Goal: Task Accomplishment & Management: Manage account settings

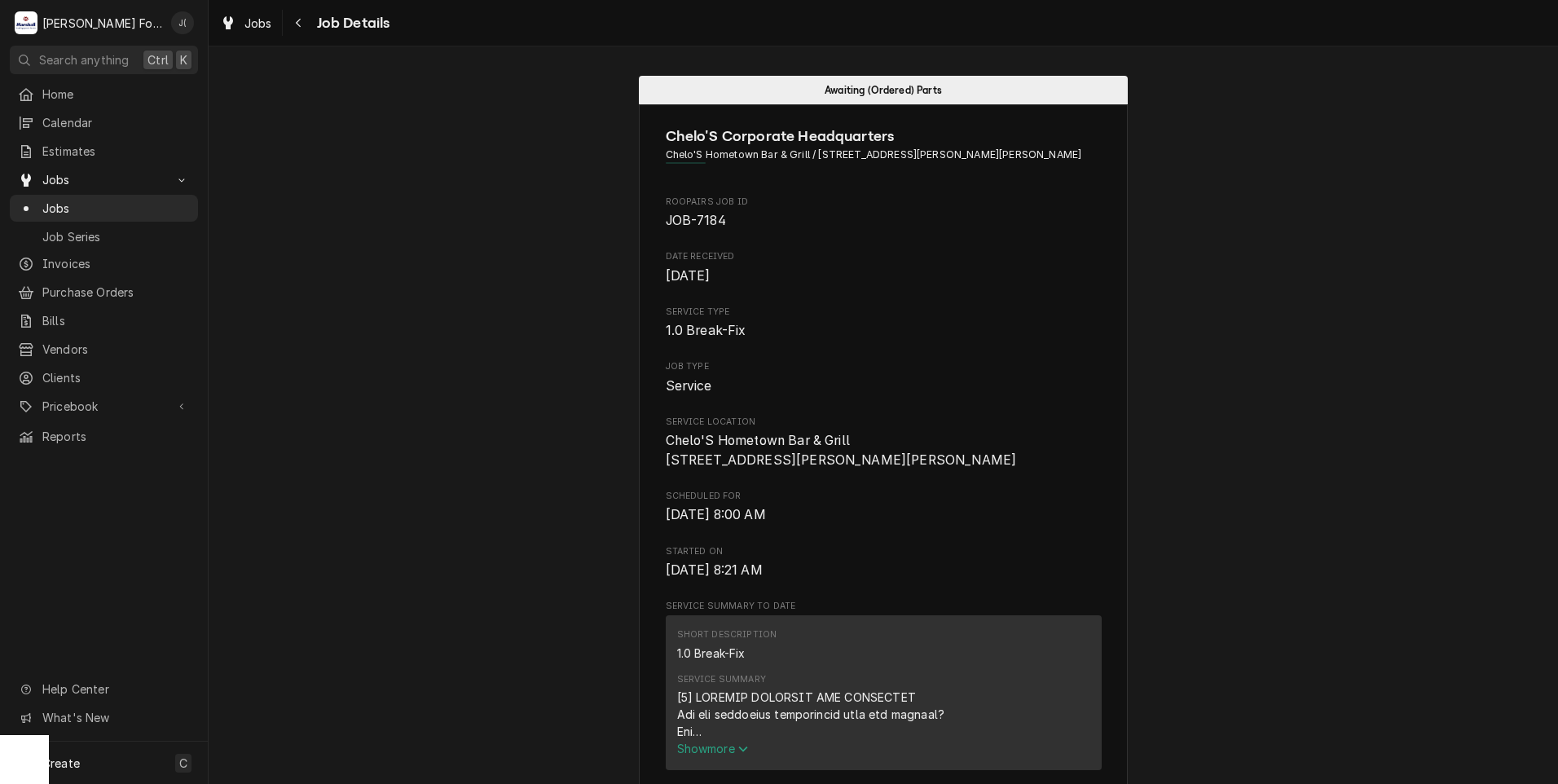
scroll to position [81, 0]
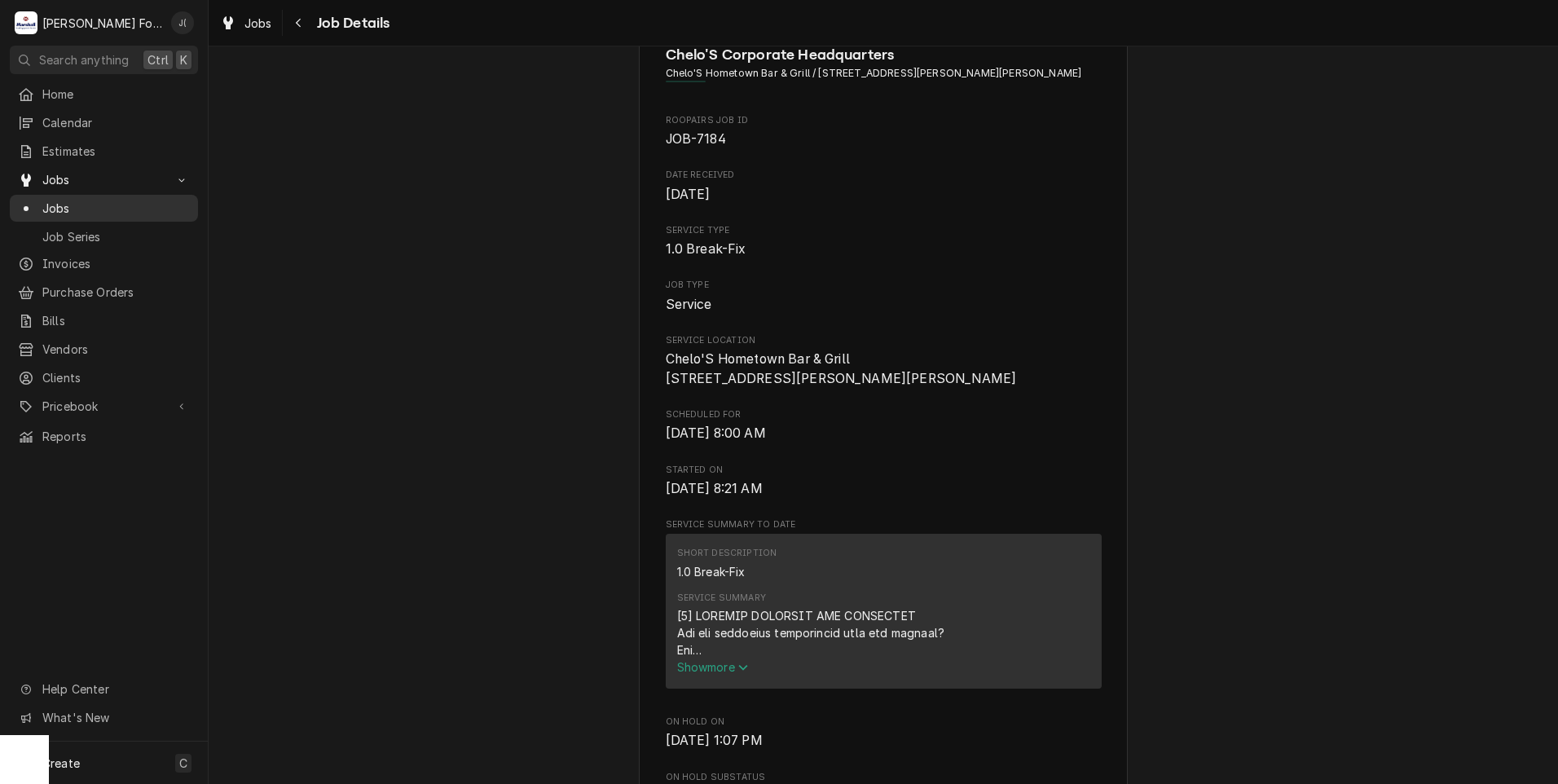
click at [114, 200] on span "Jobs" at bounding box center [116, 208] width 148 height 17
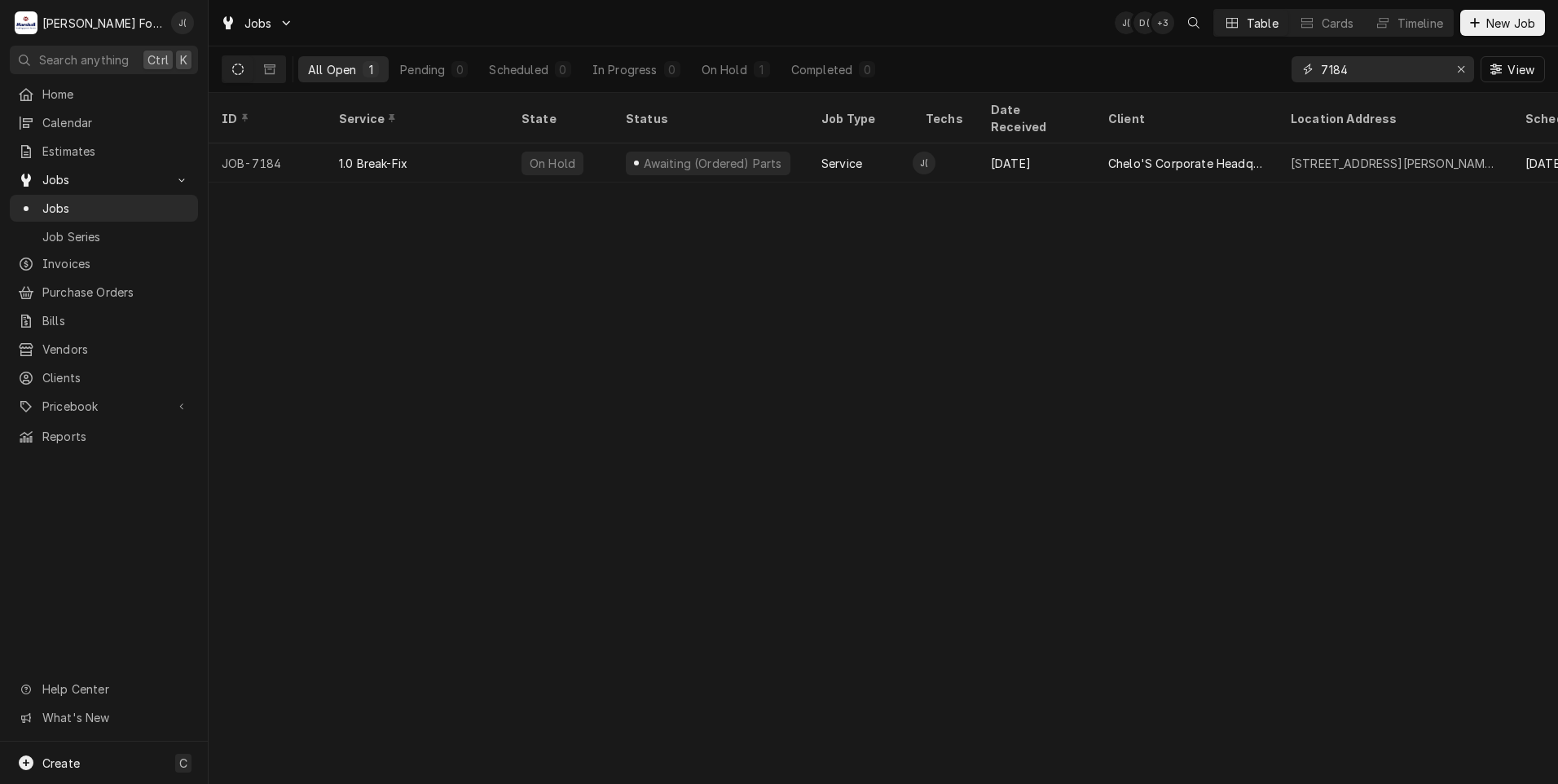
drag, startPoint x: 1356, startPoint y: 68, endPoint x: 1139, endPoint y: 66, distance: 217.0
click at [1139, 66] on div "All Open 1 Pending 0 Scheduled 0 In Progress 0 On Hold 1 Completed 0 7184 View" at bounding box center [882, 68] width 1323 height 45
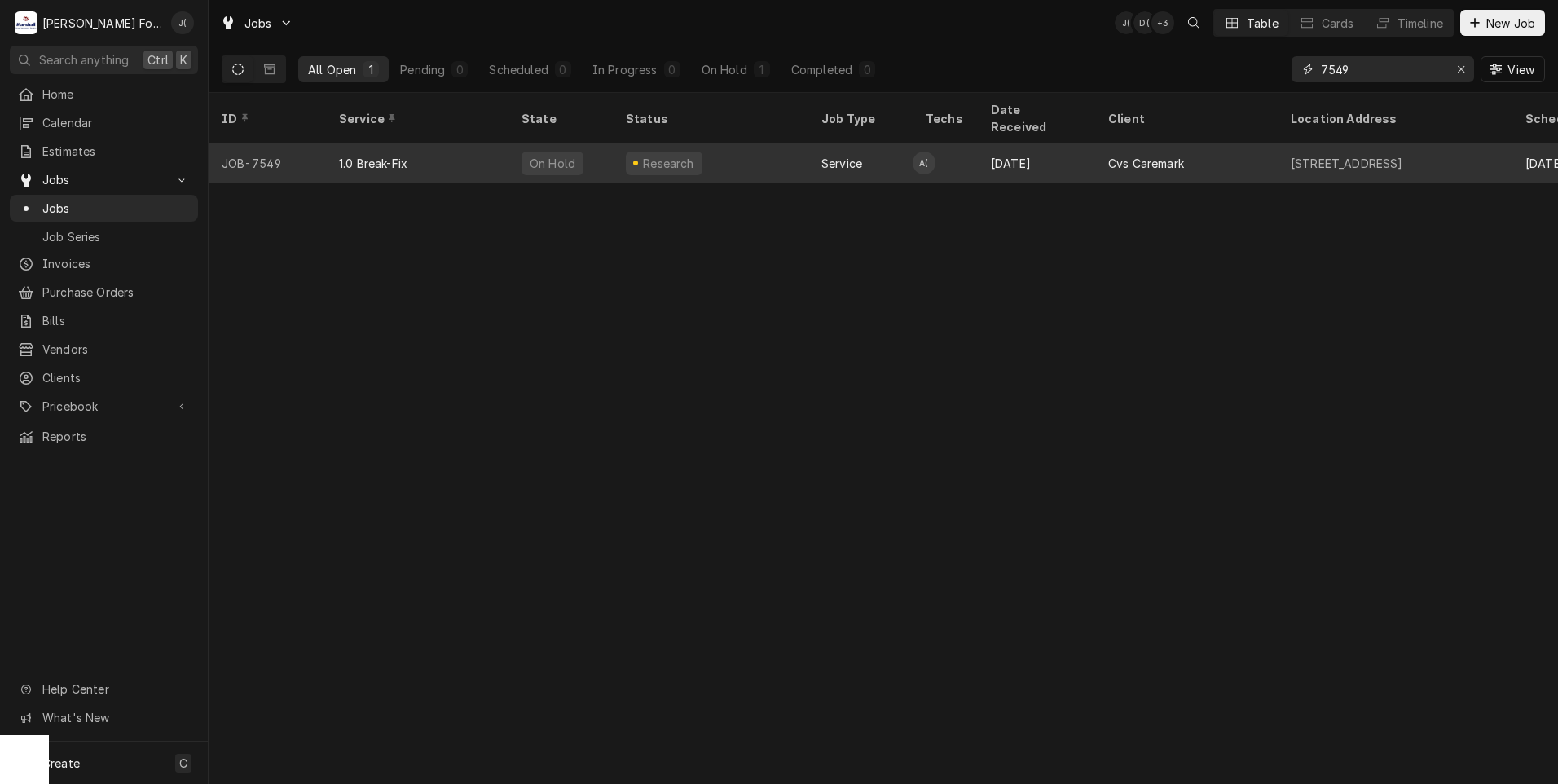
type input "7549"
click at [859, 150] on div "Service" at bounding box center [860, 163] width 104 height 39
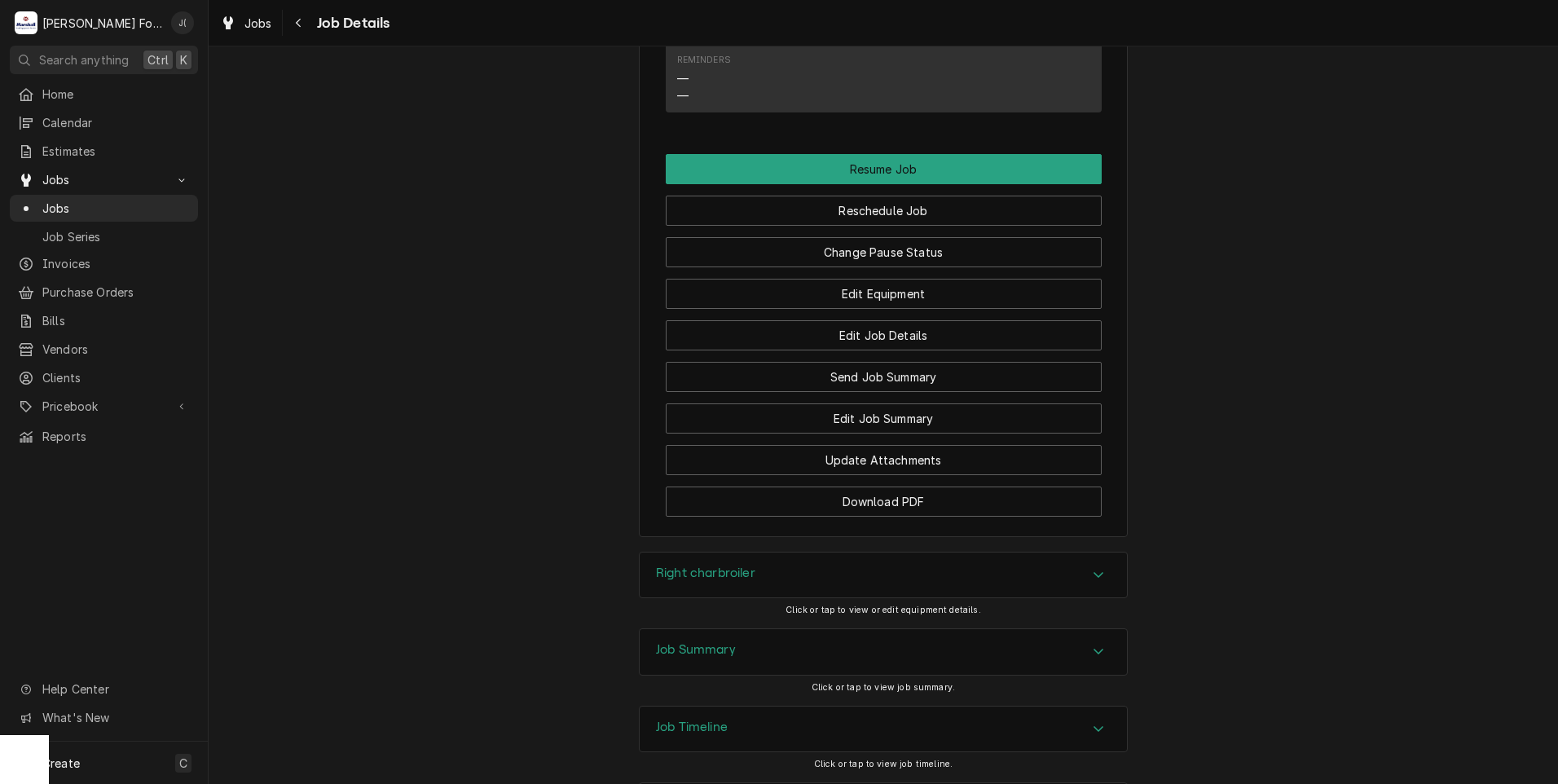
scroll to position [2151, 0]
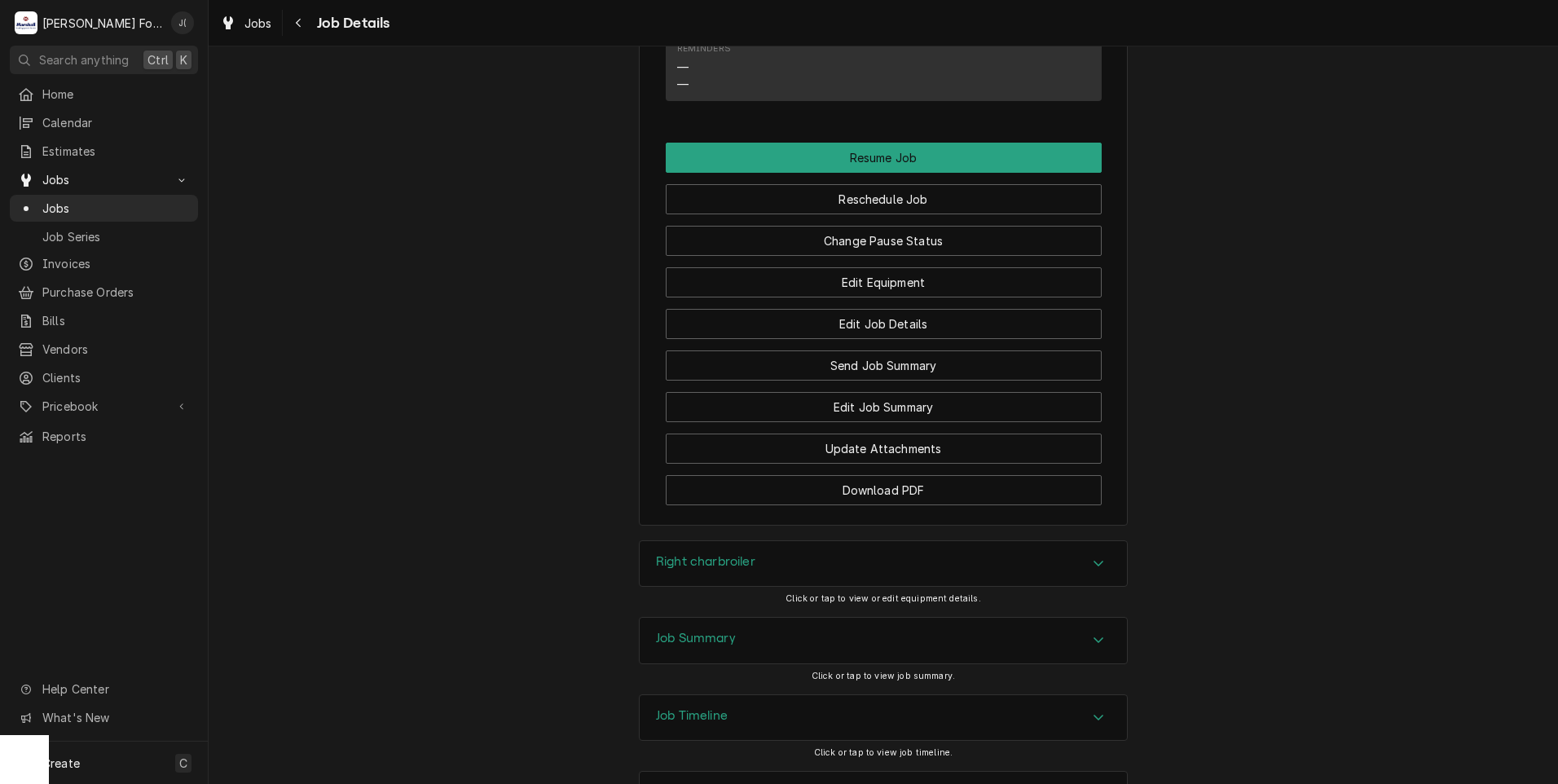
click at [698, 630] on h3 "Job Summary" at bounding box center [695, 638] width 79 height 15
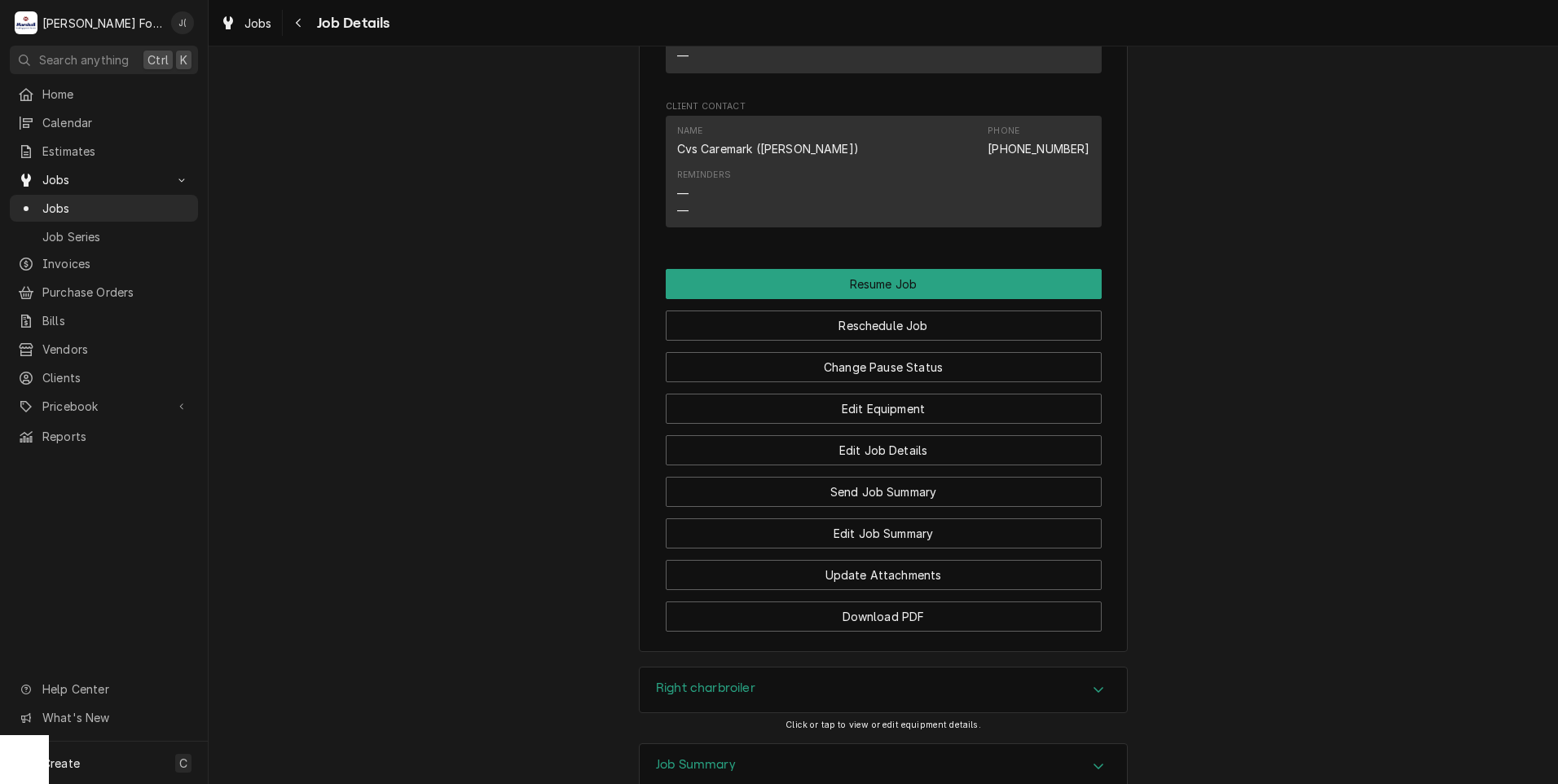
scroll to position [1833, 0]
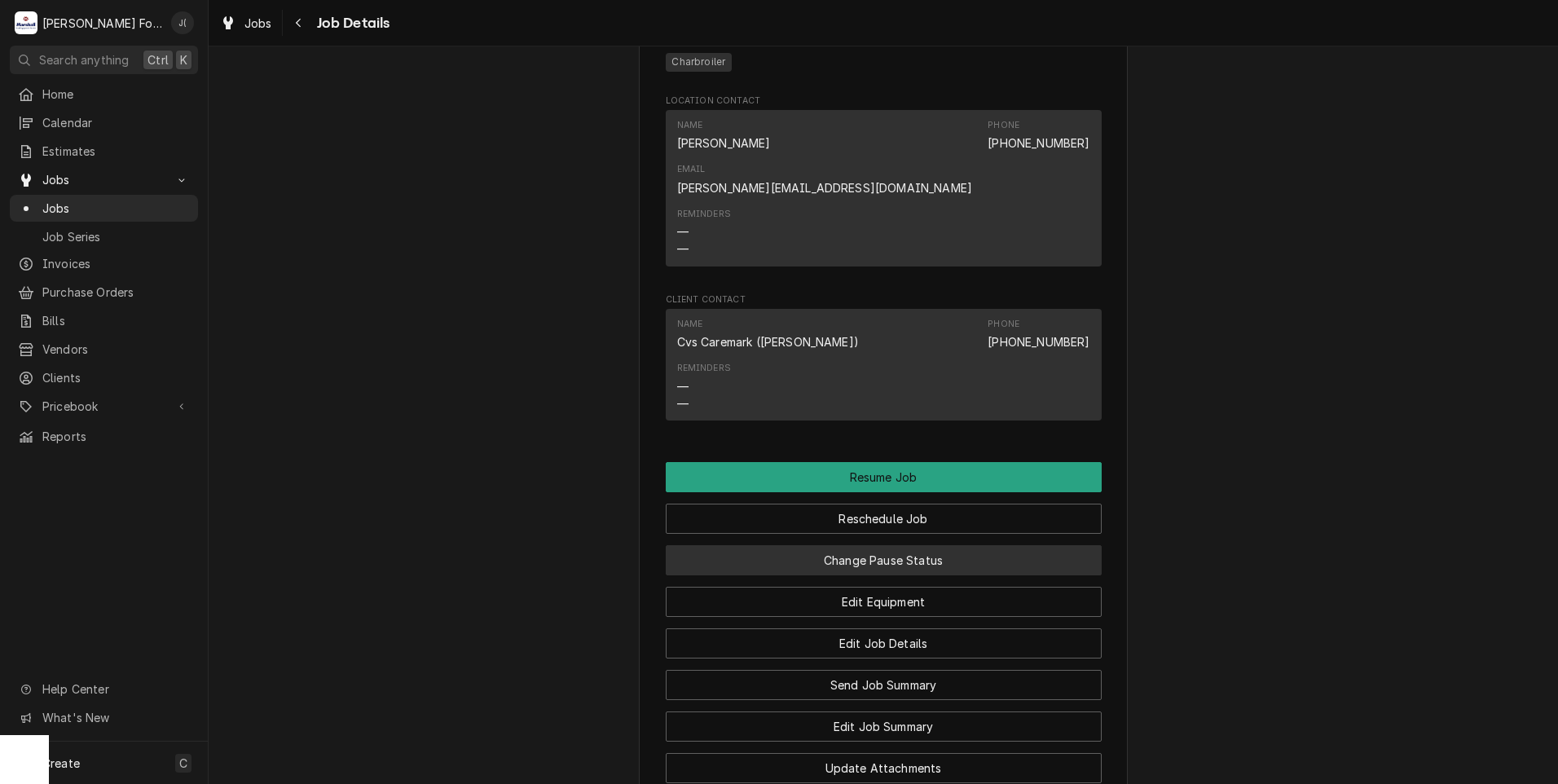
click at [1001, 545] on button "Change Pause Status" at bounding box center [883, 559] width 436 height 30
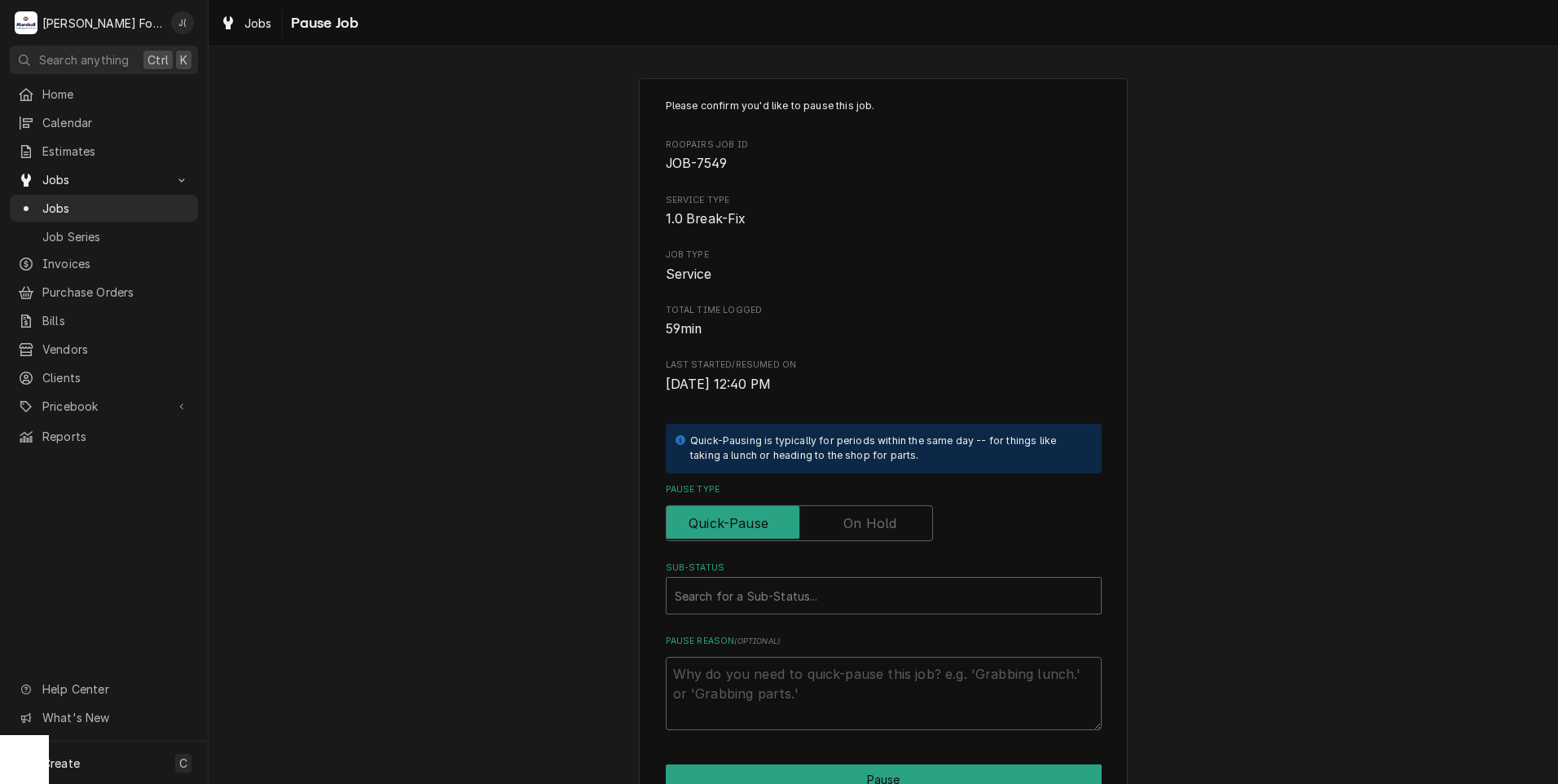
click at [882, 513] on label "Pause Type" at bounding box center [799, 523] width 267 height 36
click at [882, 513] on input "Pause Type" at bounding box center [800, 523] width 253 height 36
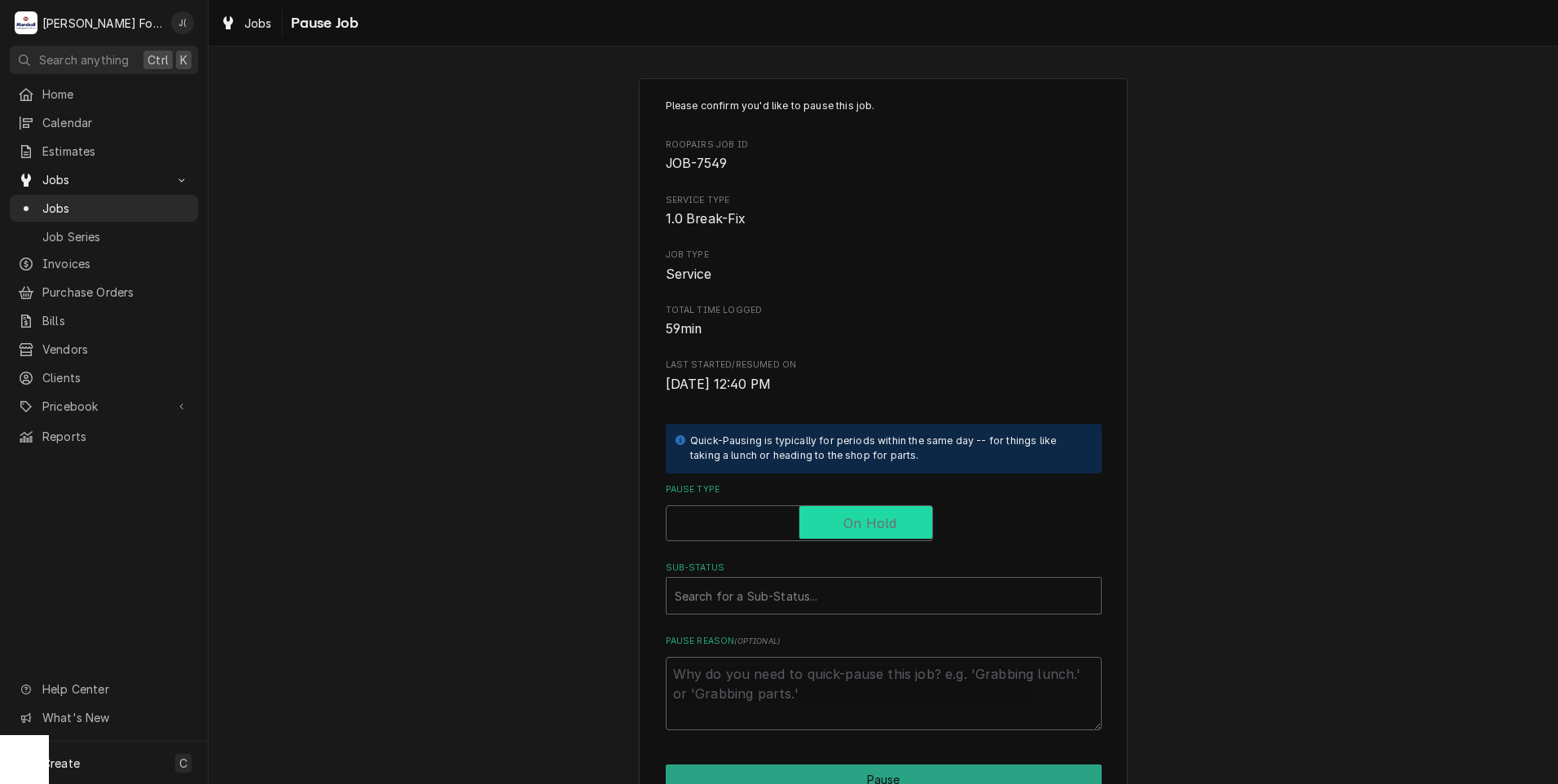
checkbox input "true"
click at [839, 604] on div "Sub-Status" at bounding box center [883, 595] width 418 height 29
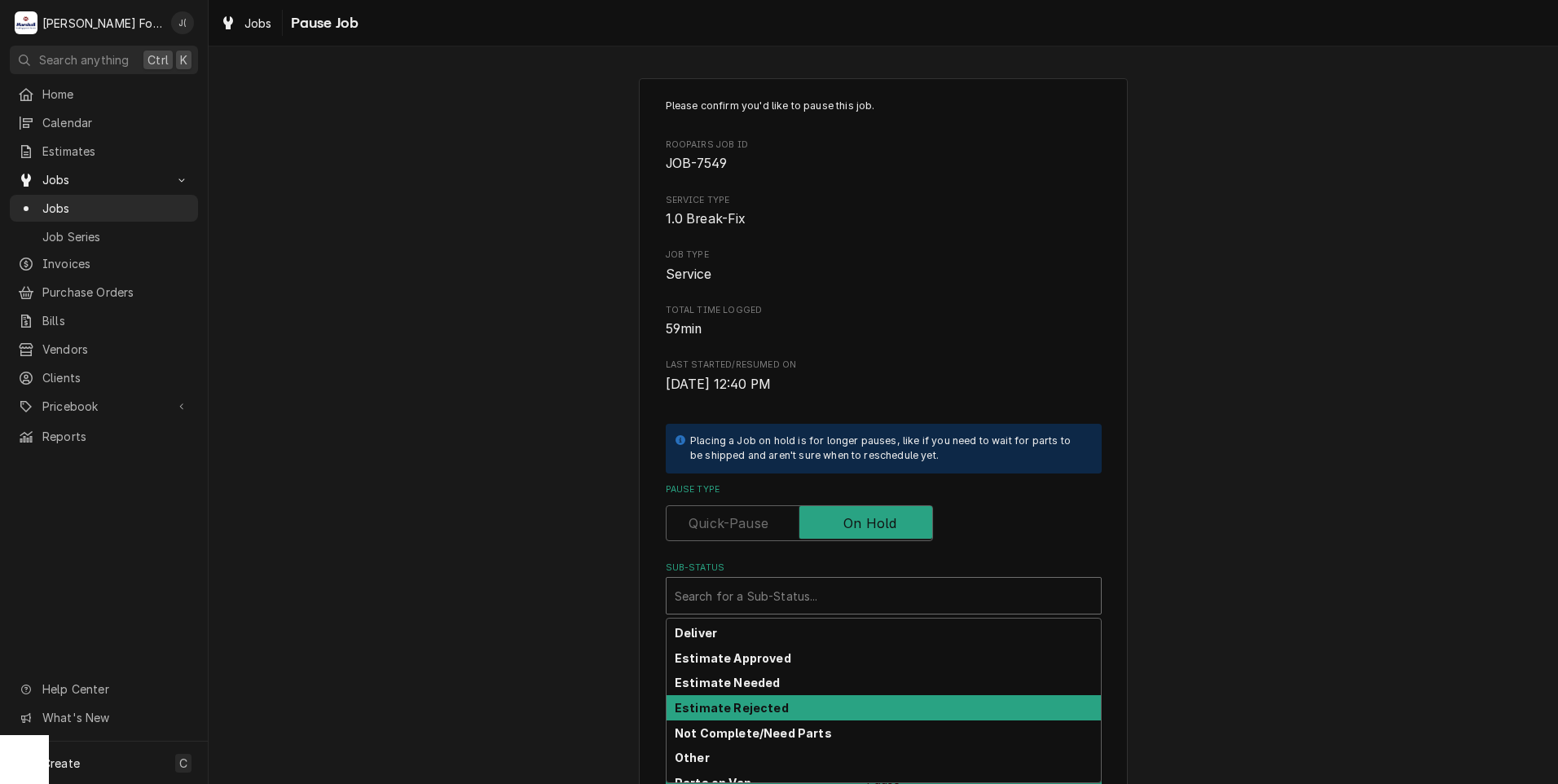
scroll to position [97, 0]
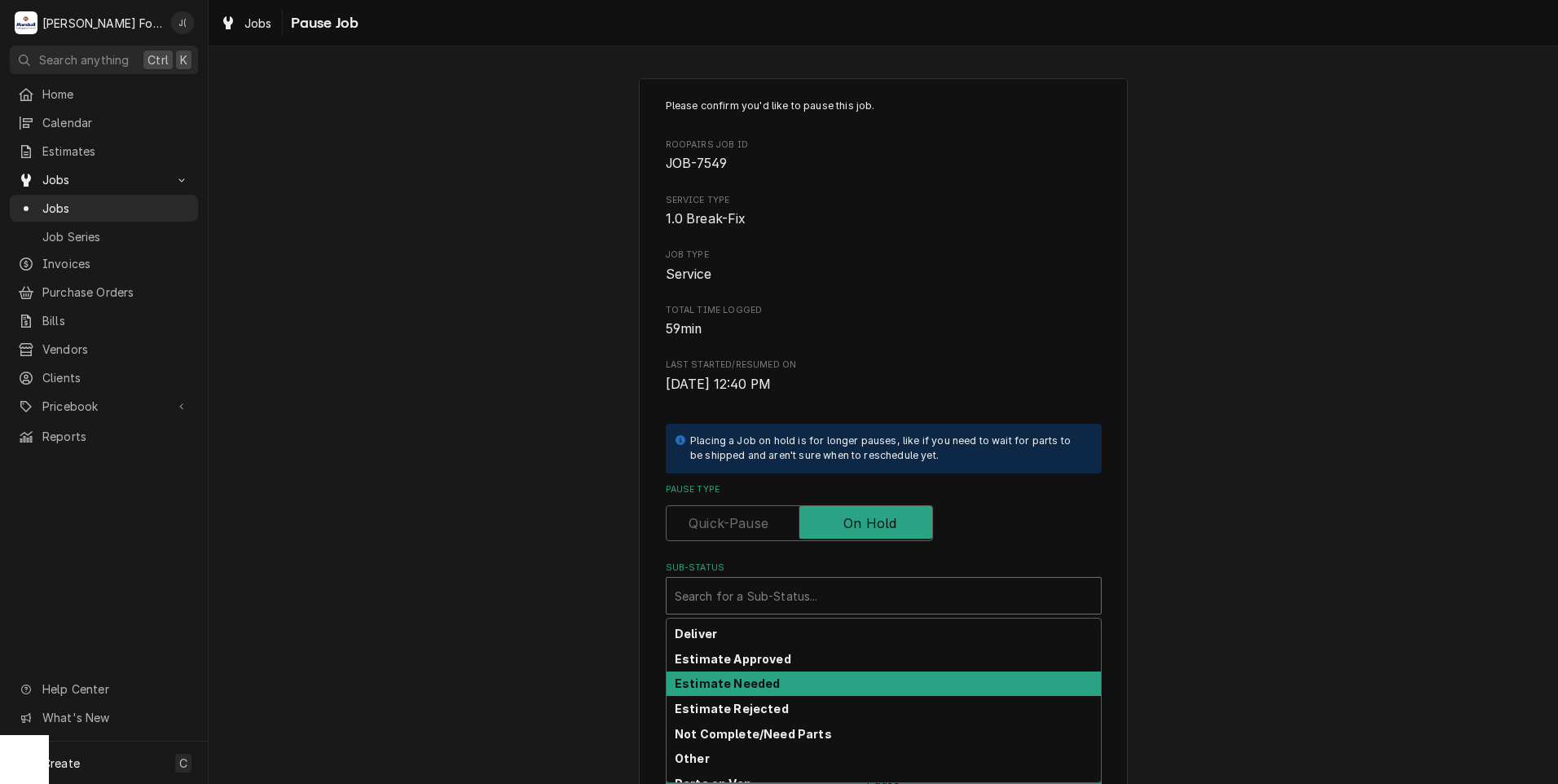
click at [763, 676] on div "Estimate Needed" at bounding box center [883, 684] width 434 height 26
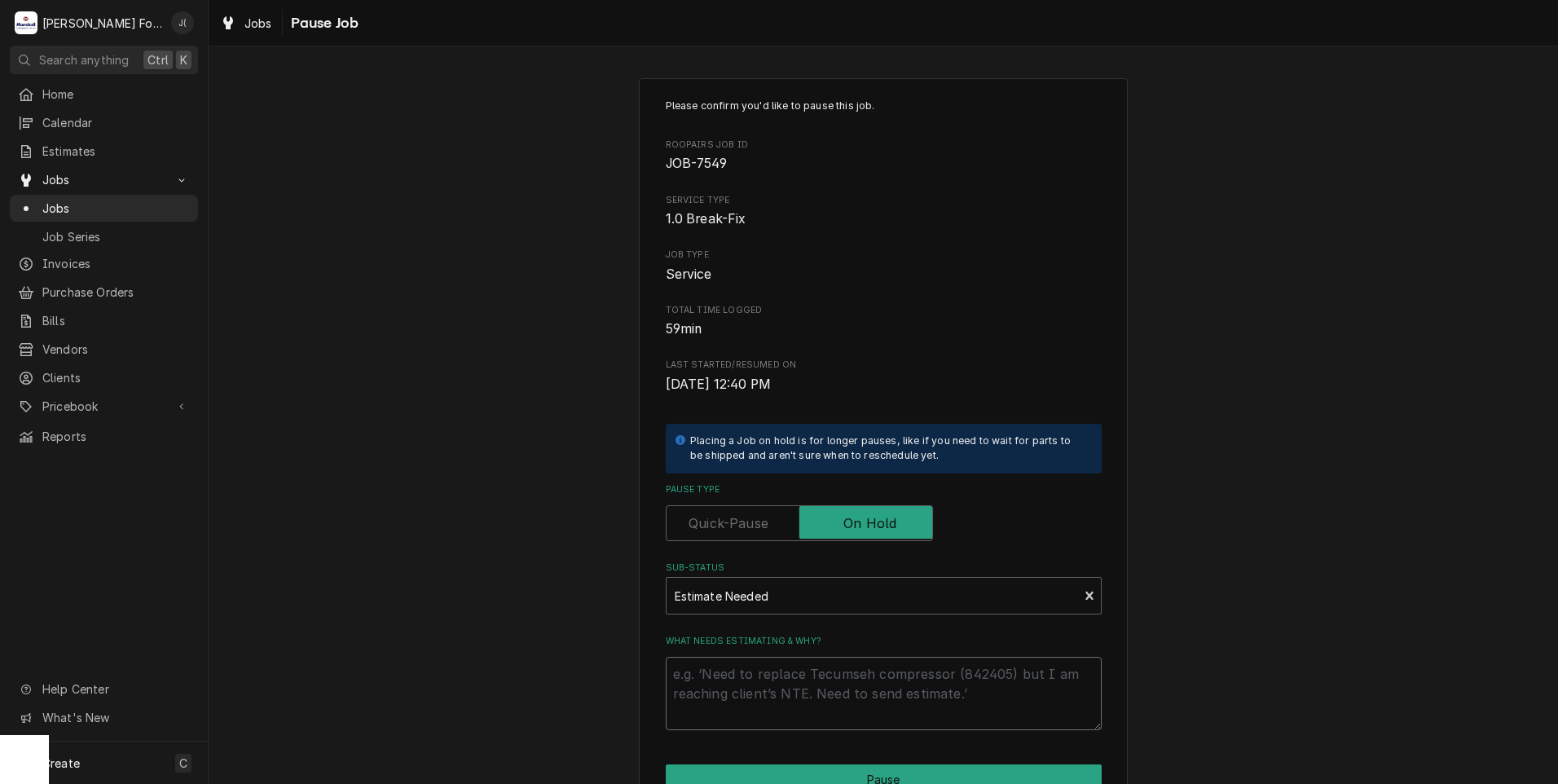
click at [763, 675] on textarea "What needs estimating & why?" at bounding box center [883, 693] width 436 height 73
type textarea "x"
type textarea "P"
type textarea "x"
type textarea "PR"
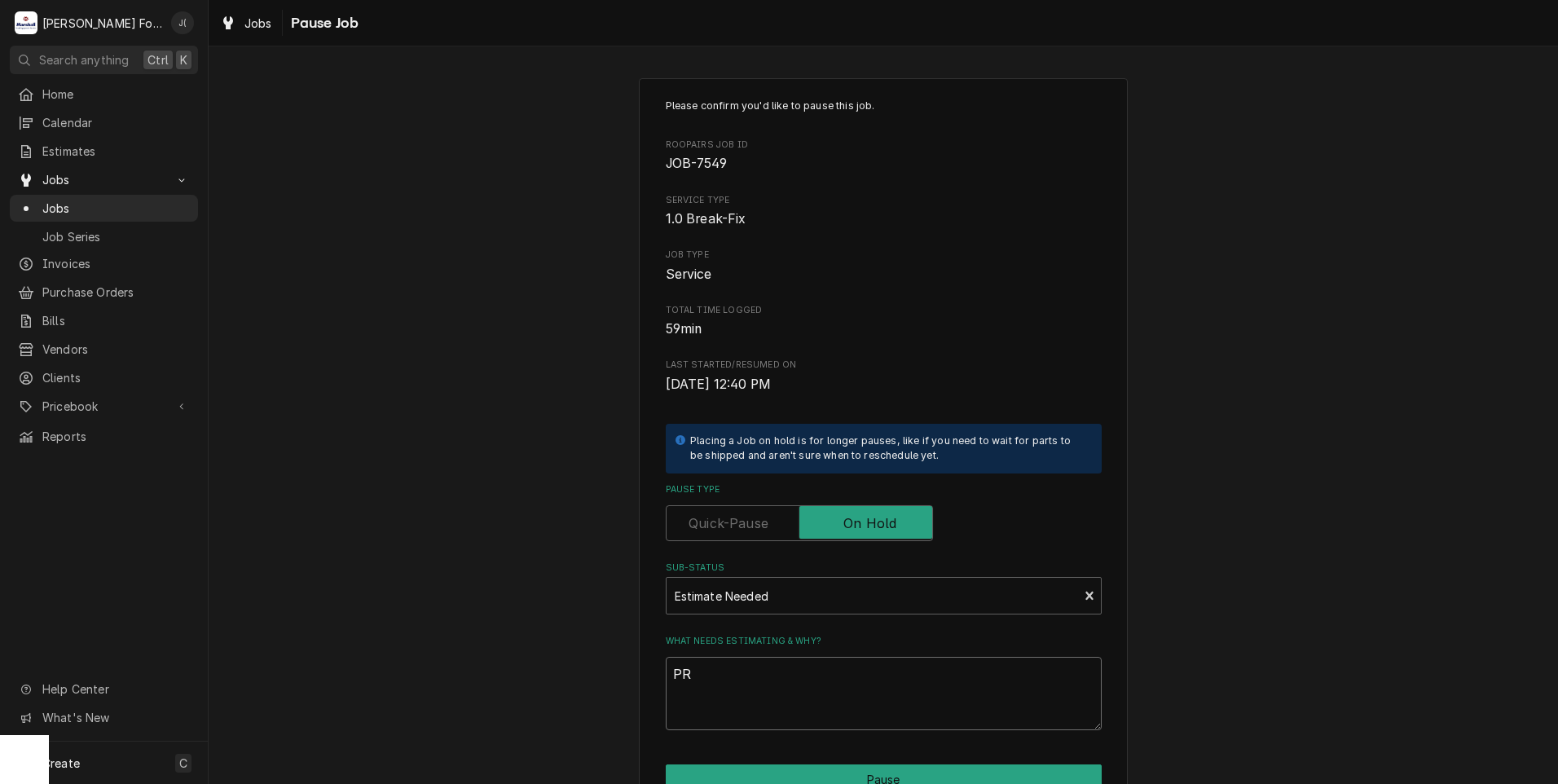
type textarea "x"
type textarea "PRI"
type textarea "x"
type textarea "PRIC"
type textarea "x"
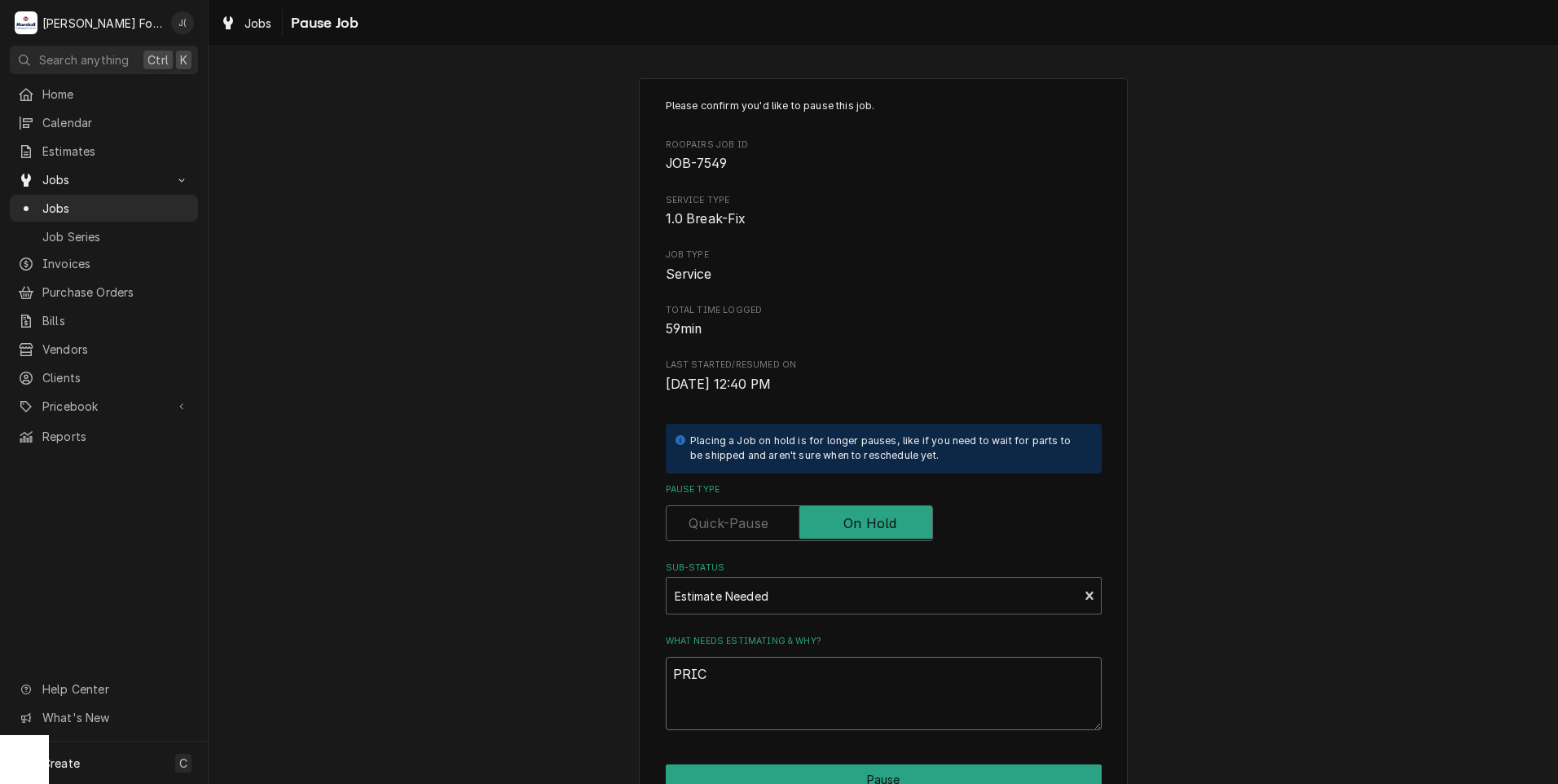
type textarea "PRICE"
type textarea "x"
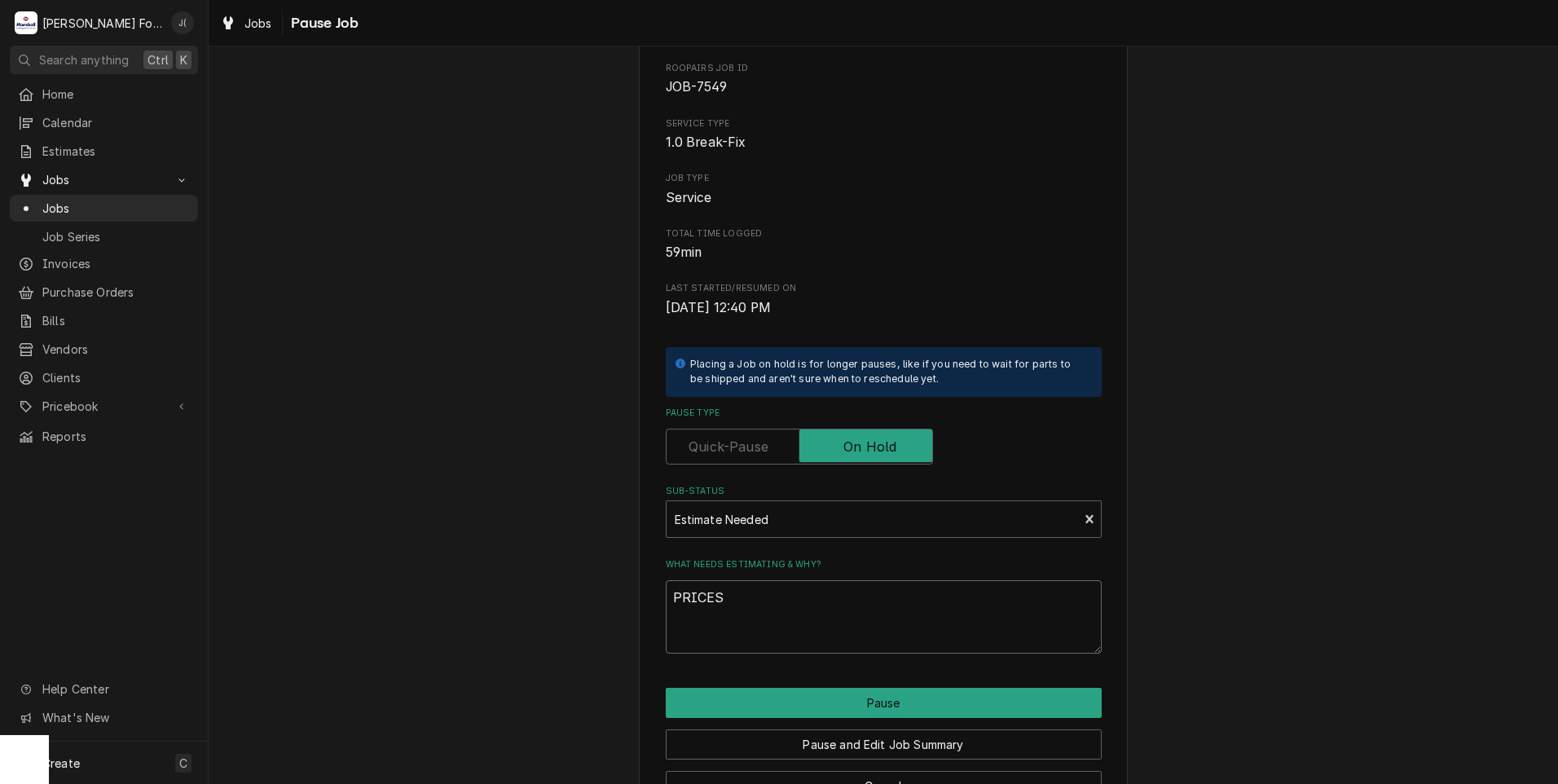
scroll to position [129, 0]
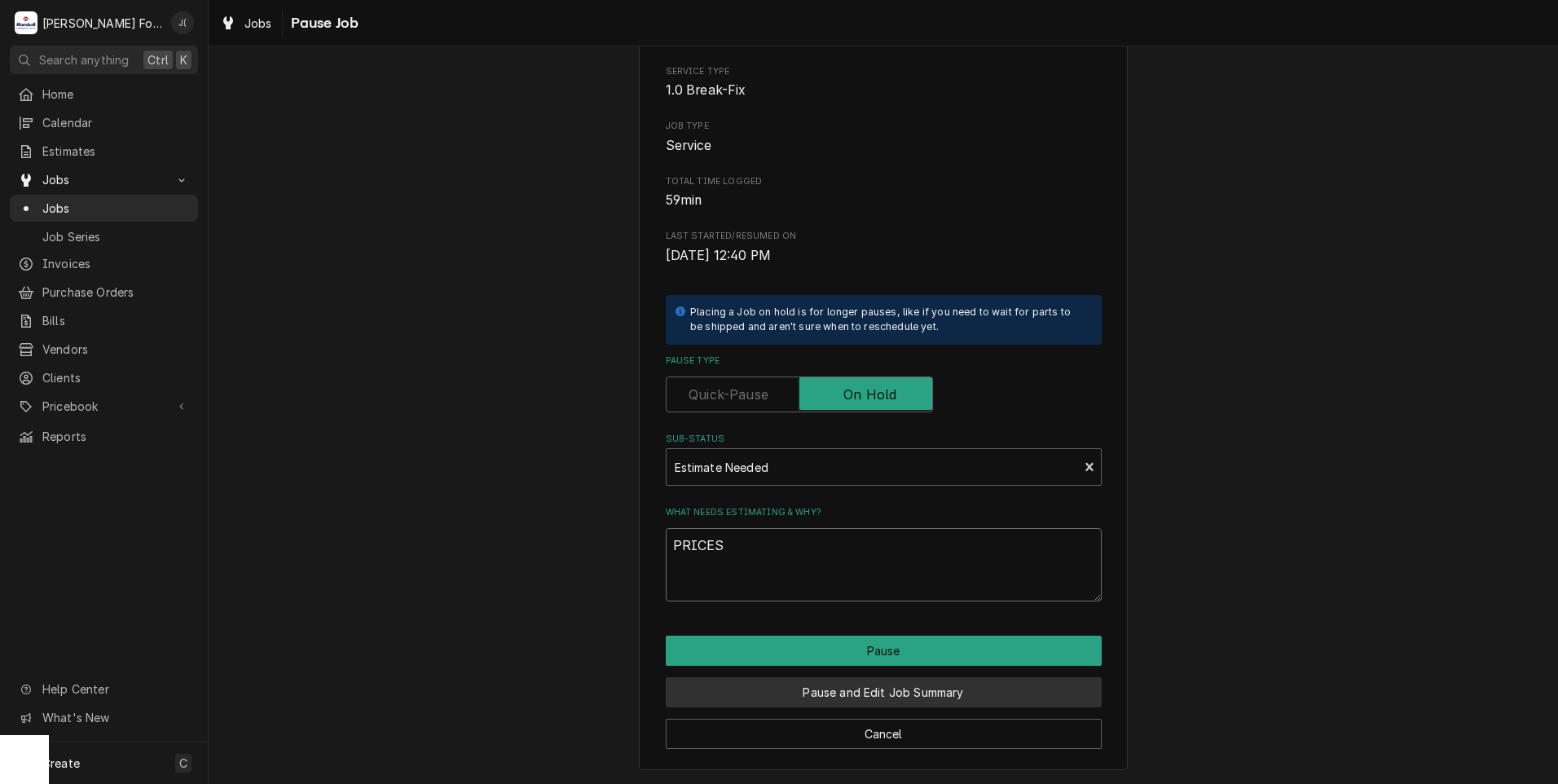
type textarea "PRICES"
click at [809, 691] on button "Pause and Edit Job Summary" at bounding box center [883, 692] width 436 height 30
type textarea "x"
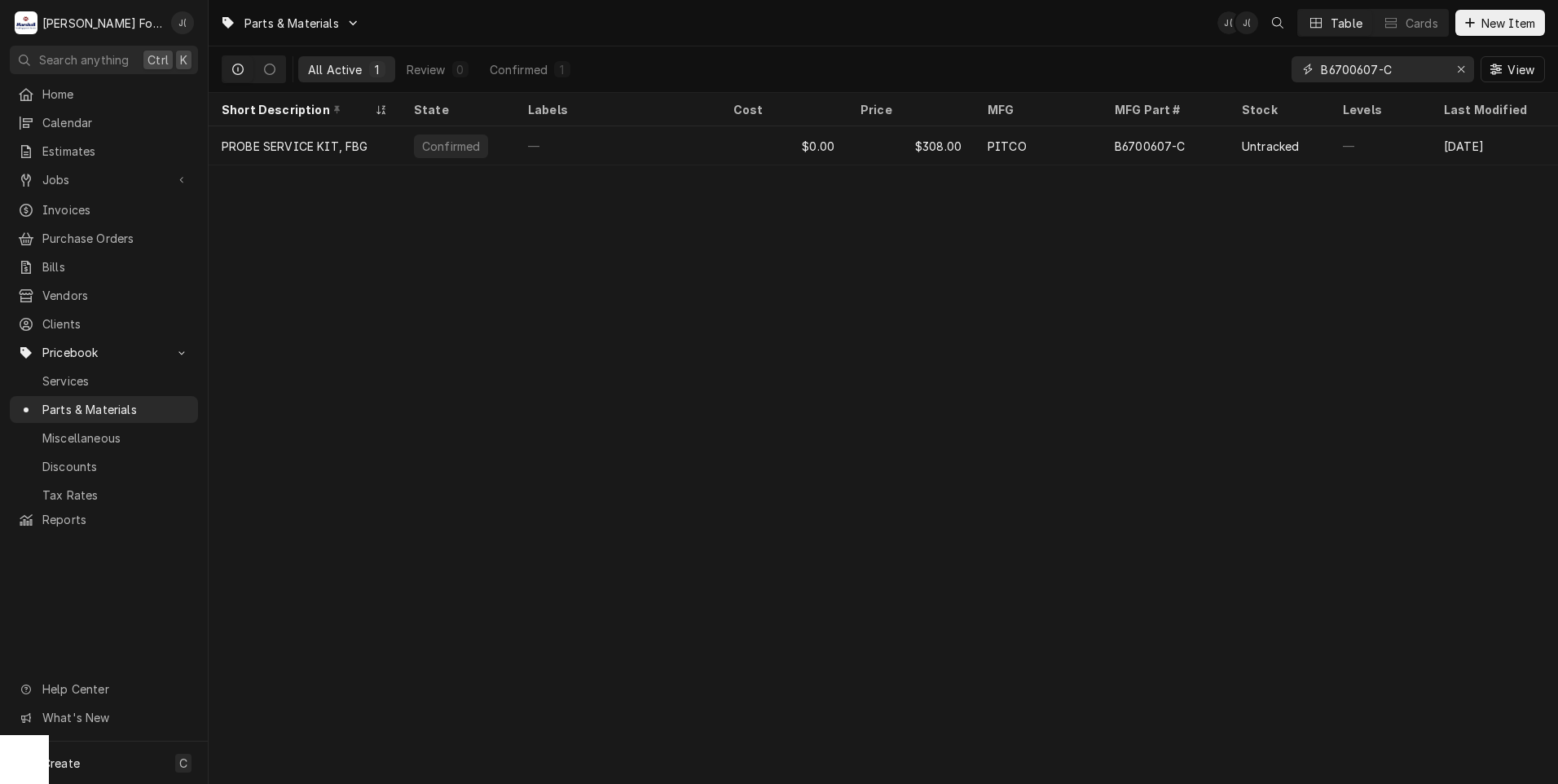
drag, startPoint x: 1461, startPoint y: 67, endPoint x: 1445, endPoint y: 67, distance: 16.0
click at [1461, 67] on icon "Erase input" at bounding box center [1461, 69] width 7 height 7
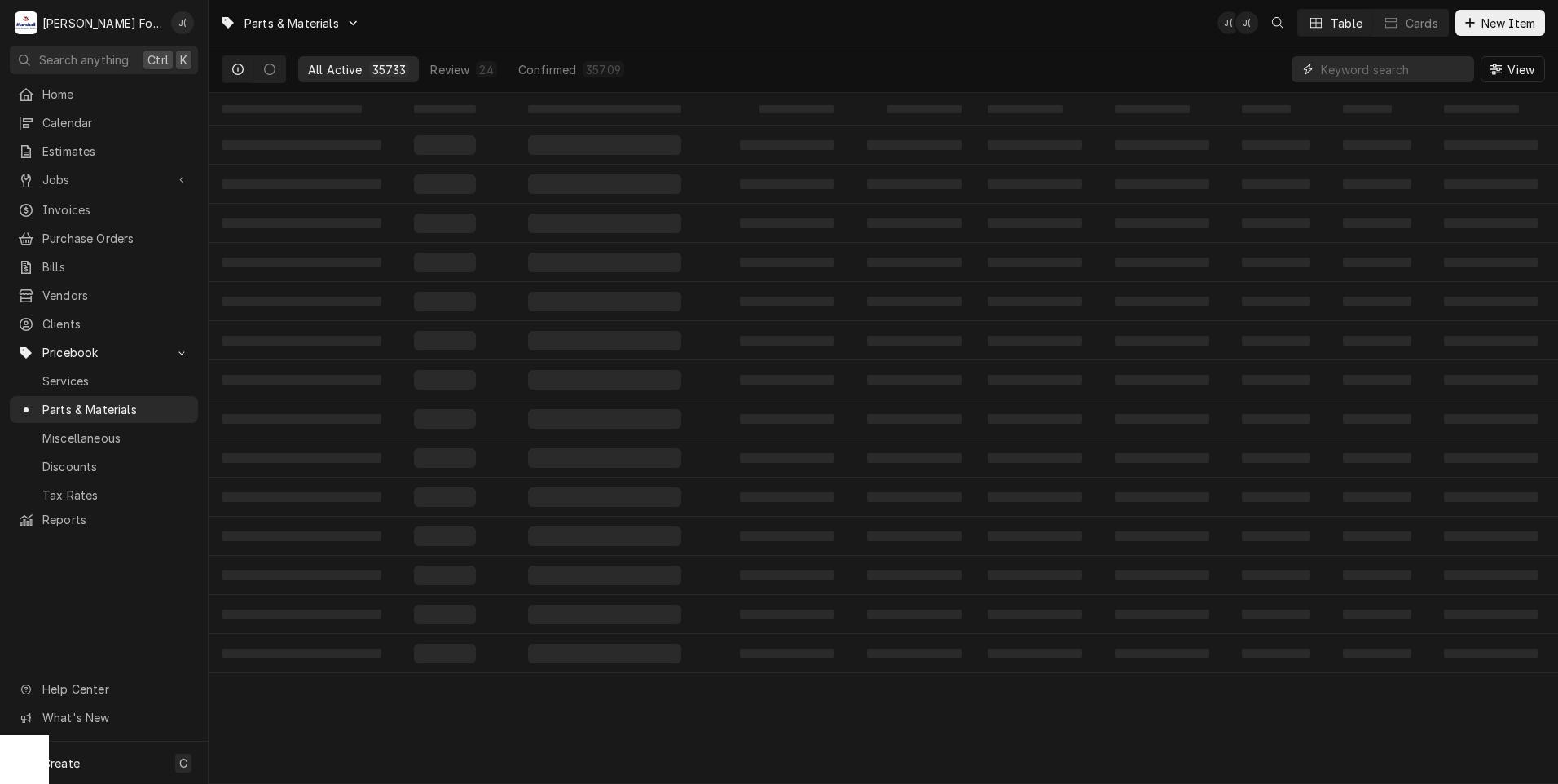
paste input "G02646-2-9"
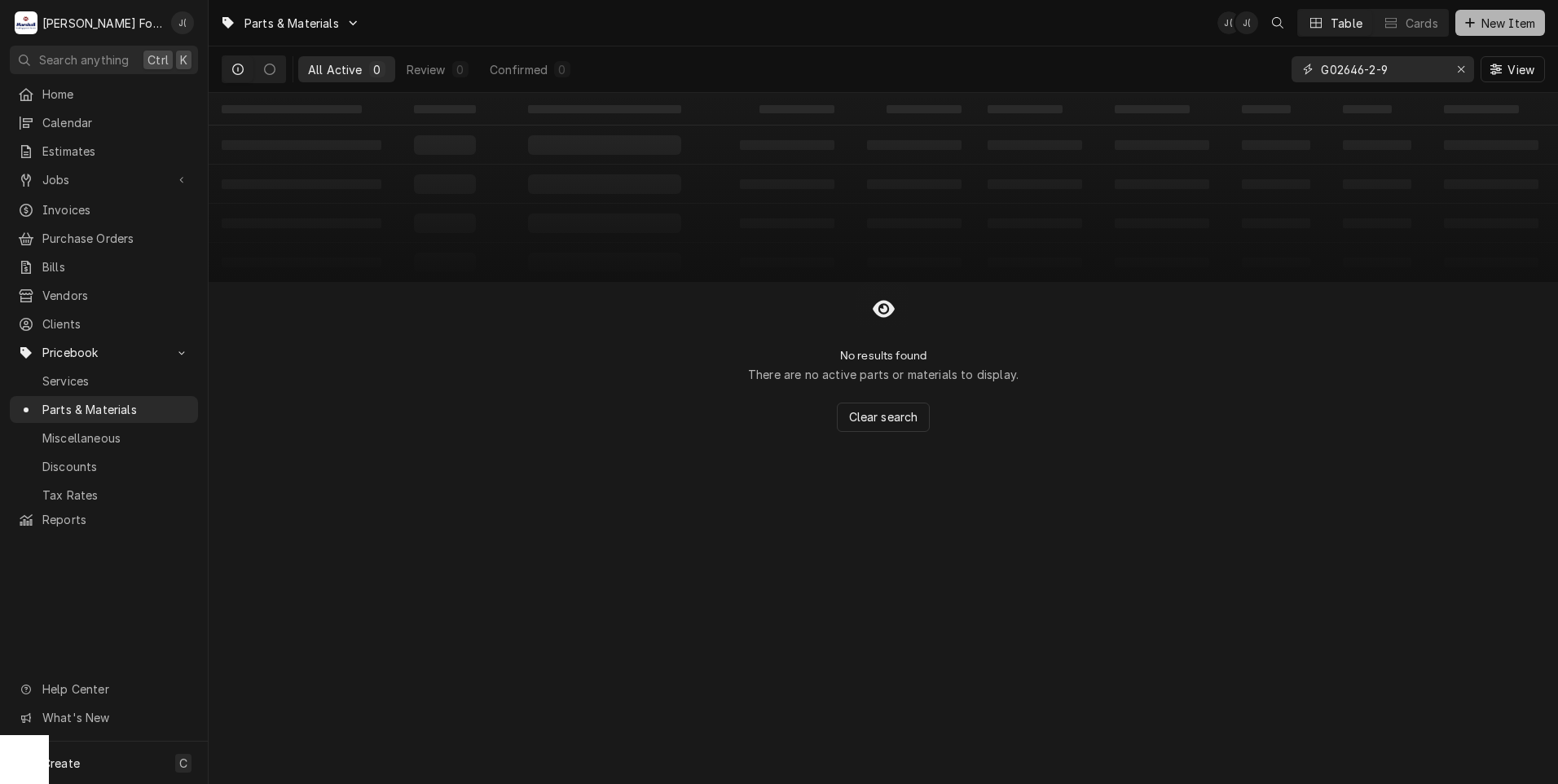
type input "G02646-2-9"
click at [1516, 22] on span "New Item" at bounding box center [1508, 23] width 61 height 17
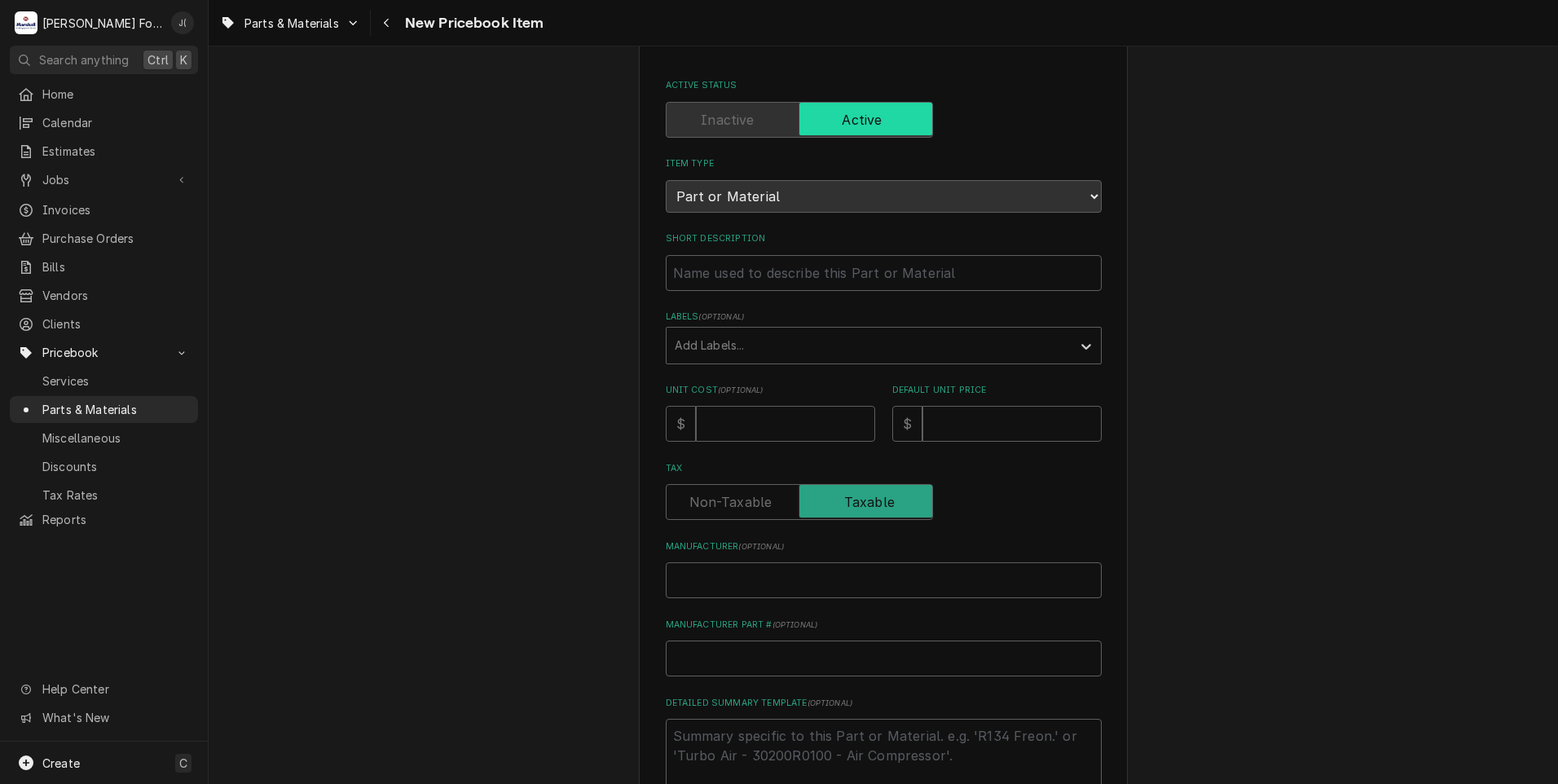
scroll to position [163, 0]
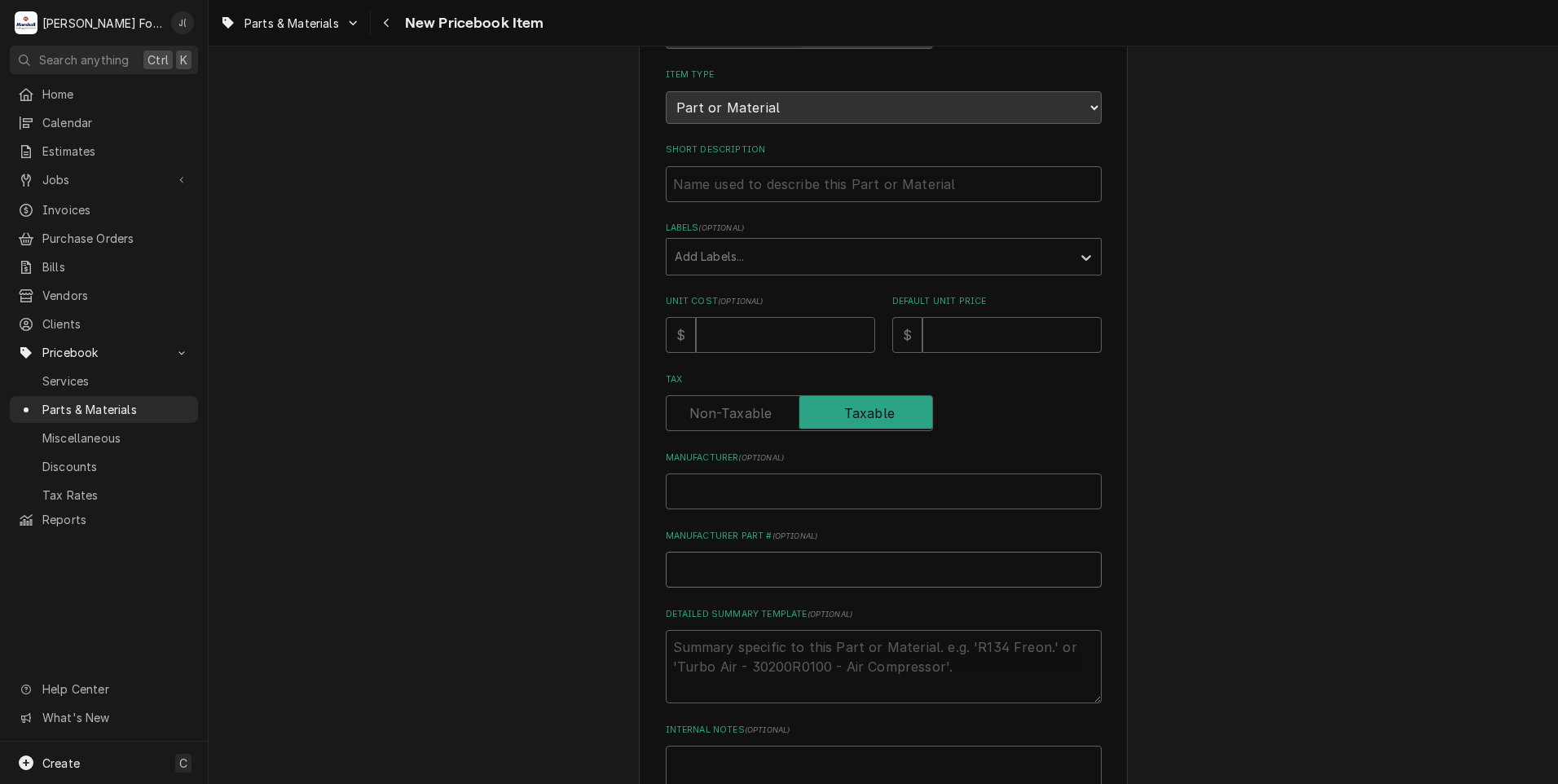
click at [710, 577] on input "Manufacturer Part # ( optional )" at bounding box center [883, 570] width 436 height 36
paste input "G02646-2-9"
type textarea "x"
type input "G02646-2-9"
click at [740, 182] on input "Short Description" at bounding box center [883, 184] width 436 height 36
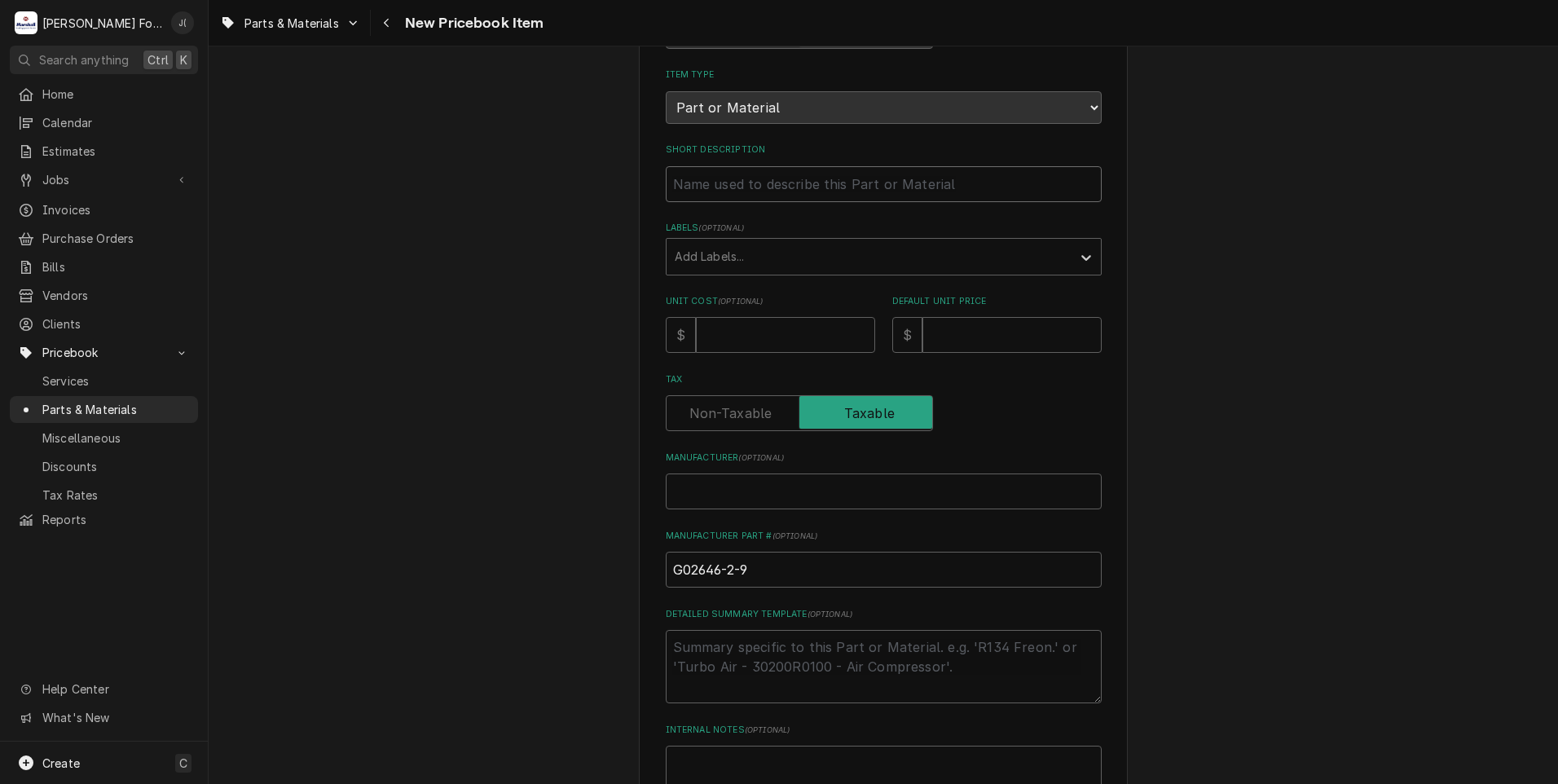
paste input "ROD SUPPORT, 14 GROOVE"
type textarea "x"
type input "ROD SUPPORT, 14 GROOVE"
click at [714, 249] on div "Labels" at bounding box center [869, 256] width 389 height 29
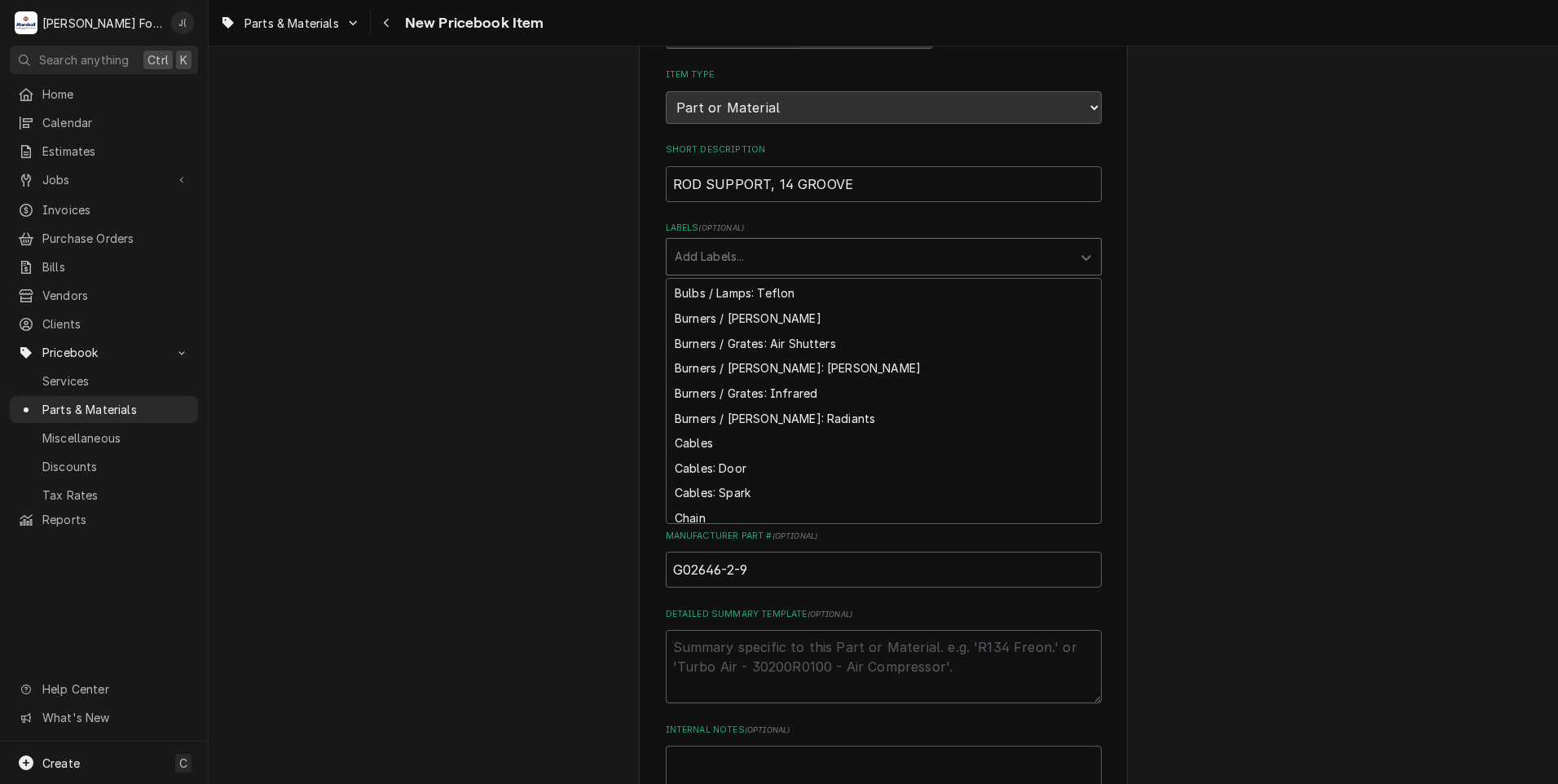
scroll to position [1141, 0]
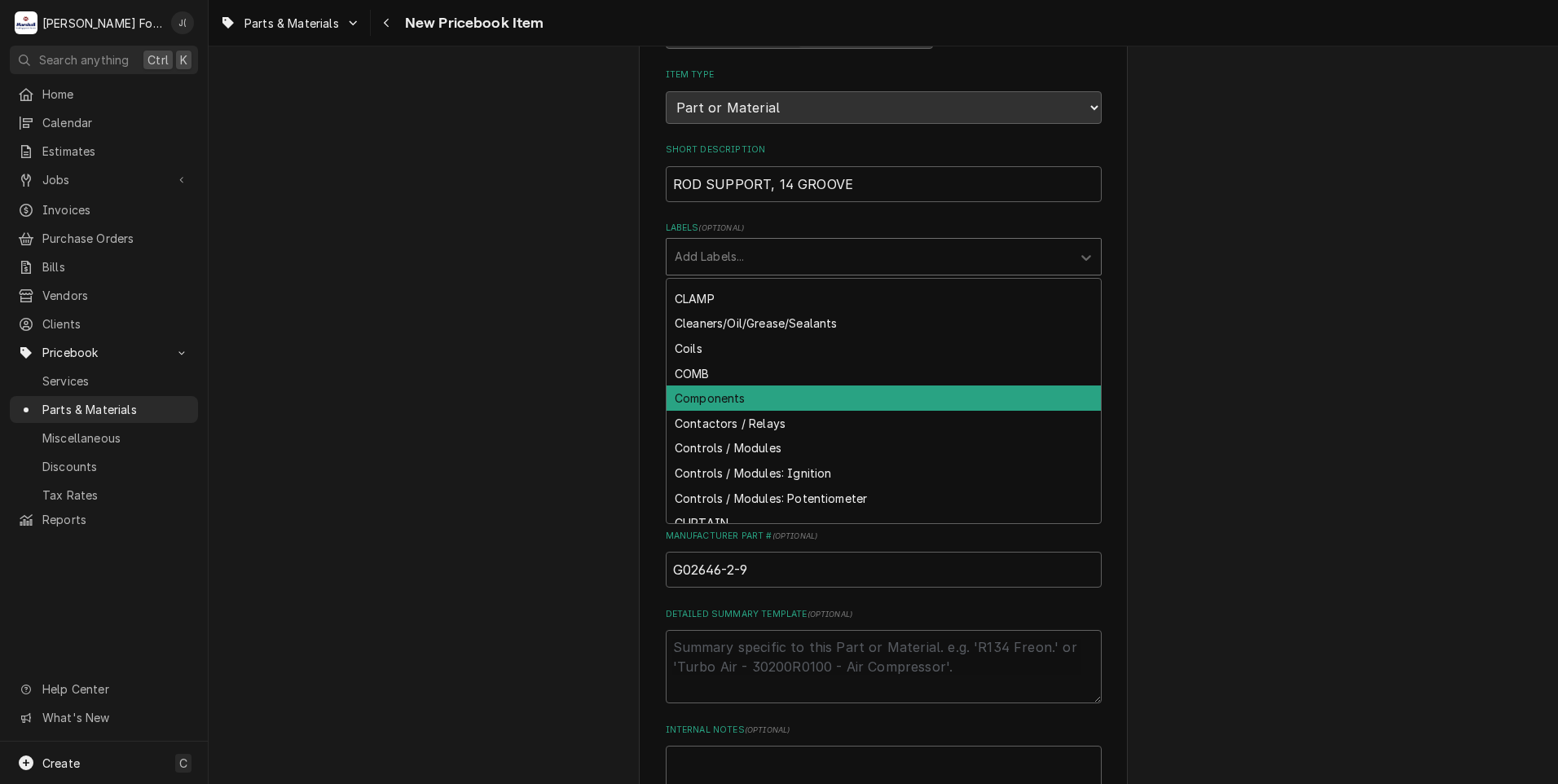
click at [721, 394] on div "Components" at bounding box center [883, 398] width 434 height 26
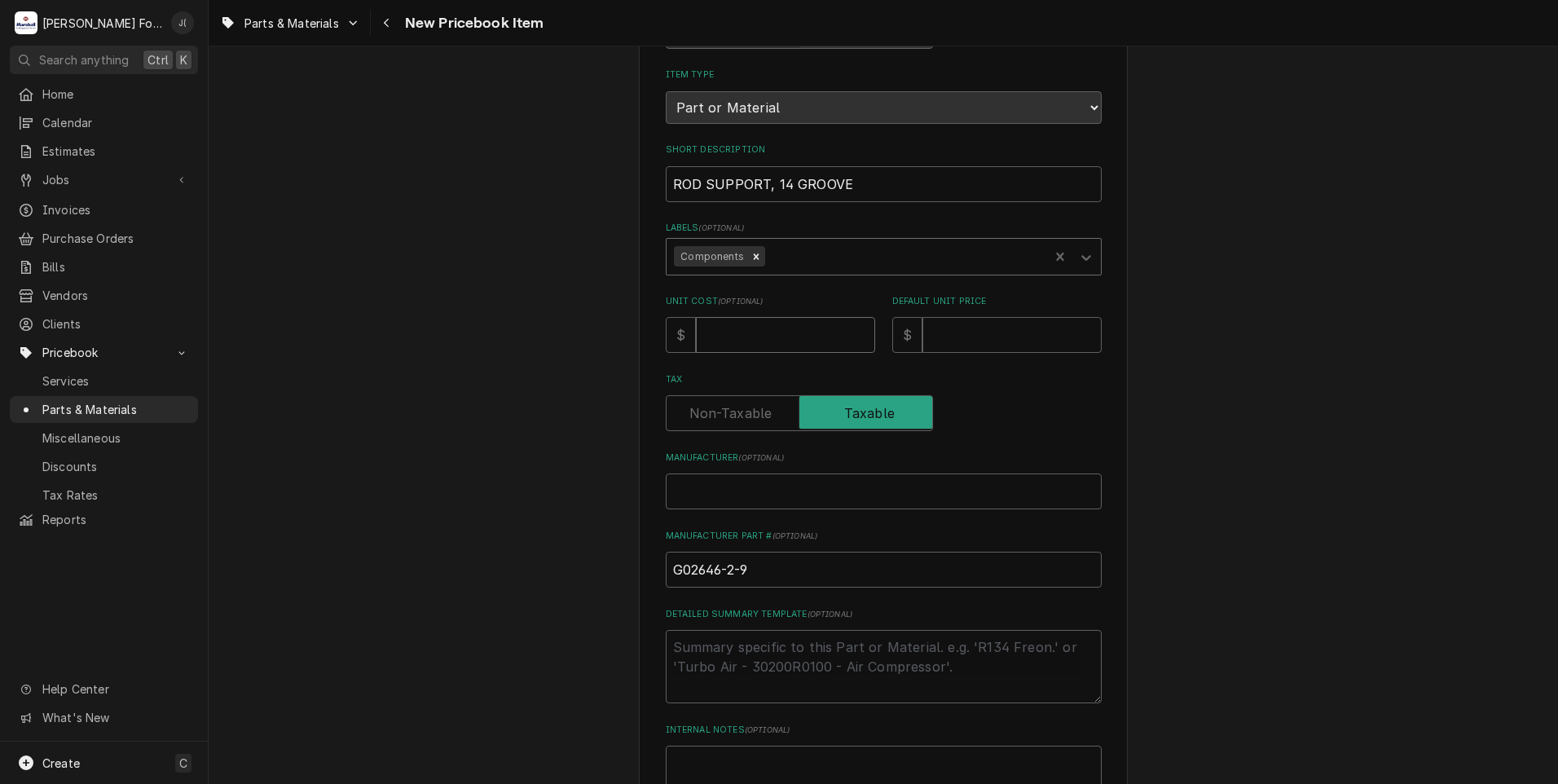
click at [742, 337] on input "Unit Cost ( optional )" at bounding box center [786, 335] width 179 height 36
type textarea "x"
type input "4"
type textarea "x"
type input "45"
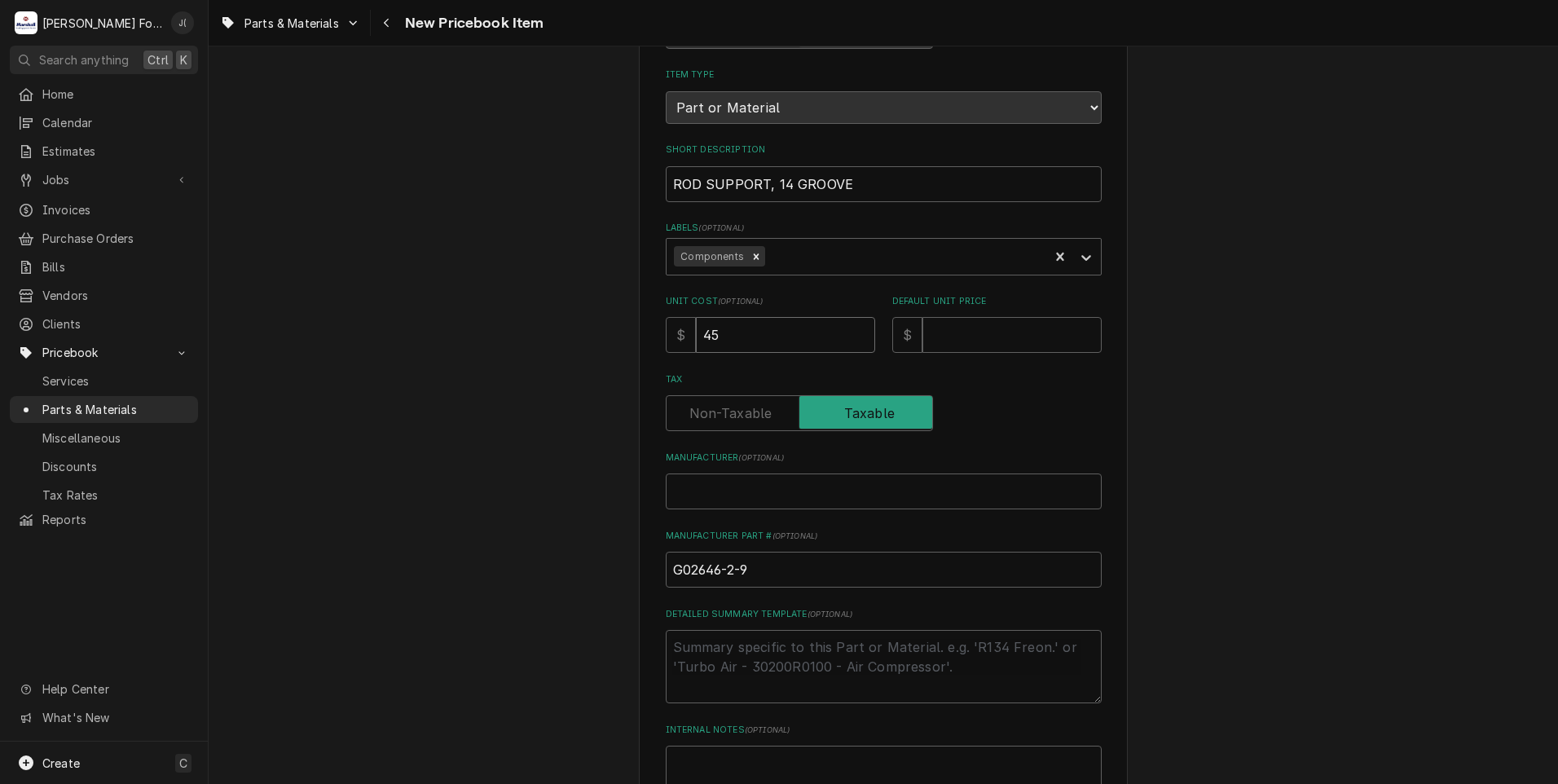
type textarea "x"
type input "45.4"
type textarea "x"
type input "45.41"
type textarea "x"
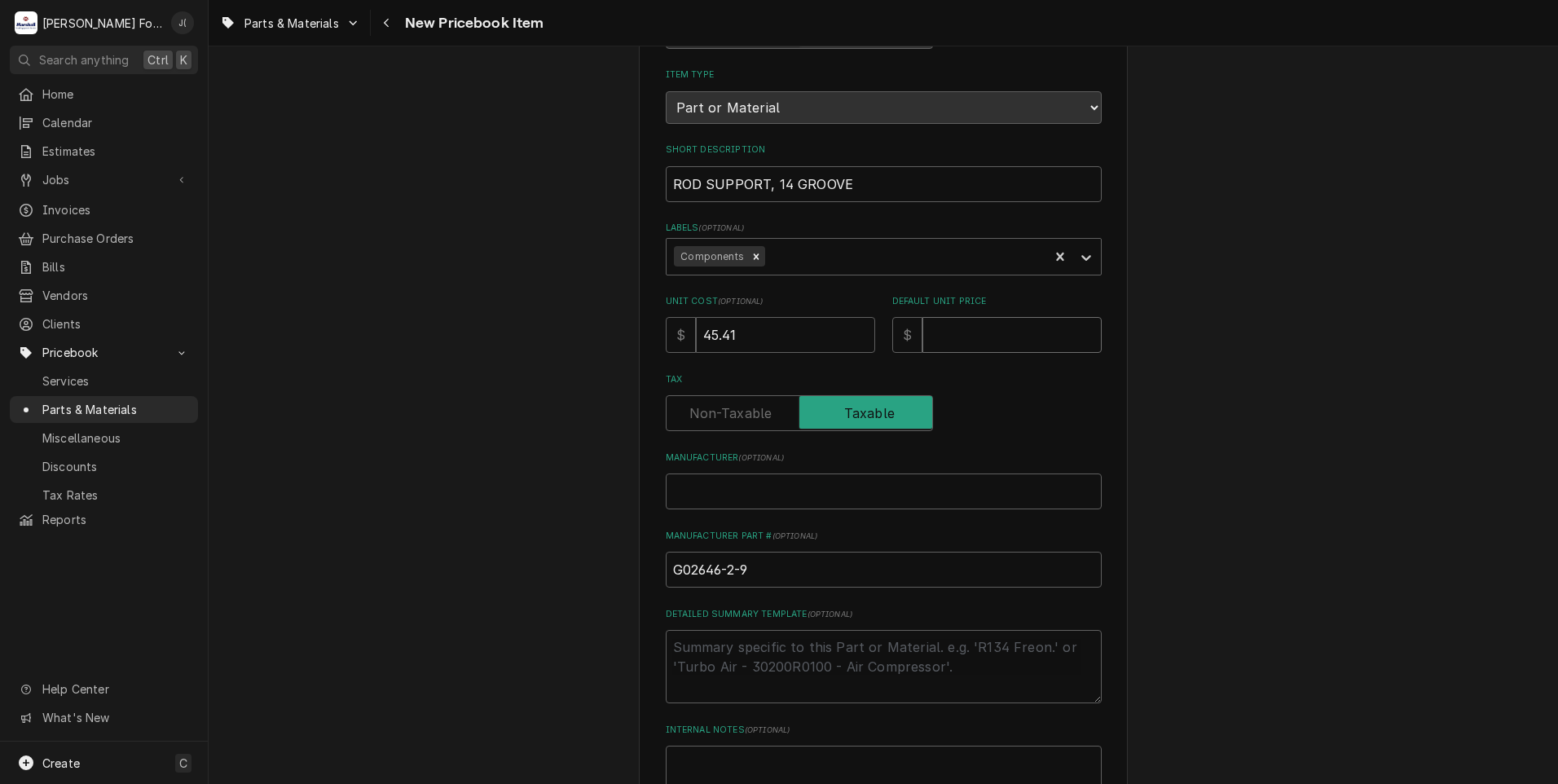
type input "1"
type textarea "x"
type input "10"
type textarea "x"
type input "102"
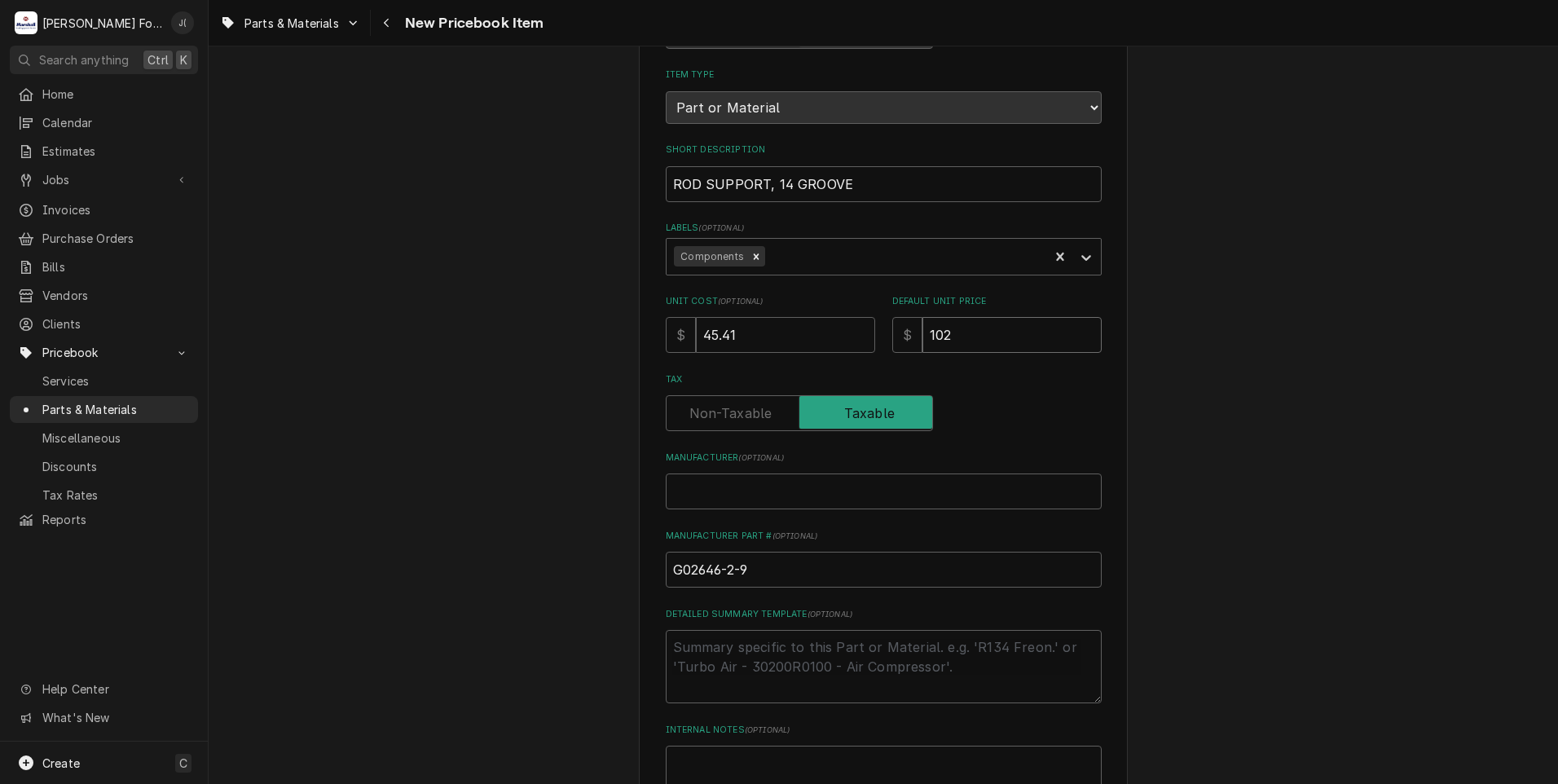
type textarea "x"
type input "102.0"
type textarea "x"
type input "102.00"
type textarea "x"
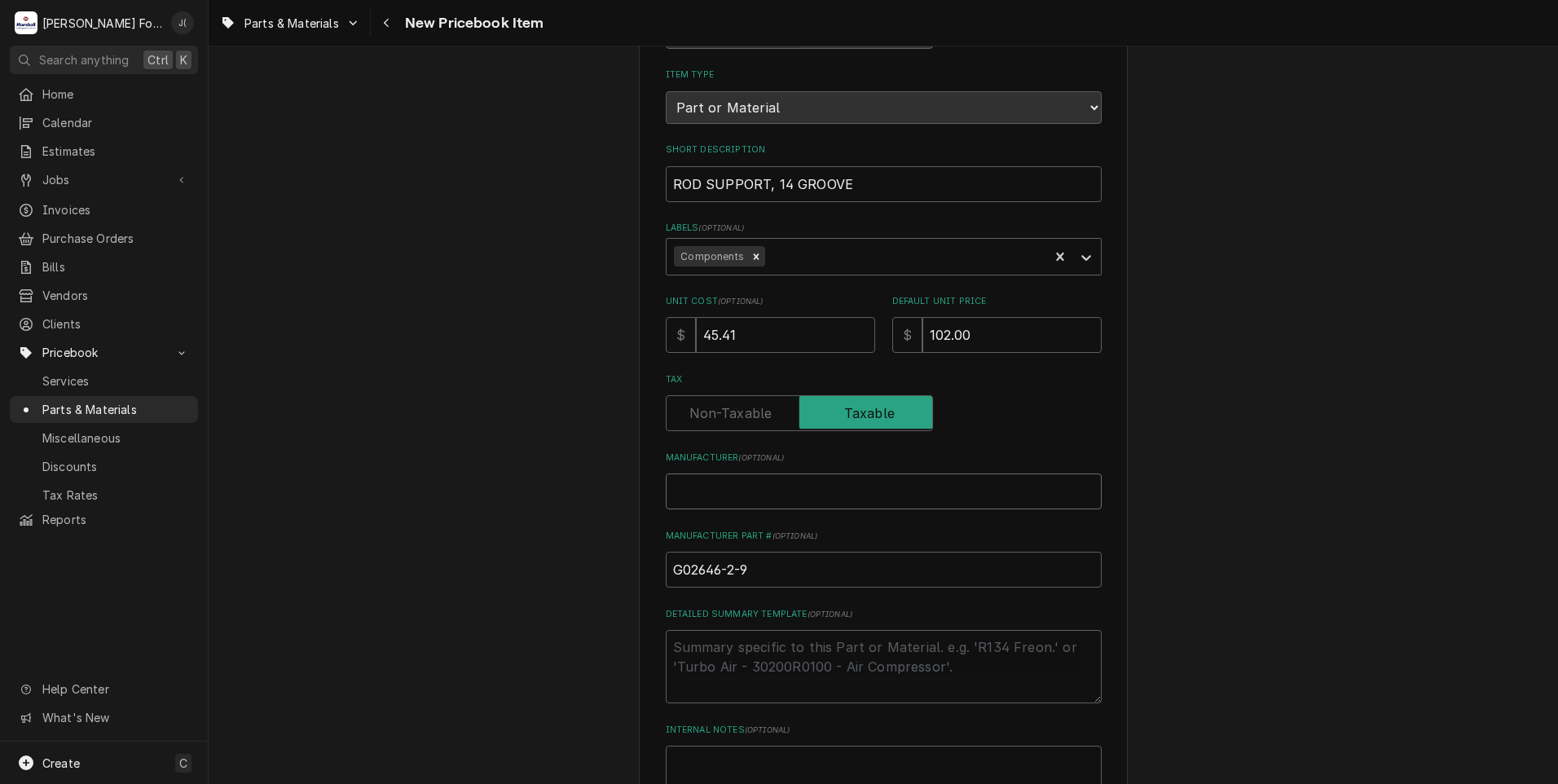
type input "G"
type textarea "x"
type input "GA"
type textarea "x"
type input "GAR"
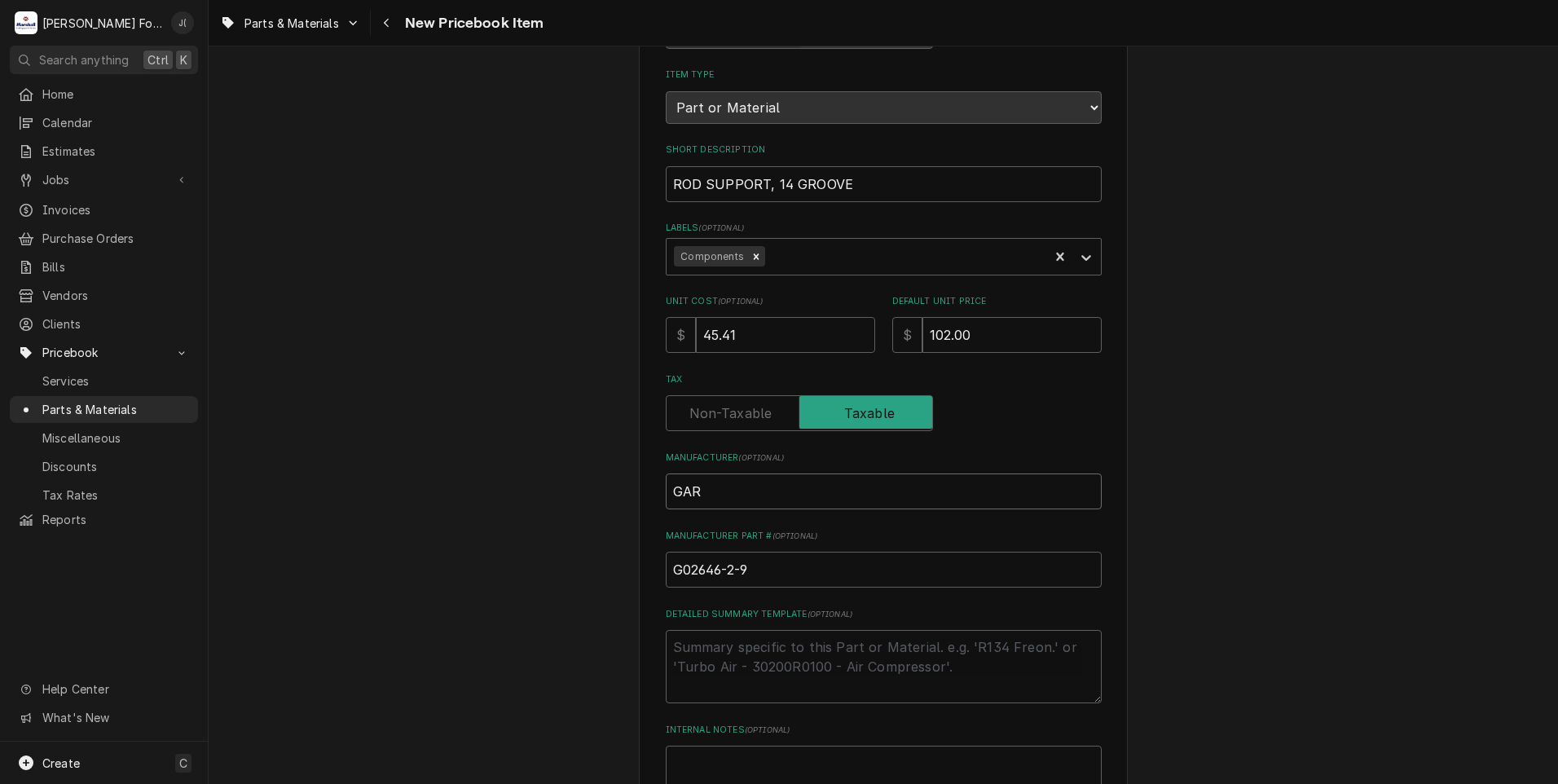
type textarea "x"
type input "GARL"
type textarea "x"
type input "GARLA"
type textarea "x"
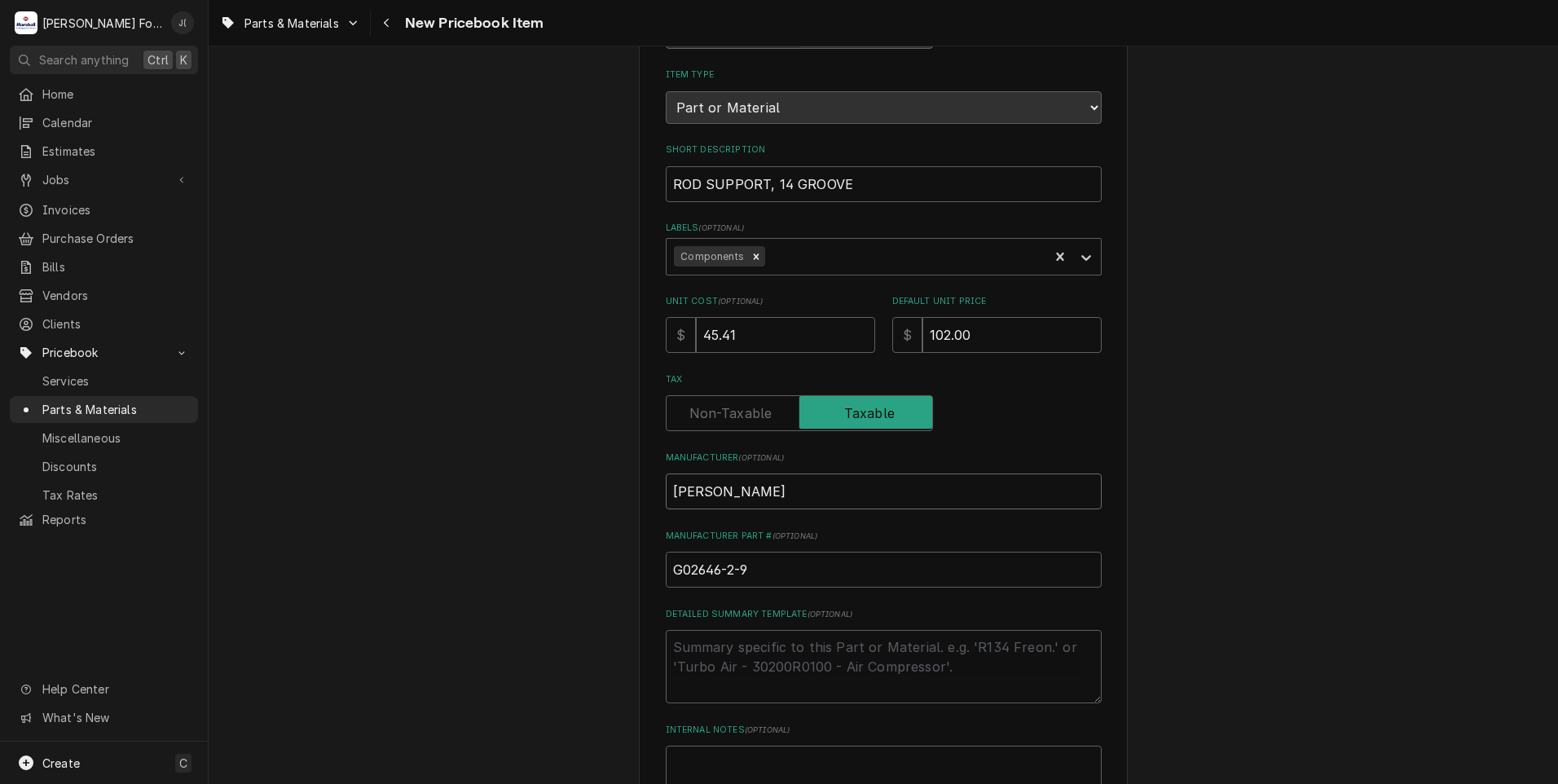
type input "GARLAN"
type textarea "x"
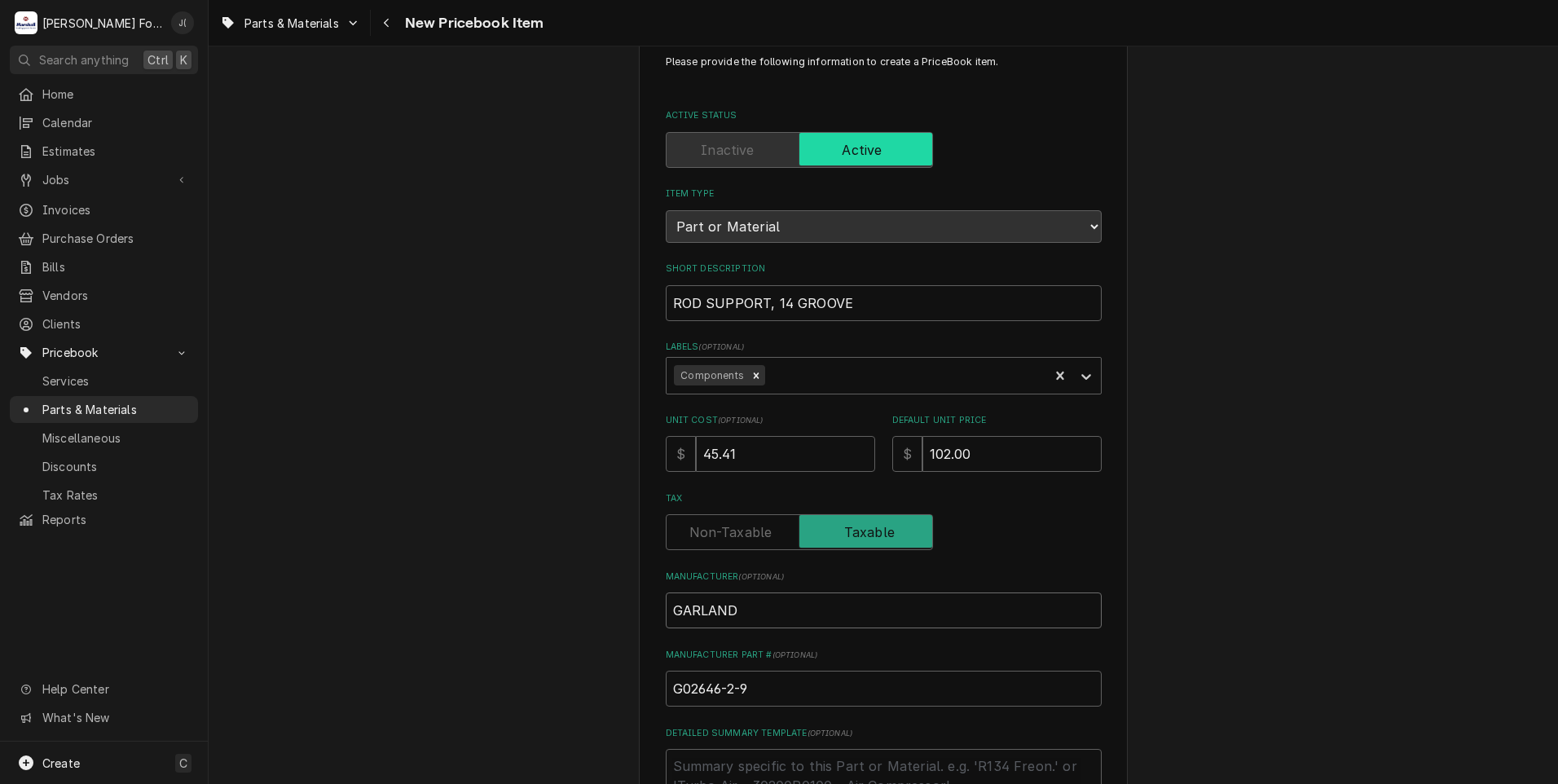
scroll to position [369, 0]
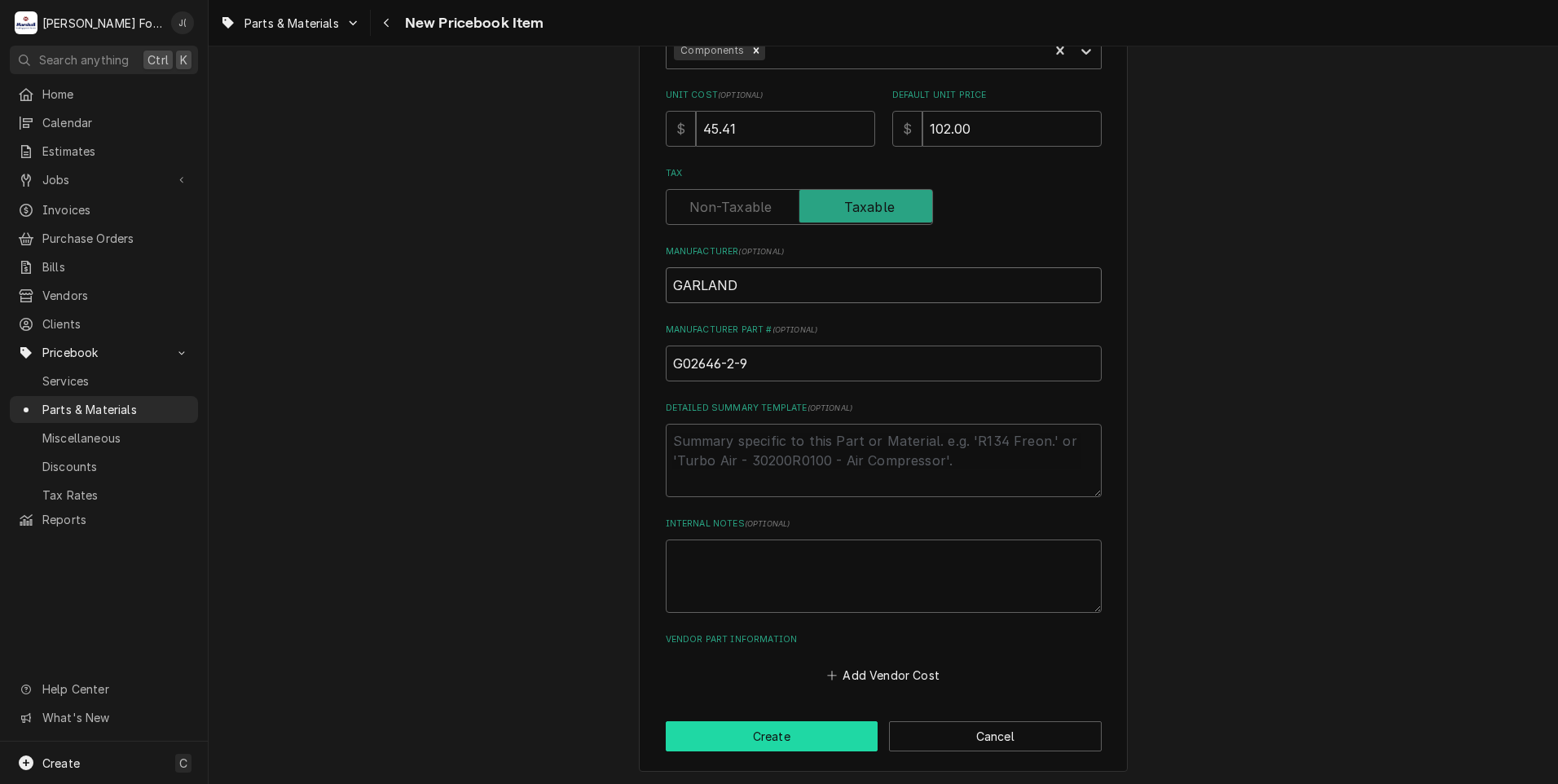
type input "GARLAND"
click at [747, 738] on button "Create" at bounding box center [771, 735] width 213 height 30
type textarea "x"
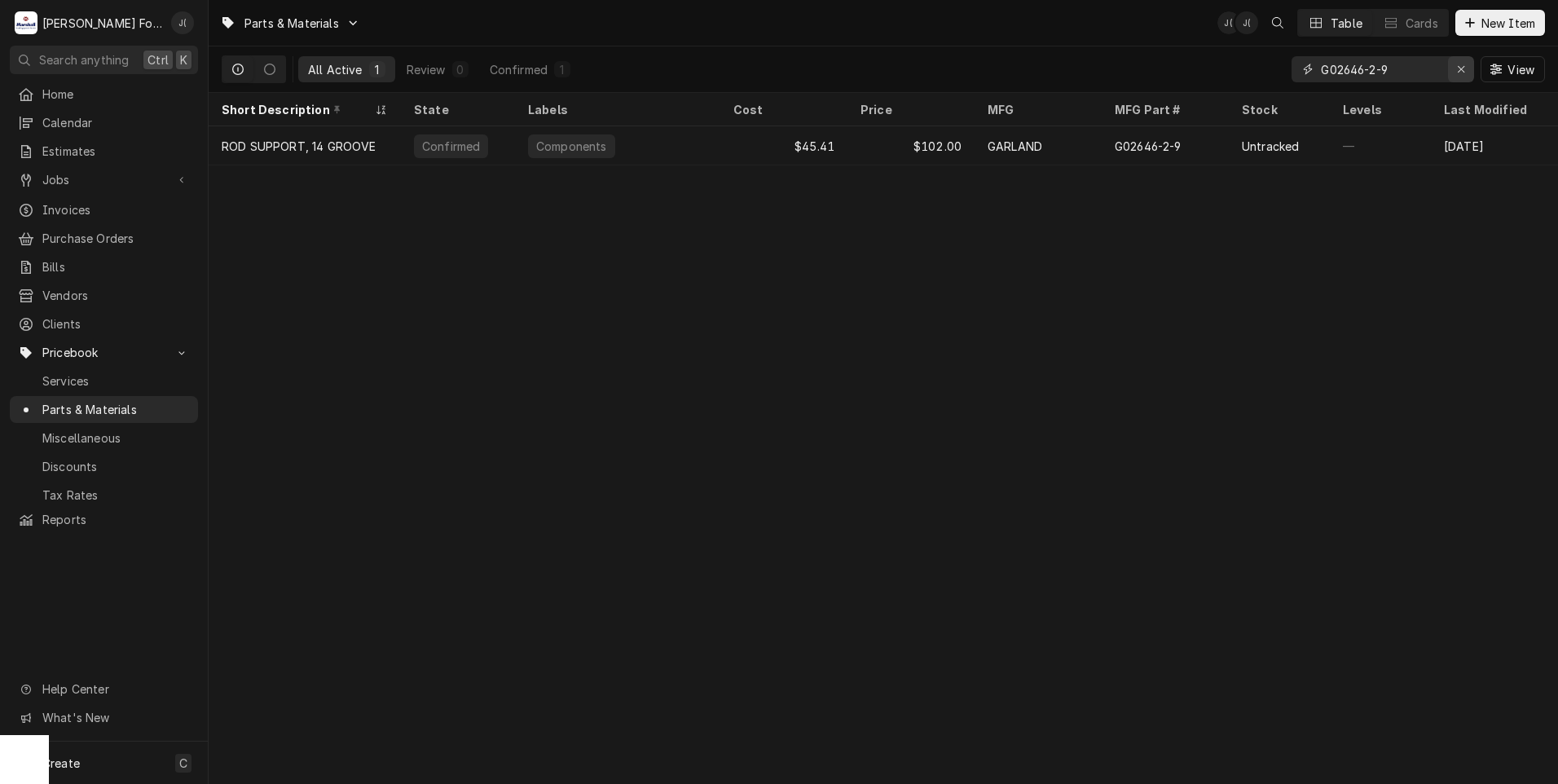
click at [1463, 67] on icon "Erase input" at bounding box center [1461, 68] width 9 height 11
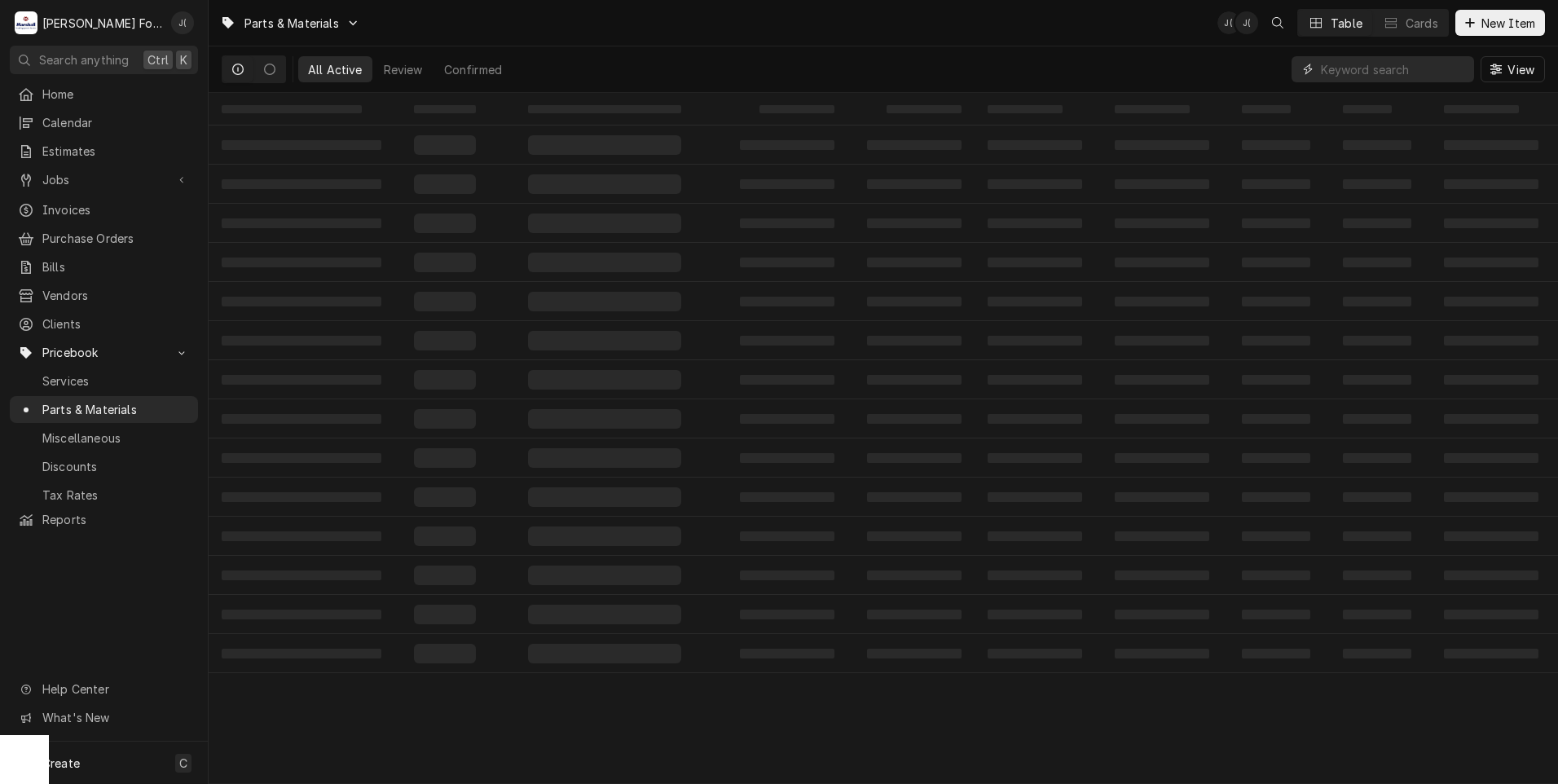
paste input "1090500"
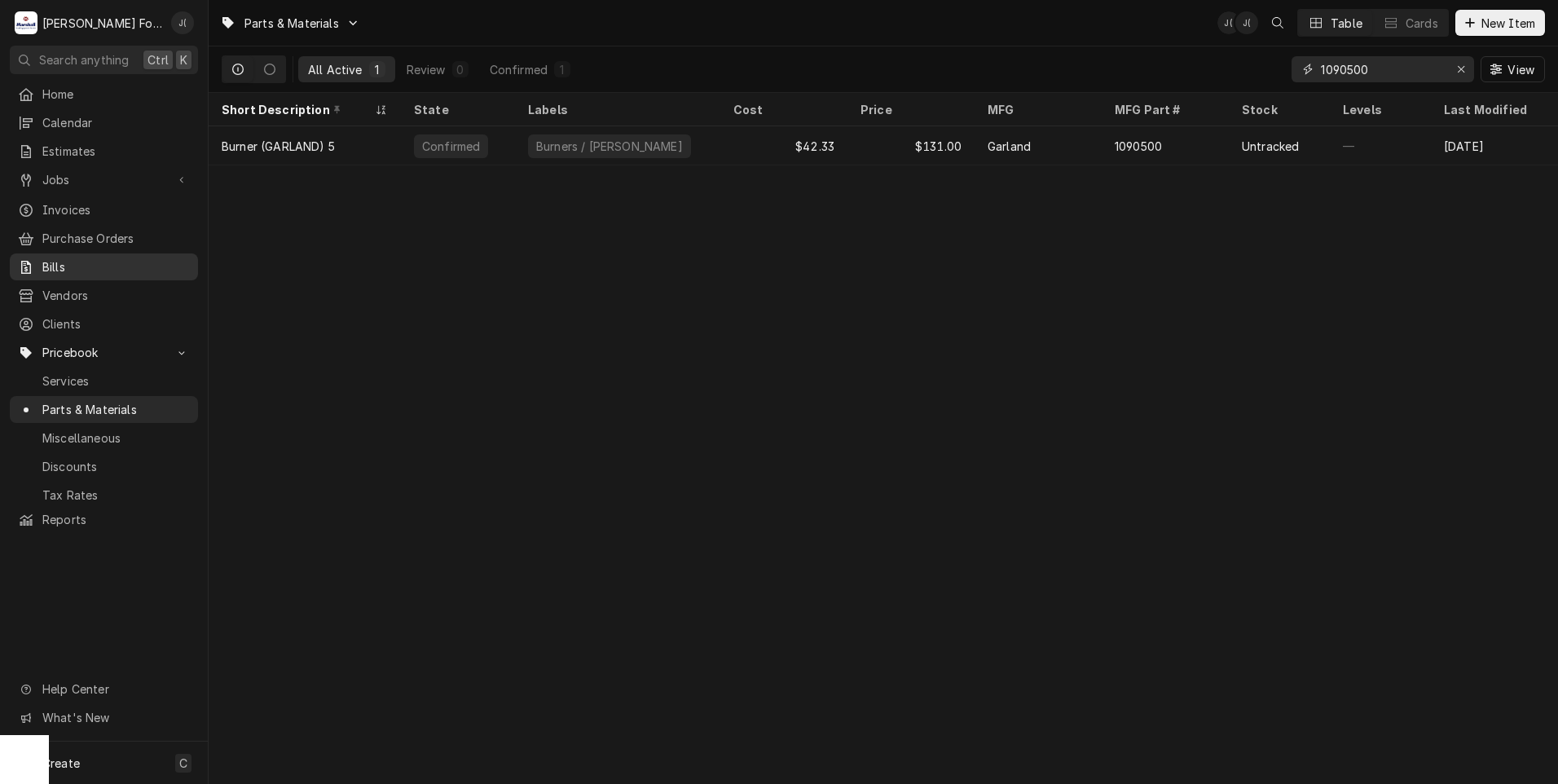
type input "1090500"
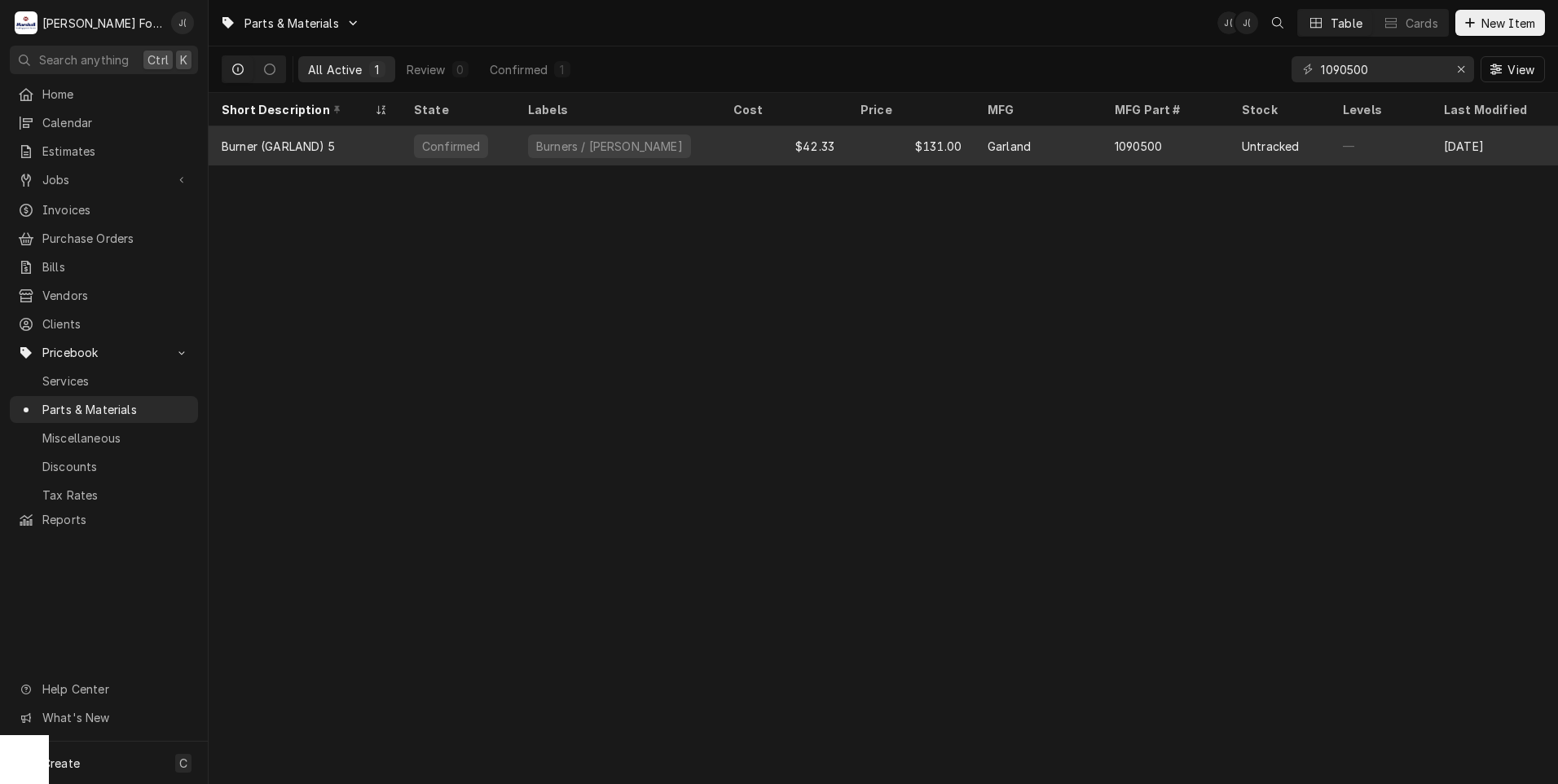
click at [711, 146] on div "Burners / Grates" at bounding box center [618, 146] width 205 height 39
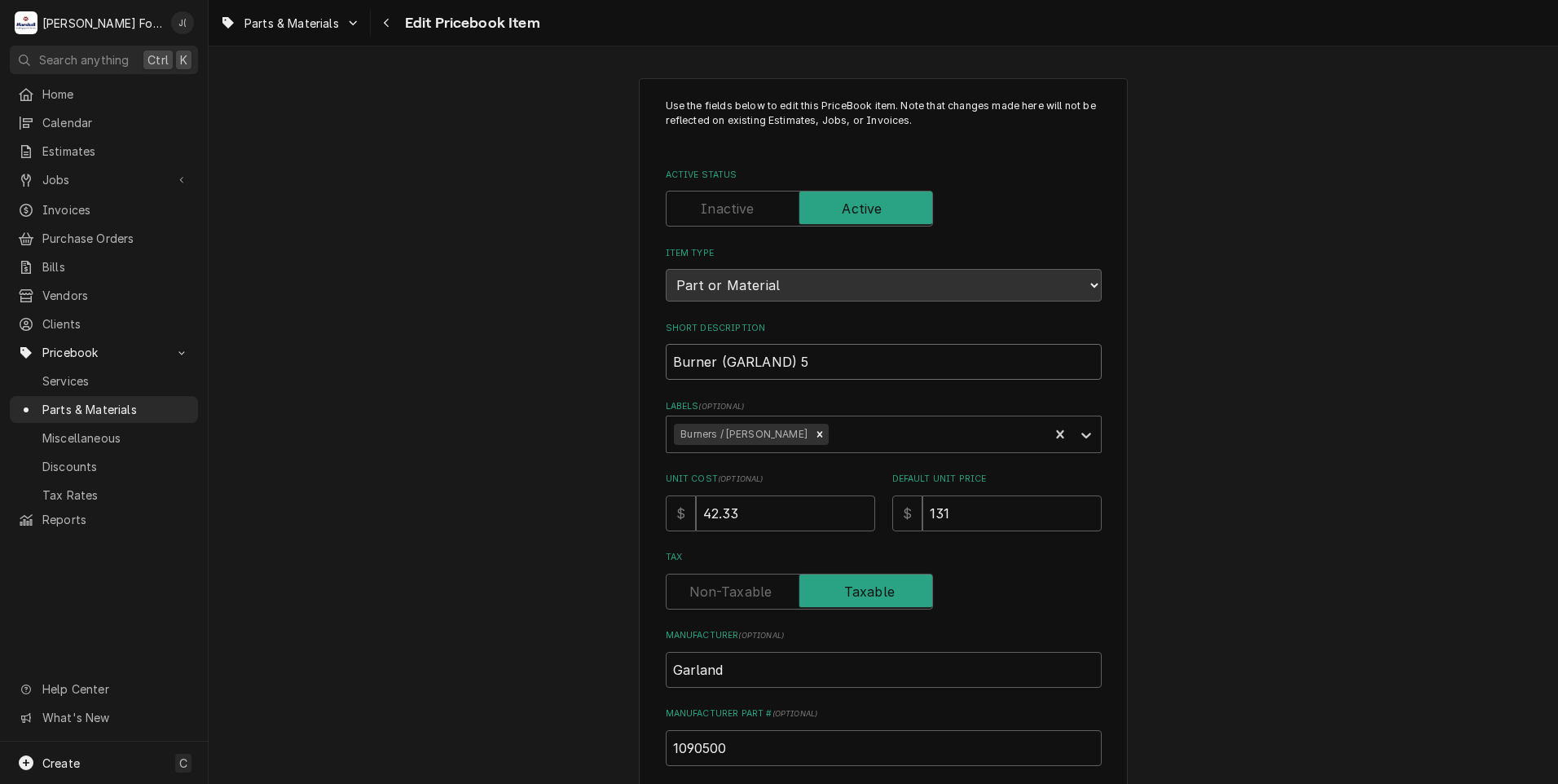
click at [707, 363] on input "Burner (GARLAND) 5" at bounding box center [883, 362] width 436 height 36
type textarea "x"
type input "Burner, (GARLAND) 5"
type textarea "x"
type input "Burner, (GARLAND) 5"
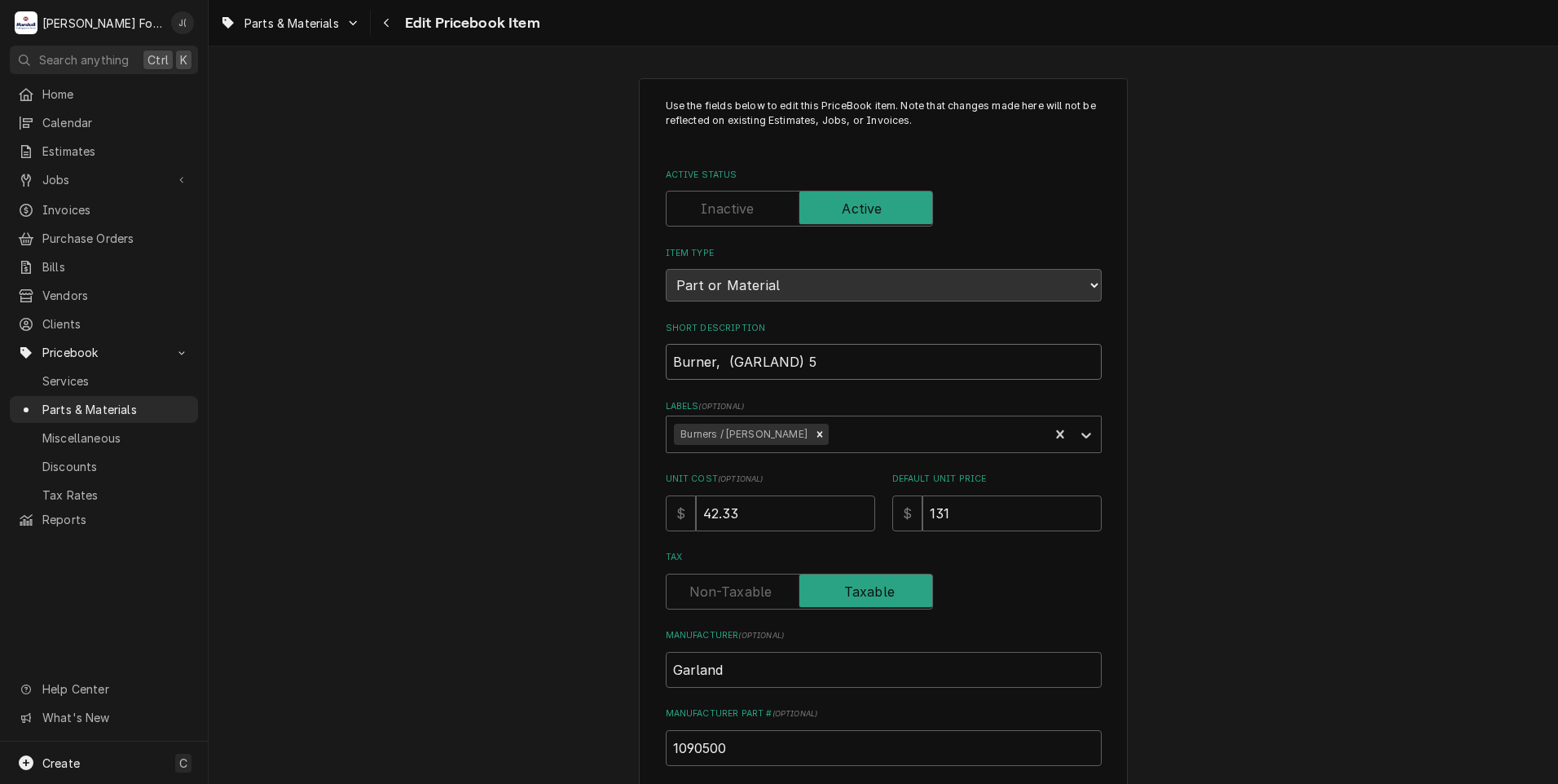
type textarea "x"
type input "Burner, R ([PERSON_NAME]) 5"
type textarea "x"
type input "Burner, RO (GARLAND) 5"
type textarea "x"
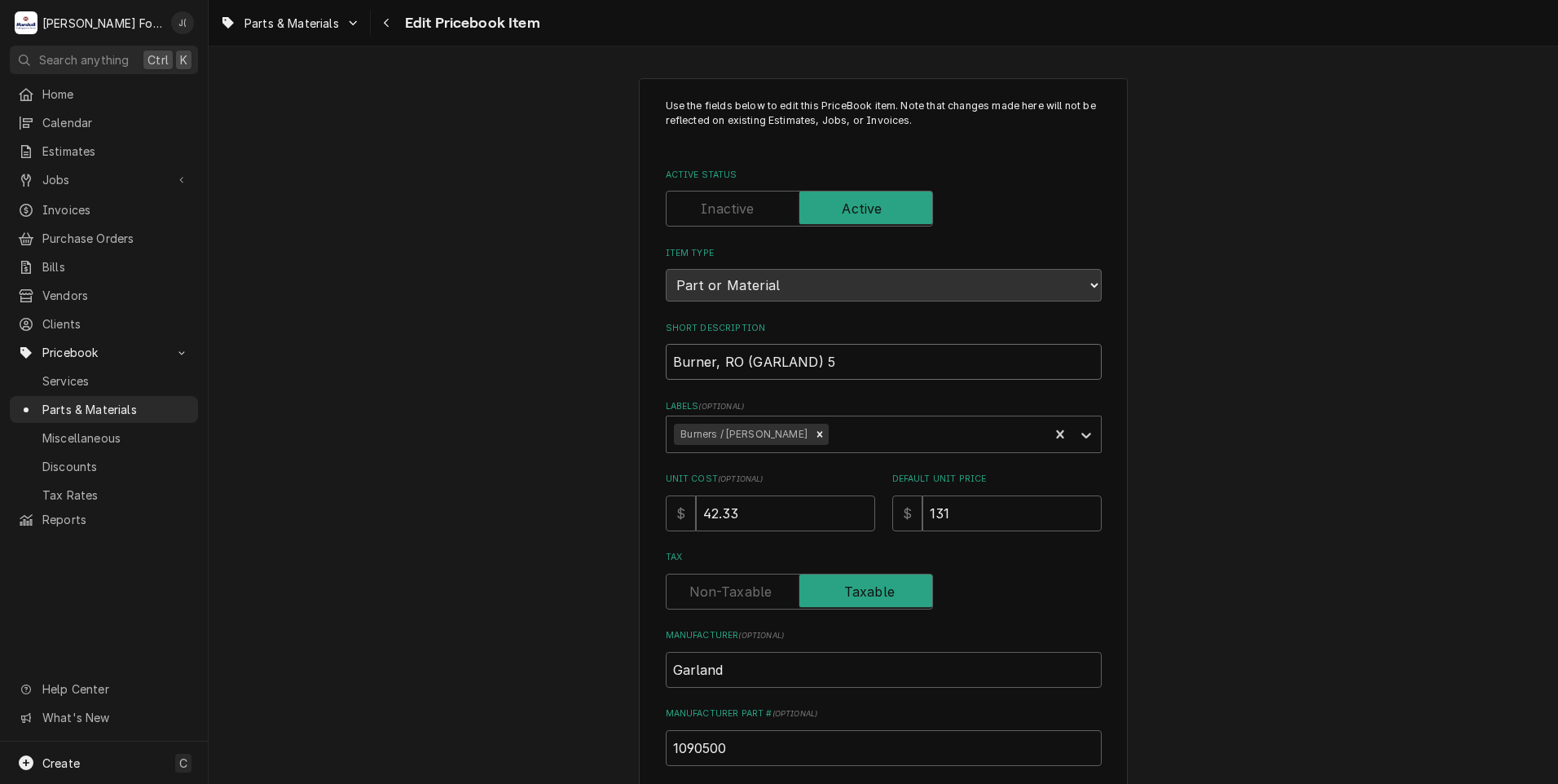
type input "Burner, ROI (GARLAND) 5"
type textarea "x"
type input "Burner, ROIL (GARLAND) 5"
type textarea "x"
type input "Burner, ROILE (GARLAND) 5"
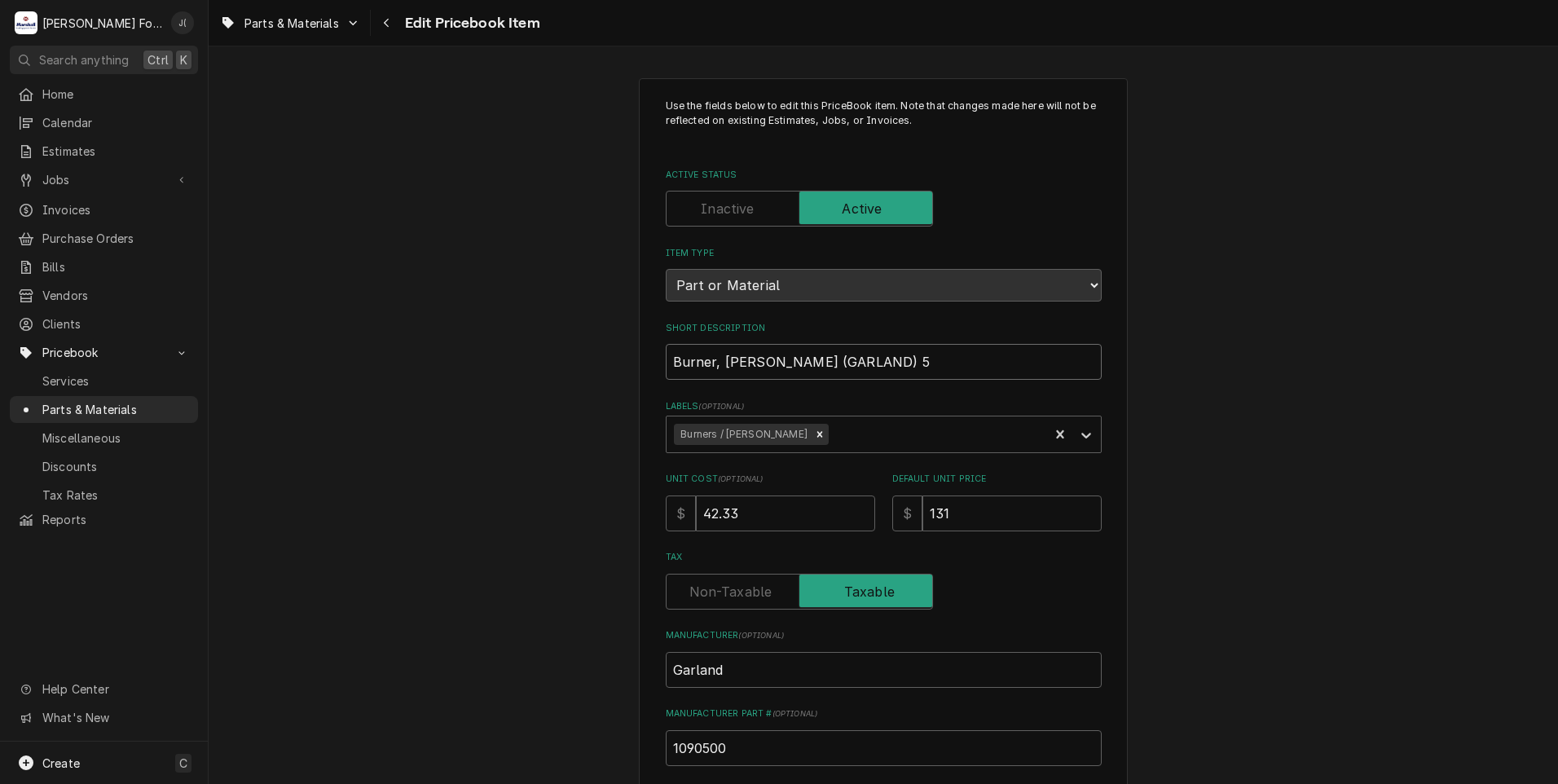
type textarea "x"
type input "Burner, ROILER (GARLAND) 5"
drag, startPoint x: 705, startPoint y: 359, endPoint x: 567, endPoint y: 377, distance: 139.2
click at [567, 377] on div "Use the fields below to edit this PriceBook item. Note that changes made here w…" at bounding box center [883, 637] width 1350 height 1148
type textarea "x"
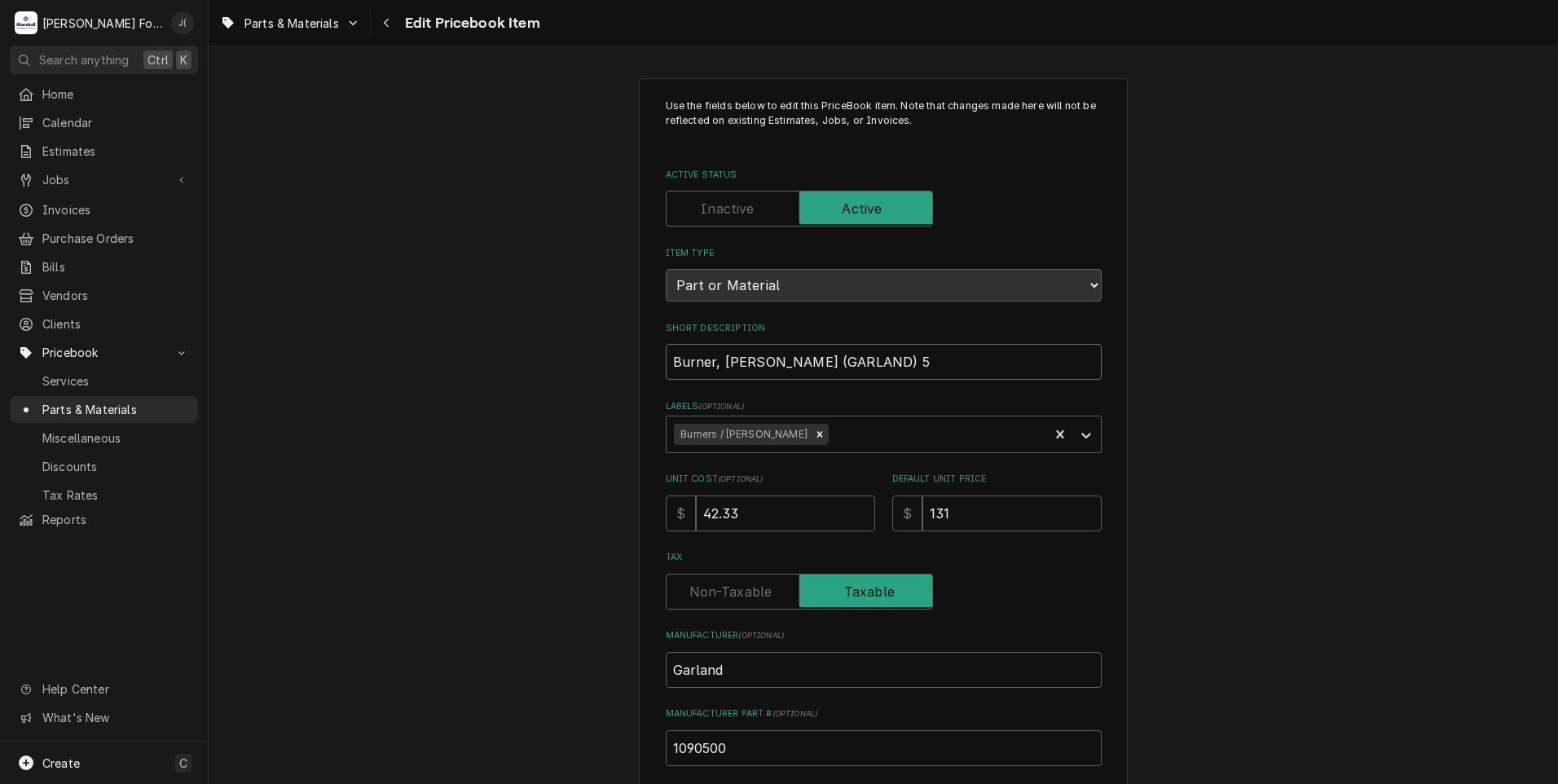
type input "B, ROILER (GARLAND) 5"
type textarea "x"
type input "BU, ROILER (GARLAND) 5"
type textarea "x"
type input "BUR, ROILER (GARLAND) 5"
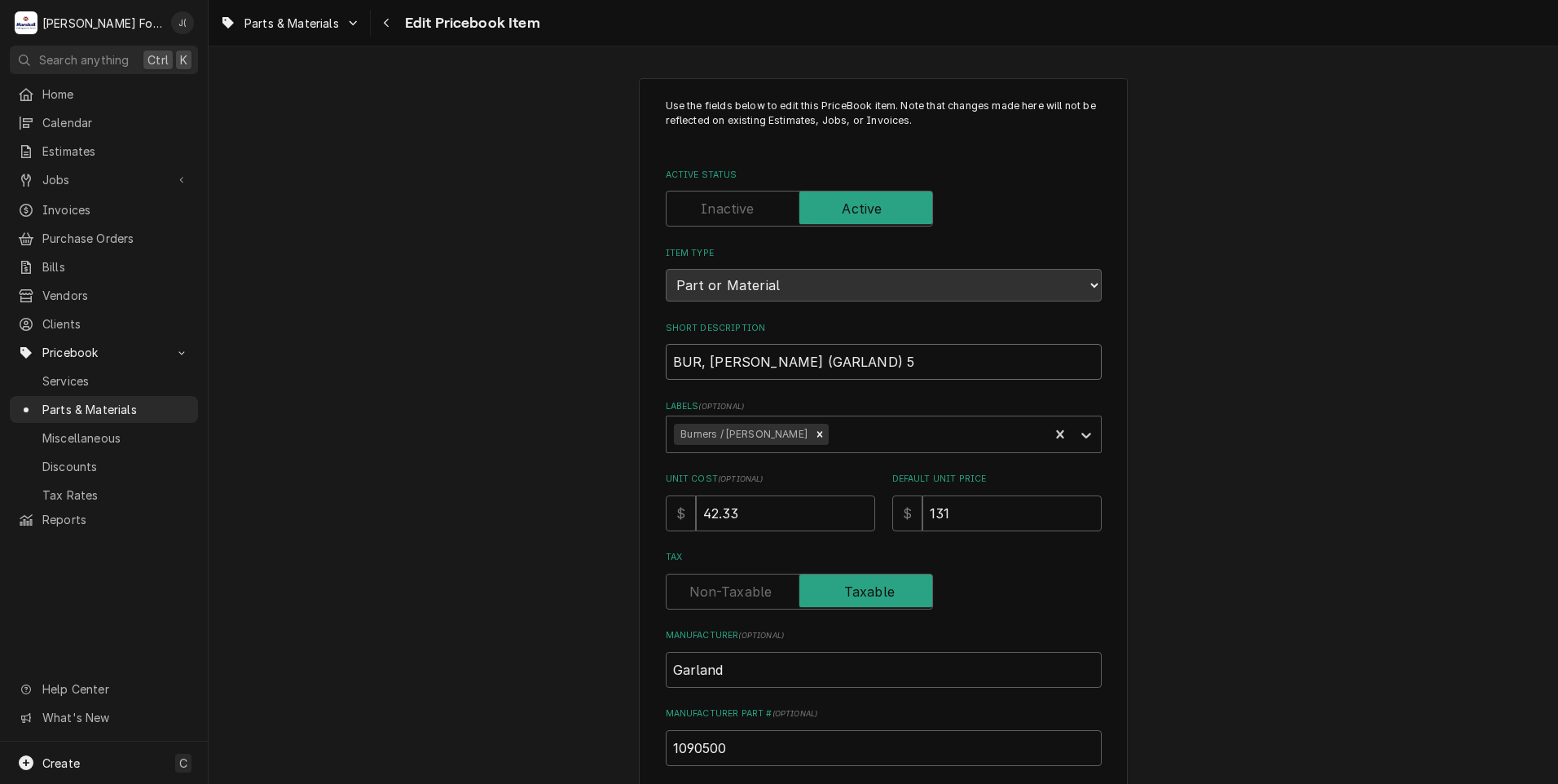
type textarea "x"
type input "BURN, ROILER (GARLAND) 5"
type textarea "x"
type input "BURNE, ROILER (GARLAND) 5"
type textarea "x"
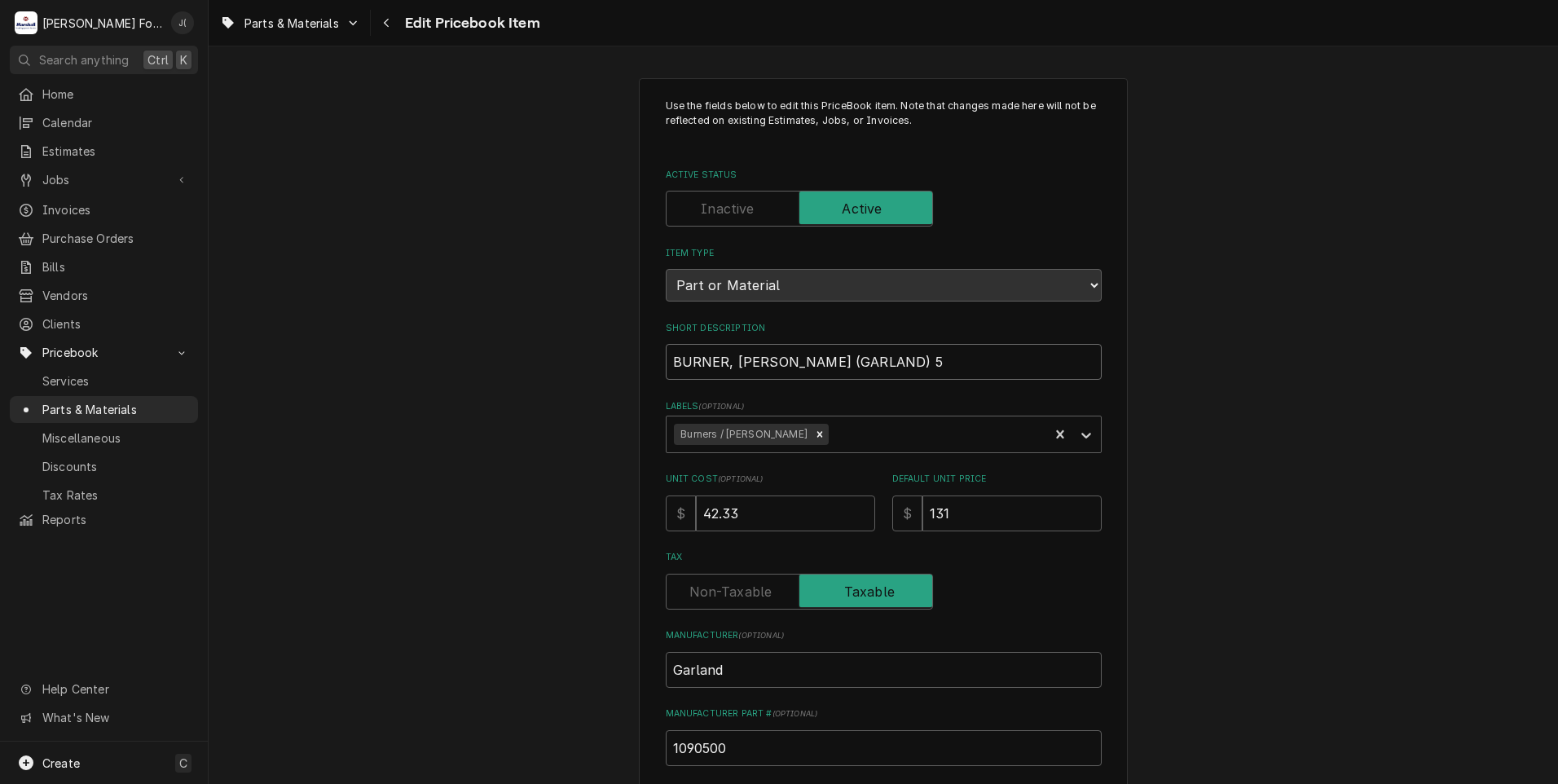
type input "BURNER, ROILER (GARLAND) 5"
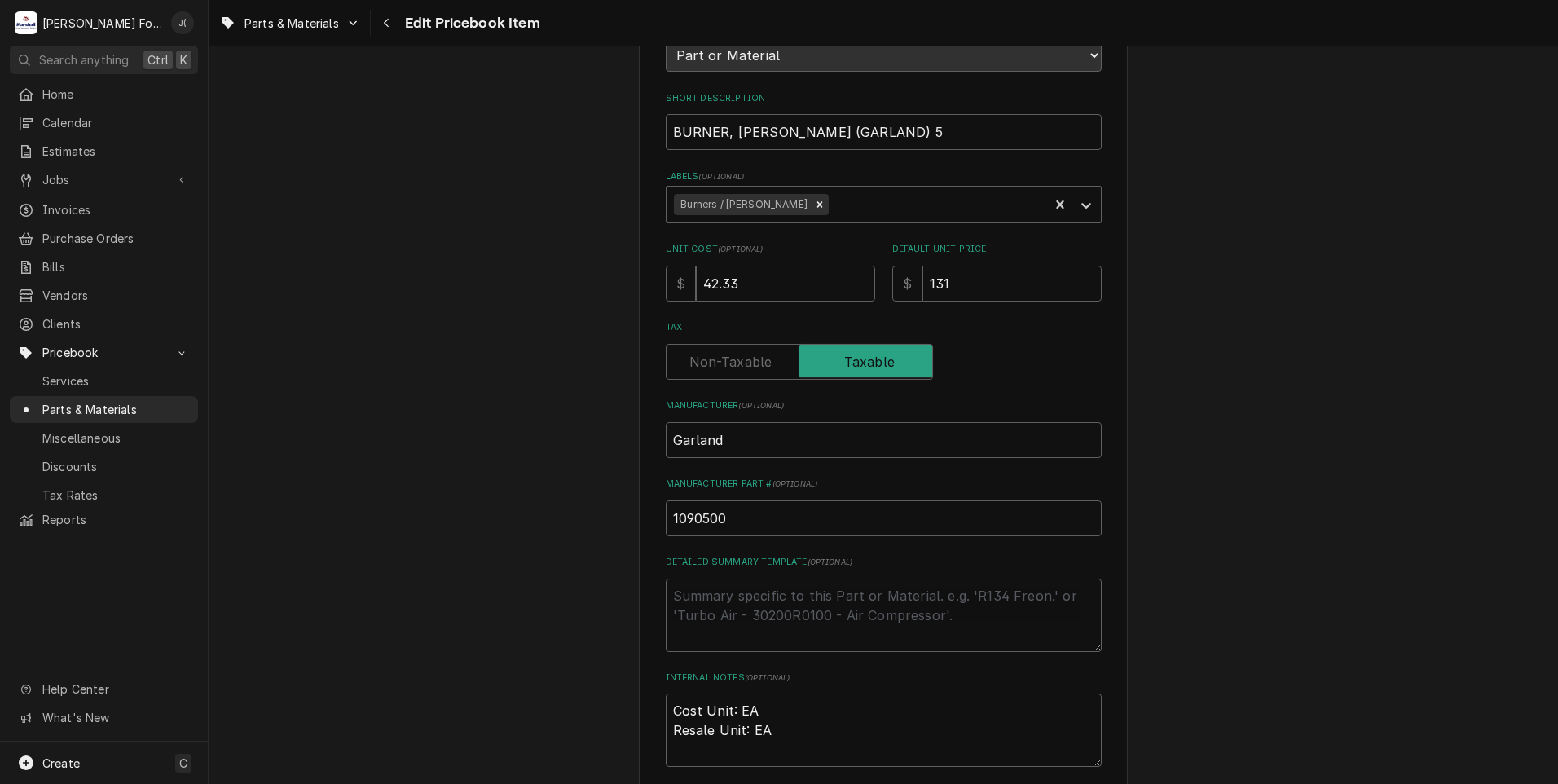
scroll to position [163, 0]
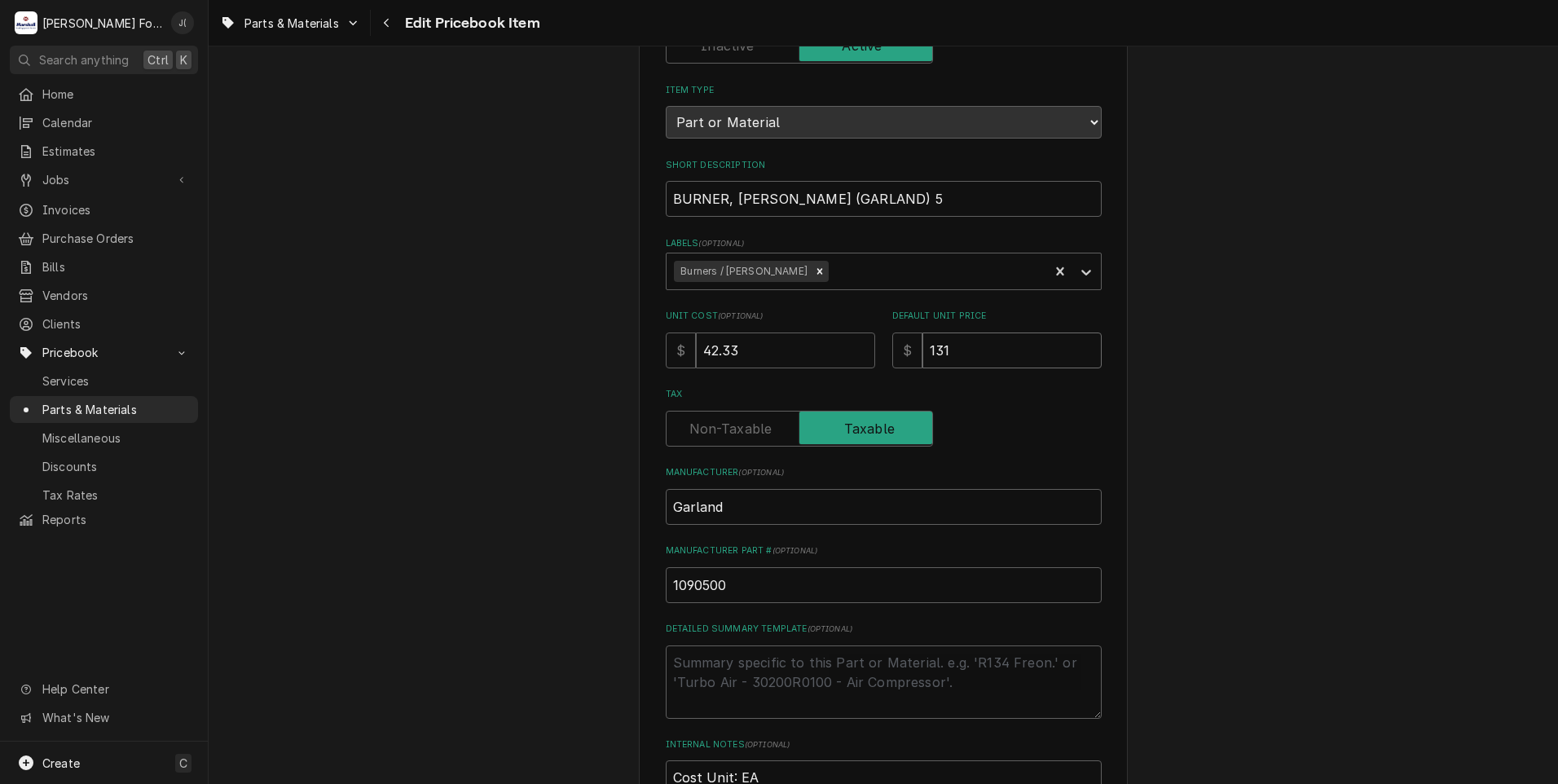
drag, startPoint x: 965, startPoint y: 345, endPoint x: 610, endPoint y: 357, distance: 355.2
click at [639, 357] on div "Use the fields below to edit this PriceBook item. Note that changes made here w…" at bounding box center [883, 475] width 489 height 1120
type textarea "x"
type input "1"
type textarea "x"
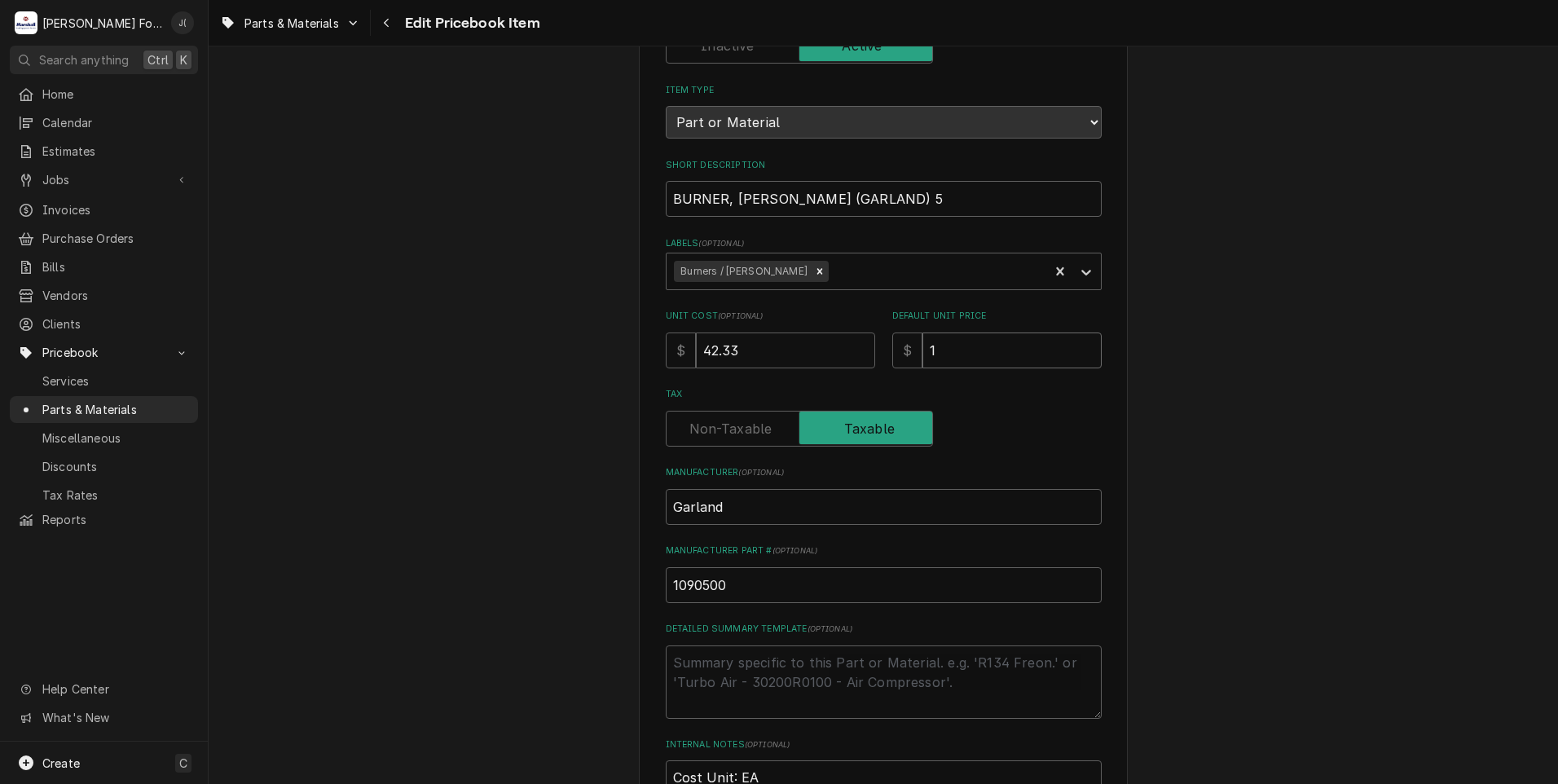
type input "14"
type textarea "x"
type input "144"
type textarea "x"
type input "144.0"
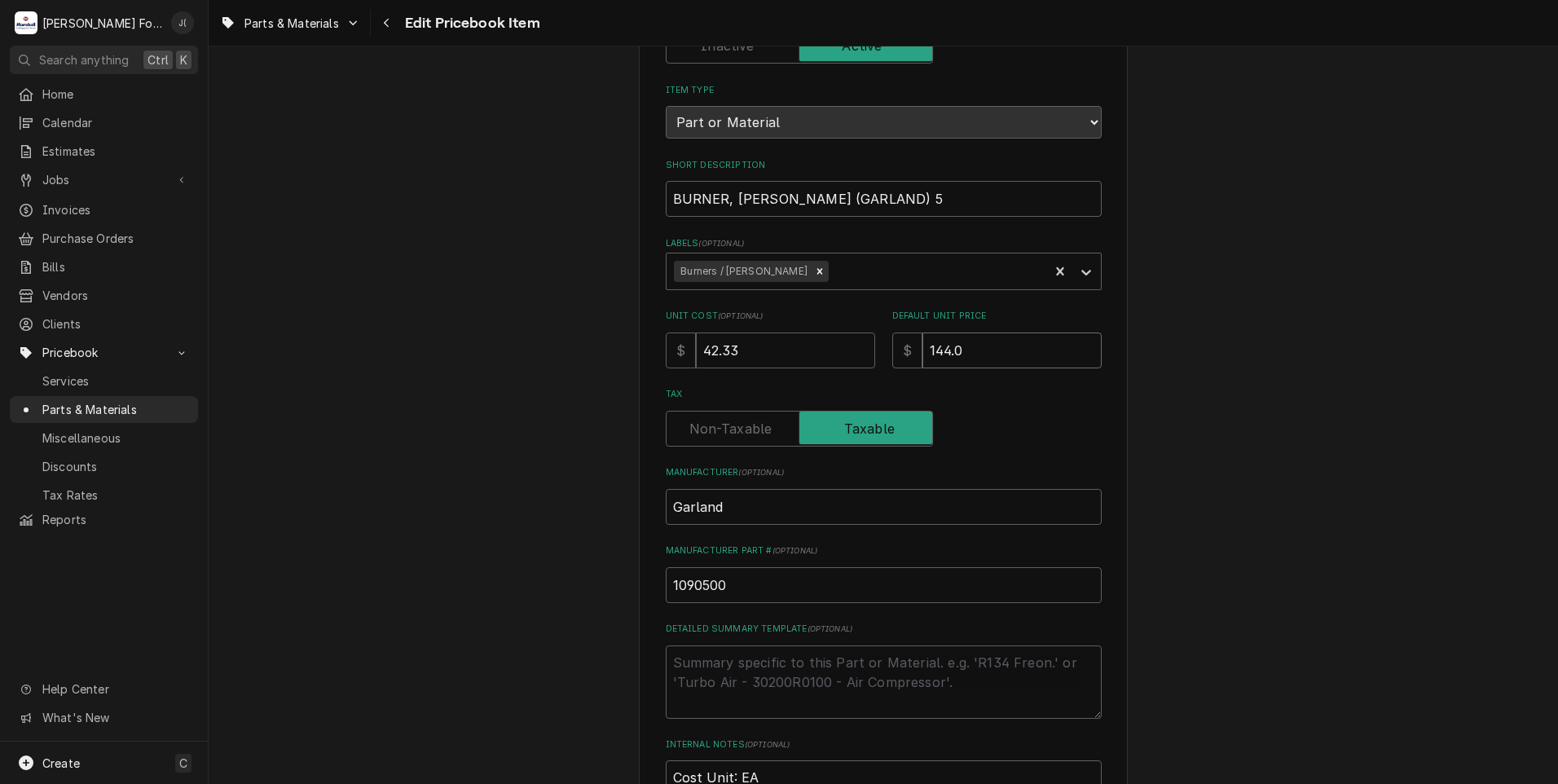
type textarea "x"
type input "144.00"
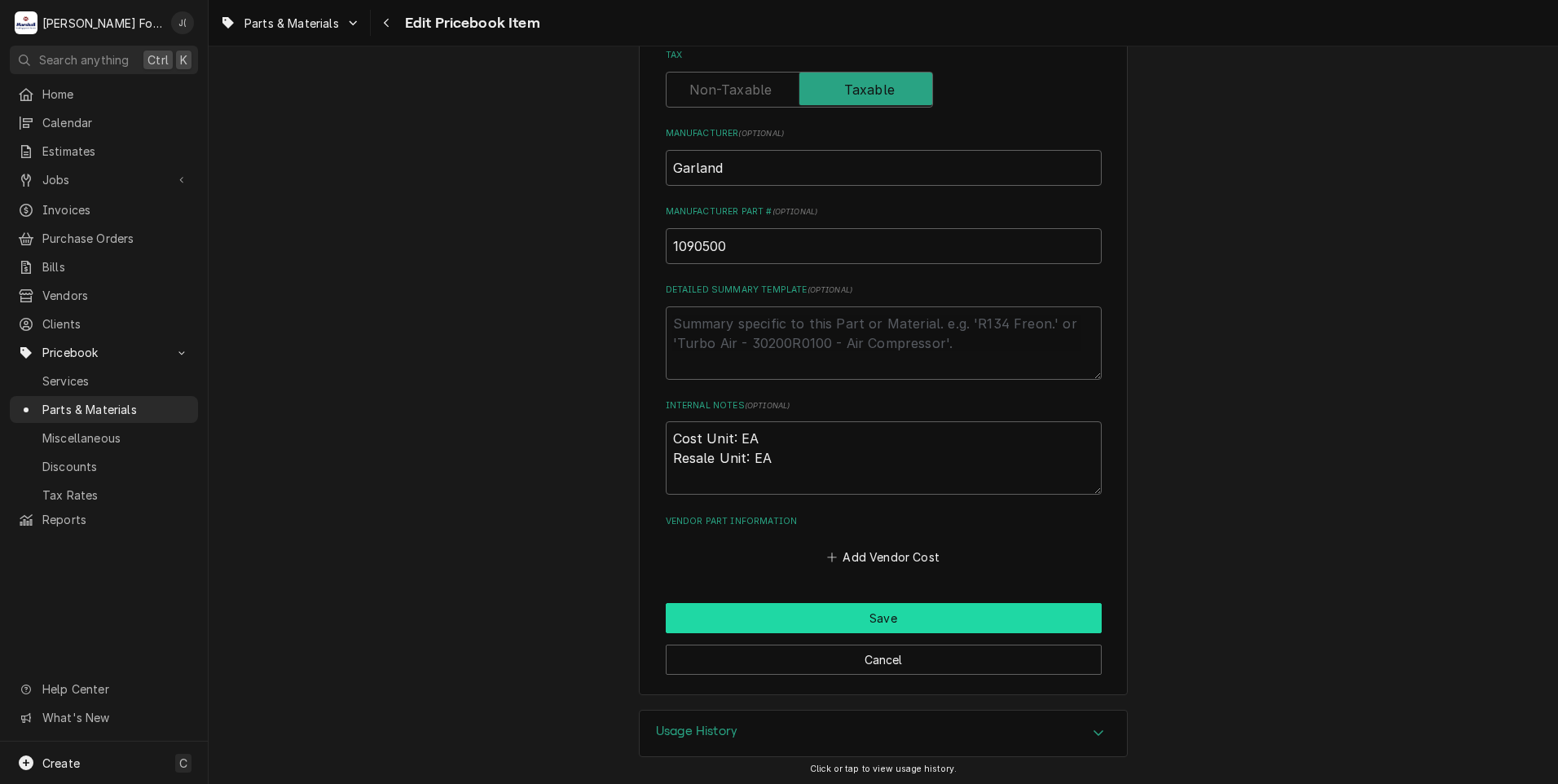
click at [728, 611] on button "Save" at bounding box center [883, 617] width 436 height 30
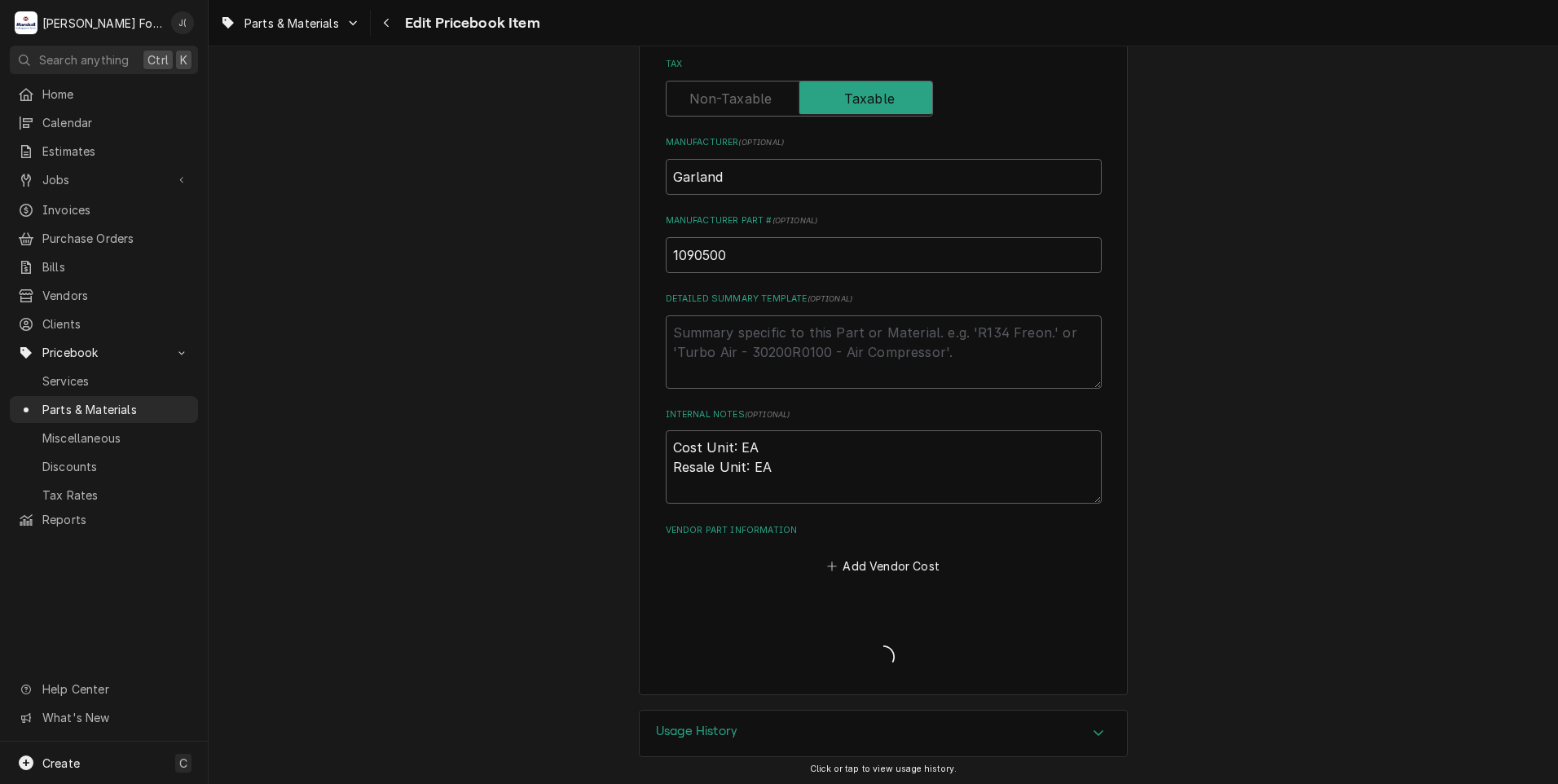
type textarea "x"
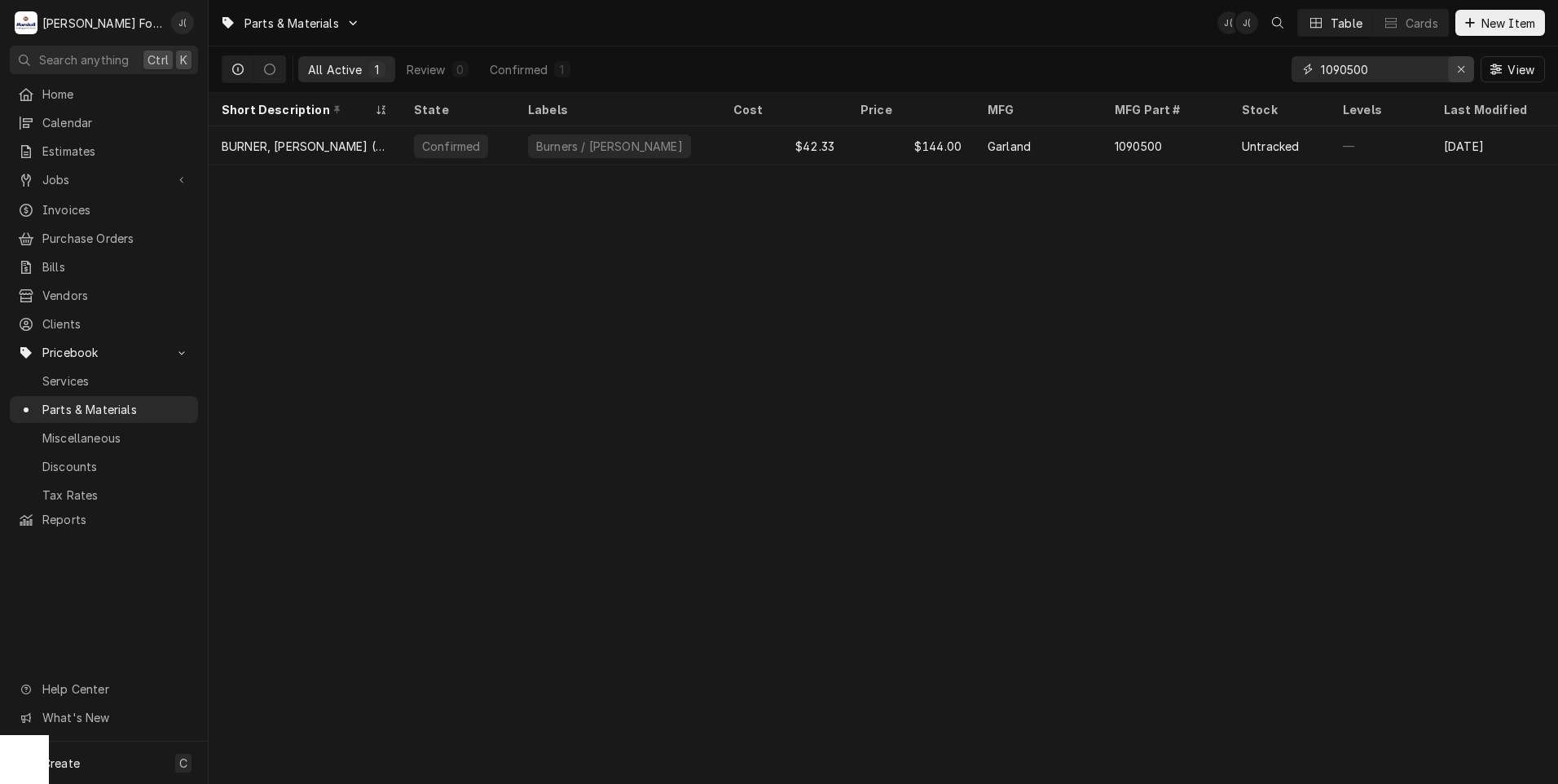
click at [1460, 67] on icon "Erase input" at bounding box center [1461, 68] width 9 height 11
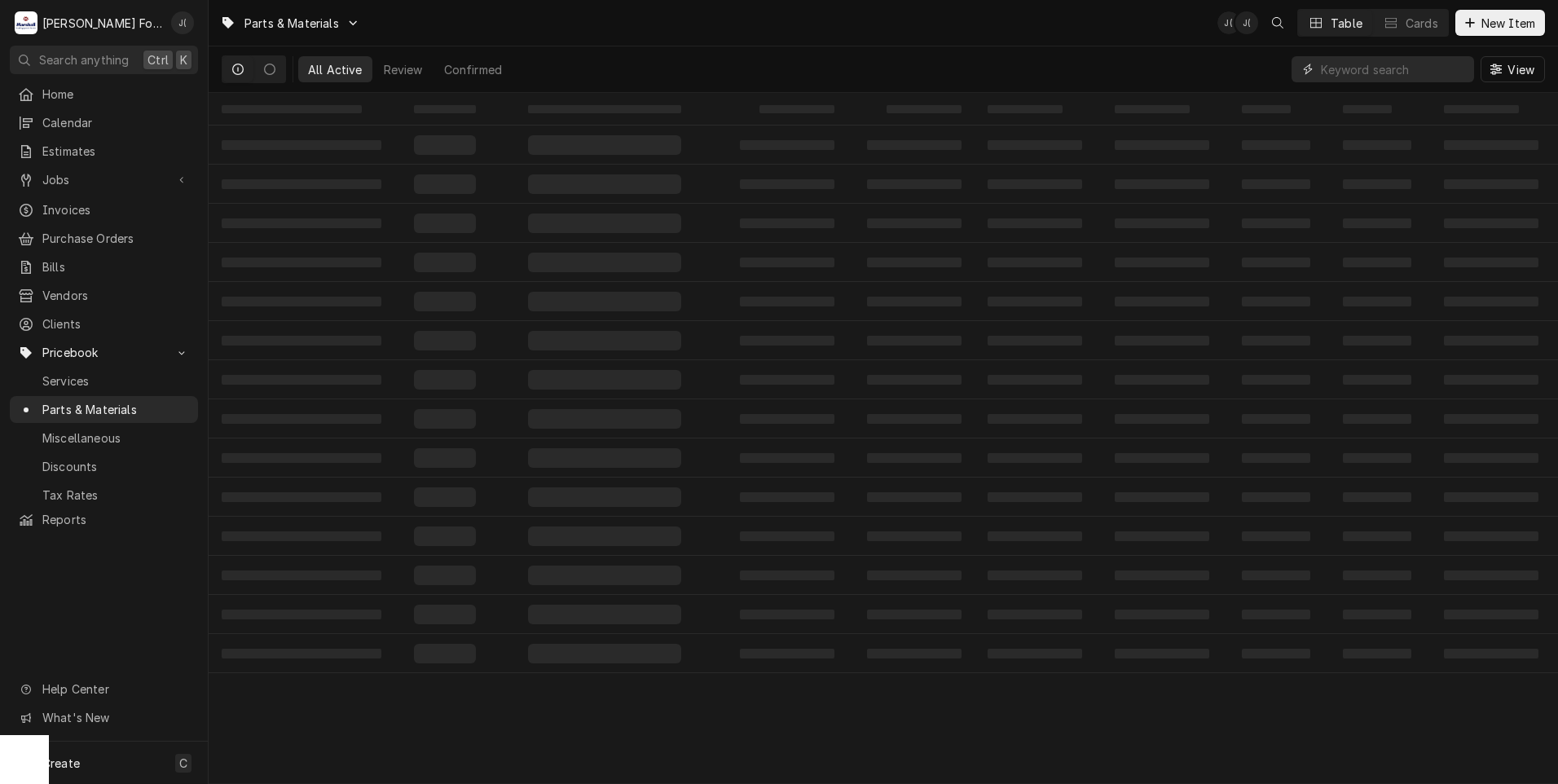
paste input "CK2206400"
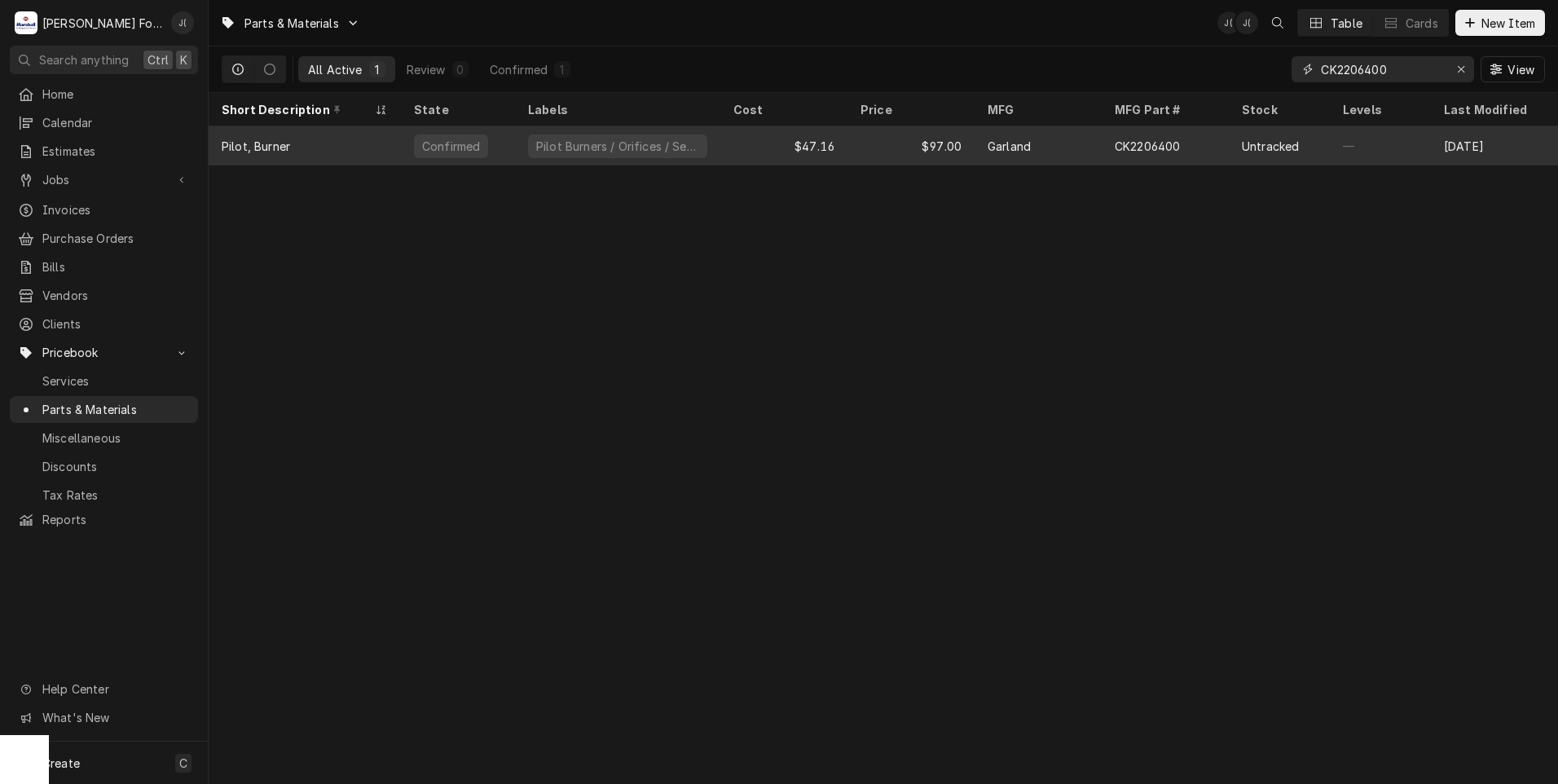
type input "CK2206400"
click at [846, 148] on div "$47.16" at bounding box center [783, 146] width 127 height 39
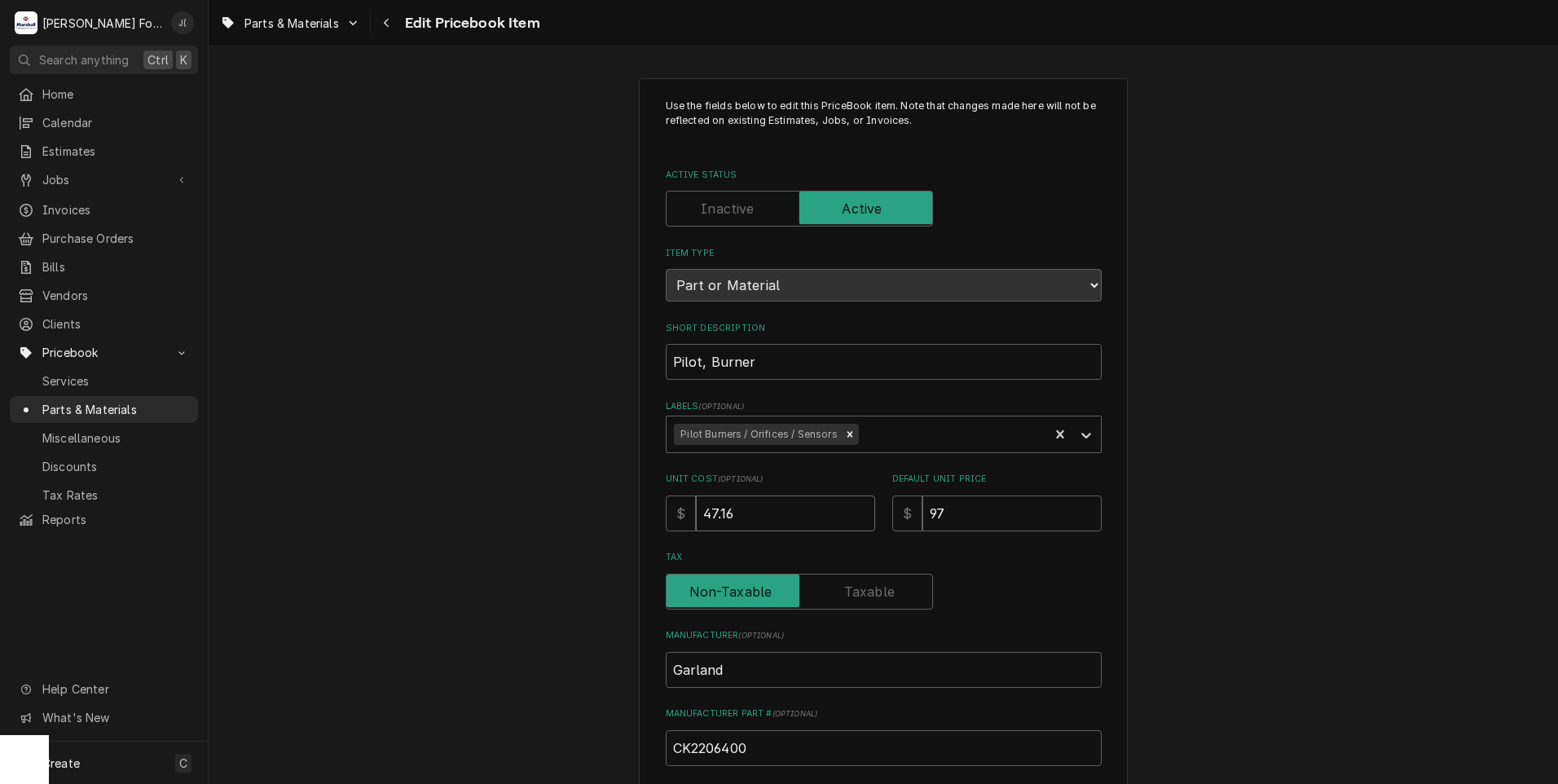
drag, startPoint x: 770, startPoint y: 517, endPoint x: 230, endPoint y: 494, distance: 540.5
click at [469, 495] on div "Use the fields below to edit this PriceBook item. Note that changes made here w…" at bounding box center [883, 637] width 1350 height 1148
type textarea "x"
type input "3"
type textarea "x"
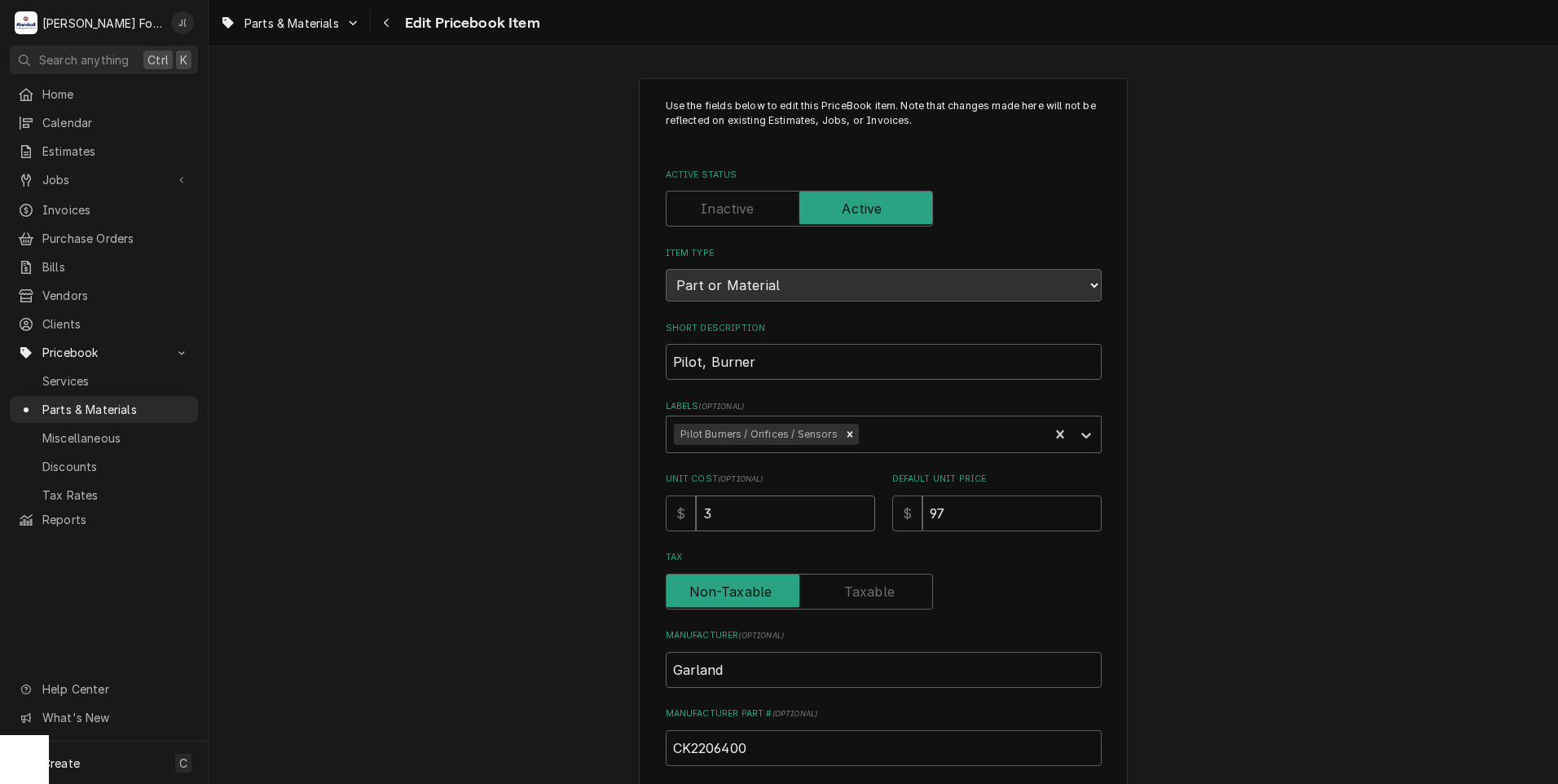
type input "37"
type textarea "x"
type input "37.6"
type textarea "x"
type input "37.64"
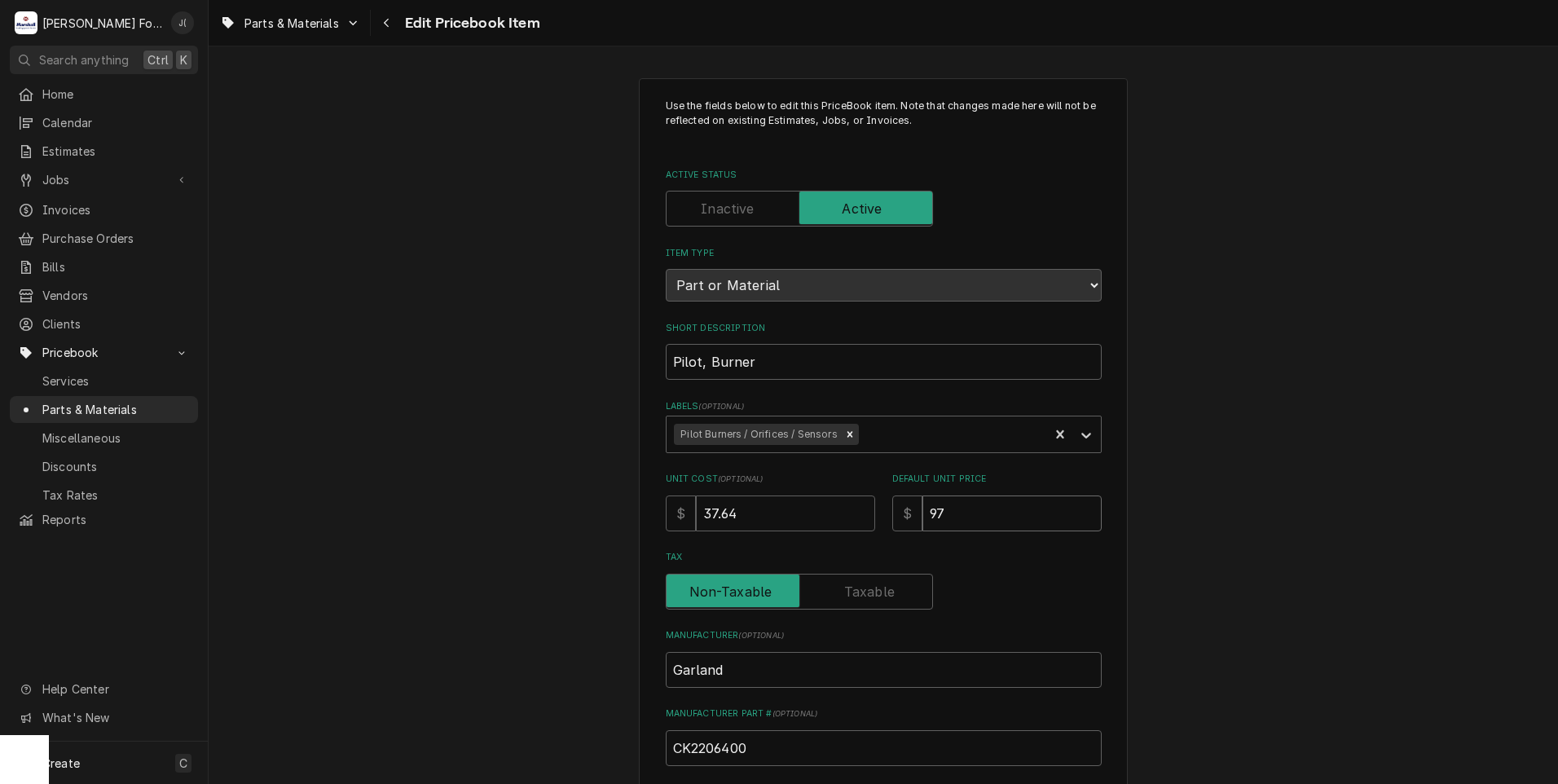
type textarea "x"
type input "8"
type textarea "x"
type input "85"
type textarea "x"
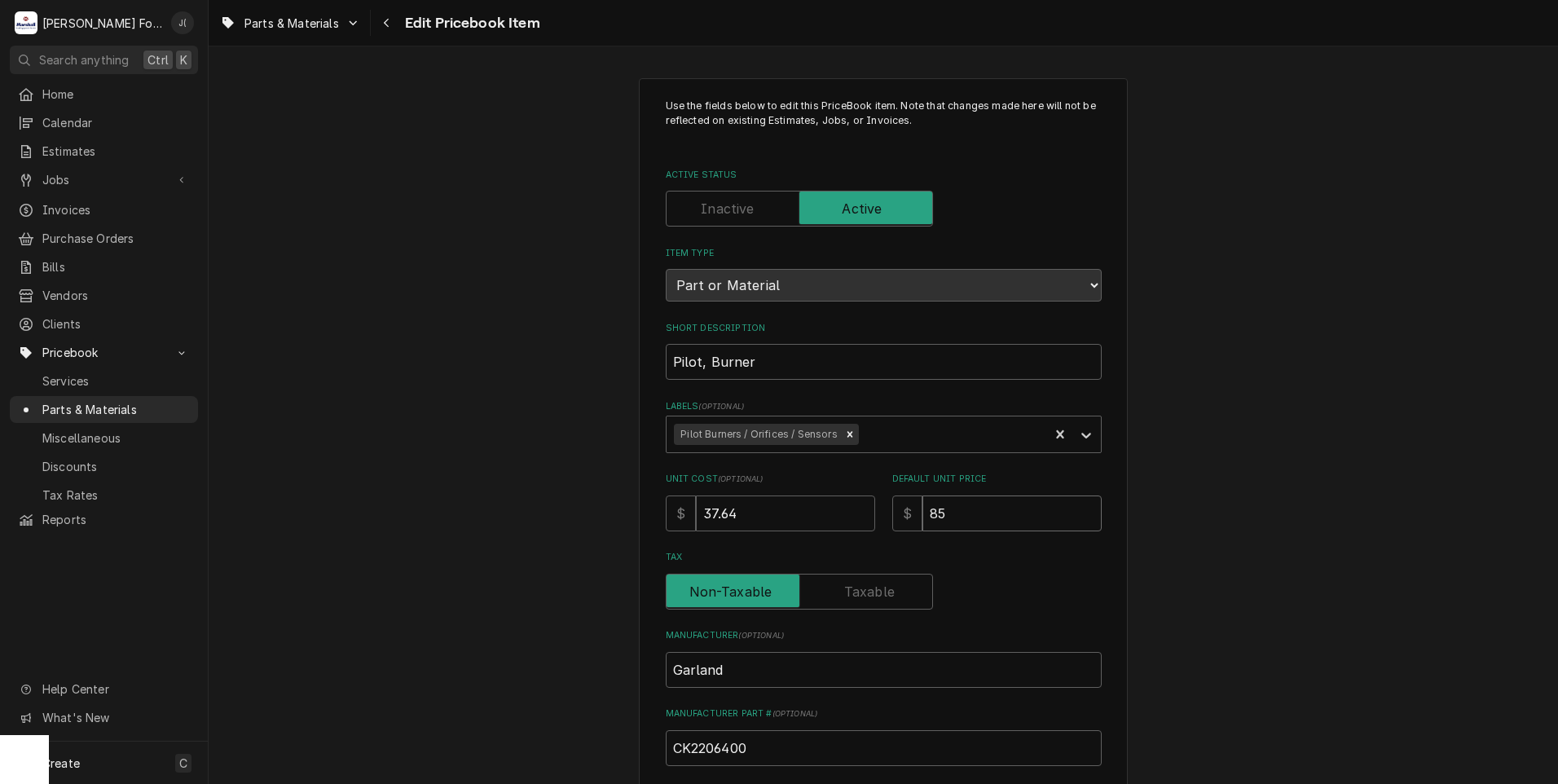
type input "85.0"
type textarea "x"
type input "85.00"
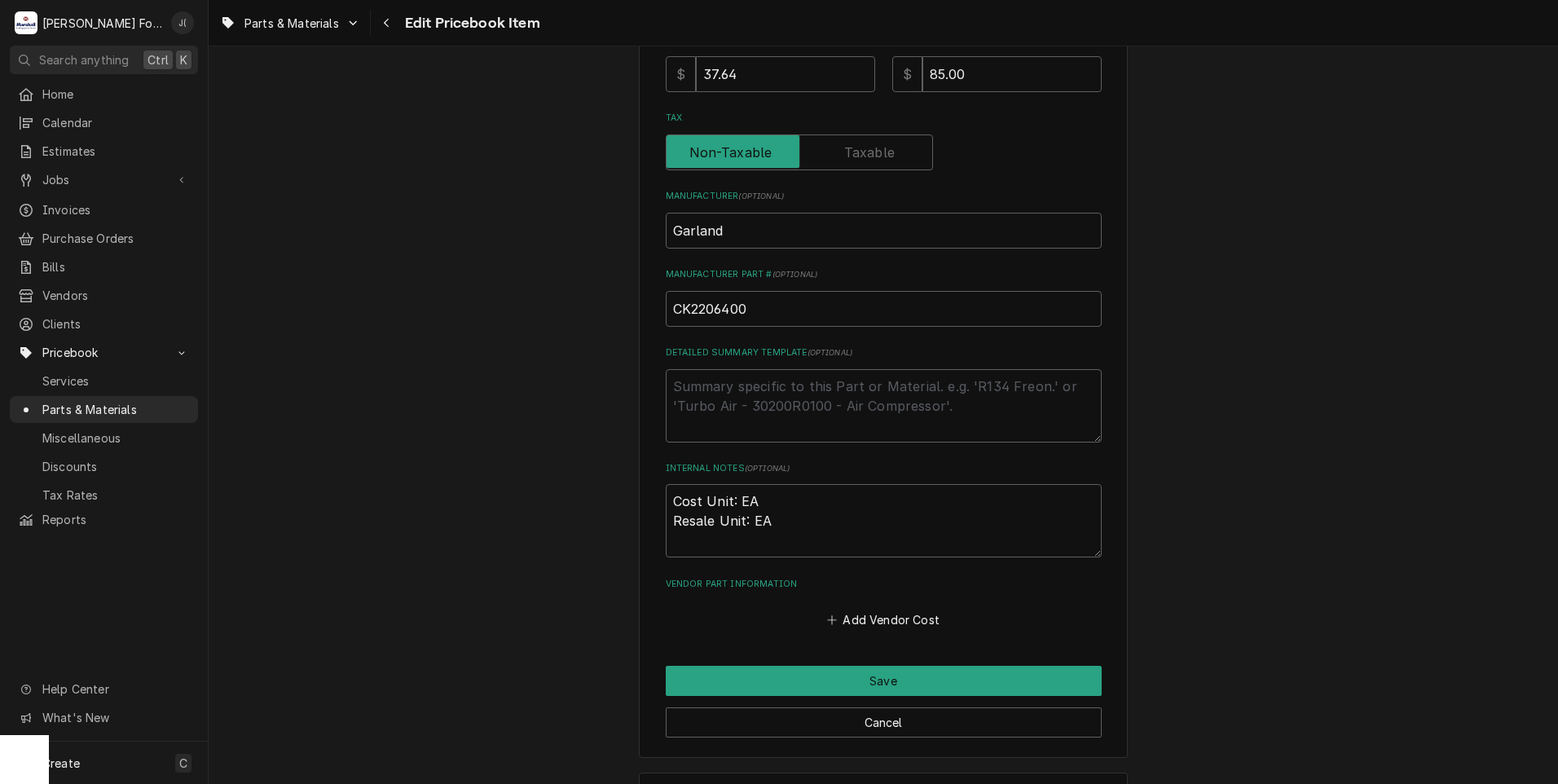
scroll to position [502, 0]
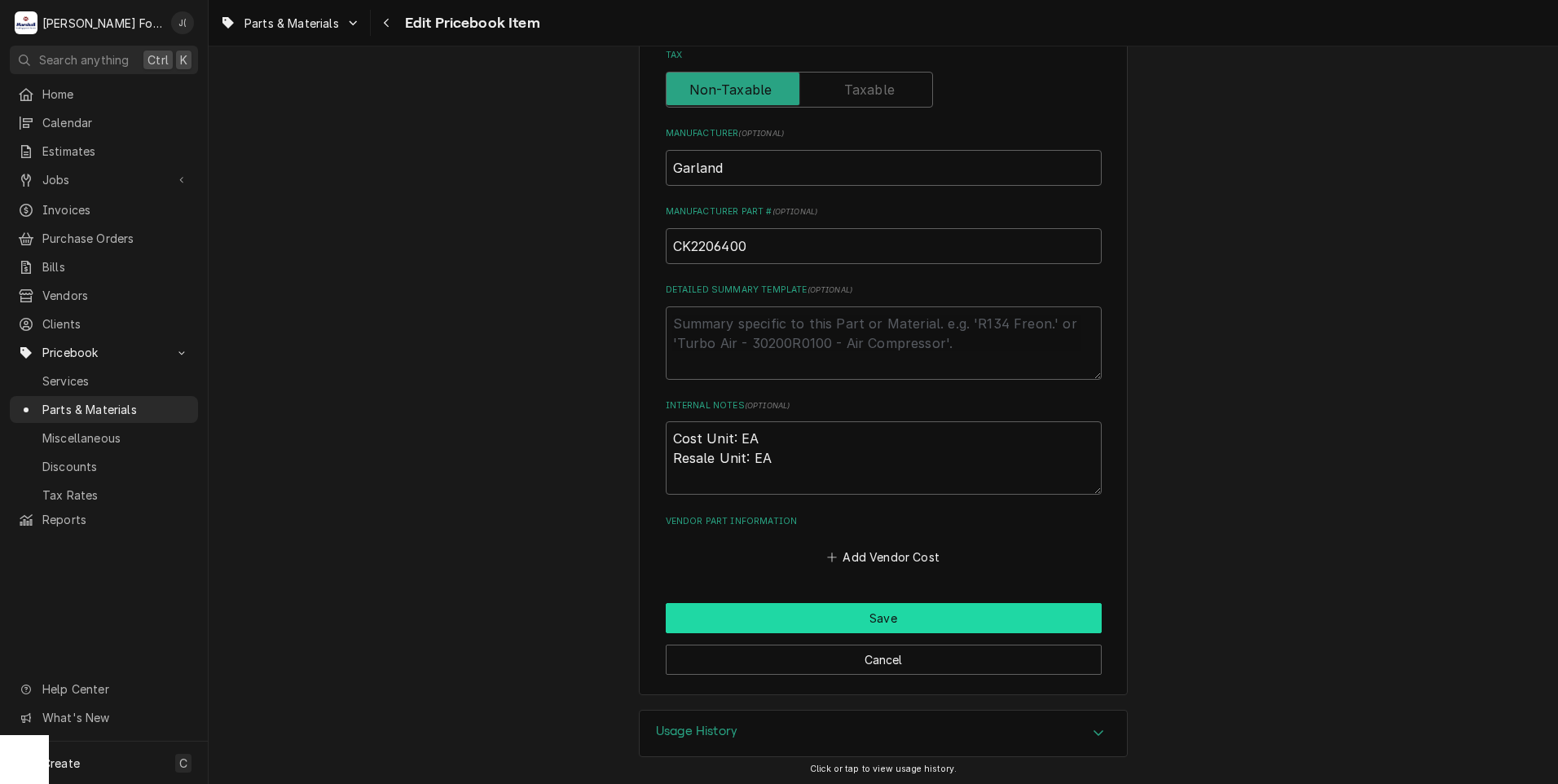
click at [818, 607] on button "Save" at bounding box center [883, 617] width 436 height 30
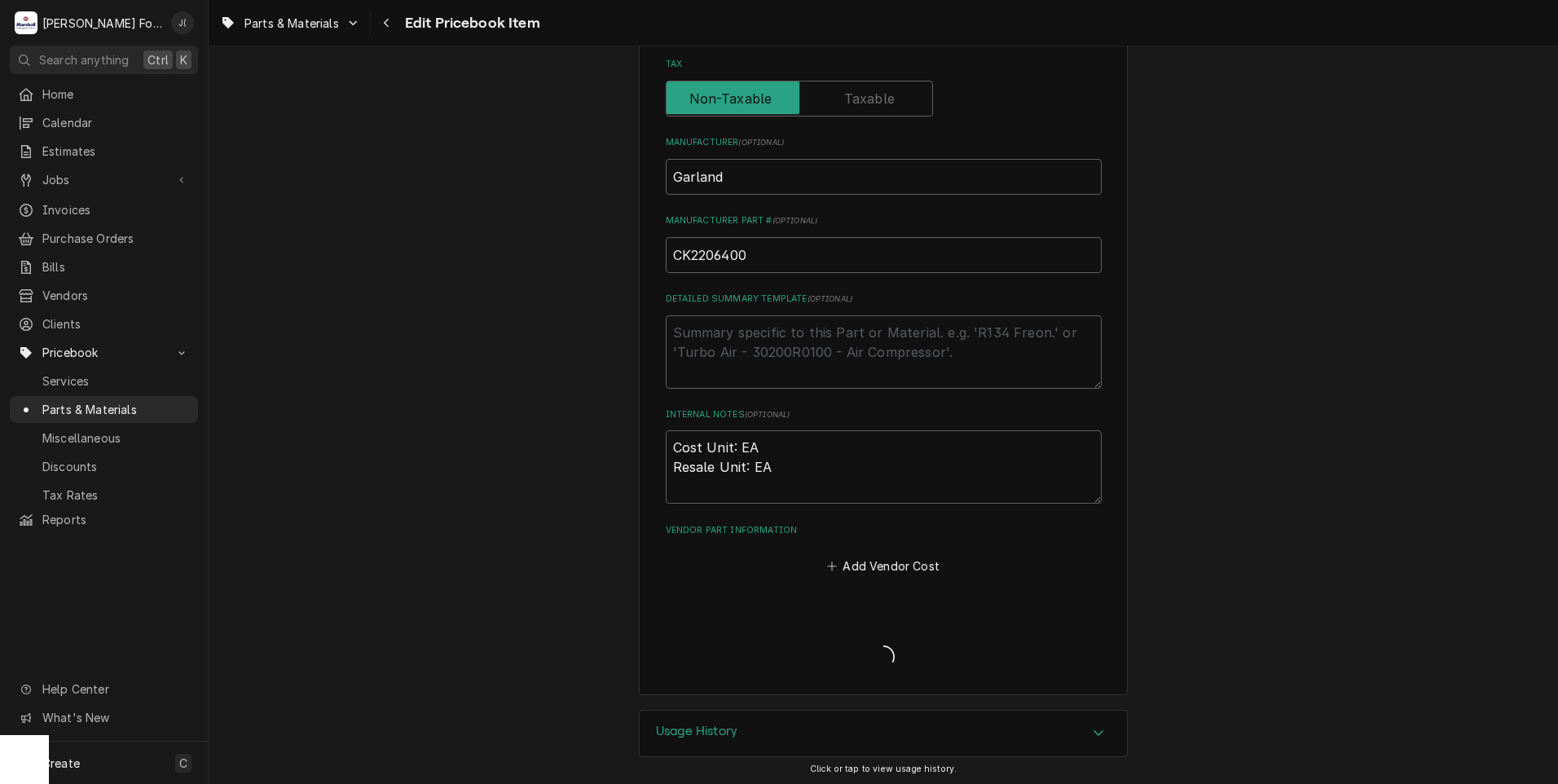
type textarea "x"
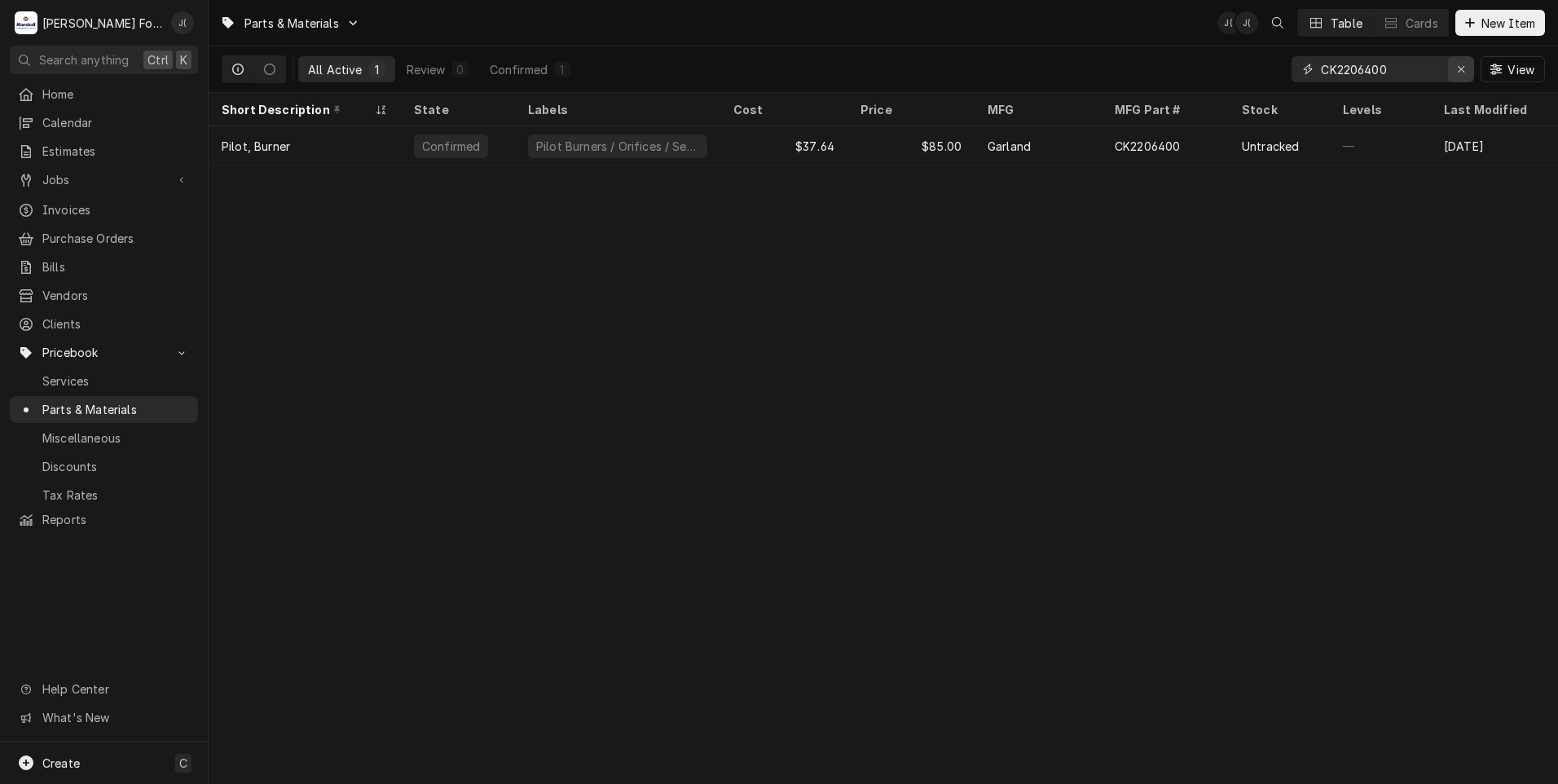
click at [1461, 73] on icon "Erase input" at bounding box center [1461, 68] width 9 height 11
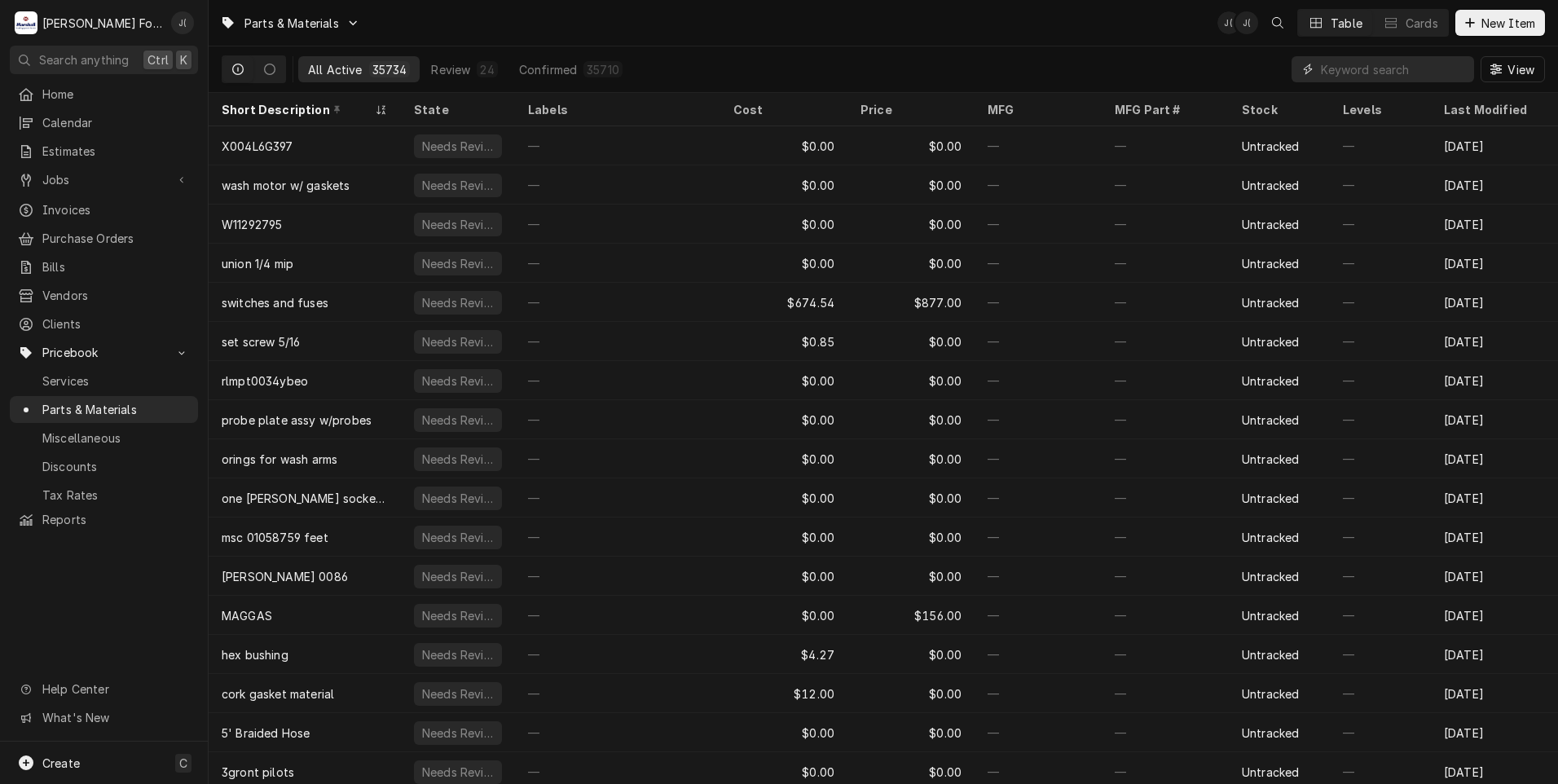
click at [1349, 73] on input "Dynamic Content Wrapper" at bounding box center [1393, 69] width 145 height 26
paste input "2321901"
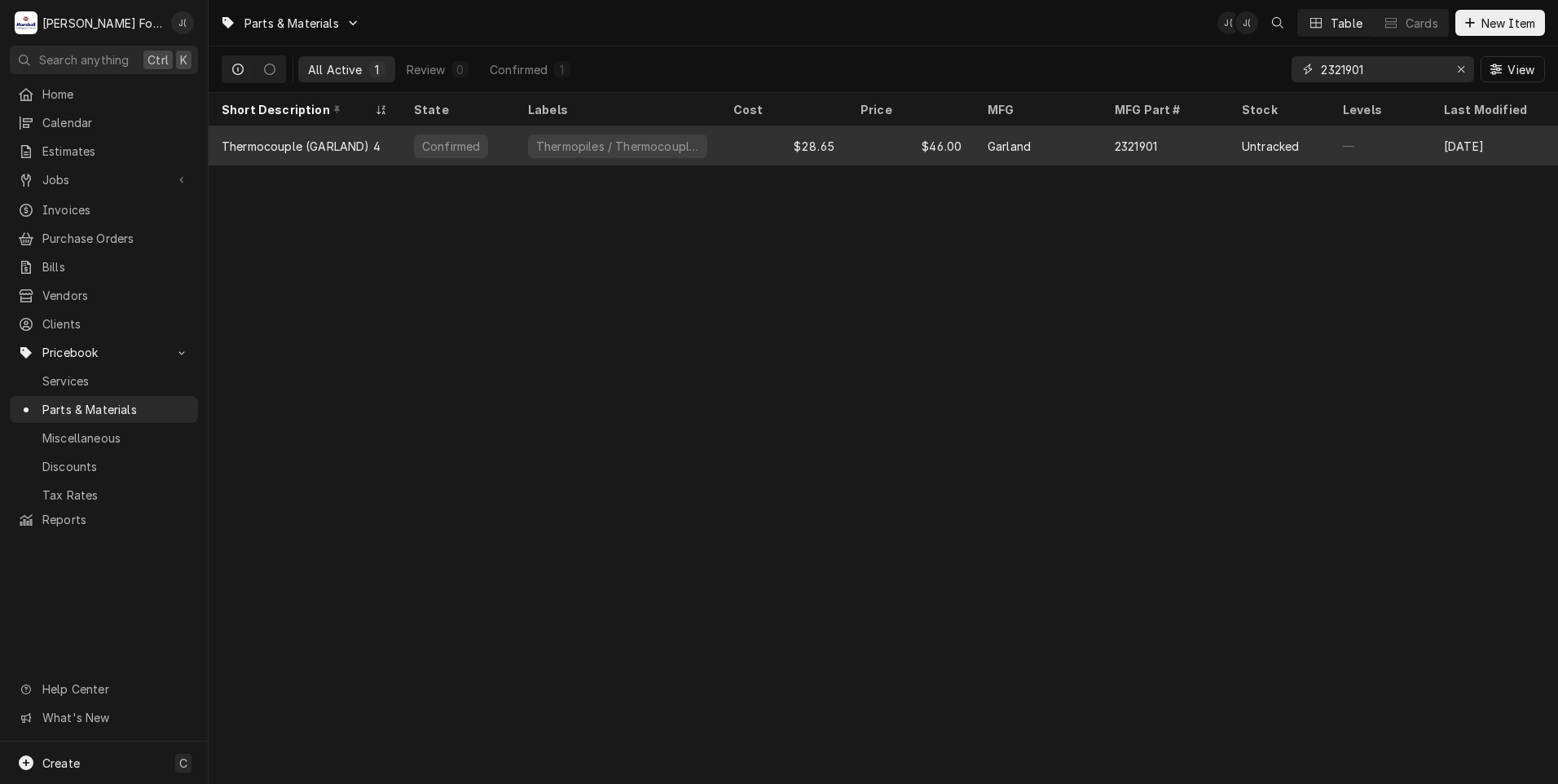
type input "2321901"
click at [353, 140] on div "Thermocouple (GARLAND) 4" at bounding box center [301, 146] width 159 height 17
click at [353, 141] on div "Thermocouple (GARLAND) 4" at bounding box center [301, 146] width 159 height 17
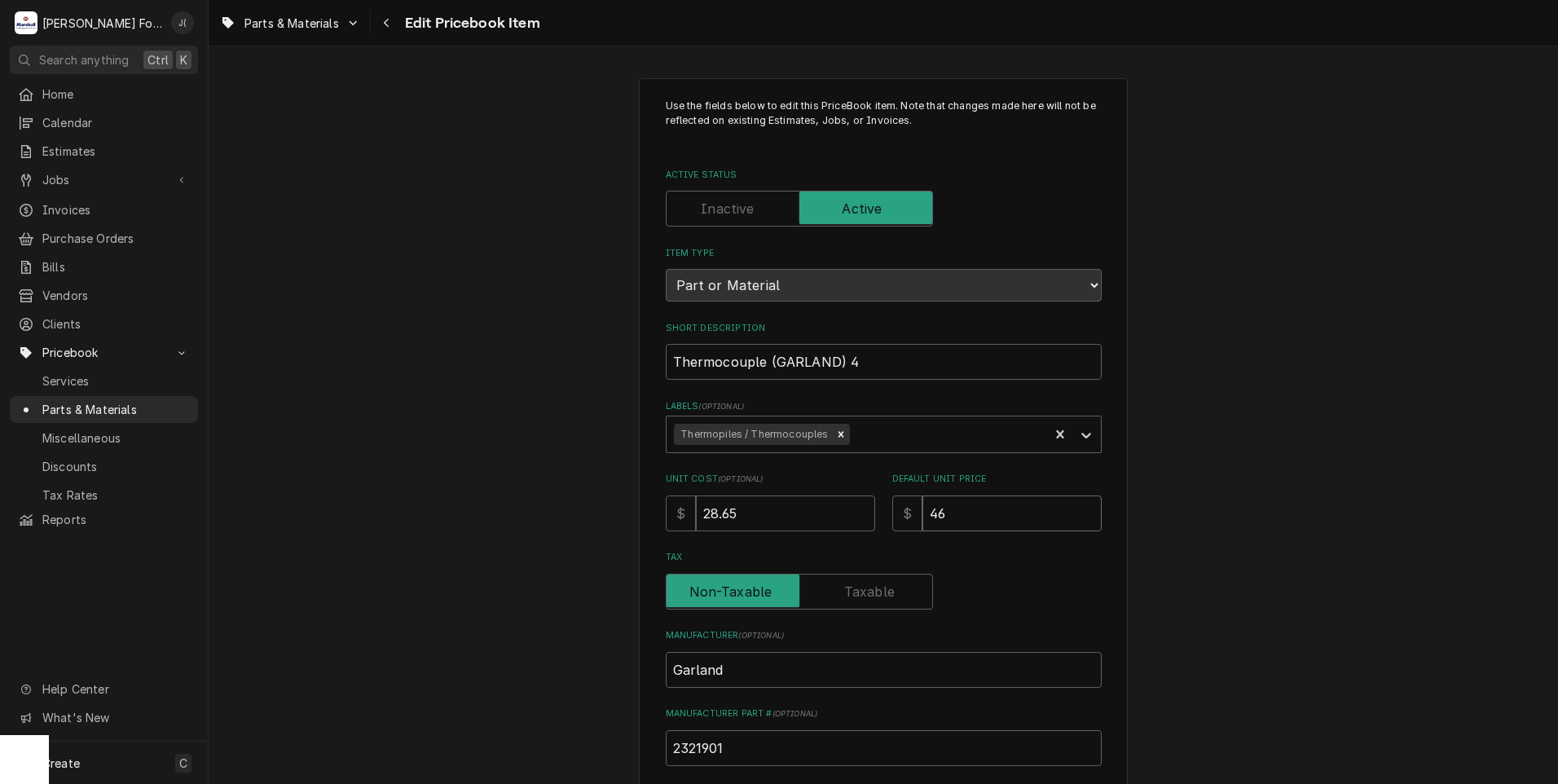
click at [833, 519] on div "Unit Cost ( optional ) $ 28.65 Default Unit Price $ 46" at bounding box center [883, 501] width 436 height 58
type textarea "x"
type input "4"
type textarea "x"
type input "48"
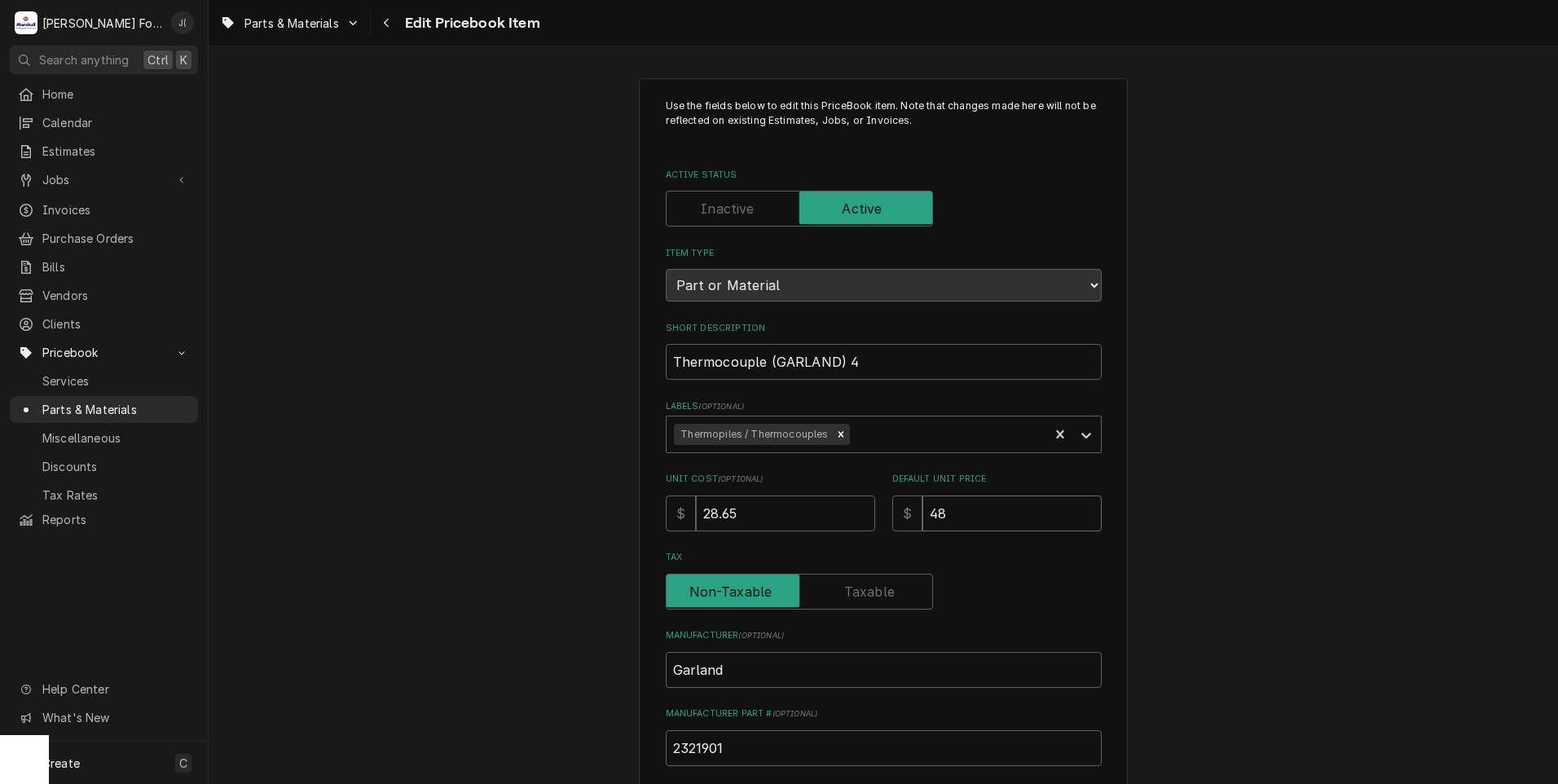
type textarea "x"
type input "48.0"
type textarea "x"
type input "48.00"
drag, startPoint x: 770, startPoint y: 510, endPoint x: 257, endPoint y: 486, distance: 513.6
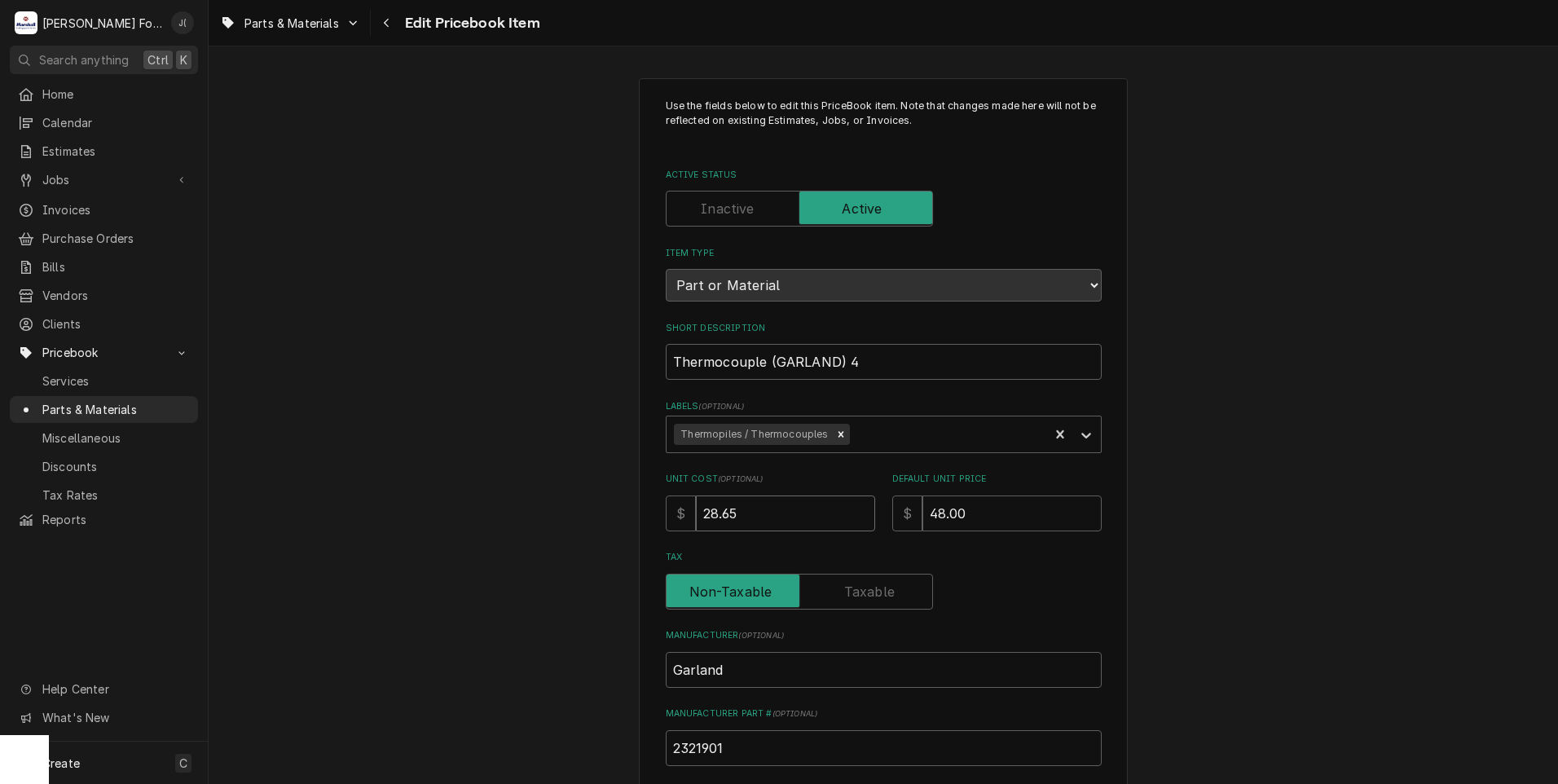
click at [390, 505] on div "Use the fields below to edit this PriceBook item. Note that changes made here w…" at bounding box center [883, 637] width 1350 height 1148
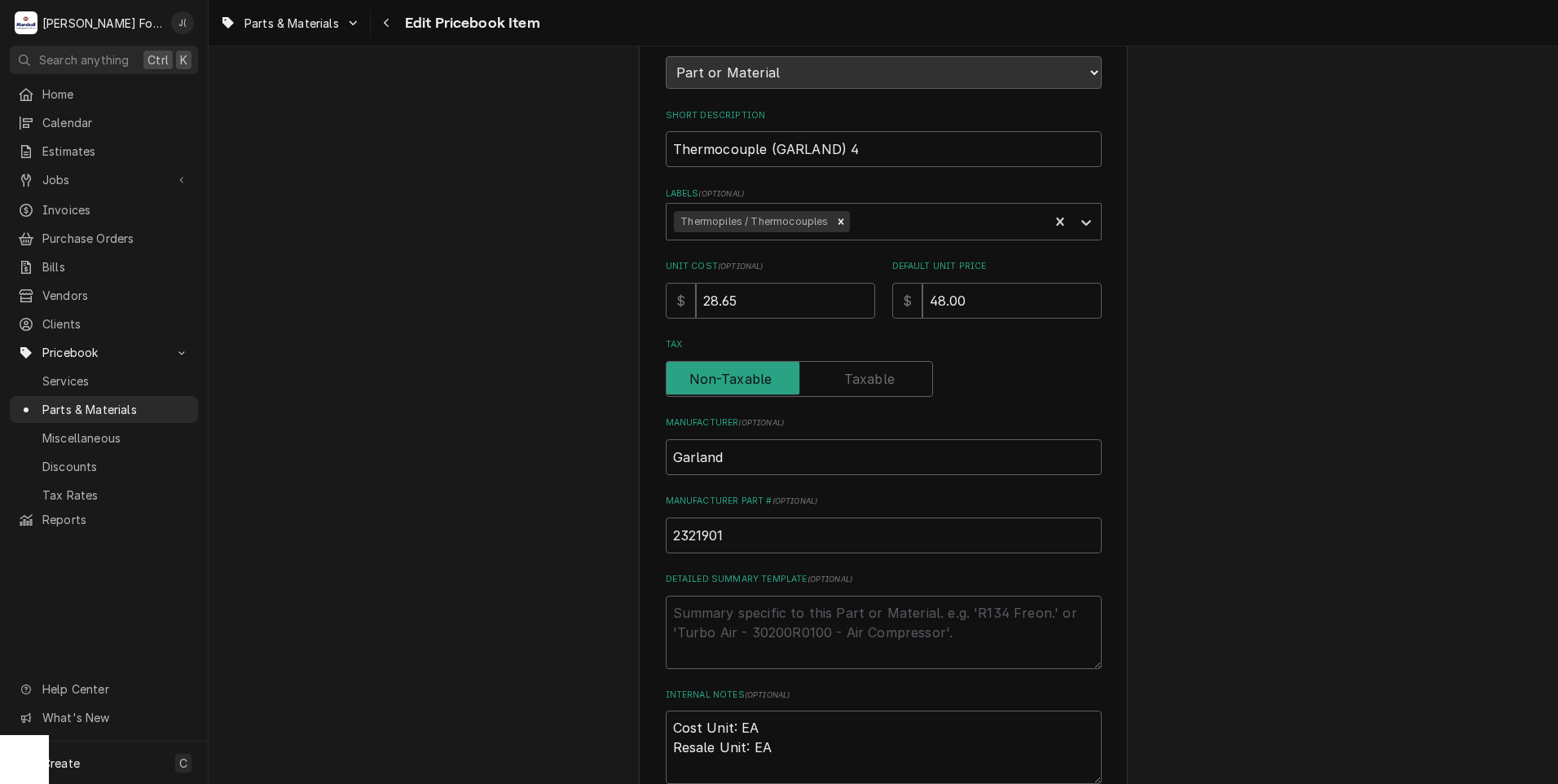
scroll to position [502, 0]
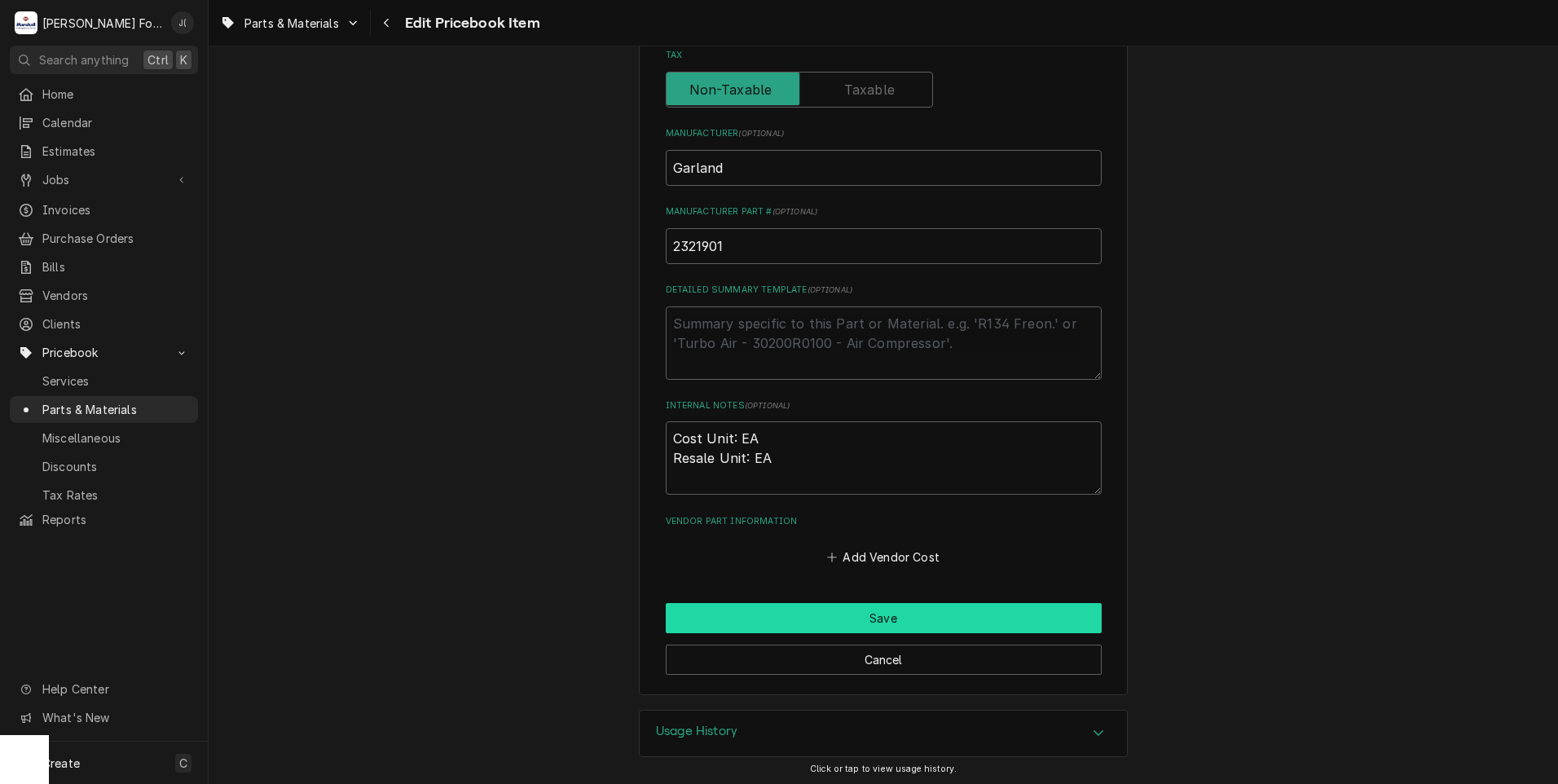
click at [692, 613] on button "Save" at bounding box center [883, 617] width 436 height 30
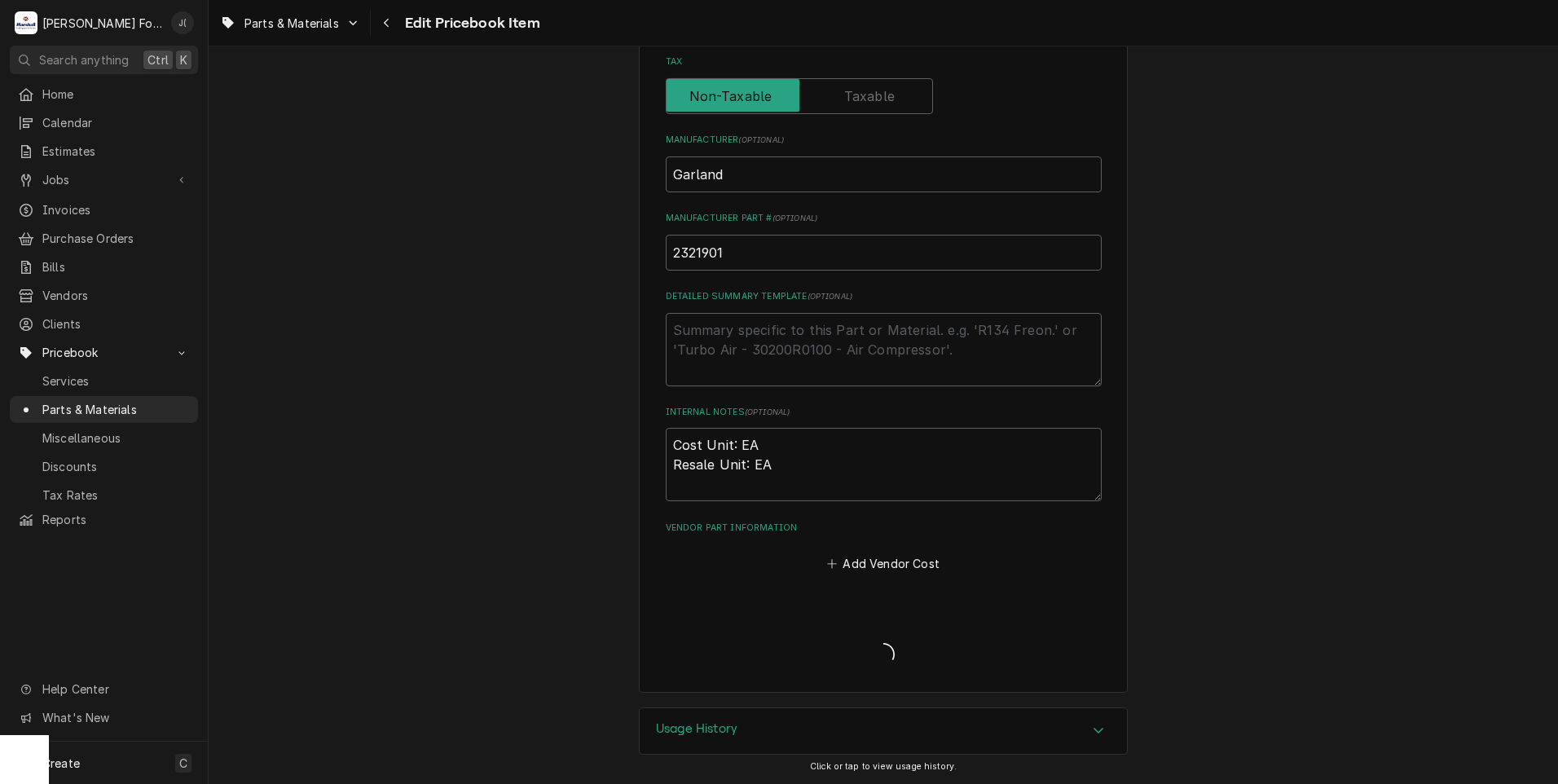
scroll to position [493, 0]
type textarea "x"
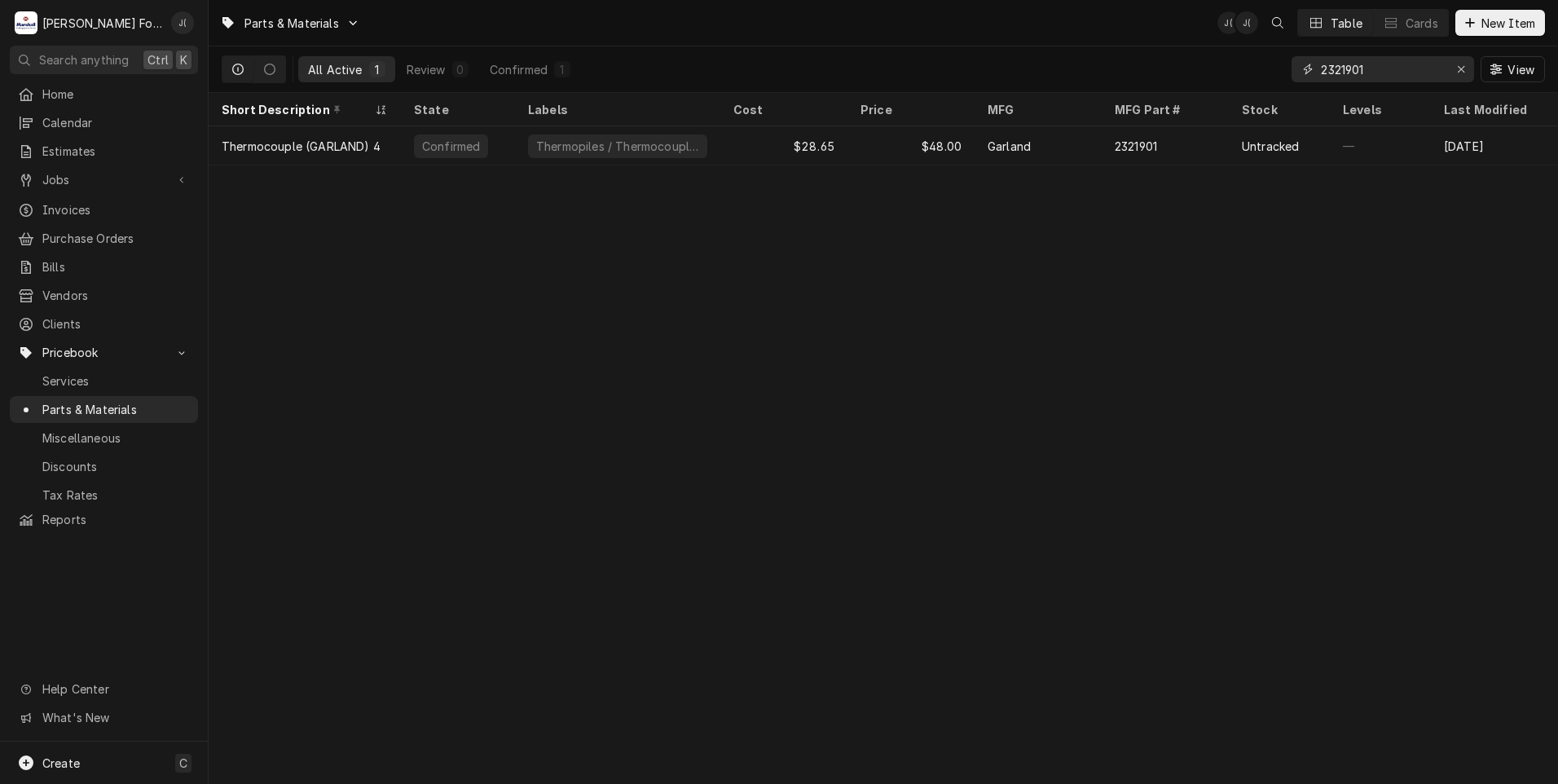
click at [1461, 74] on div "Erase input" at bounding box center [1461, 69] width 16 height 16
click at [1444, 72] on input "Dynamic Content Wrapper" at bounding box center [1397, 69] width 153 height 26
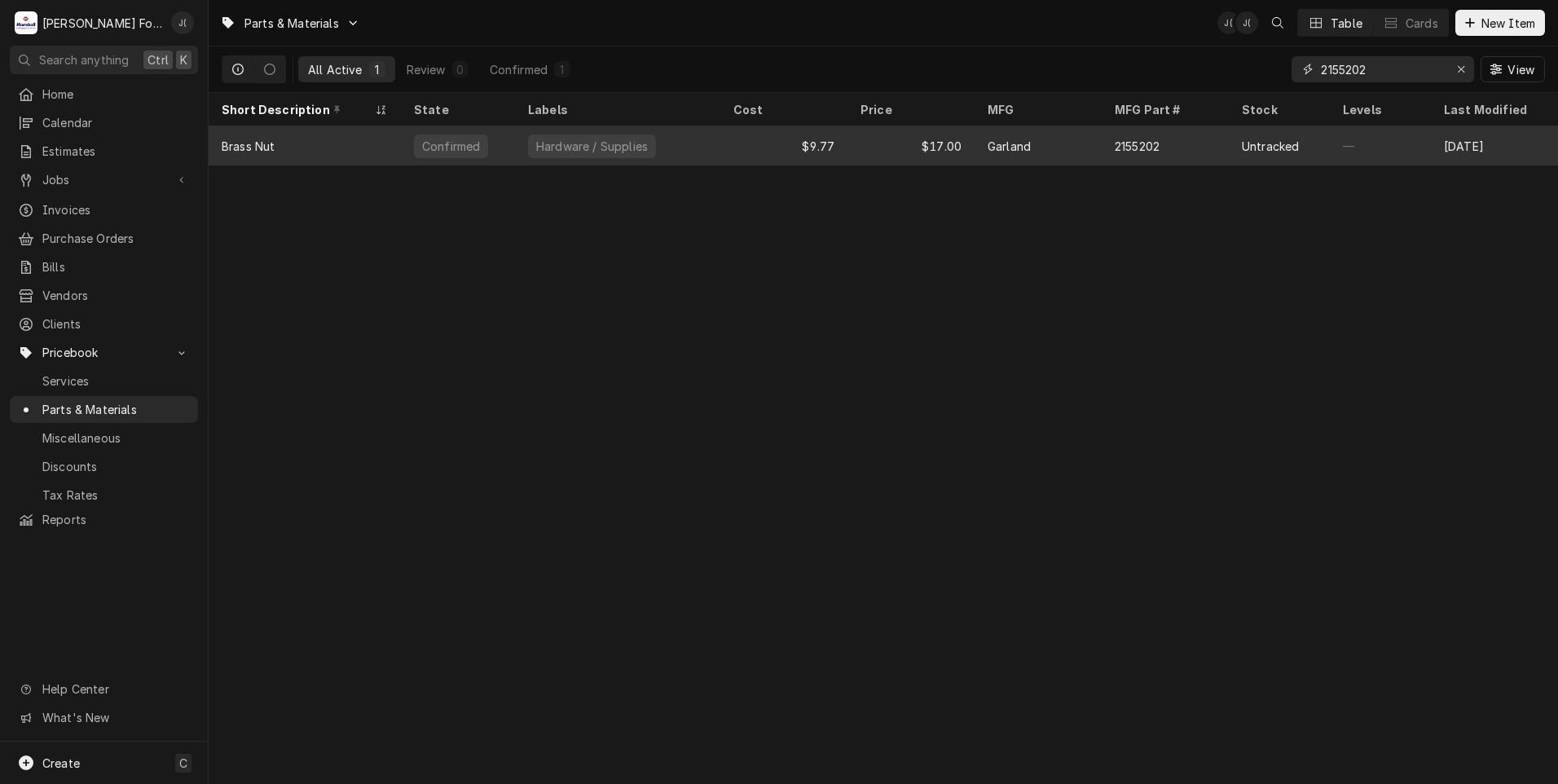
type input "2155202"
click at [614, 156] on div "Hardware / Supplies" at bounding box center [618, 146] width 205 height 39
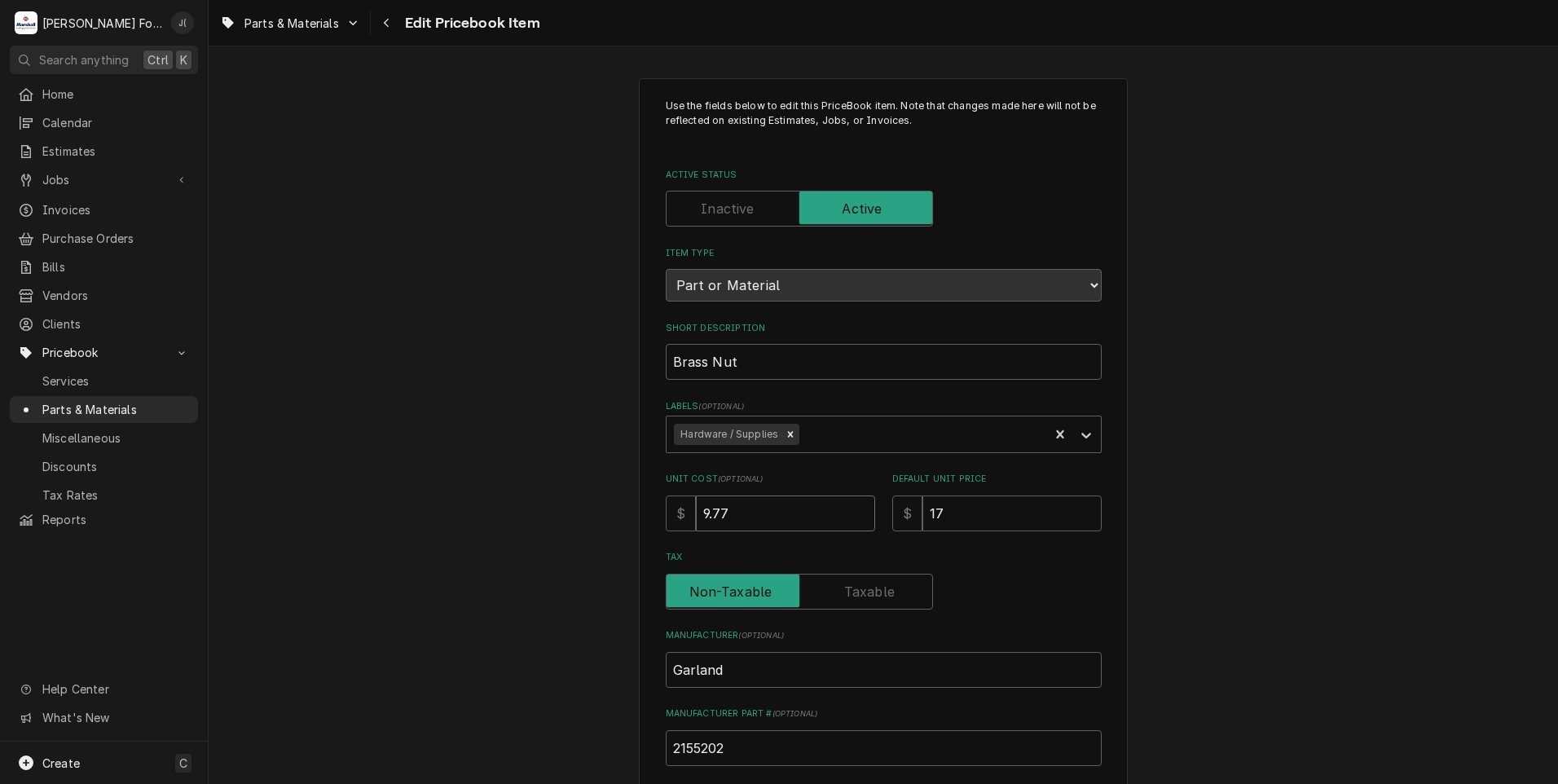
click at [533, 500] on div "Use the fields below to edit this PriceBook item. Note that changes made here w…" at bounding box center [883, 637] width 1350 height 1148
type textarea "x"
type input "1"
type textarea "x"
type input "13"
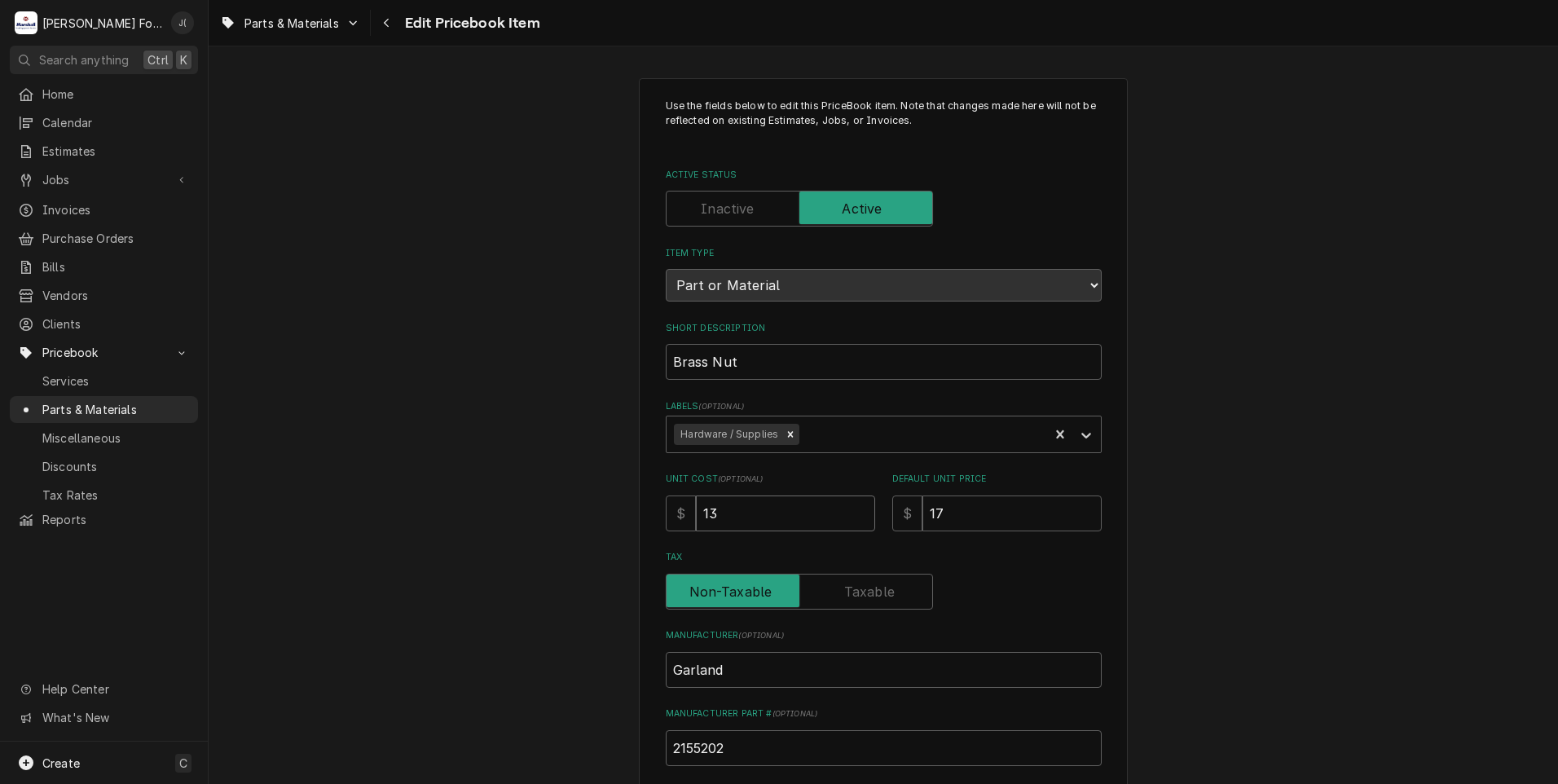
type textarea "x"
type input "13.1"
type textarea "x"
type input "13.10"
type textarea "x"
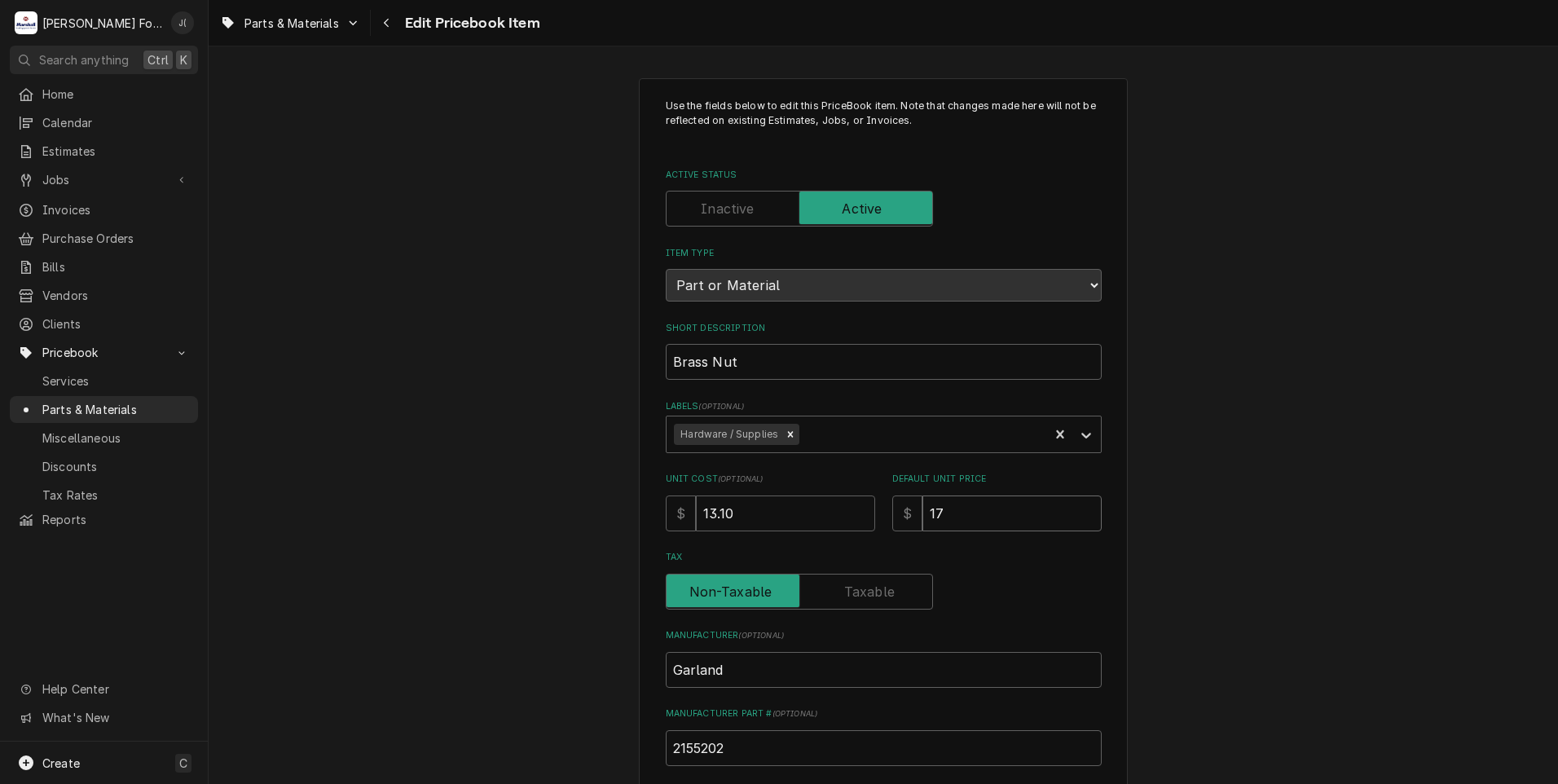
type input "2"
type textarea "x"
type input "21"
type textarea "x"
type input "21.0"
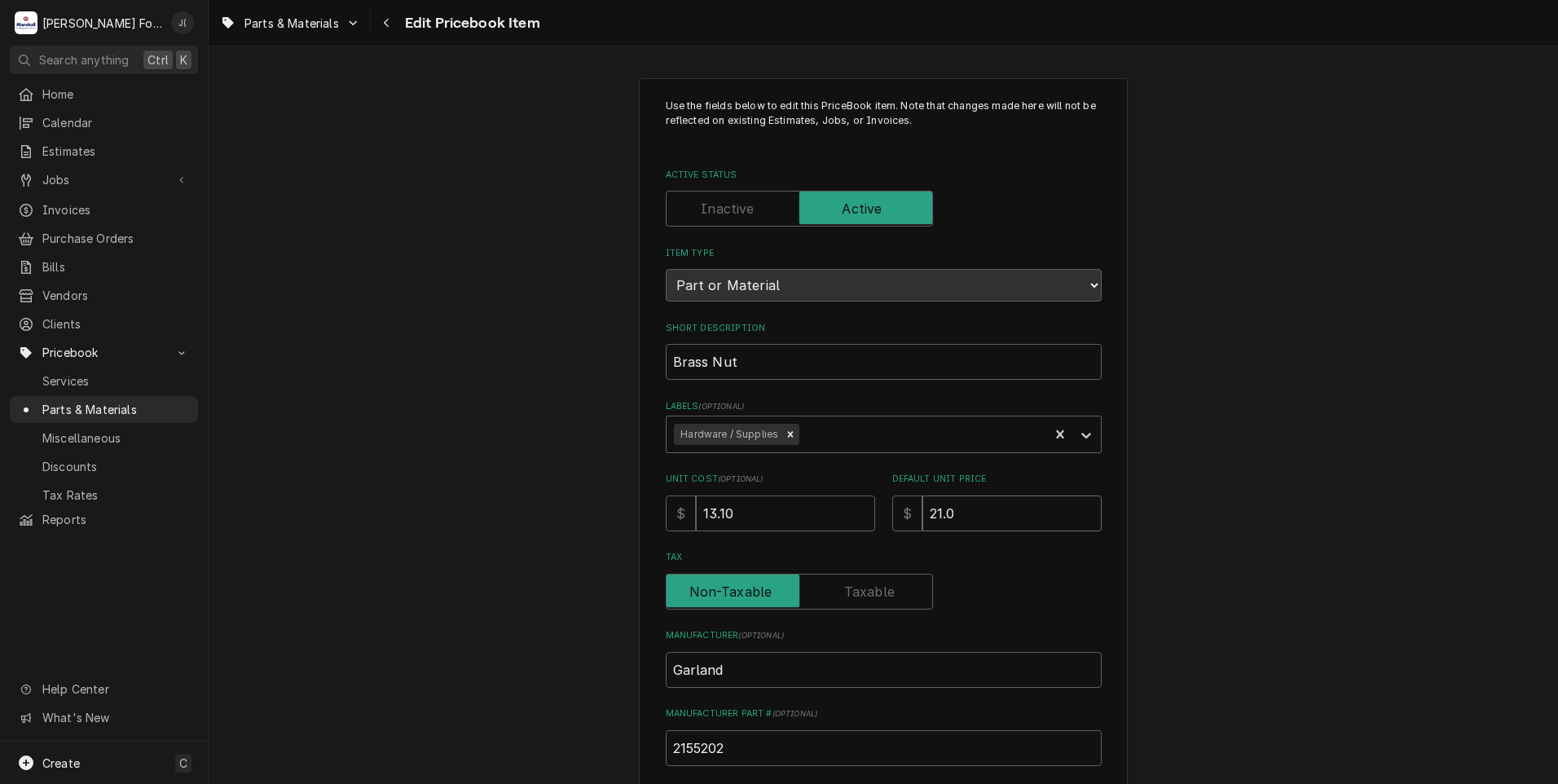
type textarea "x"
type input "21.00"
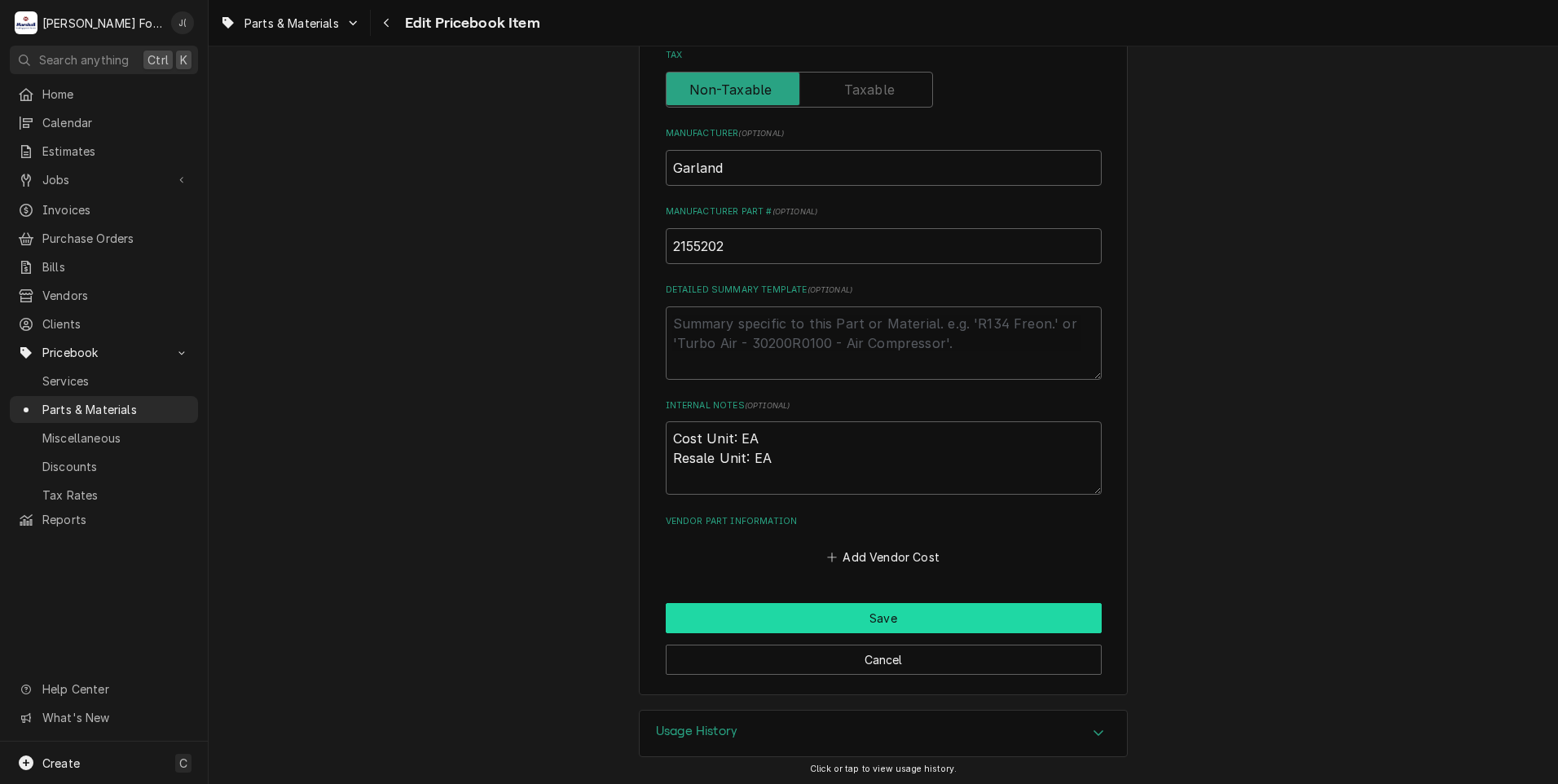
click at [789, 617] on button "Save" at bounding box center [883, 617] width 436 height 30
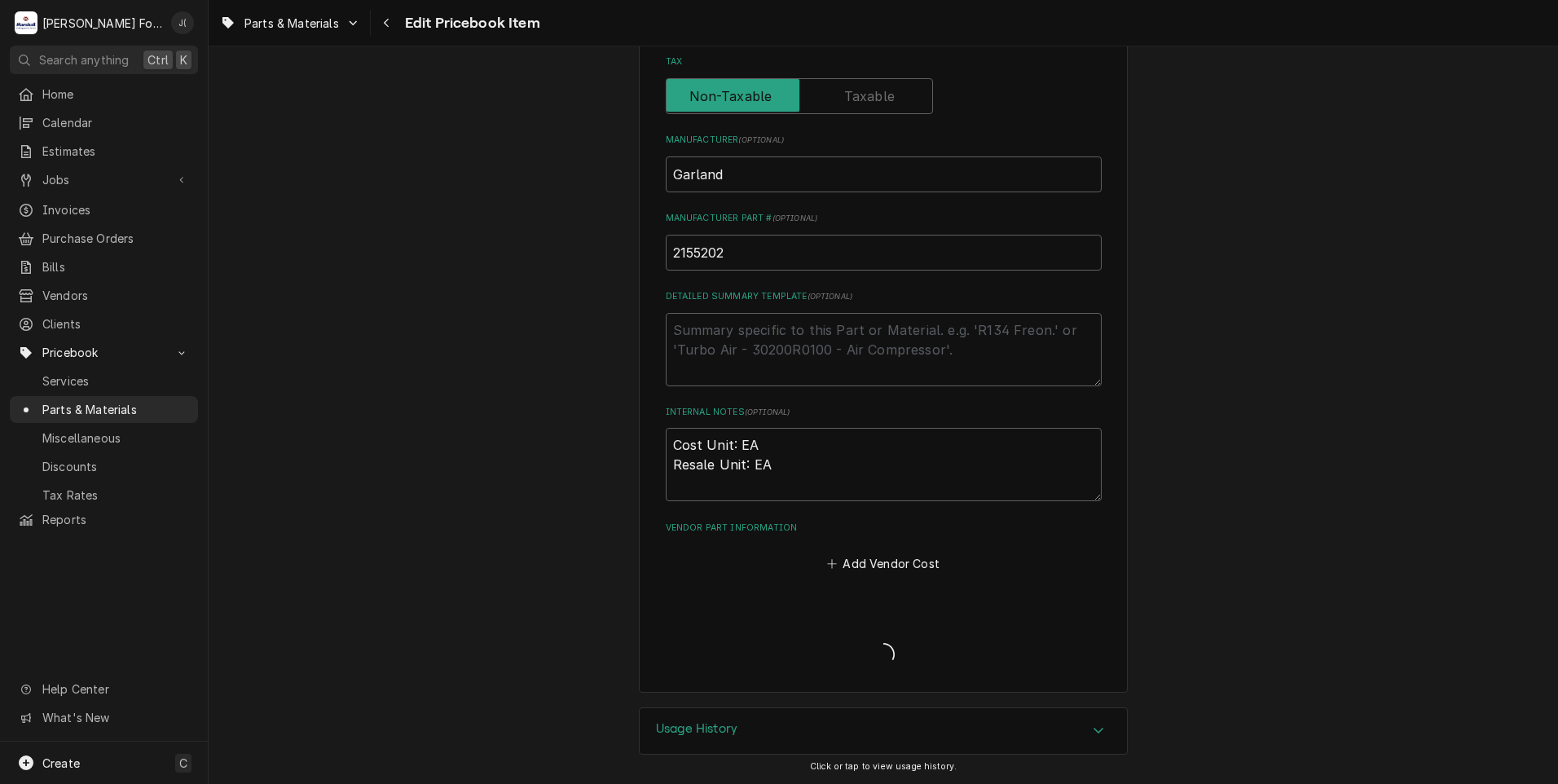
scroll to position [493, 0]
type textarea "x"
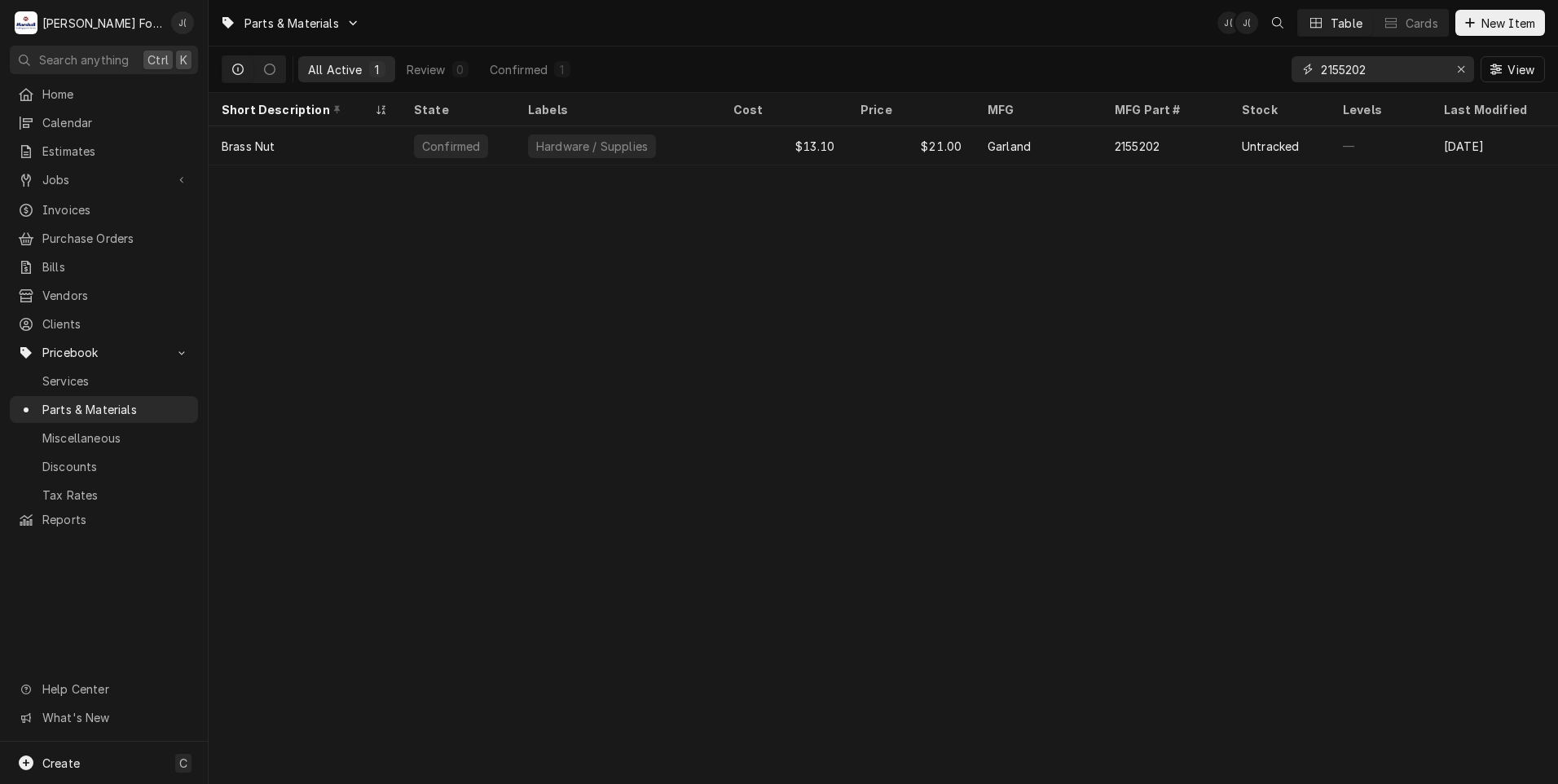
click at [1461, 74] on icon "Erase input" at bounding box center [1461, 68] width 9 height 11
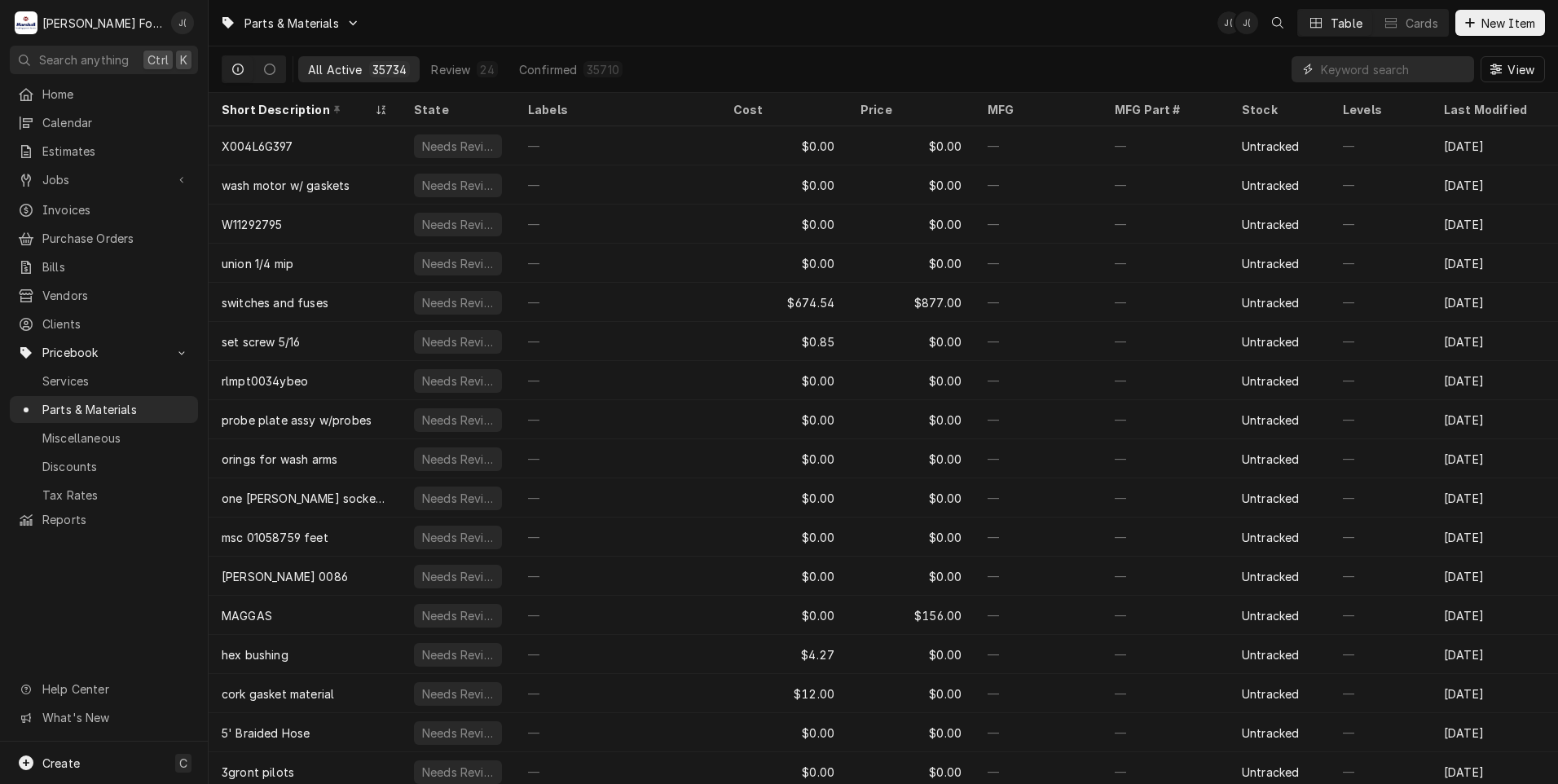
click at [1385, 71] on input "Dynamic Content Wrapper" at bounding box center [1393, 69] width 145 height 26
paste input "00-087714-042-1"
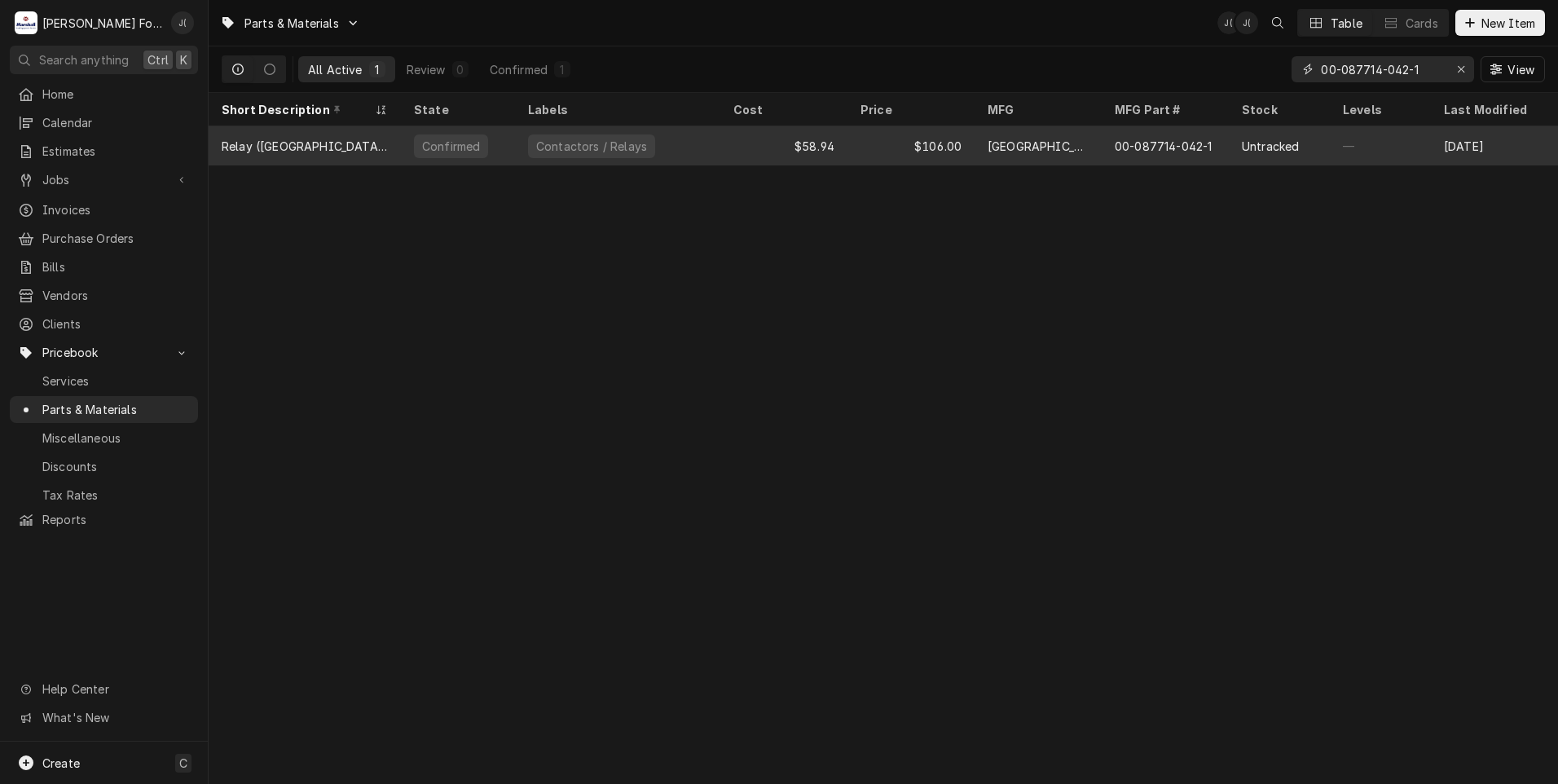
type input "00-087714-042-1"
click at [869, 154] on div "$106.00" at bounding box center [911, 146] width 127 height 39
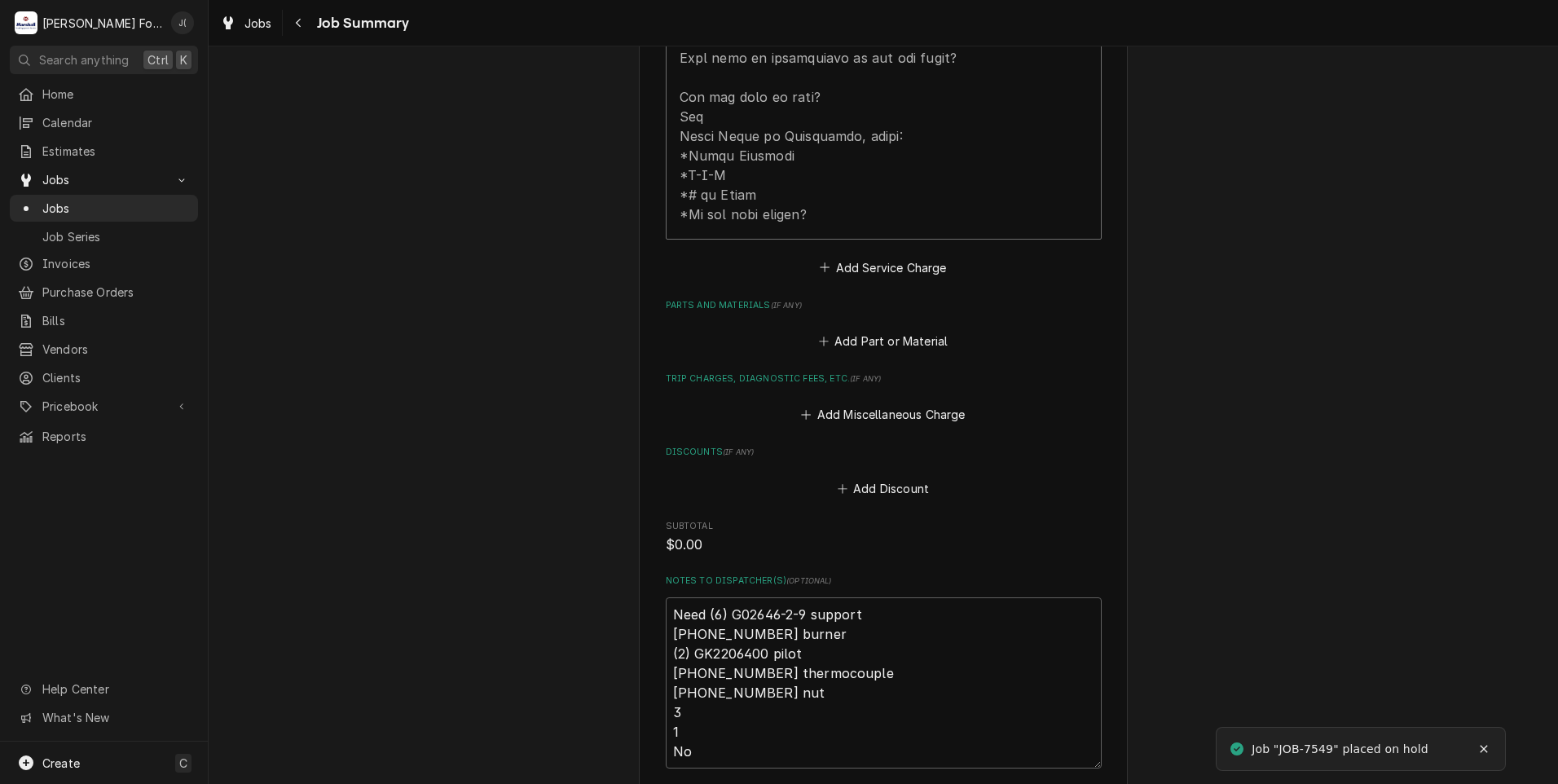
scroll to position [896, 0]
click at [837, 331] on button "Add Part or Material" at bounding box center [882, 342] width 134 height 23
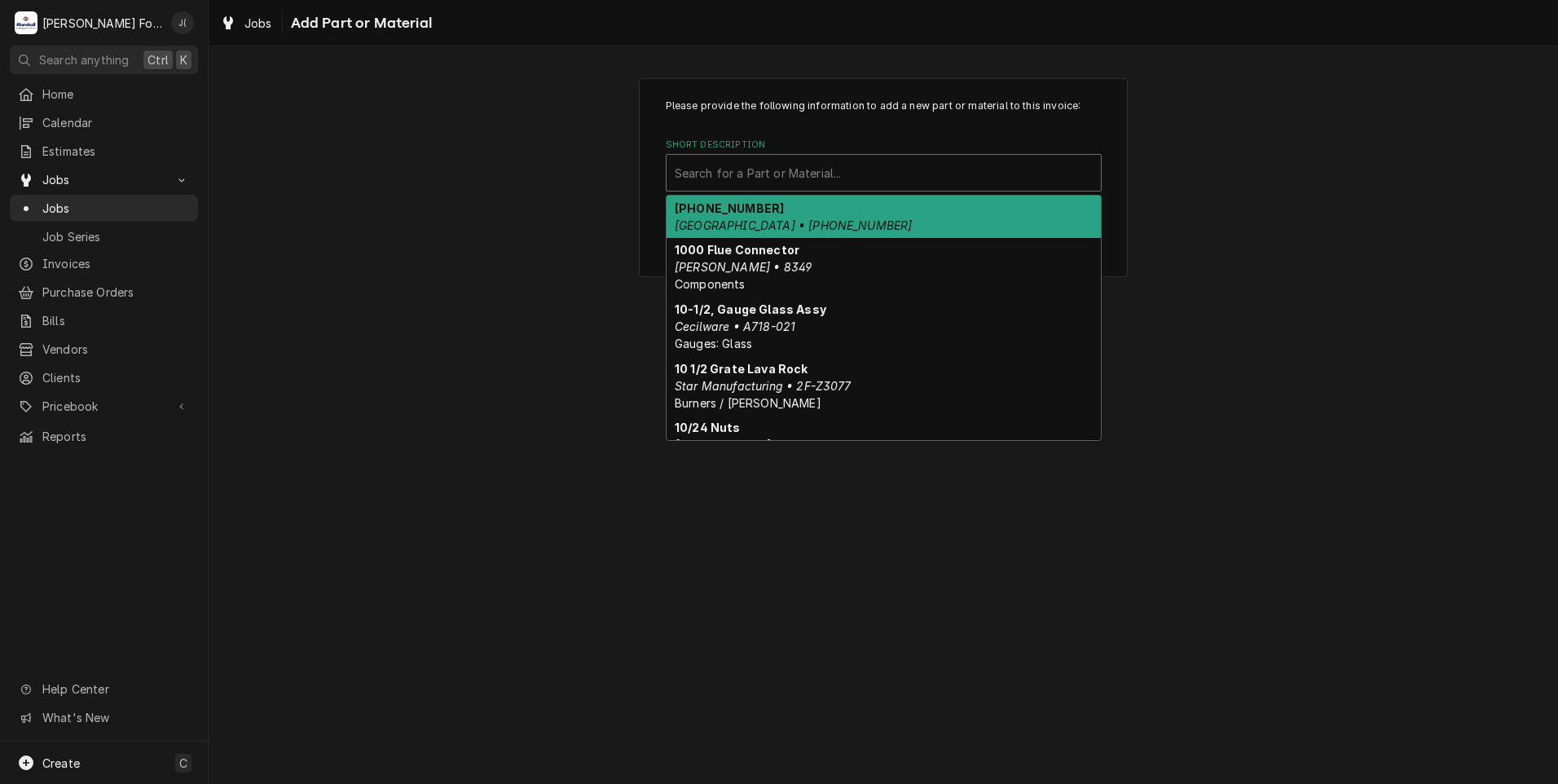
click at [754, 182] on div "Short Description" at bounding box center [883, 173] width 418 height 29
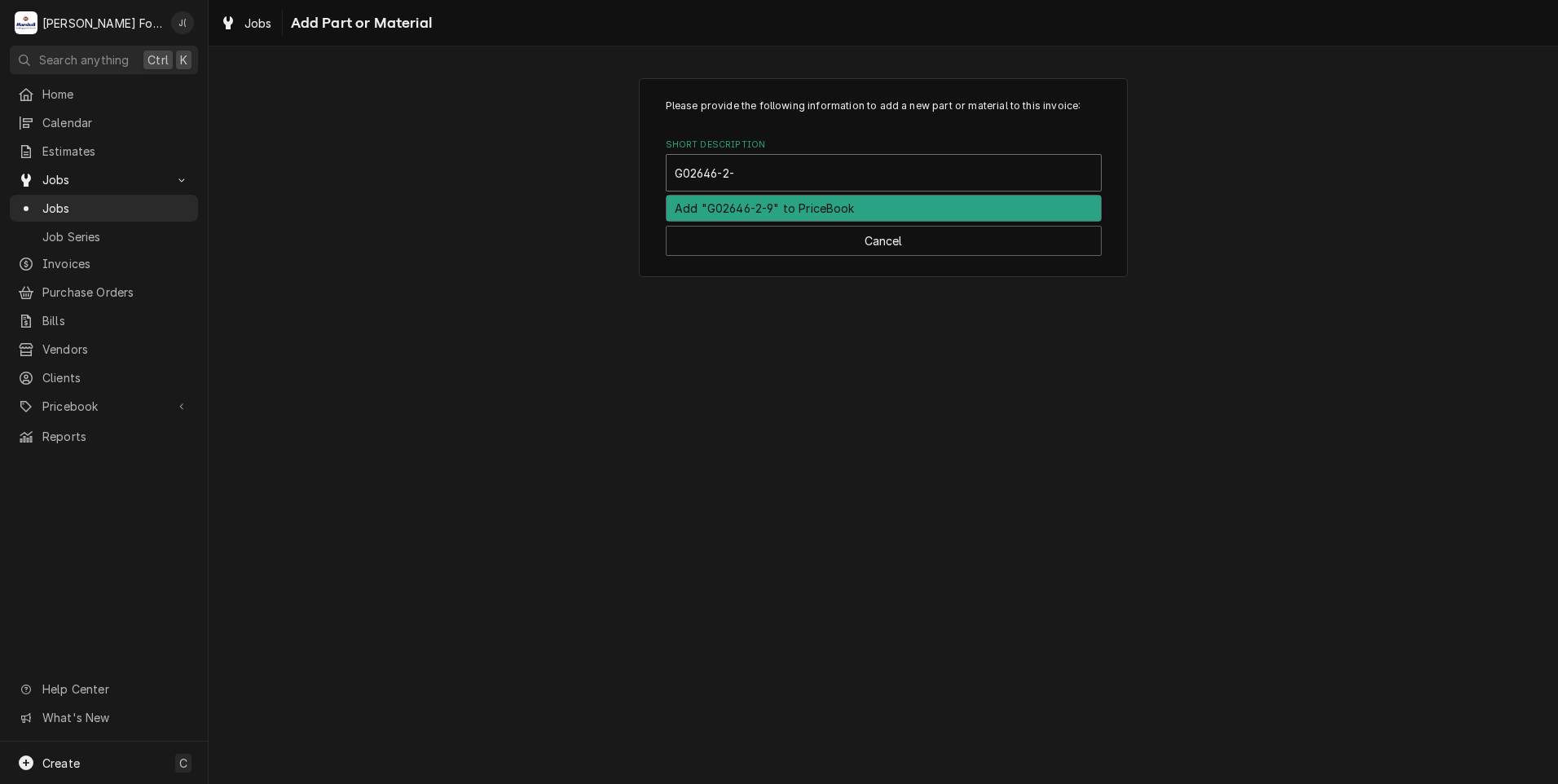
type input "G02646-2-9"
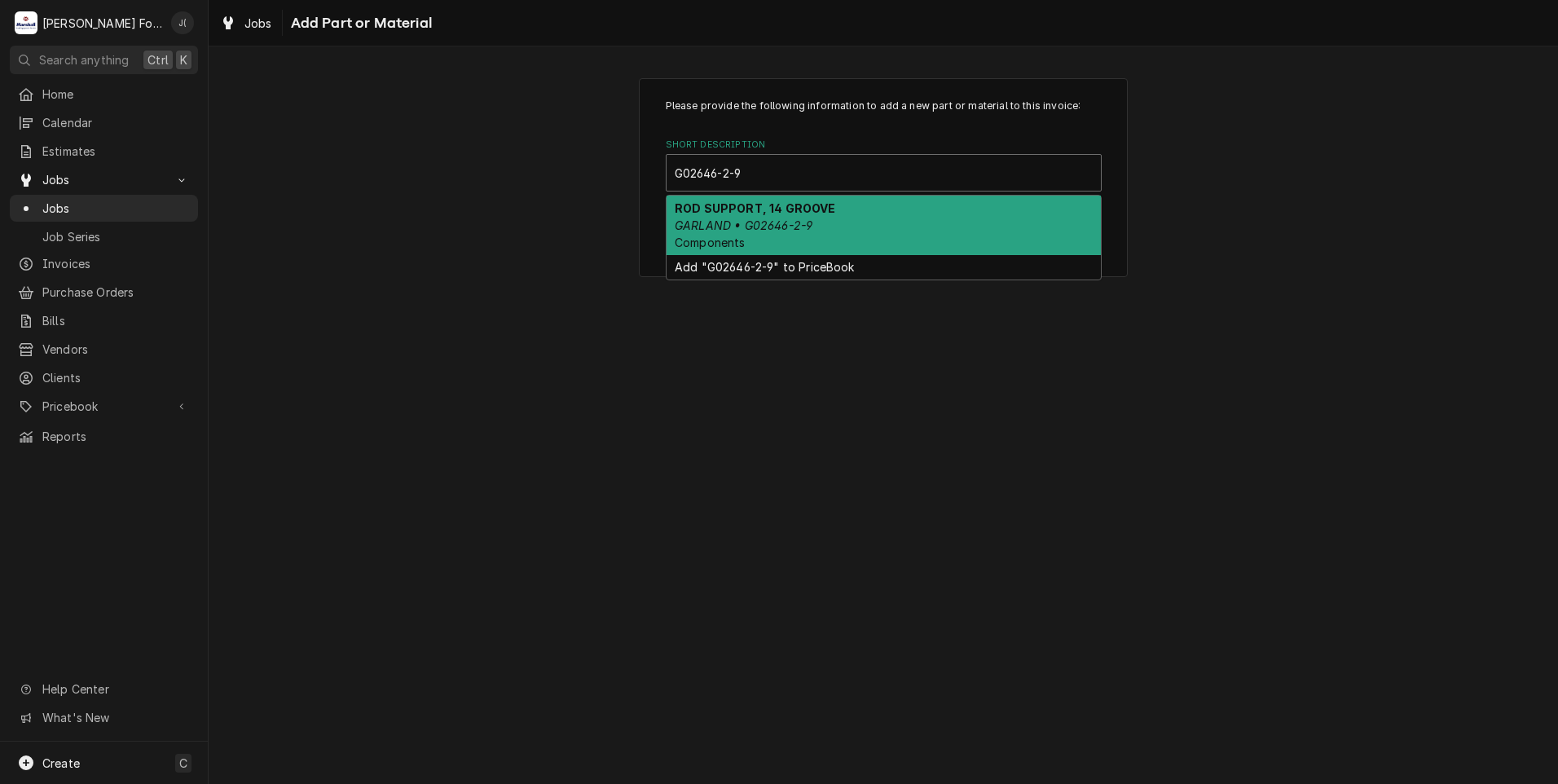
click at [746, 207] on strong "ROD SUPPORT, 14 GROOVE" at bounding box center [755, 208] width 161 height 14
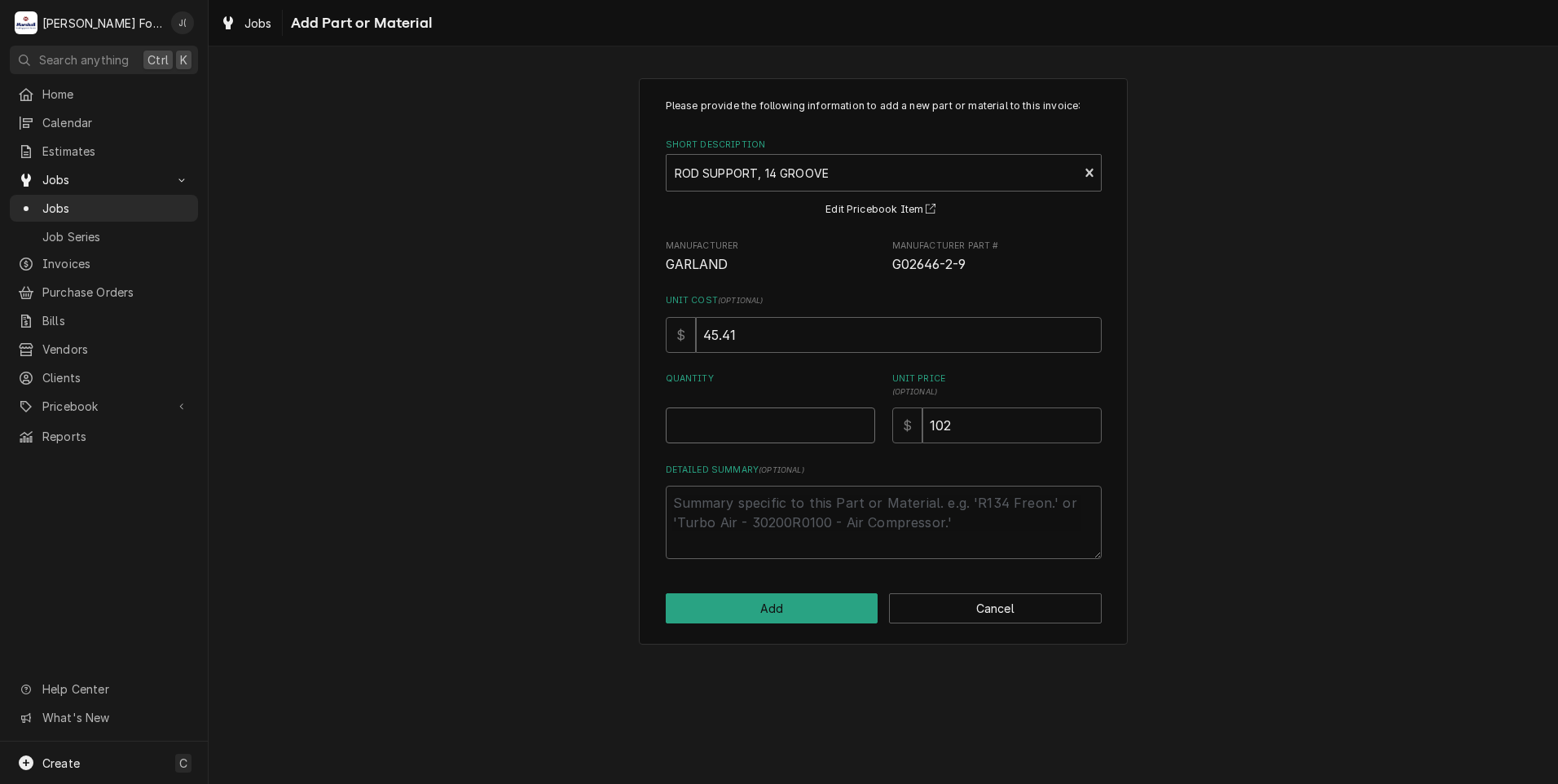
click at [764, 439] on input "Quantity" at bounding box center [770, 425] width 209 height 36
type textarea "x"
type input "6"
click at [745, 614] on button "Add" at bounding box center [771, 608] width 213 height 30
type textarea "x"
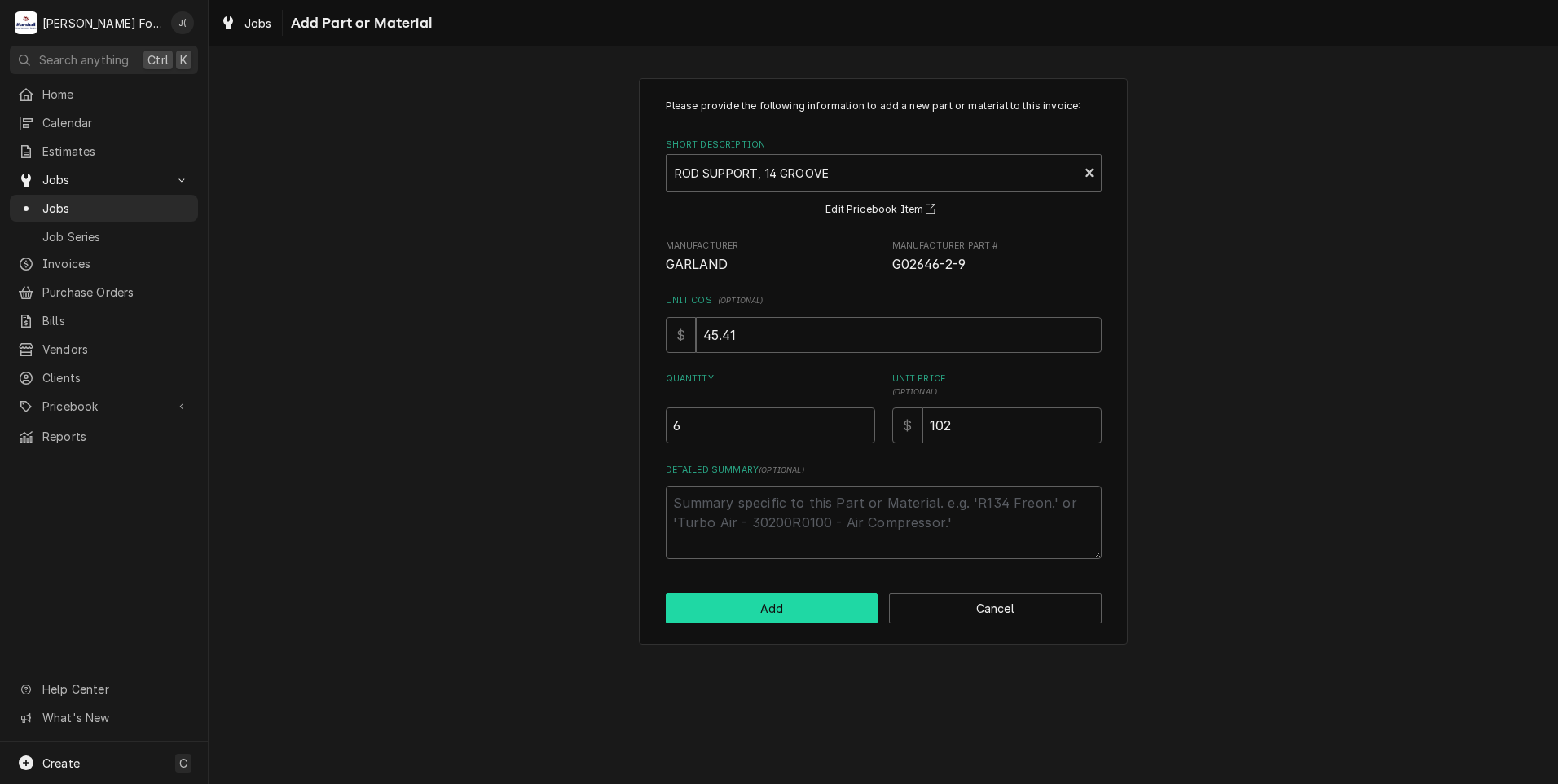
scroll to position [896, 0]
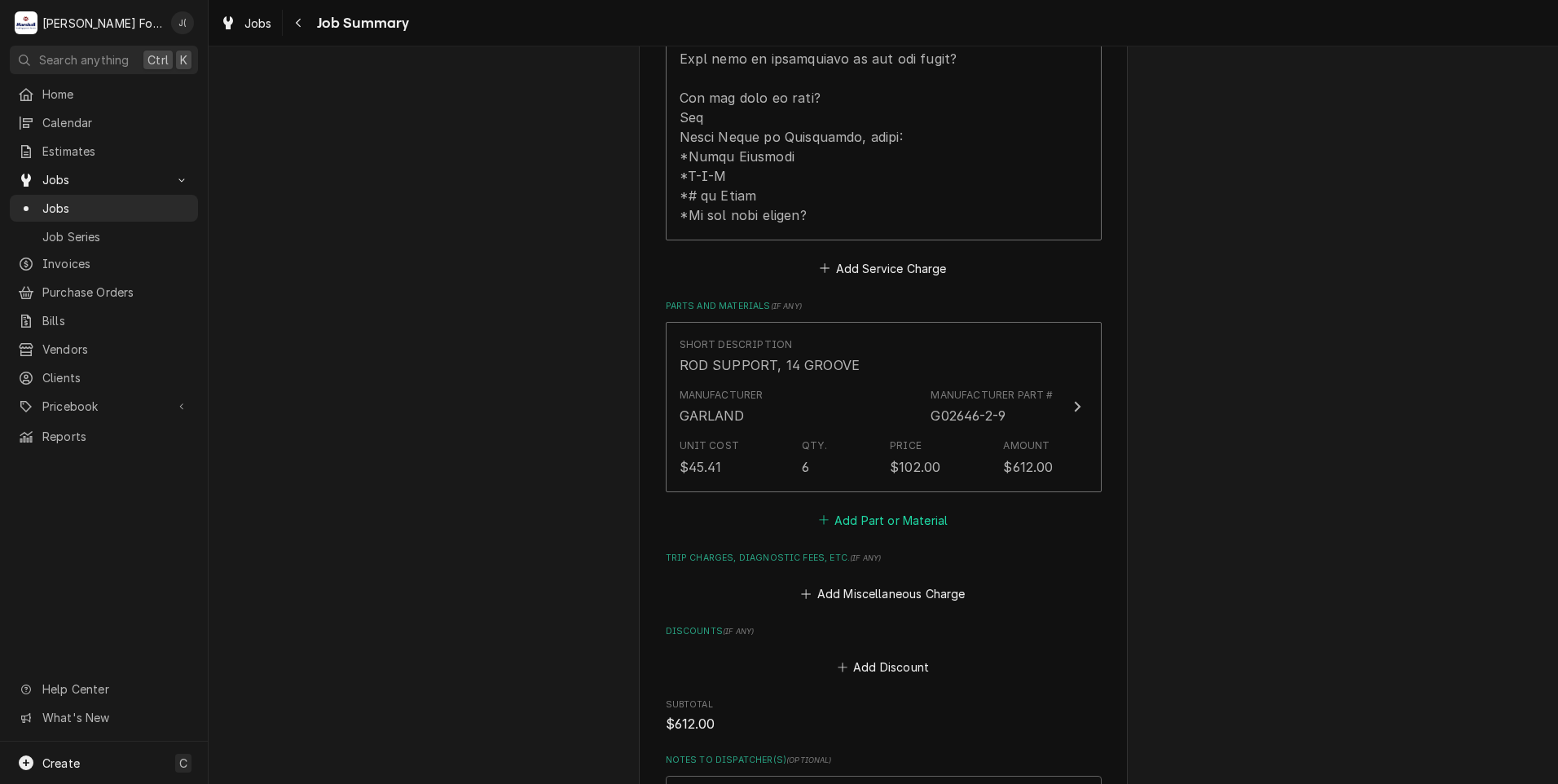
click at [855, 508] on button "Add Part or Material" at bounding box center [882, 519] width 134 height 23
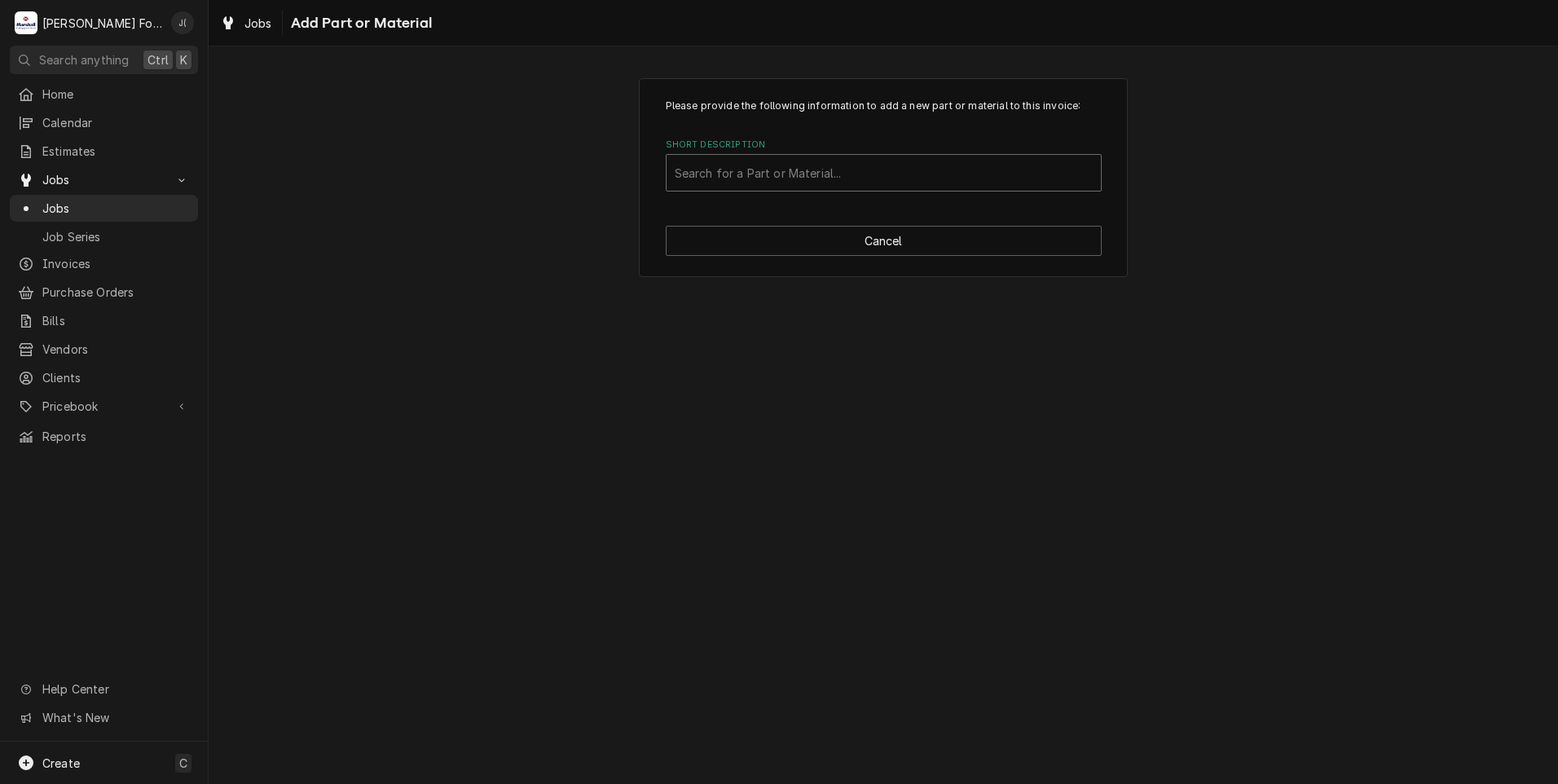
click at [874, 181] on div "Short Description" at bounding box center [883, 173] width 418 height 29
type input "1090500"
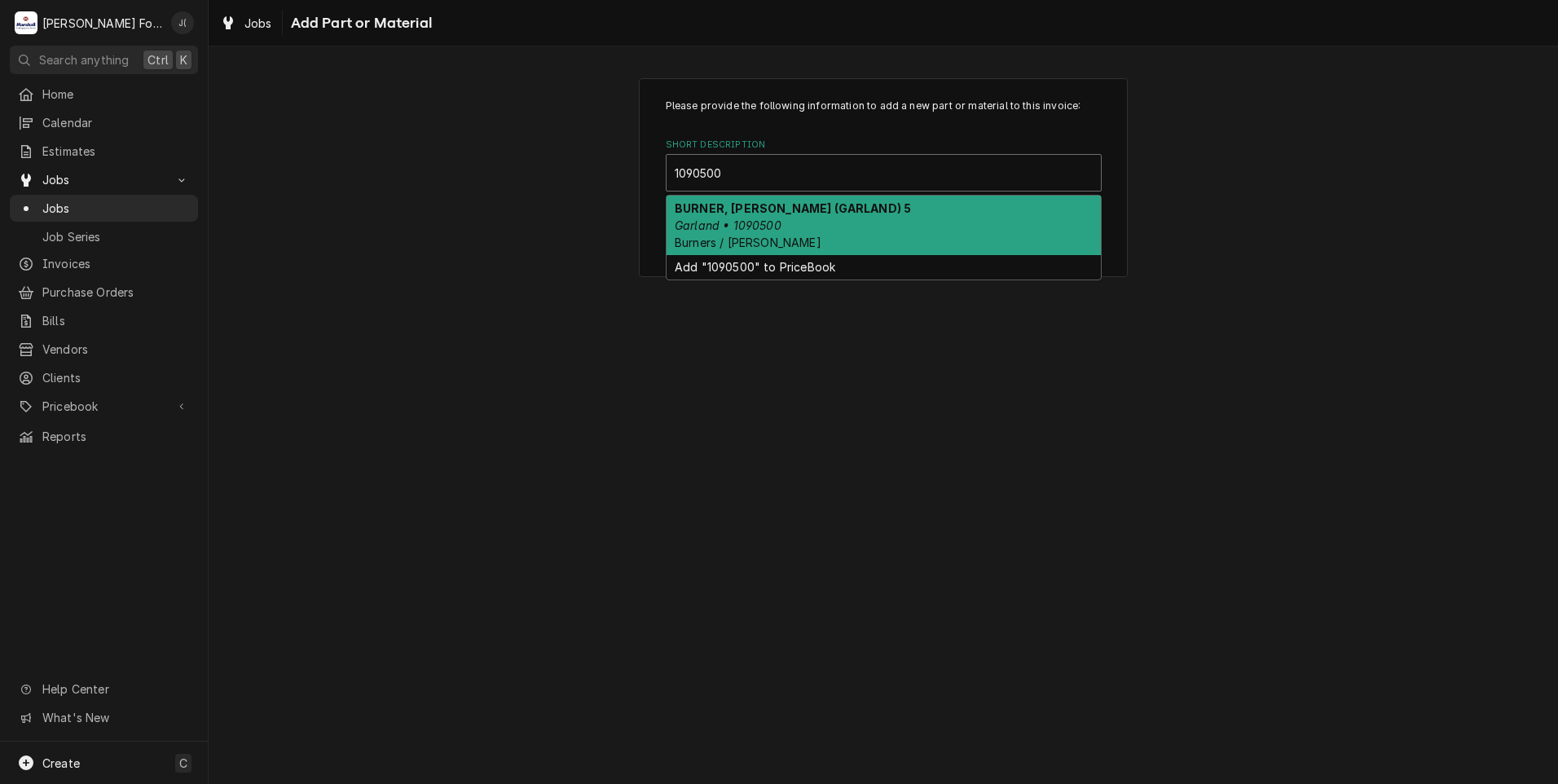
click at [865, 203] on div "BURNER, ROILER (GARLAND) 5 Garland • 1090500 Burners / Grates" at bounding box center [883, 225] width 434 height 60
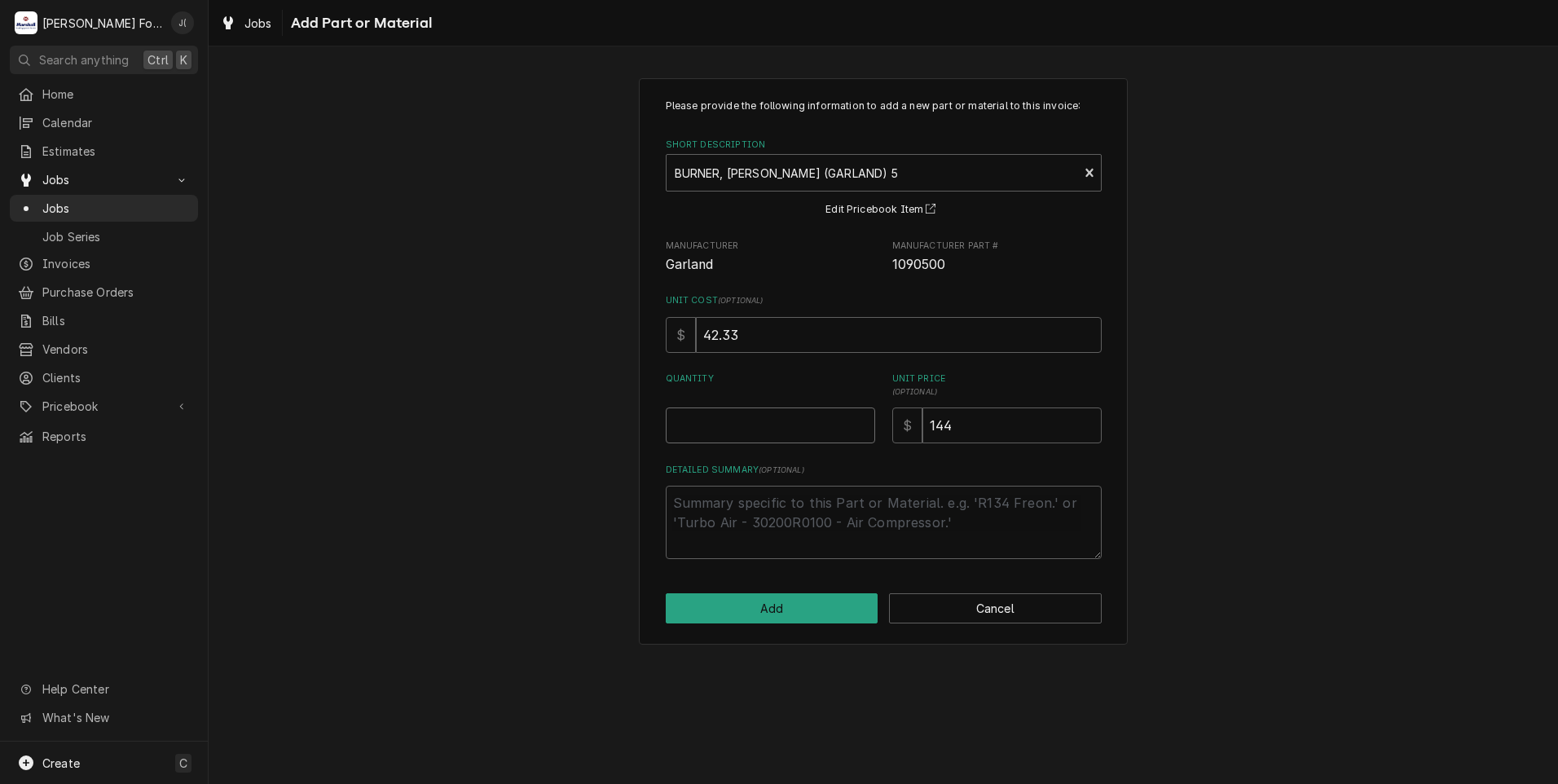
click at [829, 439] on input "Quantity" at bounding box center [770, 425] width 209 height 36
type textarea "x"
type input "2"
click at [788, 610] on button "Add" at bounding box center [771, 608] width 213 height 30
type textarea "x"
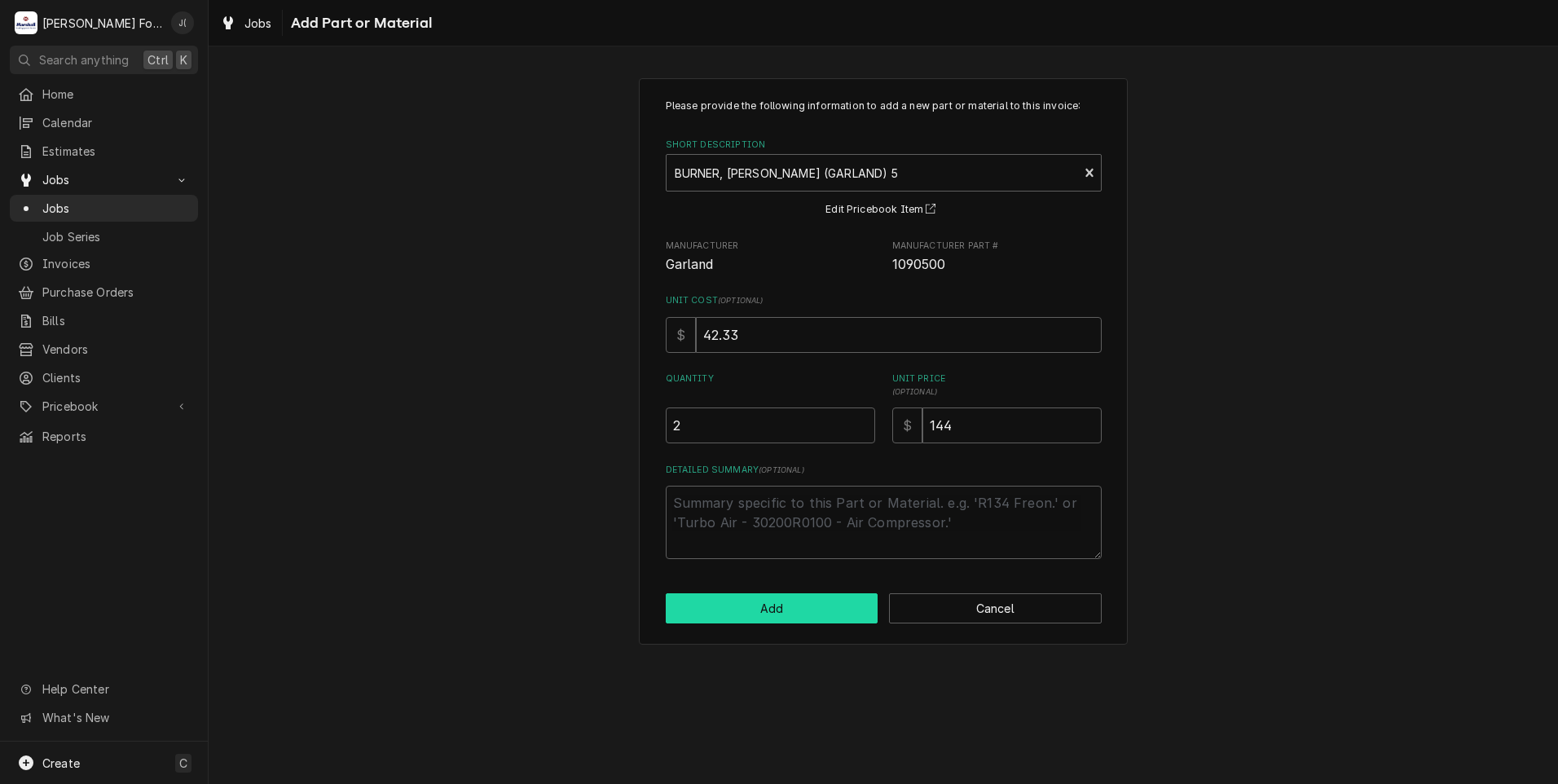
scroll to position [896, 0]
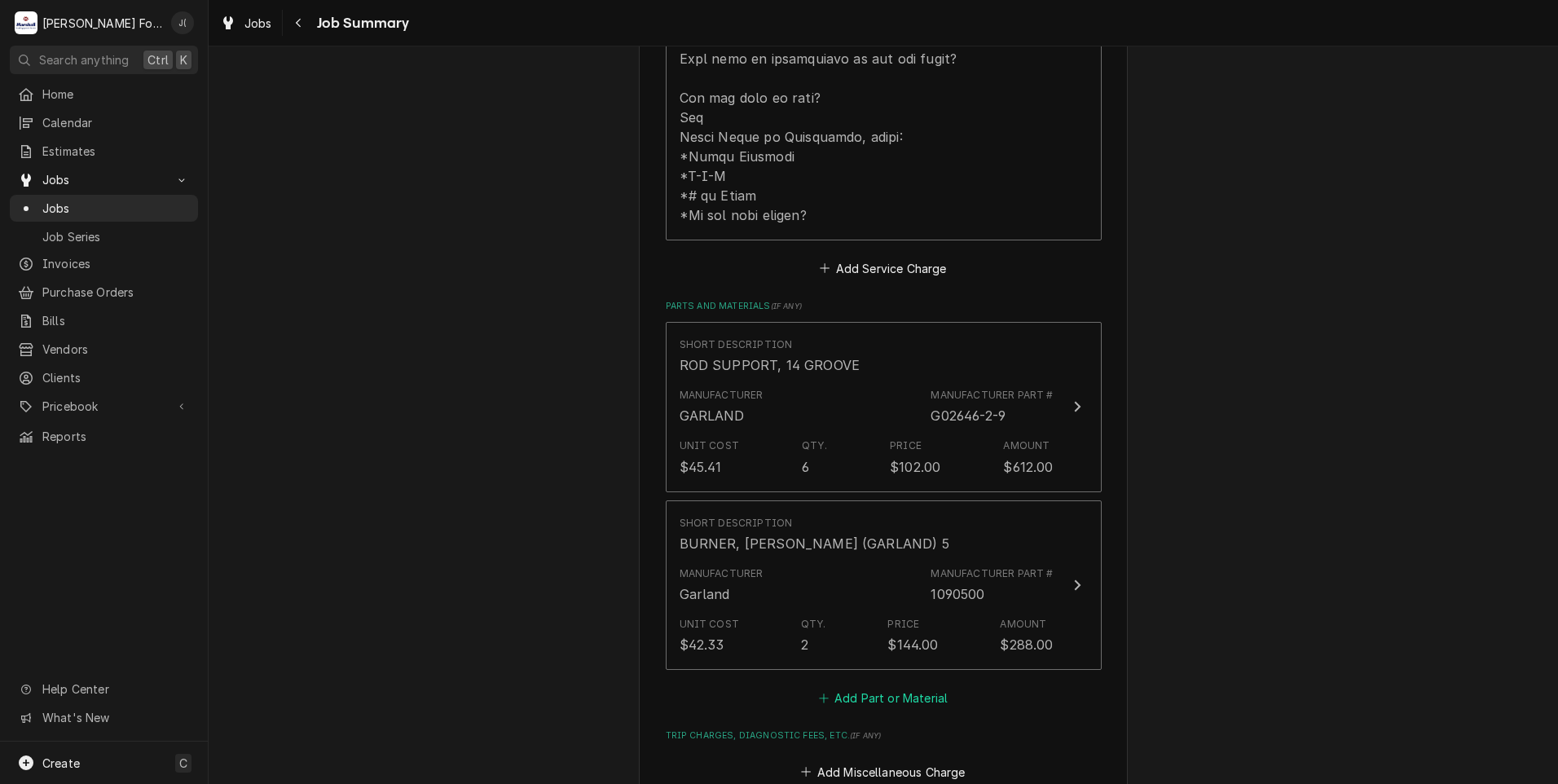
click at [851, 687] on button "Add Part or Material" at bounding box center [882, 698] width 134 height 23
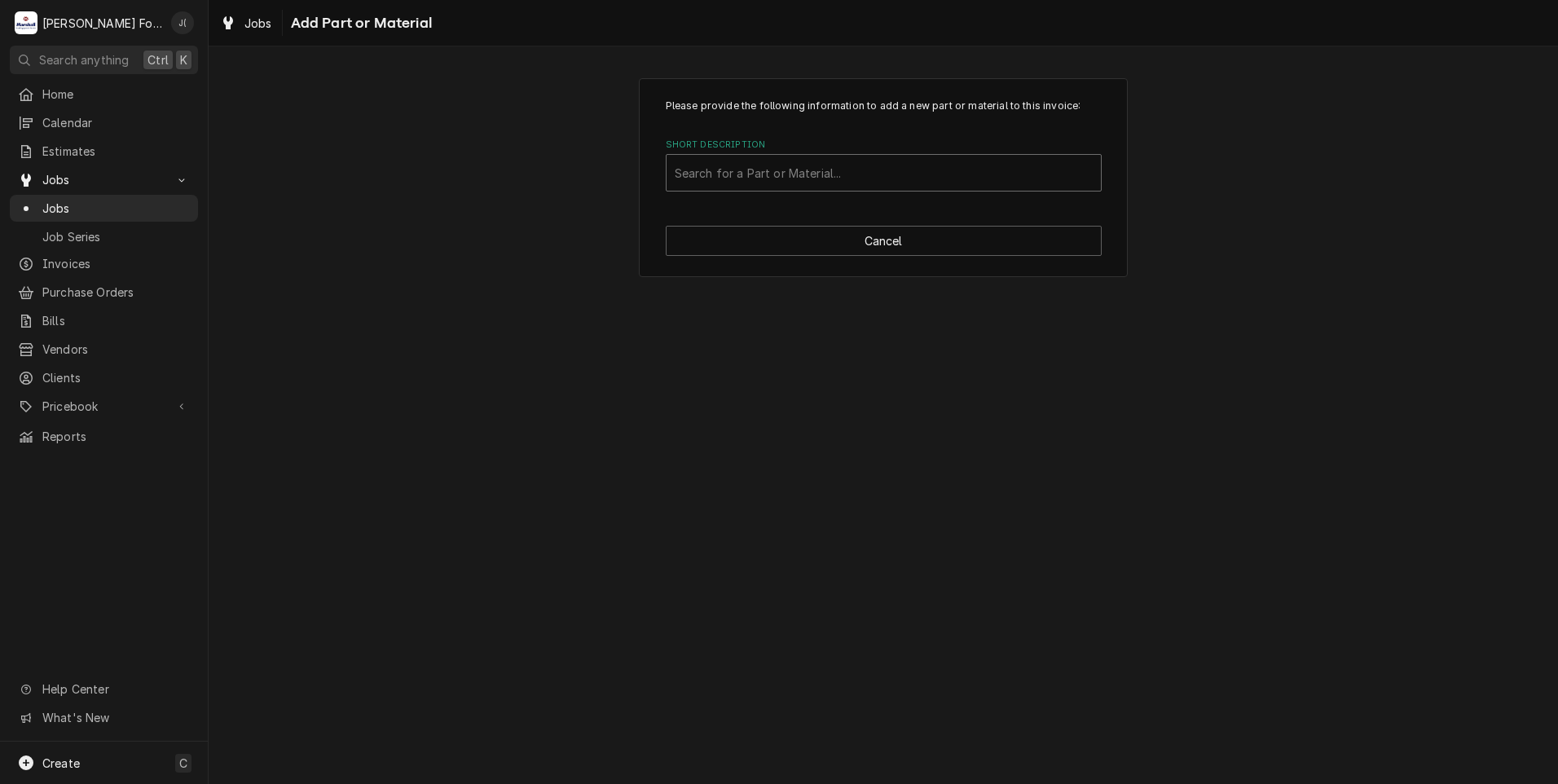
click at [742, 180] on div "Short Description" at bounding box center [883, 173] width 418 height 29
type input "CK2206400"
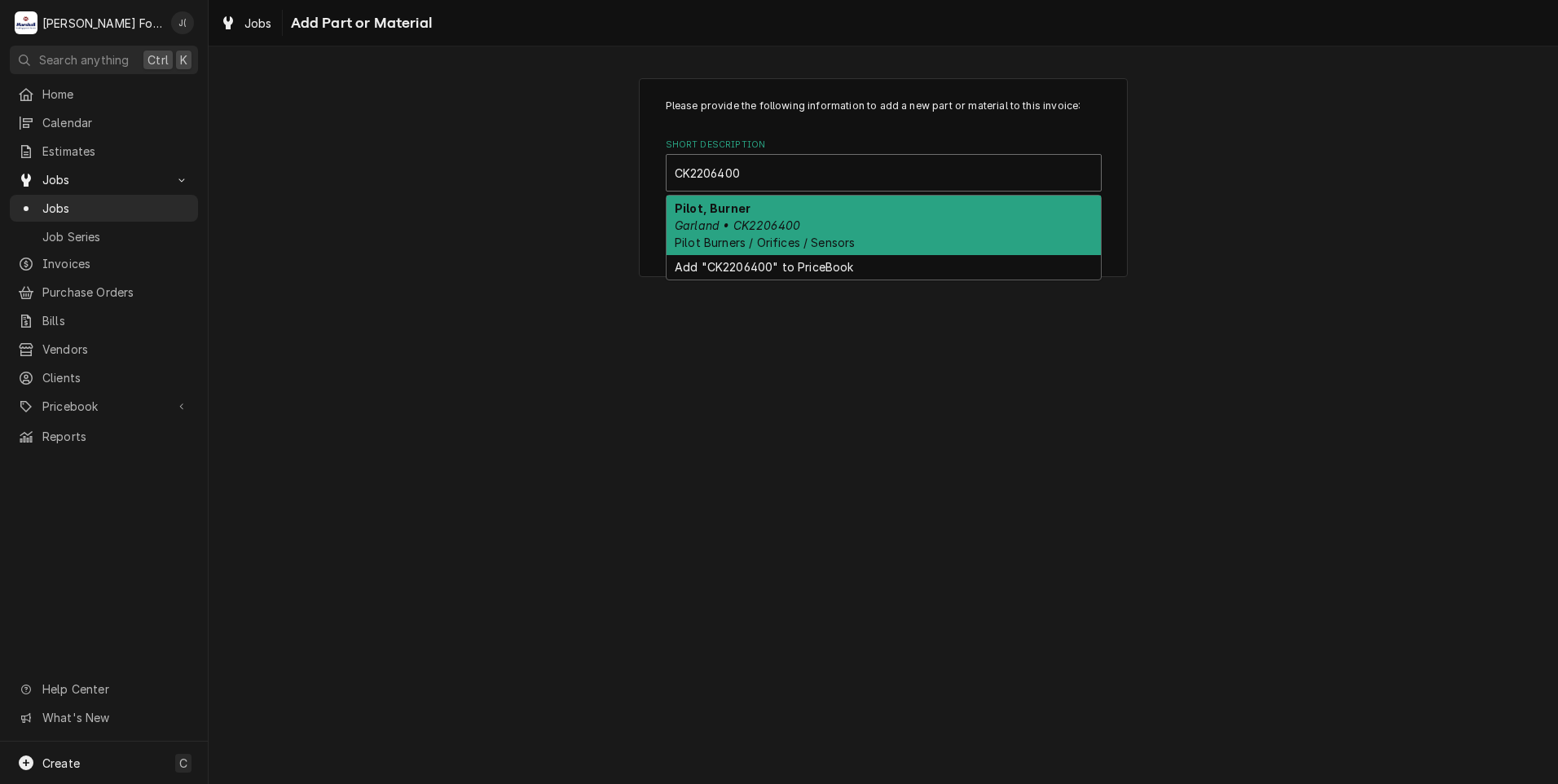
click at [785, 219] on em "Garland • CK2206400" at bounding box center [737, 225] width 126 height 14
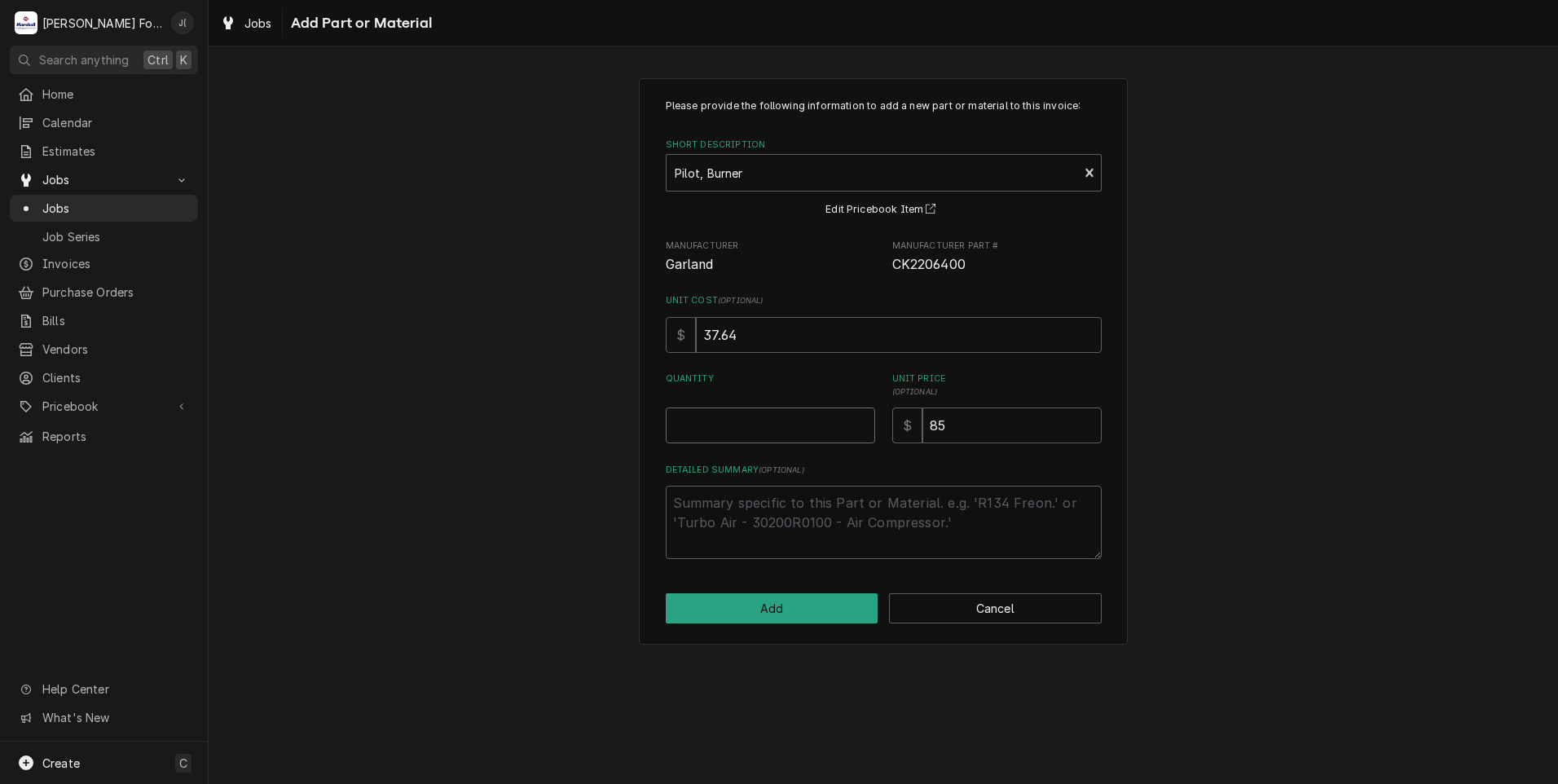
click at [776, 443] on input "Quantity" at bounding box center [770, 425] width 209 height 36
type textarea "x"
type input "2"
click at [805, 609] on button "Add" at bounding box center [771, 608] width 213 height 30
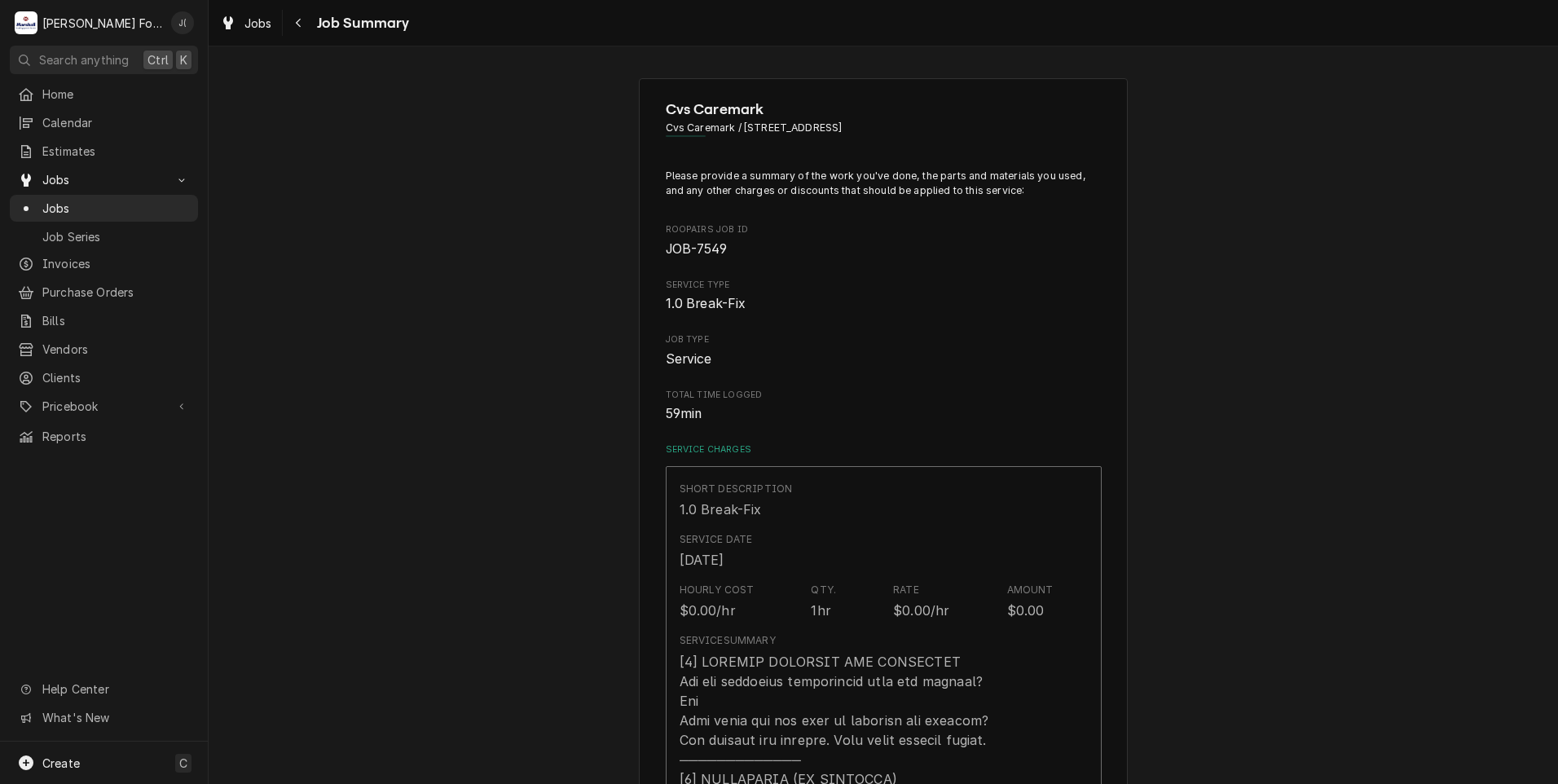
type textarea "x"
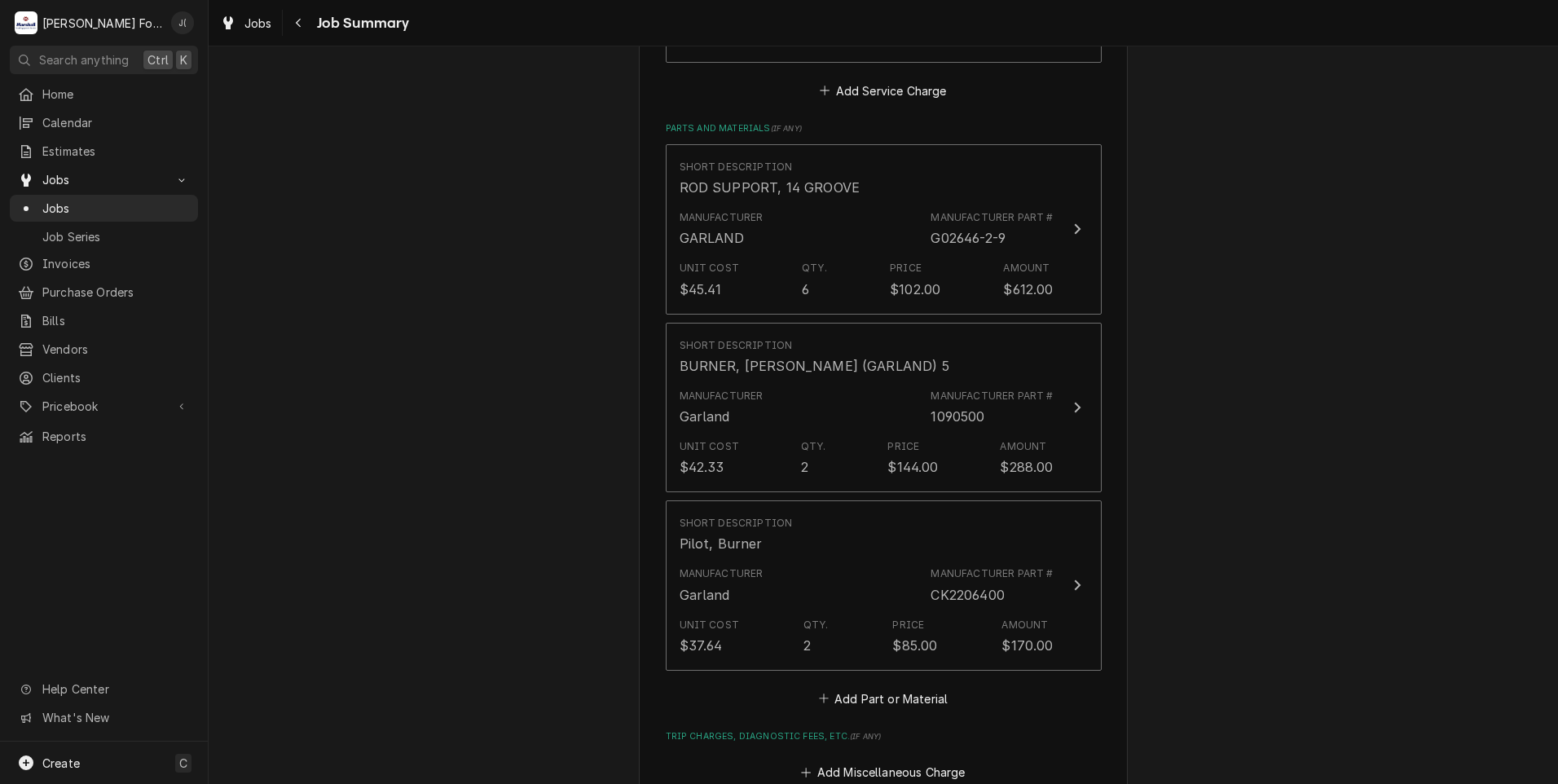
scroll to position [1303, 0]
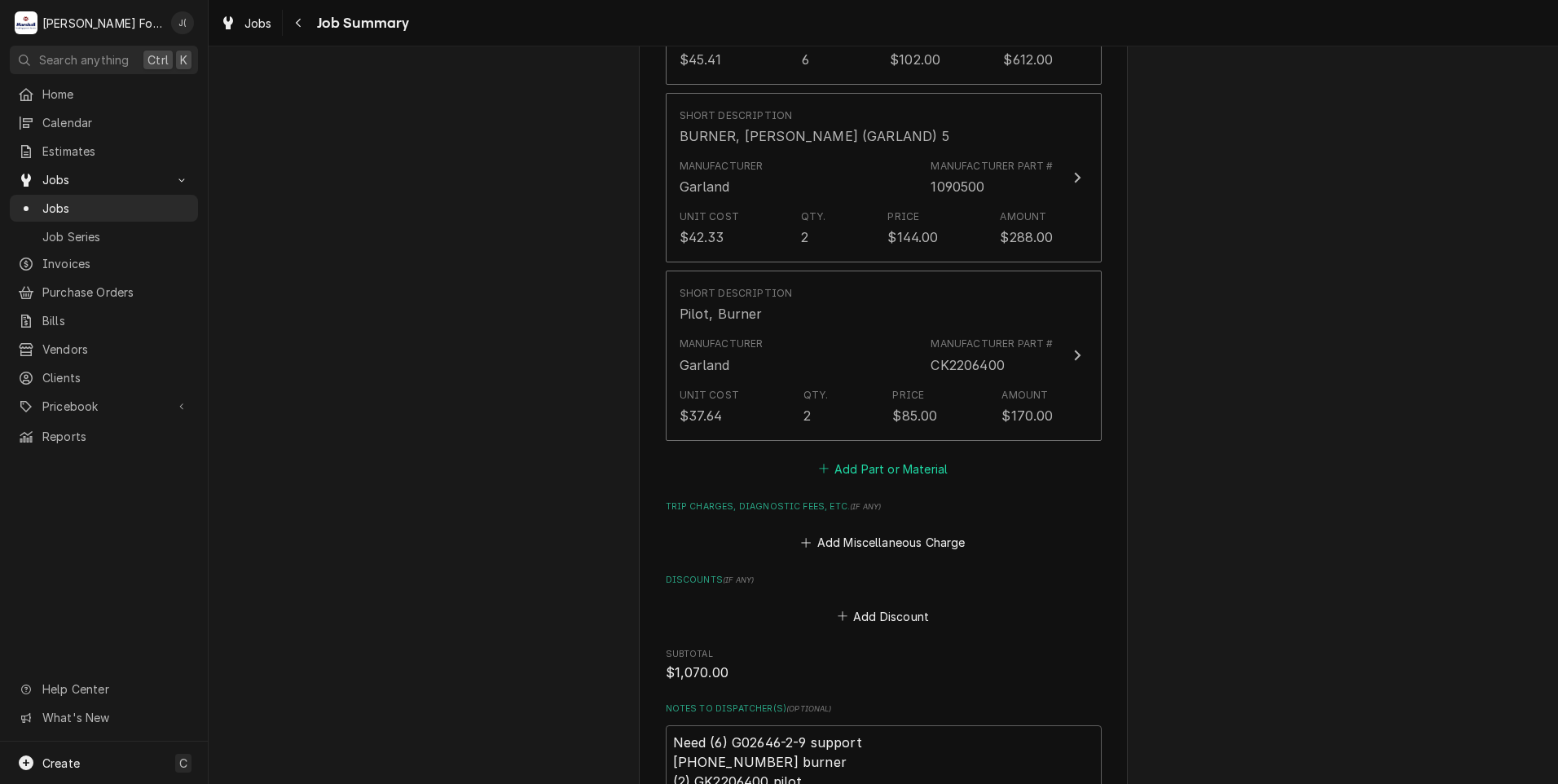
click at [854, 457] on button "Add Part or Material" at bounding box center [882, 468] width 134 height 23
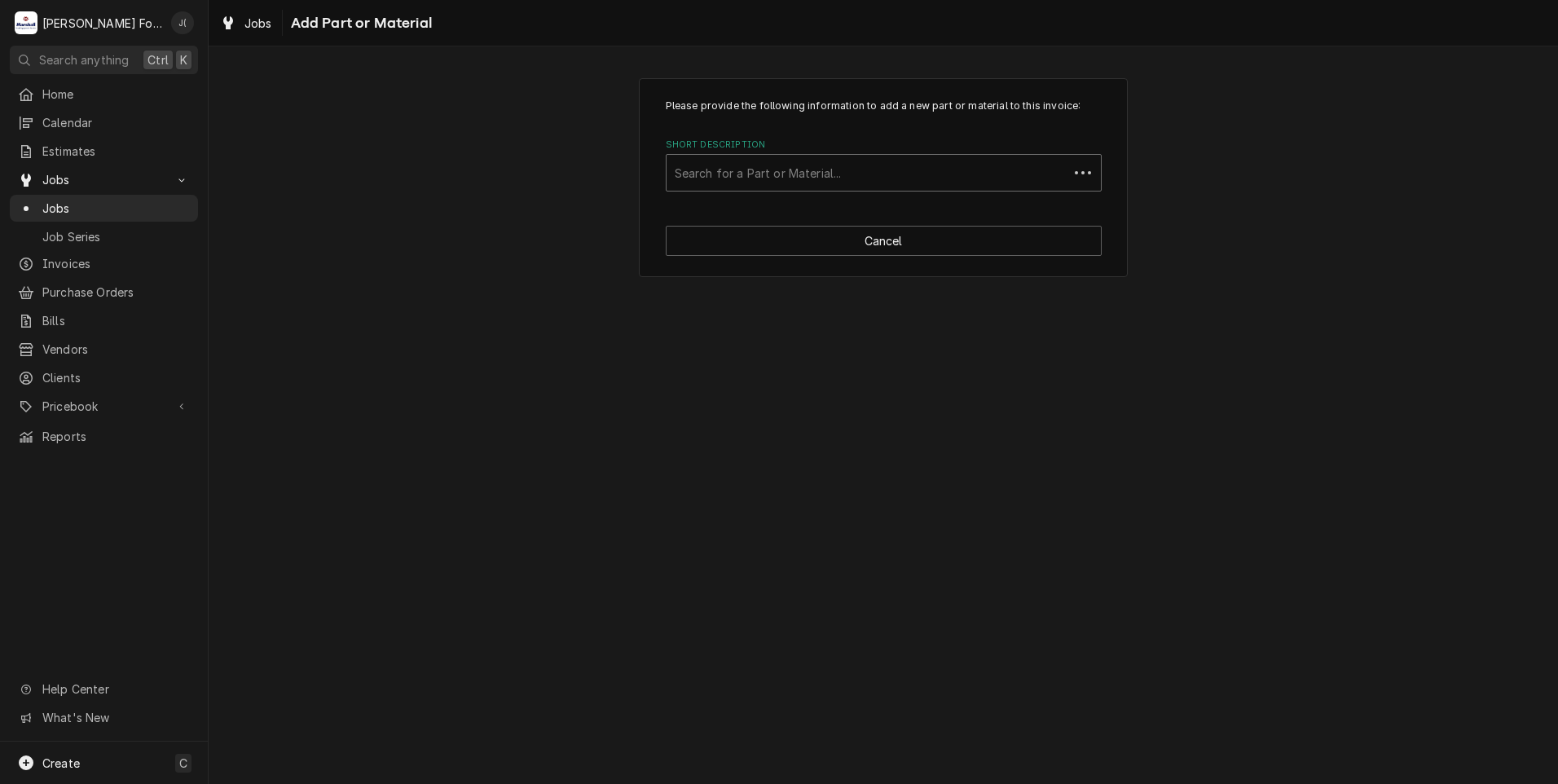
click at [793, 173] on div "Short Description" at bounding box center [867, 173] width 385 height 29
type input "2321901"
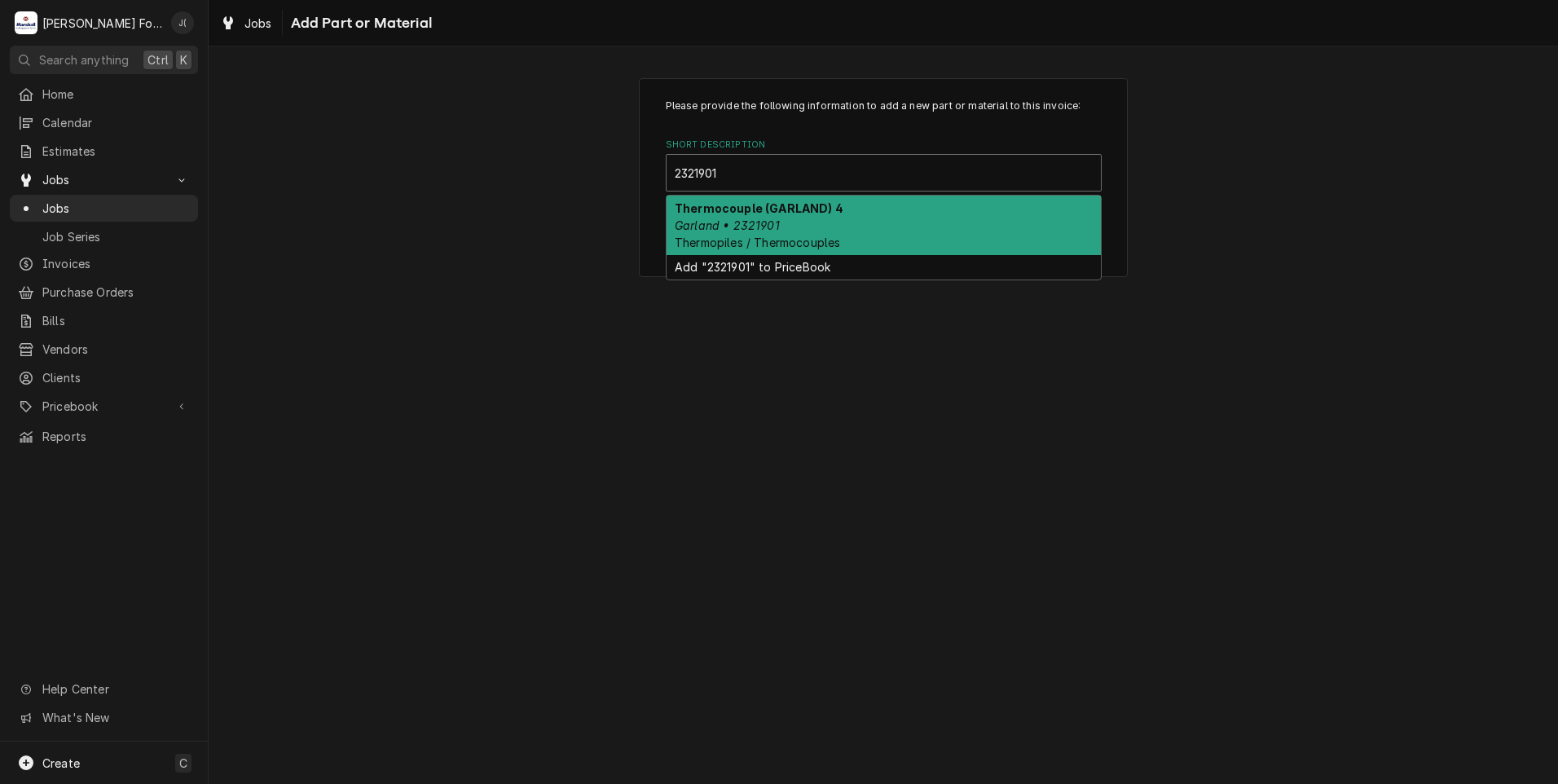
click at [800, 238] on span "Thermopiles / Thermocouples" at bounding box center [758, 243] width 166 height 14
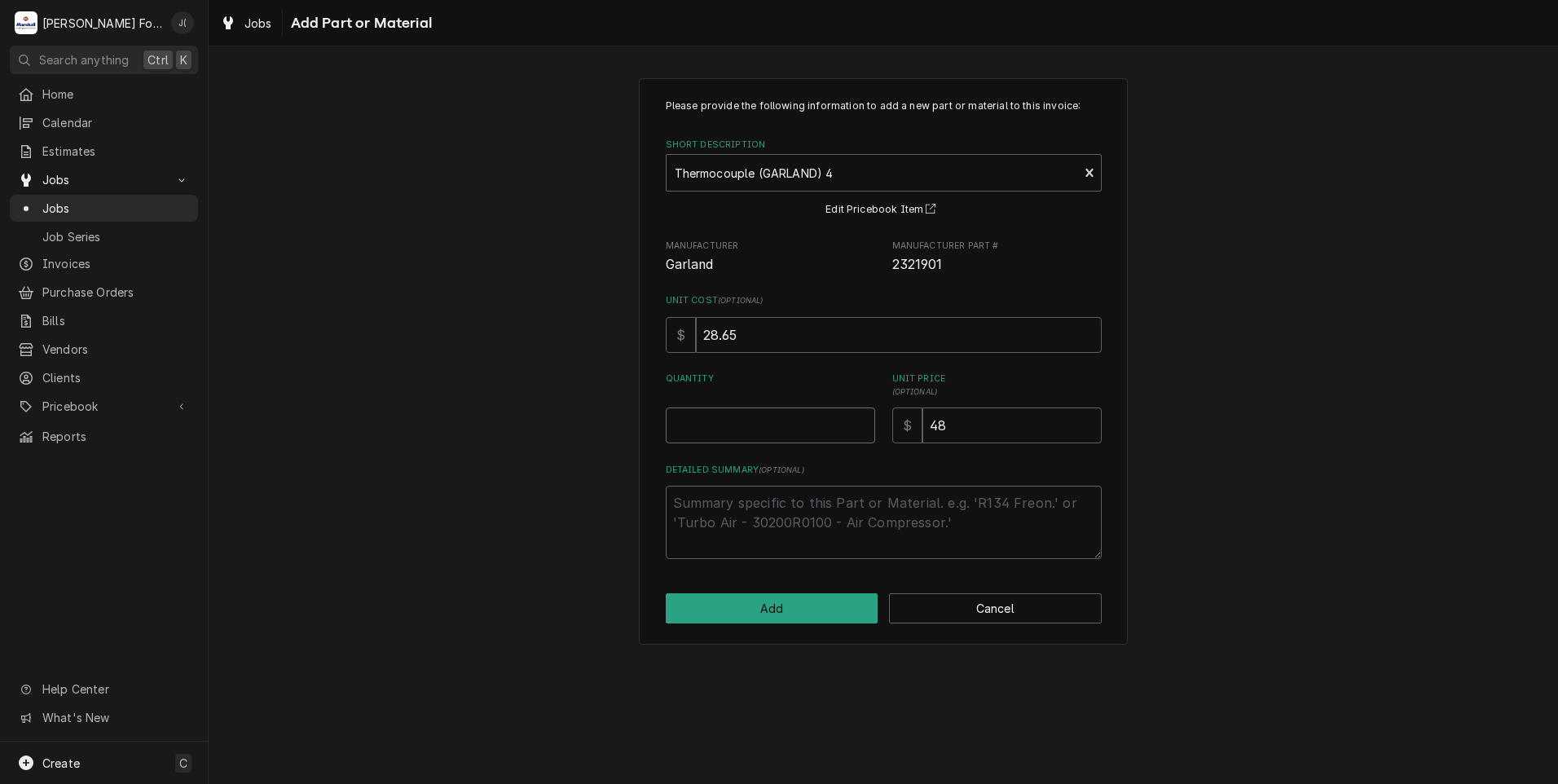
click at [811, 434] on input "Quantity" at bounding box center [770, 425] width 209 height 36
type textarea "x"
type input "2"
click at [811, 600] on button "Add" at bounding box center [771, 608] width 213 height 30
type textarea "x"
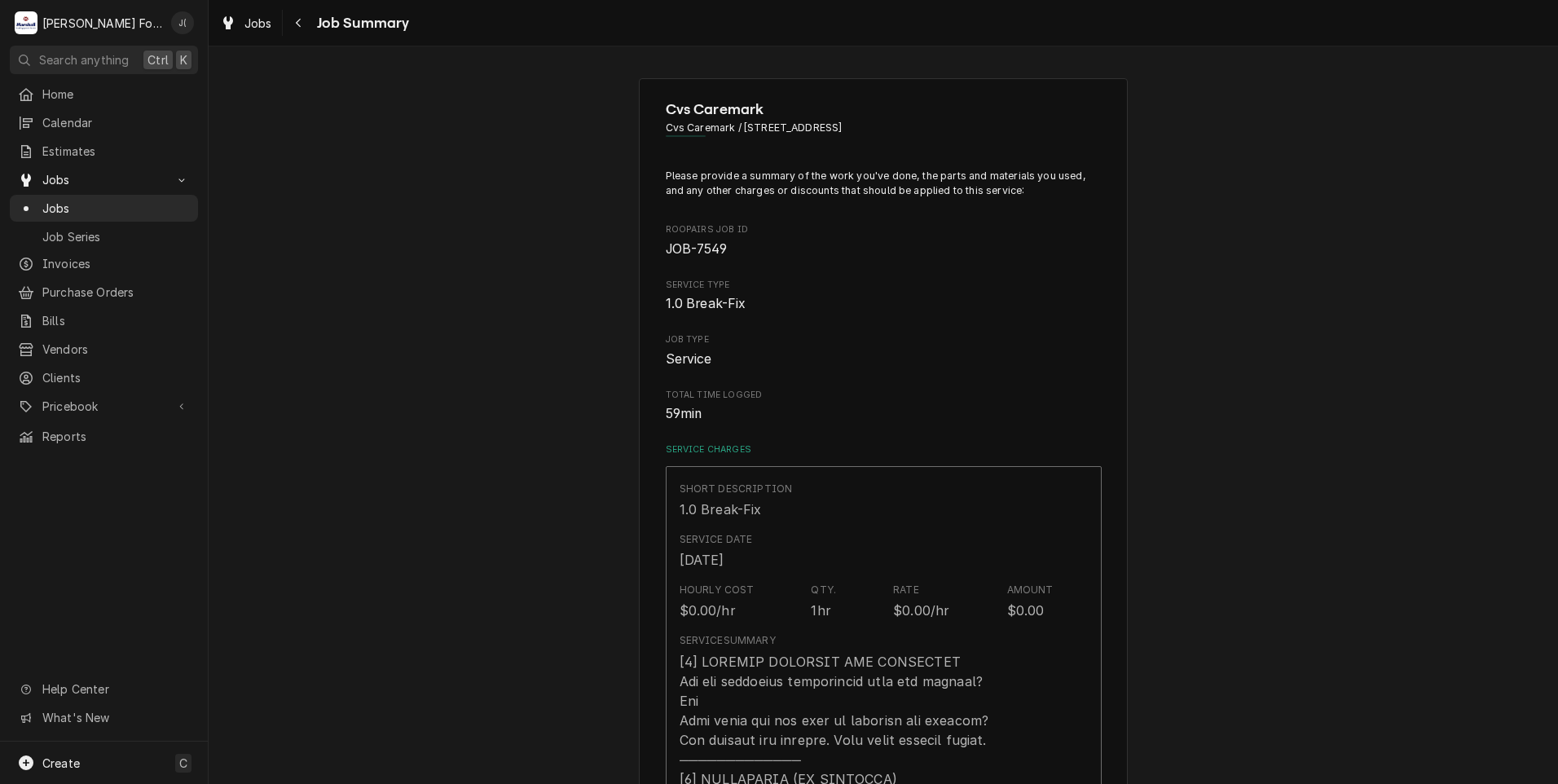
scroll to position [1303, 0]
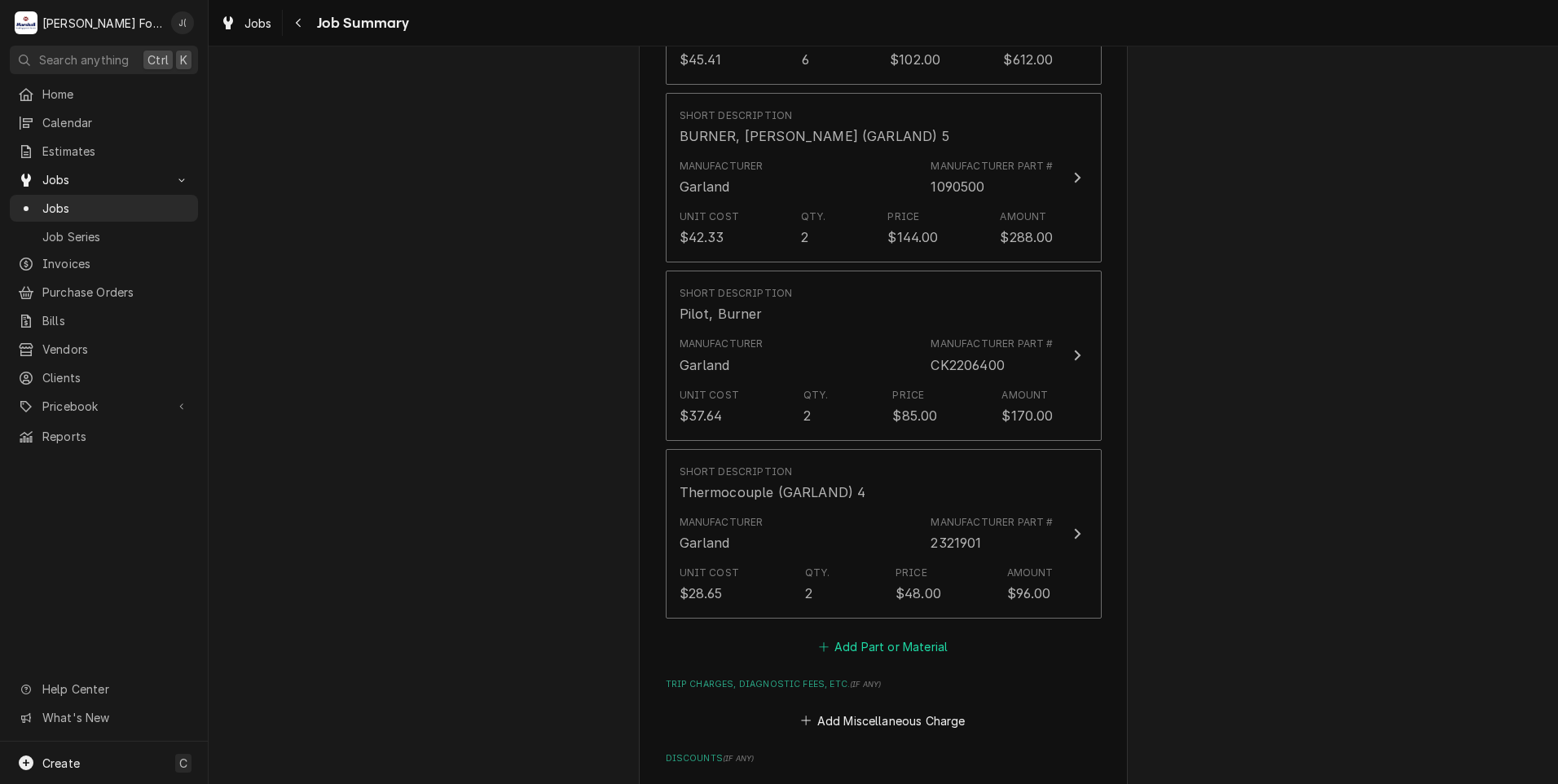
click at [853, 635] on button "Add Part or Material" at bounding box center [882, 647] width 134 height 23
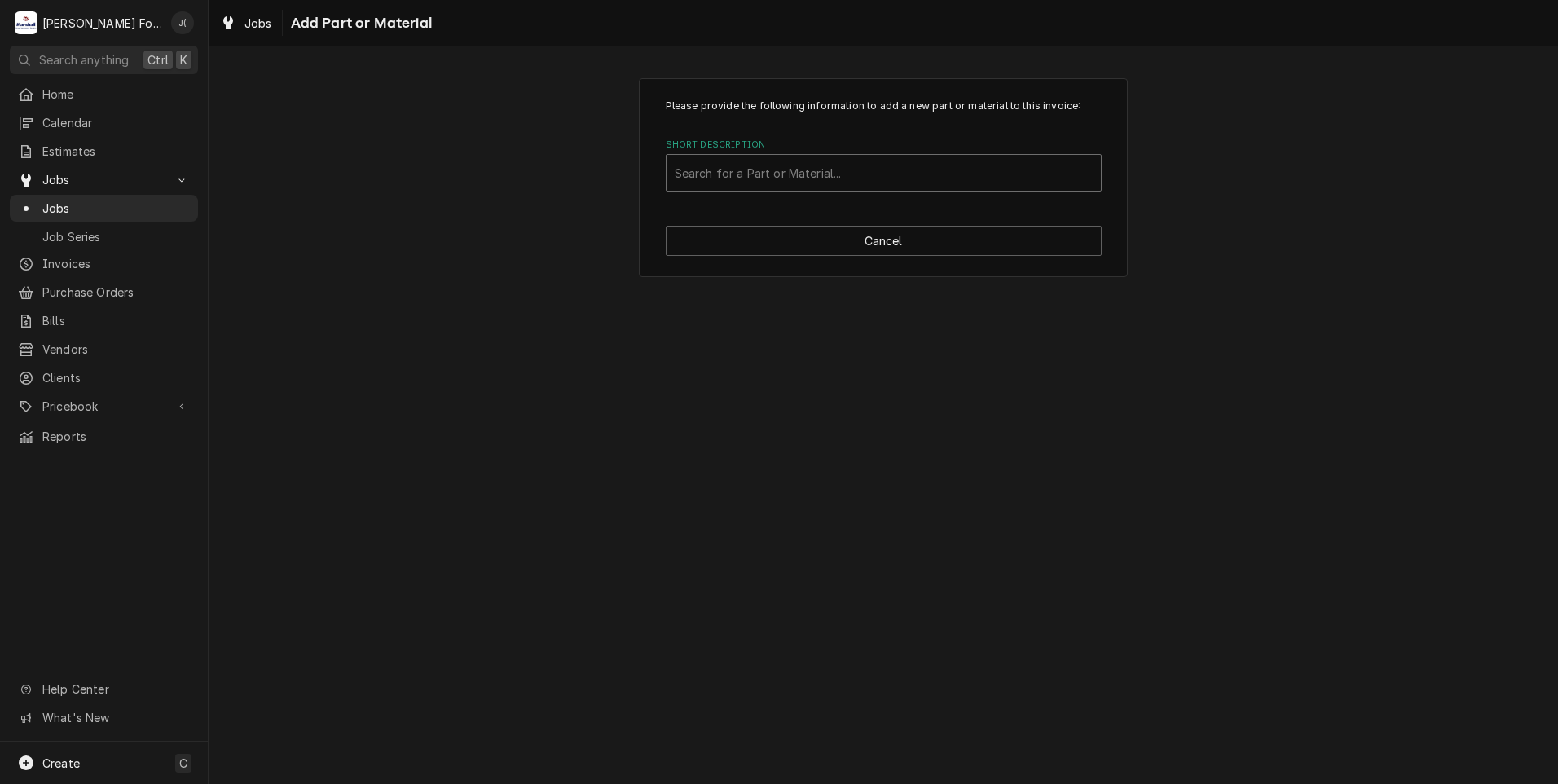
click at [708, 169] on div "Short Description" at bounding box center [883, 173] width 418 height 29
type input "2155202"
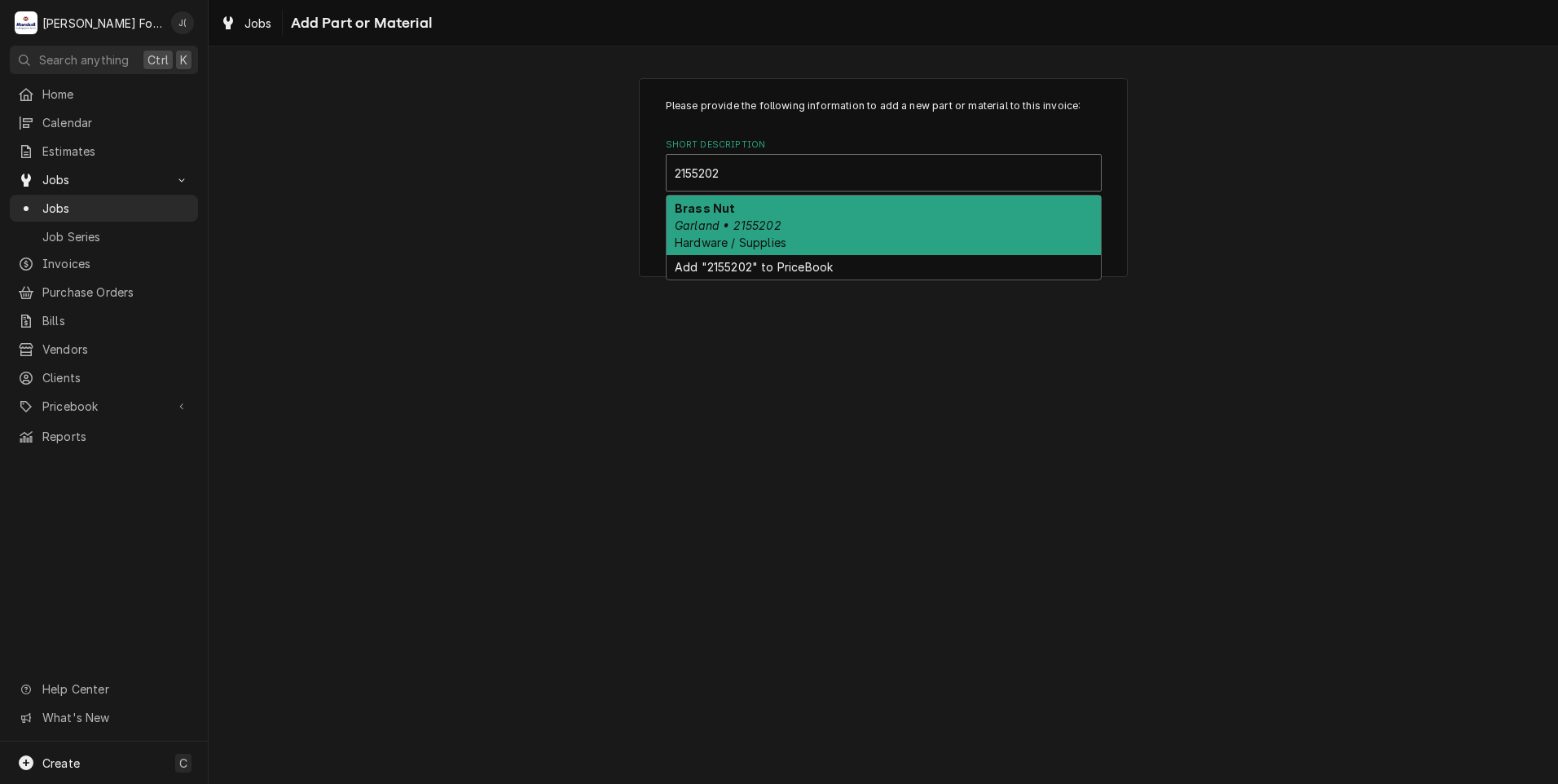
click at [805, 212] on div "Brass Nut Garland • 2155202 Hardware / Supplies" at bounding box center [883, 225] width 434 height 60
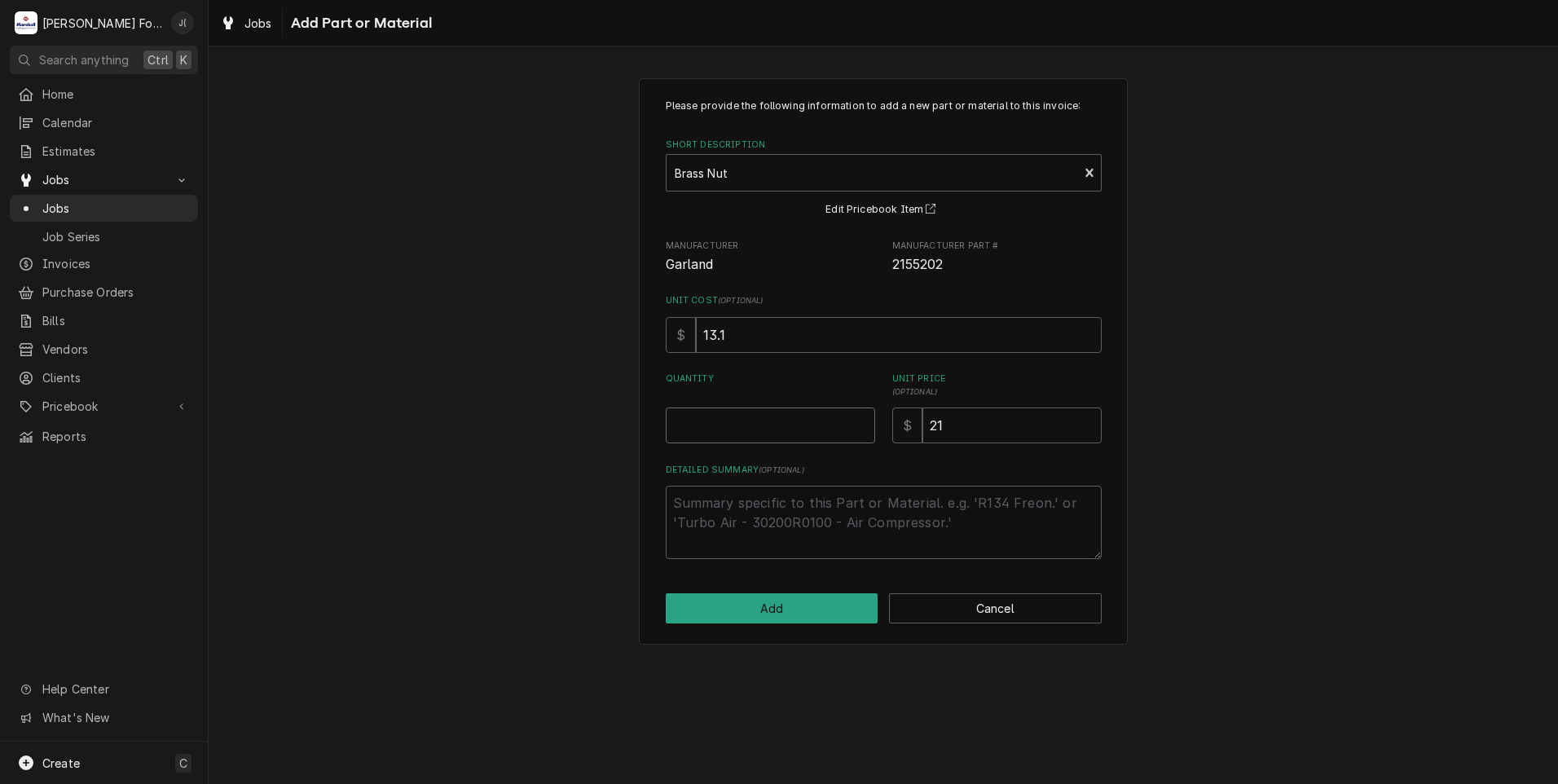
click at [781, 415] on input "Quantity" at bounding box center [770, 425] width 209 height 36
type textarea "x"
type input "4"
click at [757, 618] on button "Add" at bounding box center [771, 608] width 213 height 30
type textarea "x"
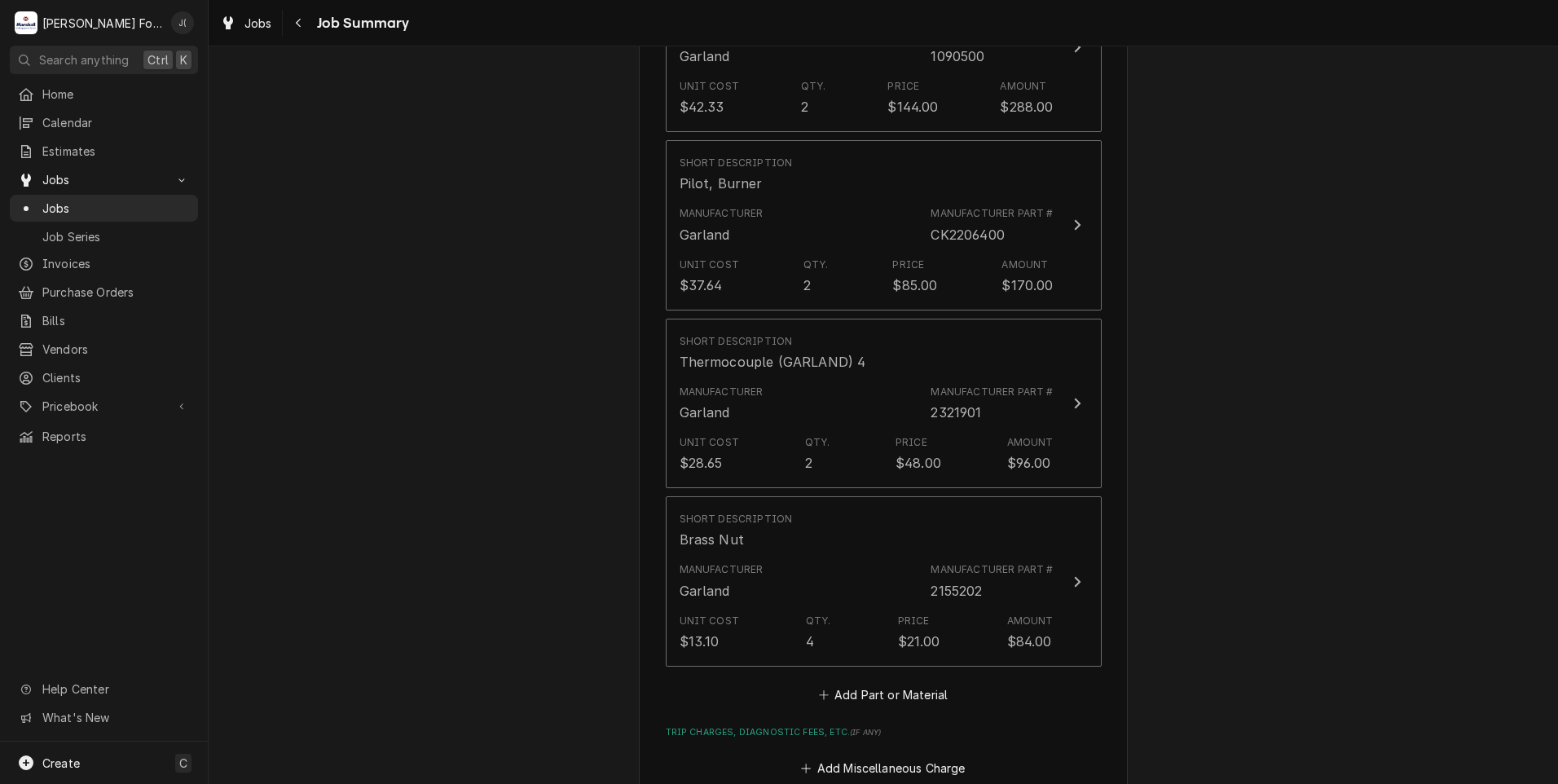
scroll to position [1629, 0]
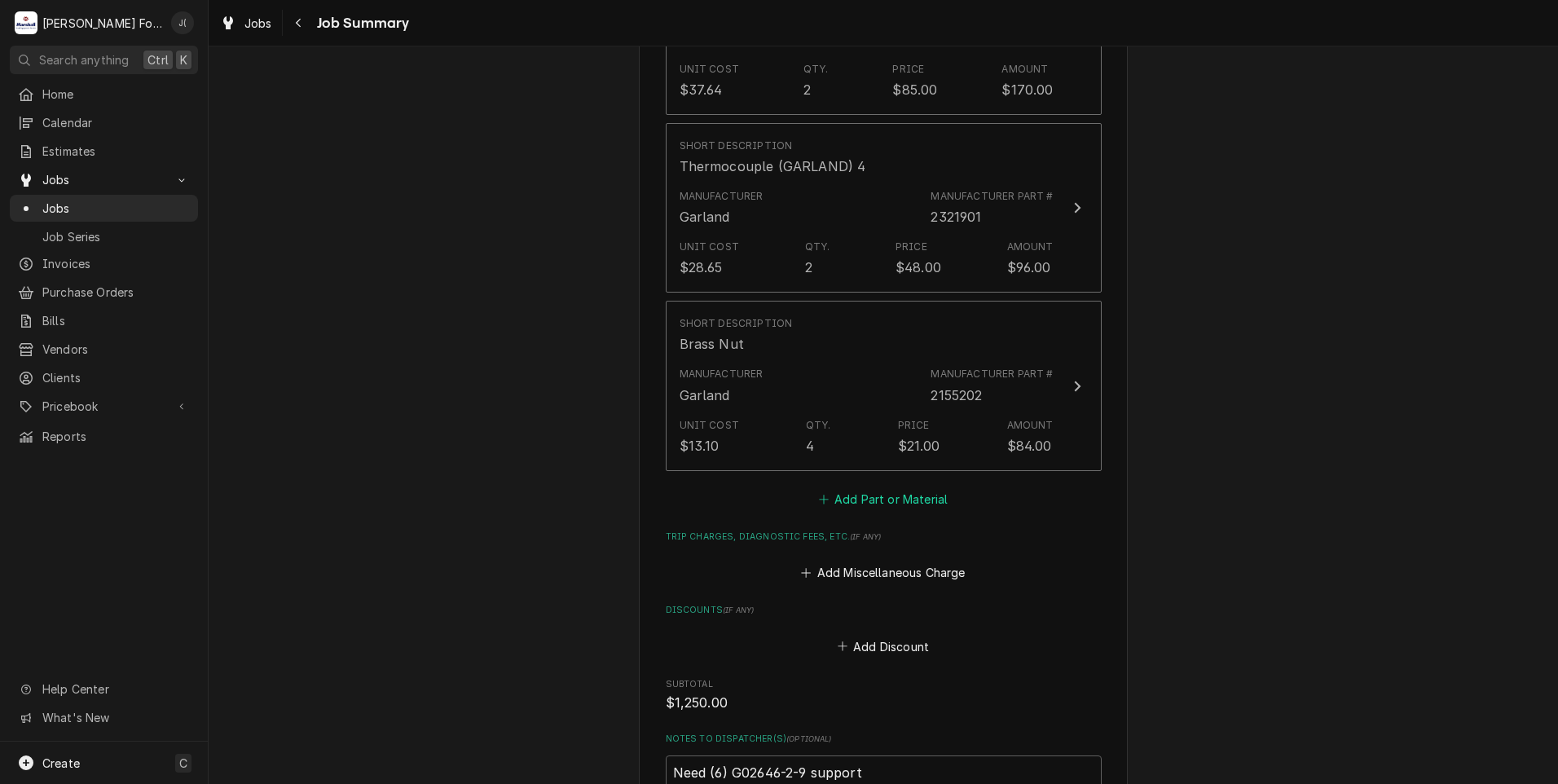
click at [867, 487] on button "Add Part or Material" at bounding box center [882, 498] width 134 height 23
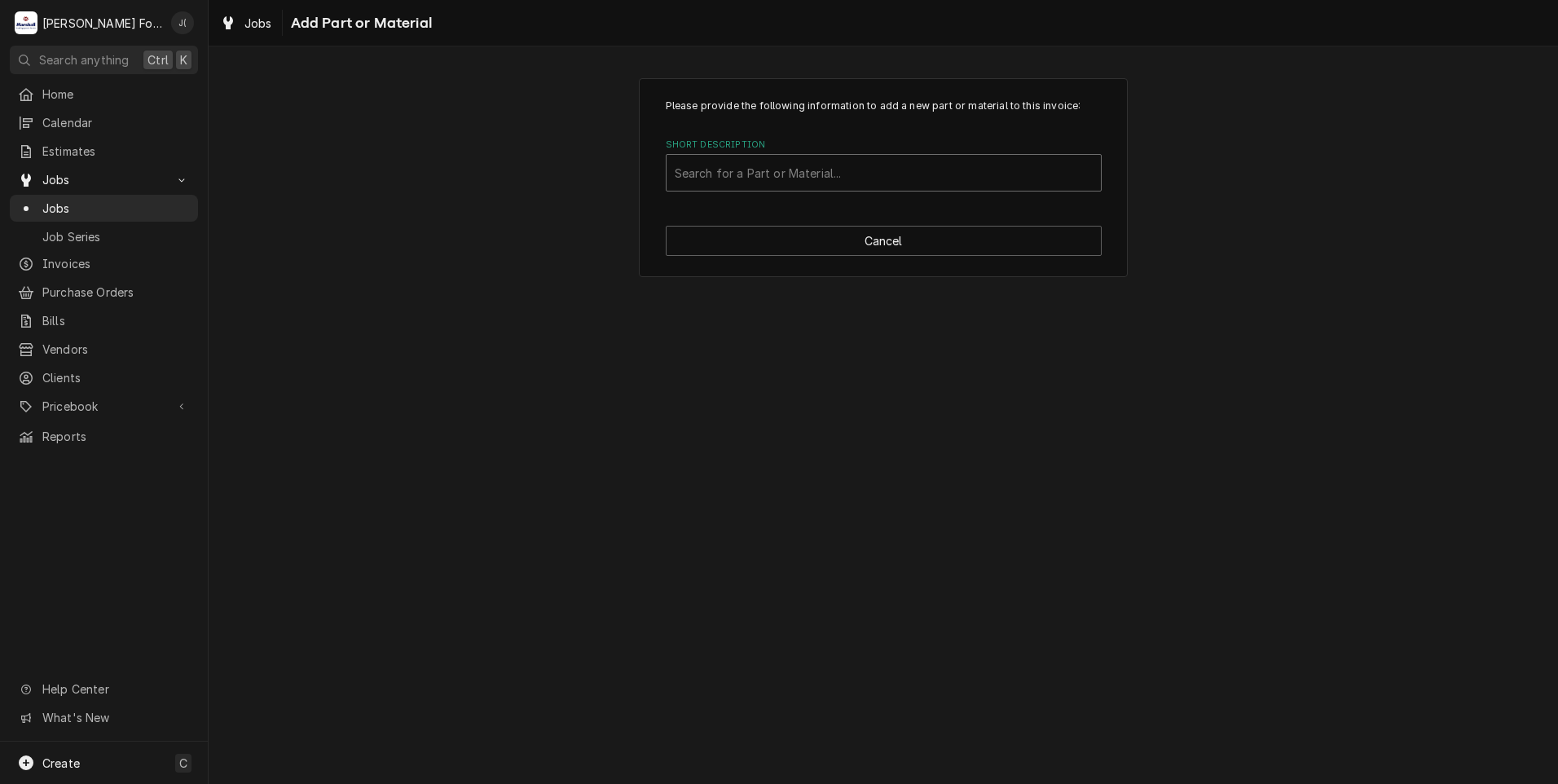
click at [743, 172] on div "Short Description" at bounding box center [883, 173] width 418 height 29
type input "SSDT"
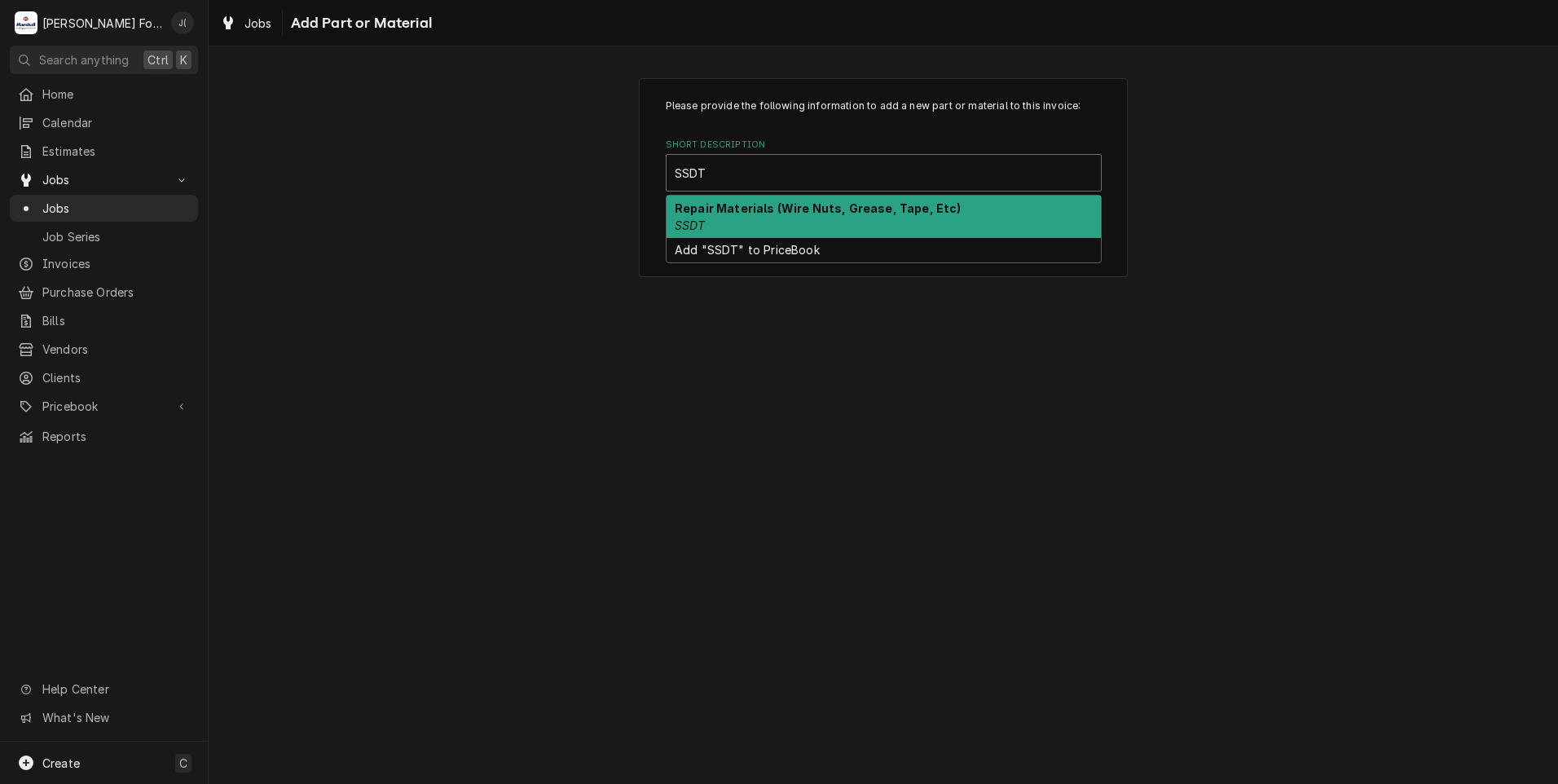
click at [723, 211] on strong "Repair Materials (Wire Nuts, Grease, Tape, Etc)" at bounding box center [818, 208] width 287 height 14
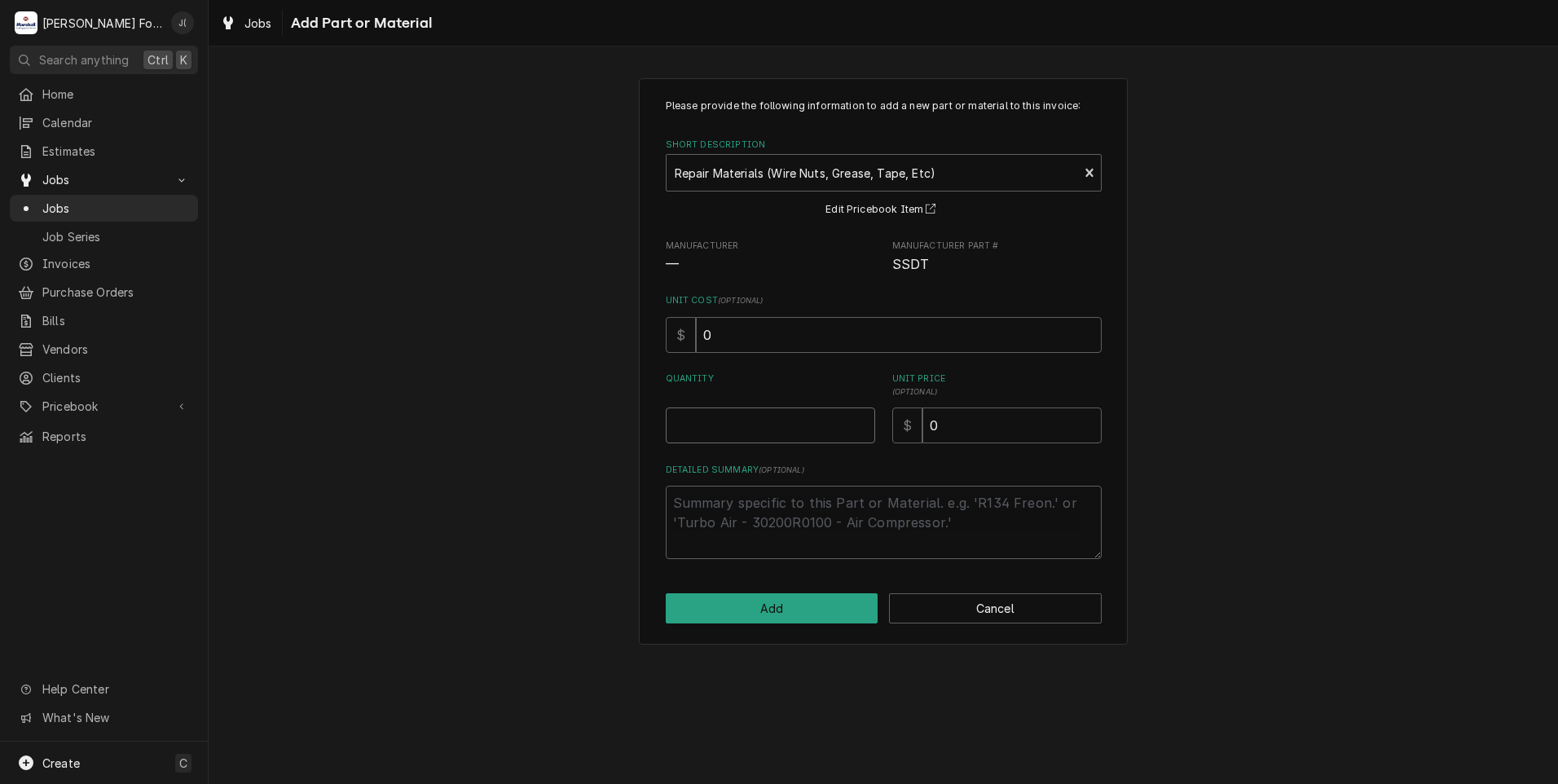
click at [758, 424] on input "Quantity" at bounding box center [770, 425] width 209 height 36
type textarea "x"
type input "1"
type textarea "x"
type input "2"
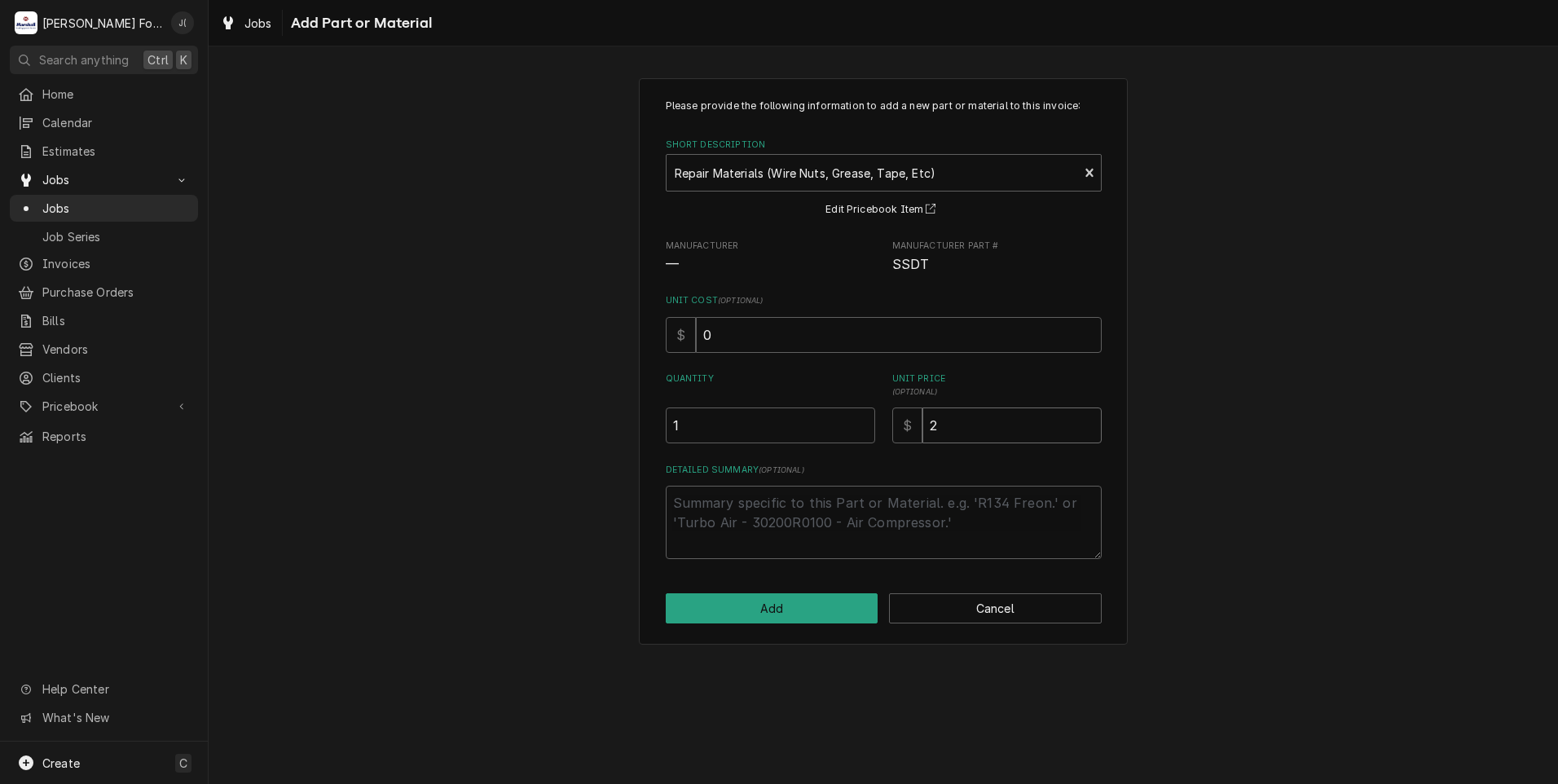
type textarea "x"
type input "20"
click at [772, 600] on button "Add" at bounding box center [771, 608] width 213 height 30
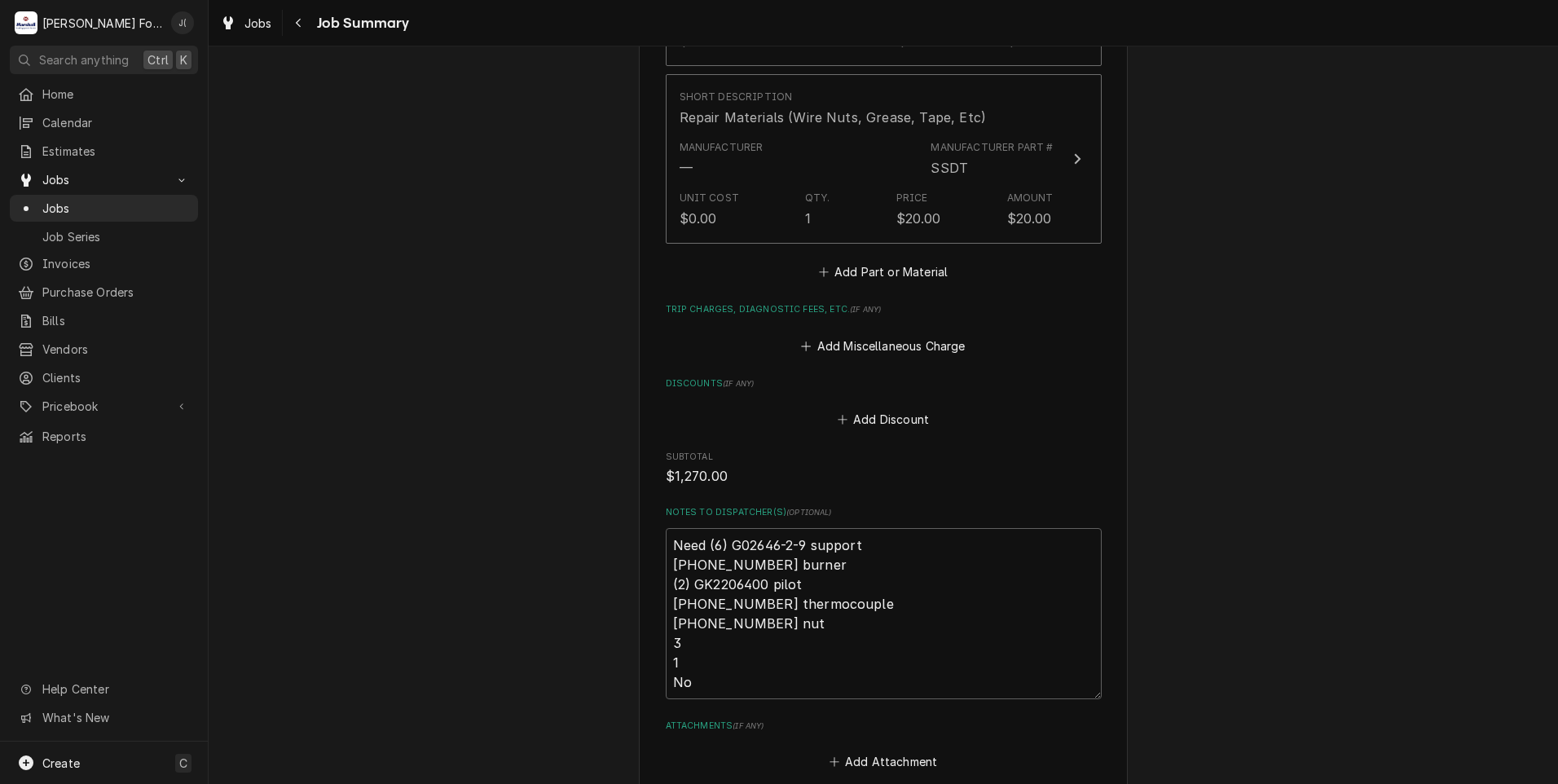
scroll to position [2118, 0]
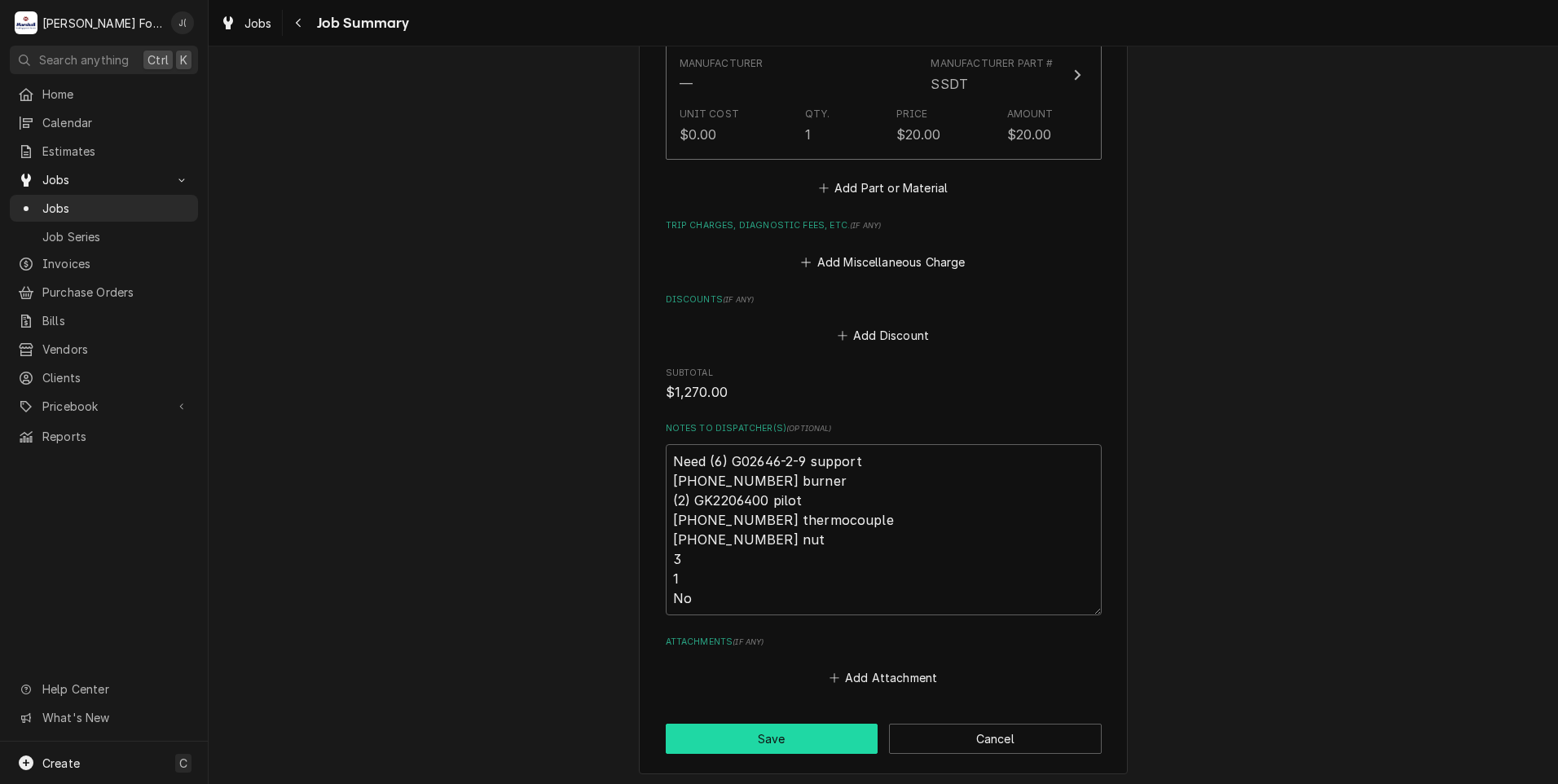
click at [737, 723] on button "Save" at bounding box center [771, 738] width 213 height 30
type textarea "x"
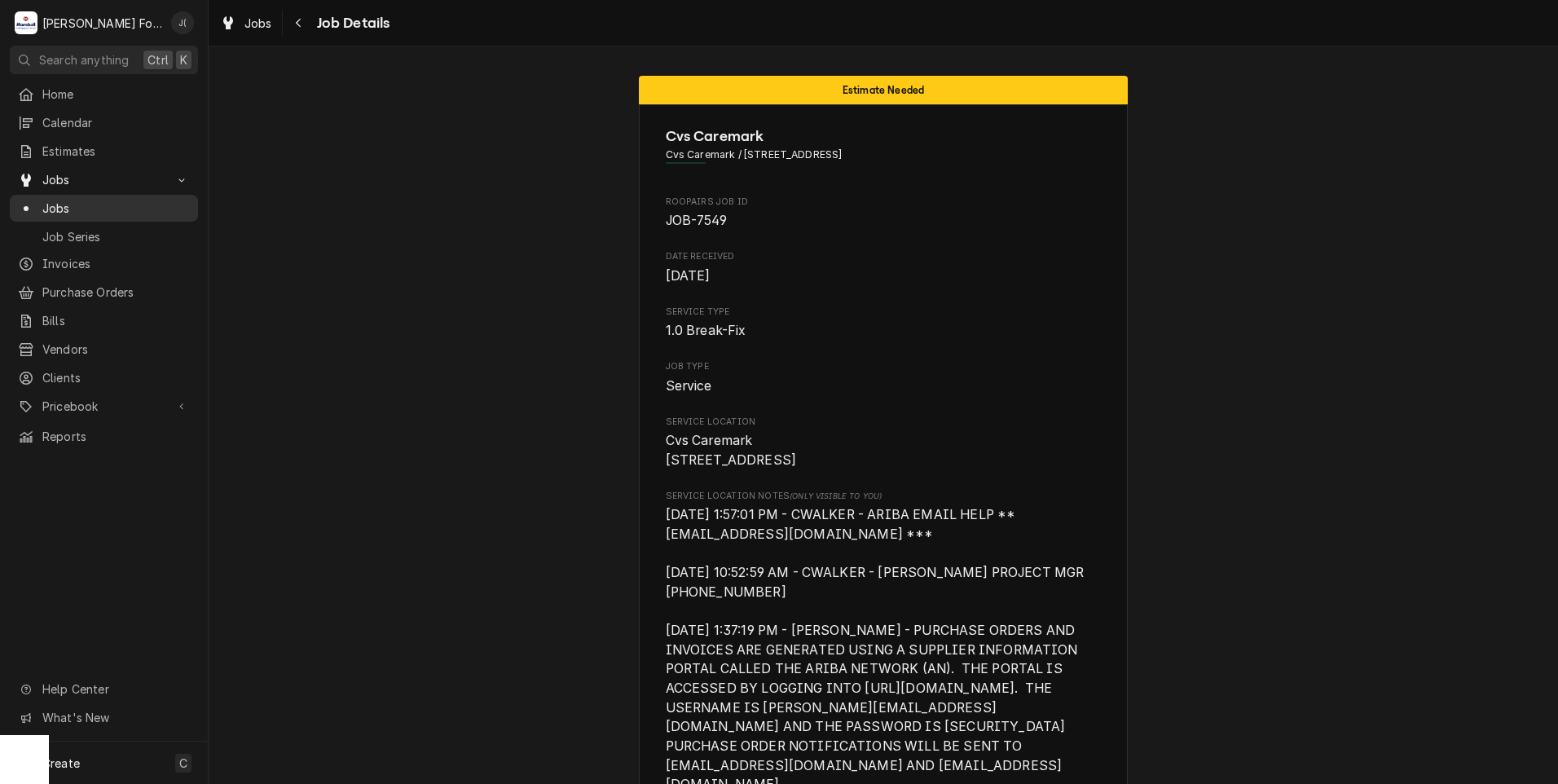
click at [109, 200] on span "Jobs" at bounding box center [116, 208] width 148 height 17
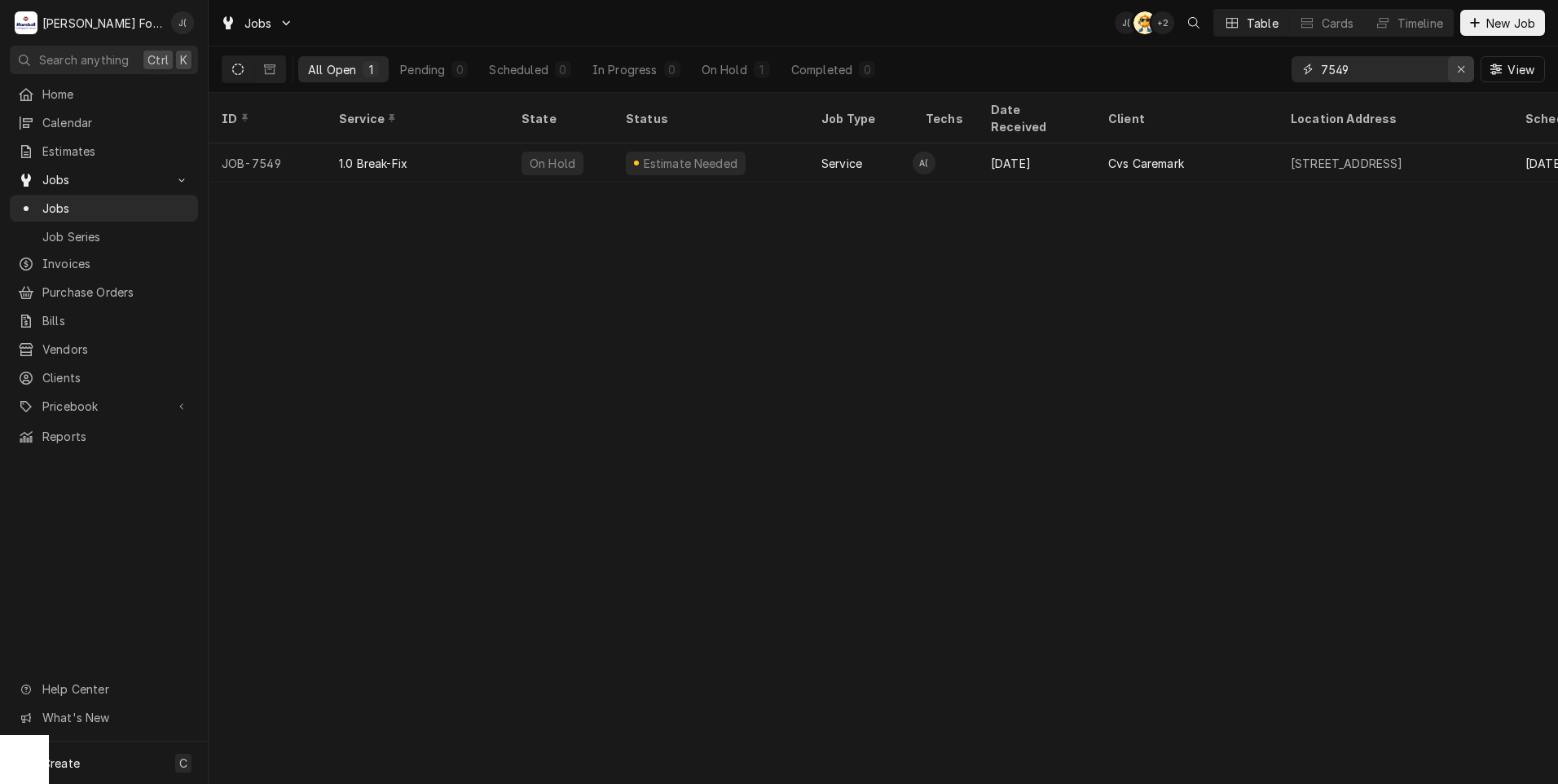
click at [1458, 69] on div "Erase input" at bounding box center [1461, 69] width 16 height 16
click at [1421, 62] on input "Dynamic Content Wrapper" at bounding box center [1397, 69] width 153 height 26
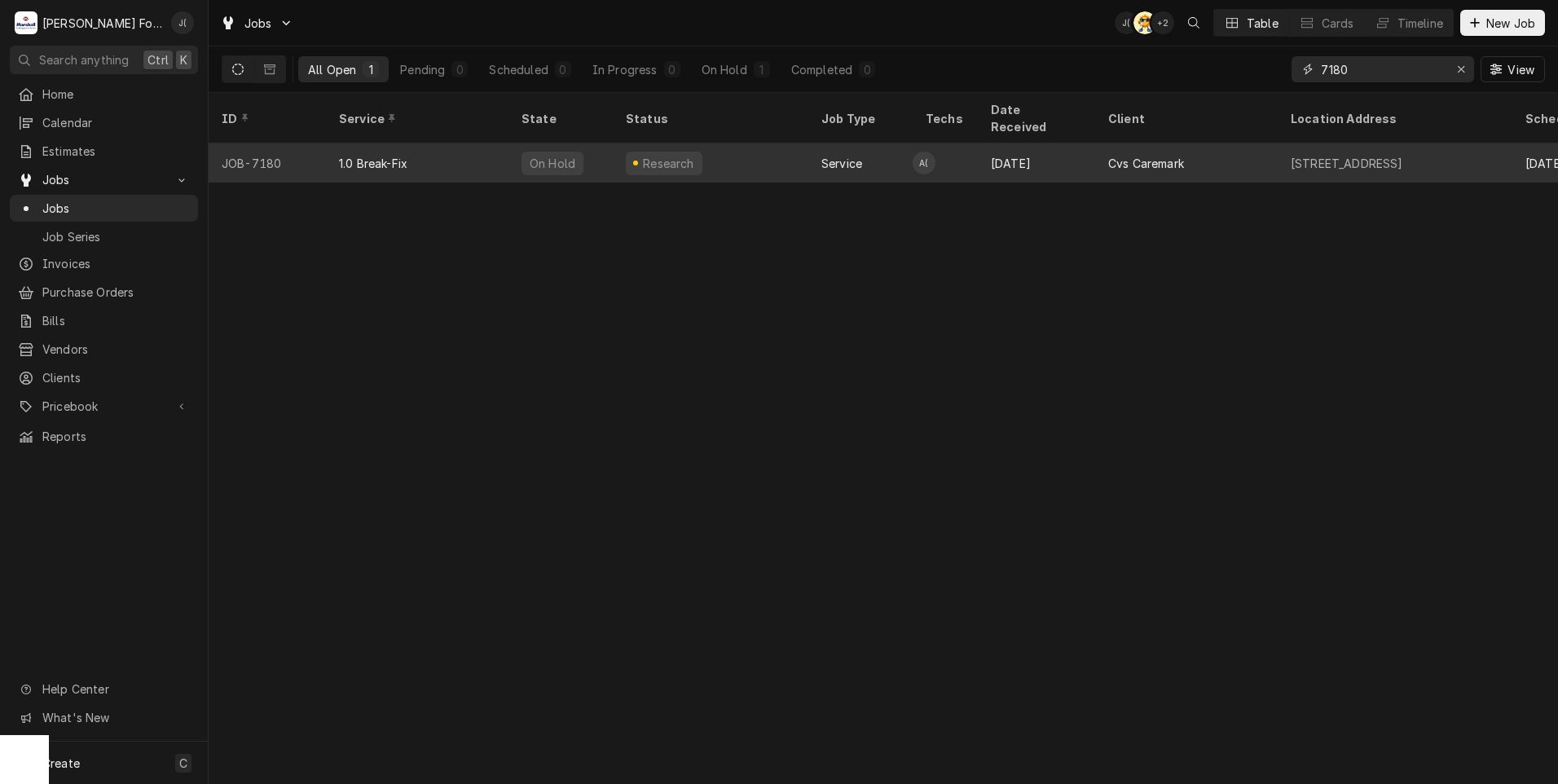
type input "7180"
click at [518, 143] on div "On Hold" at bounding box center [560, 163] width 104 height 39
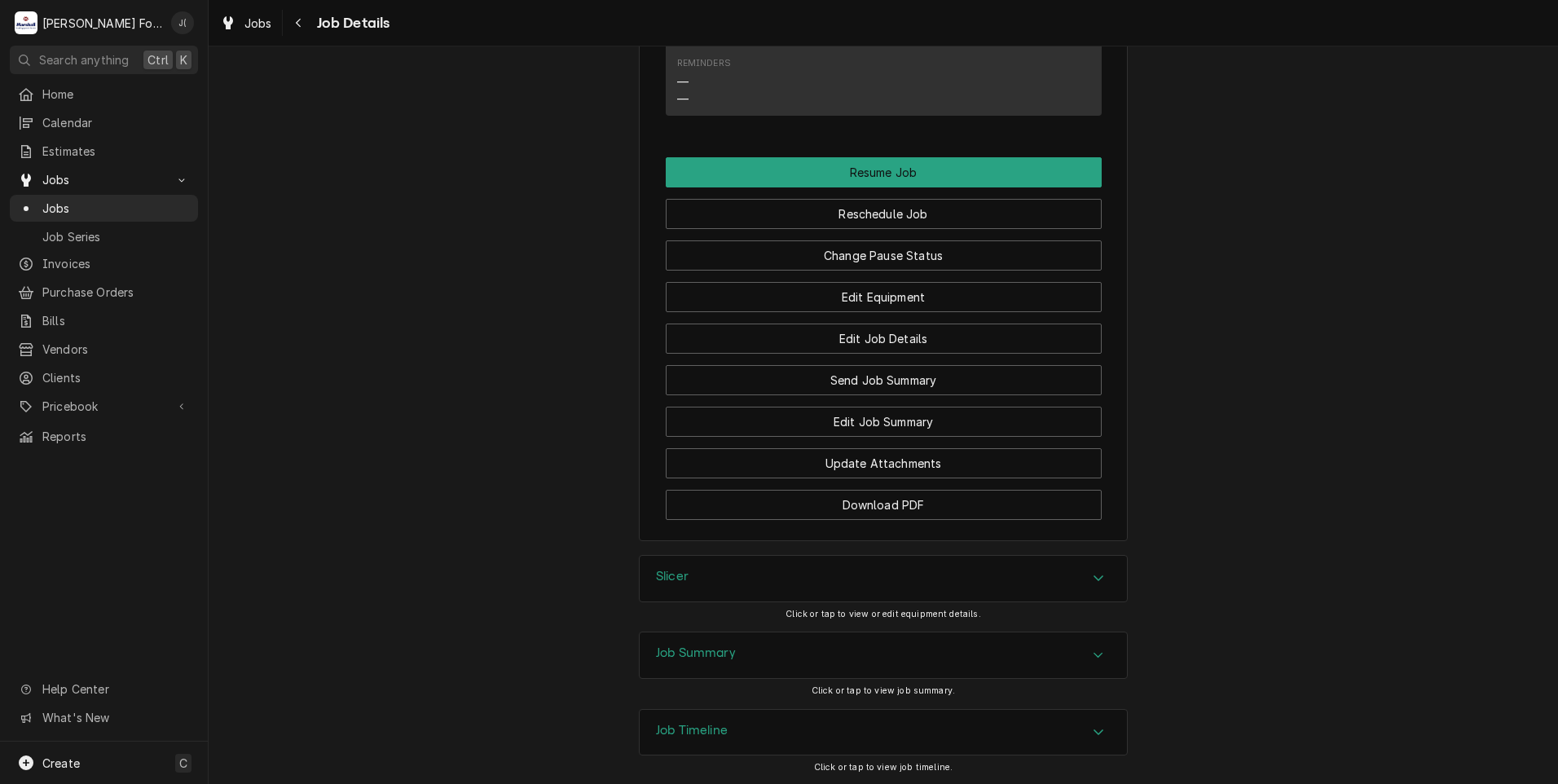
scroll to position [2372, 0]
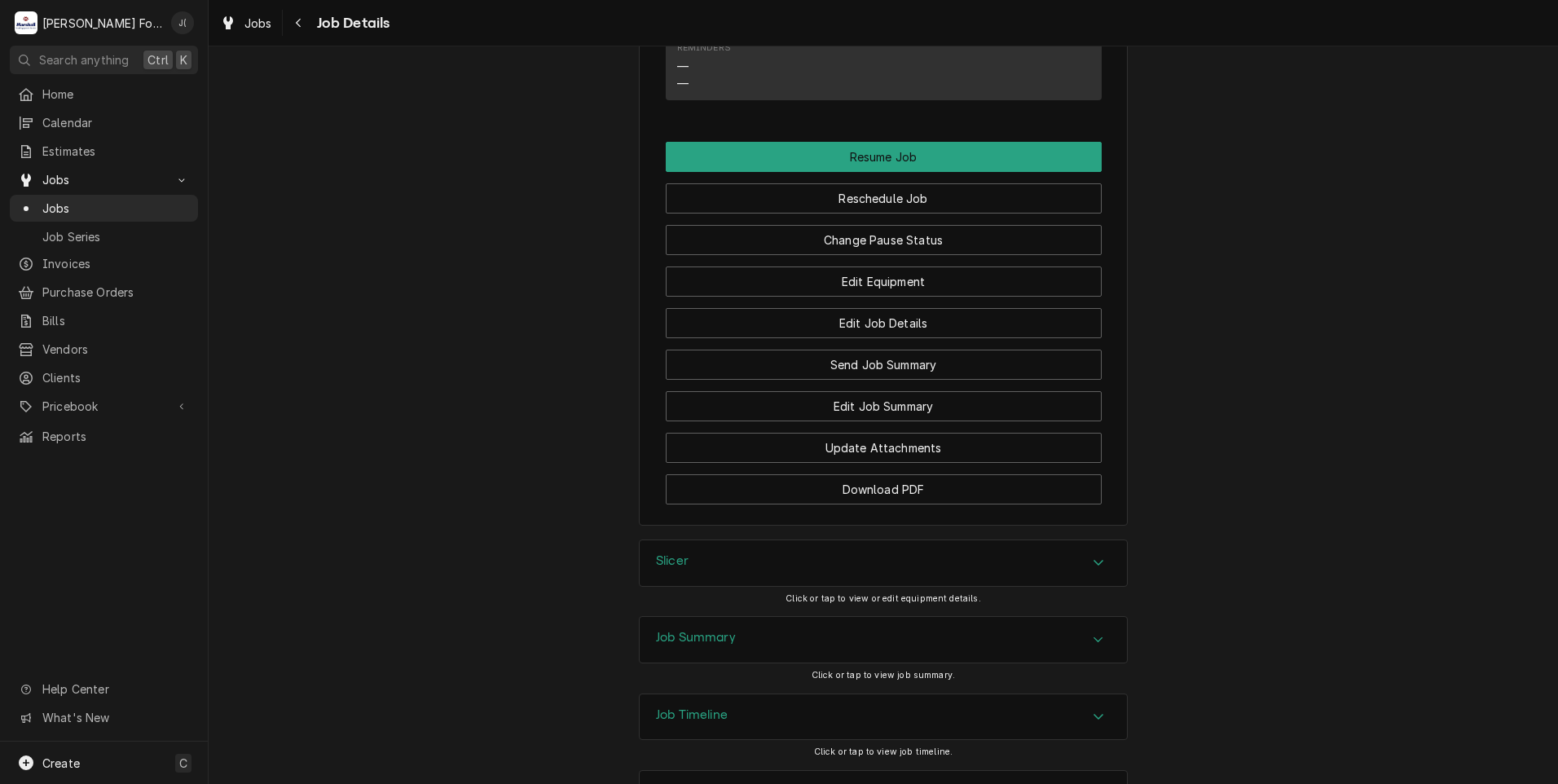
click at [708, 629] on h3 "Job Summary" at bounding box center [695, 637] width 79 height 15
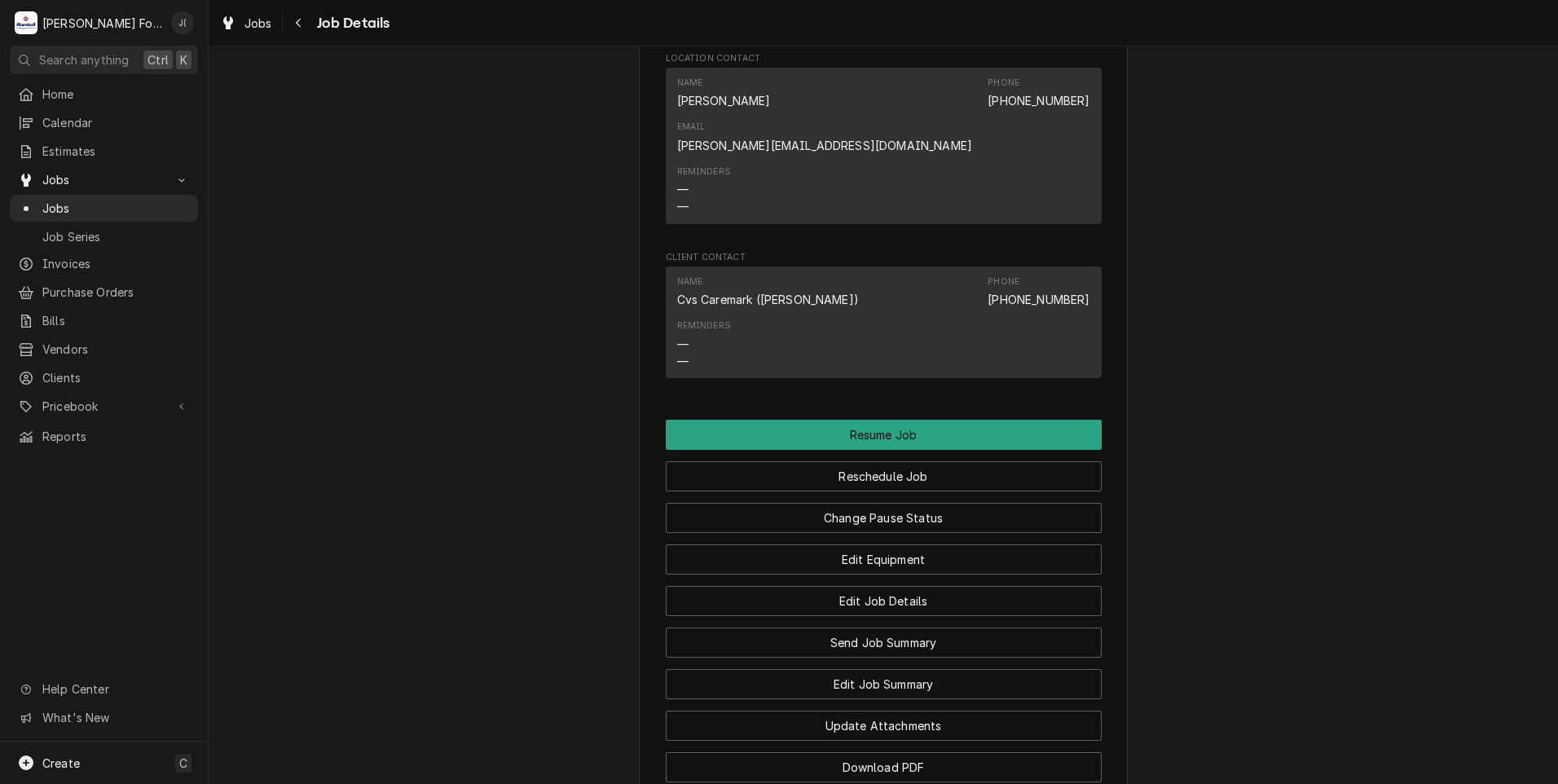
scroll to position [2076, 0]
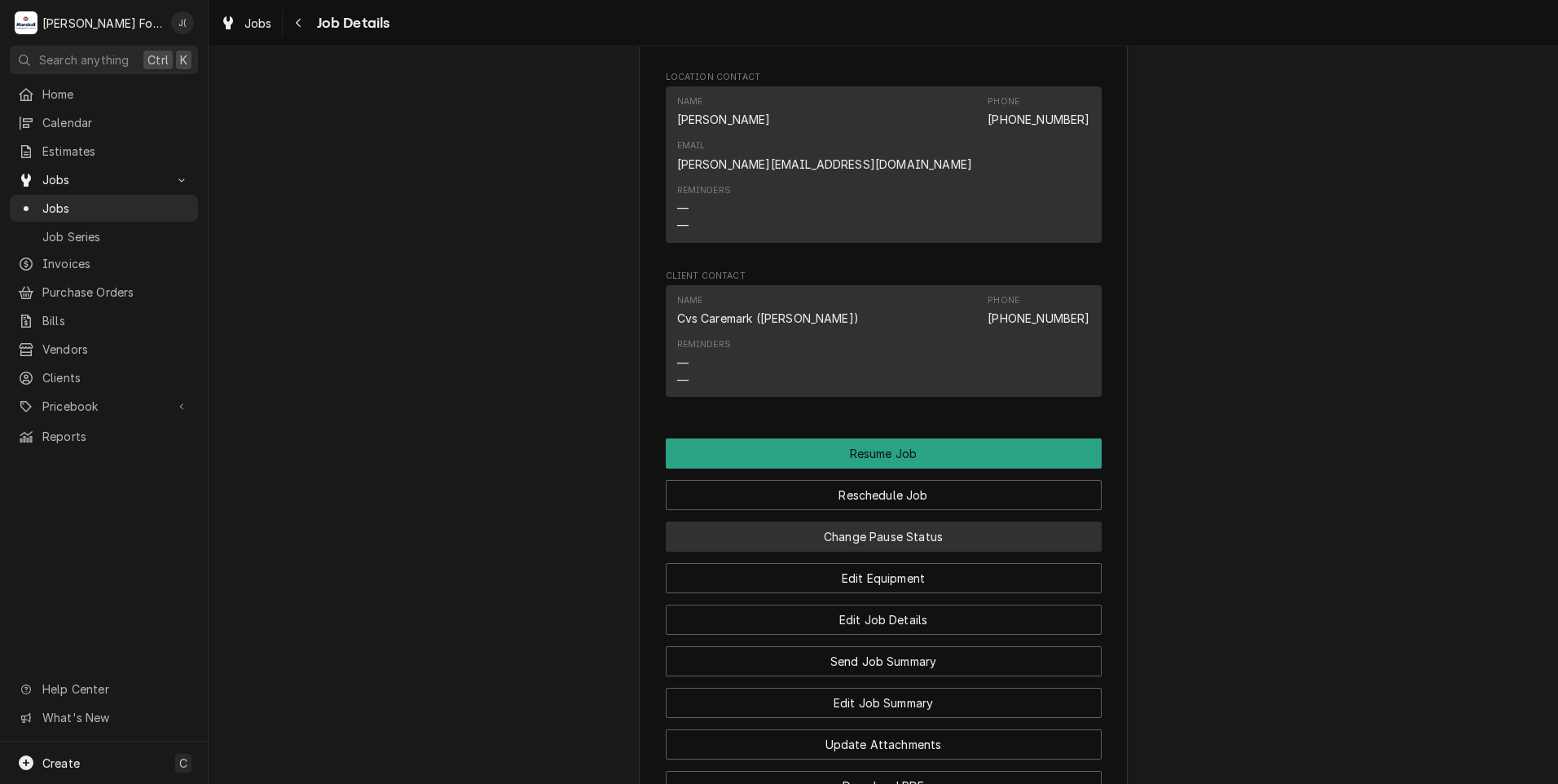
click at [833, 522] on button "Change Pause Status" at bounding box center [883, 536] width 436 height 30
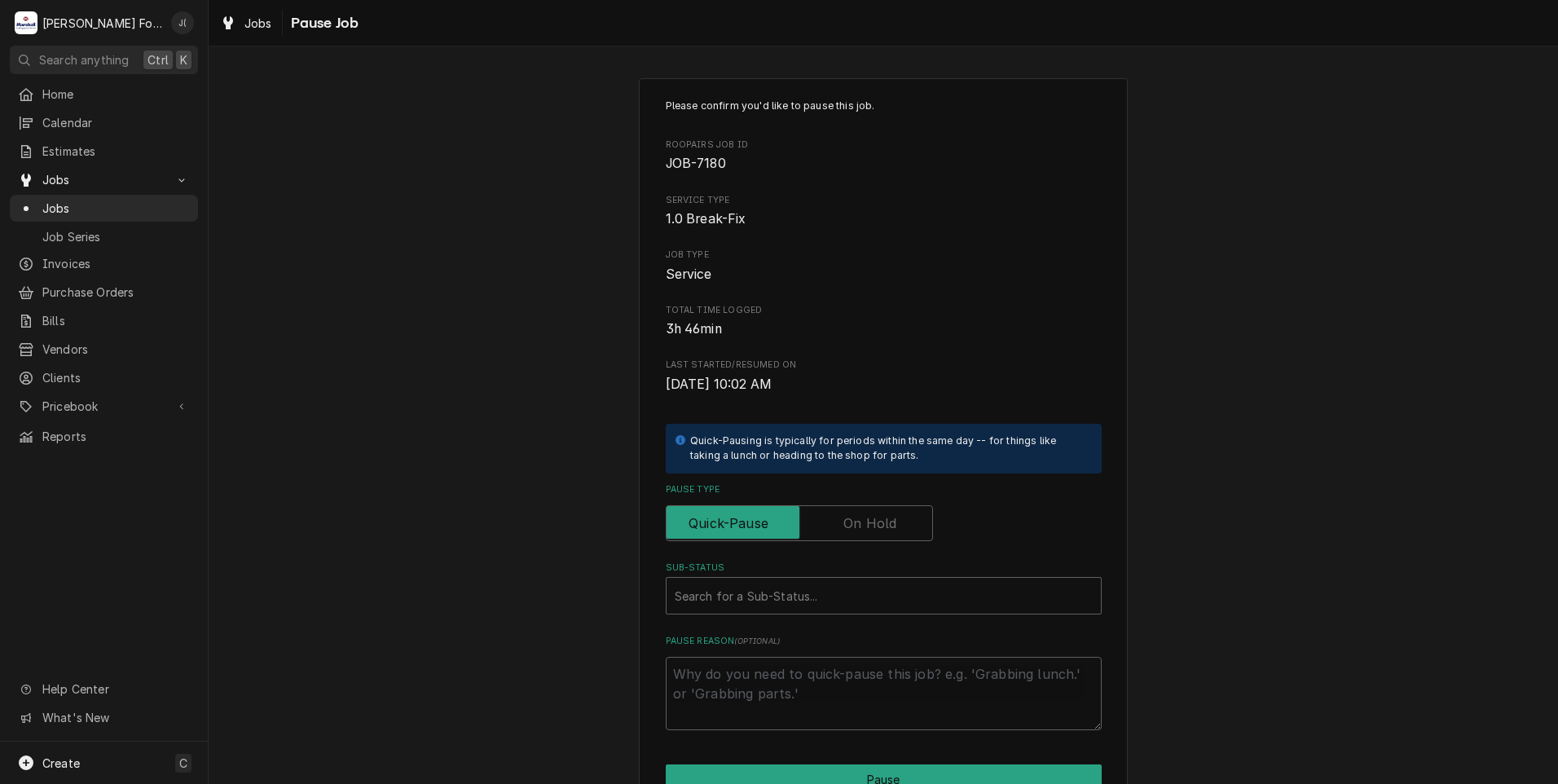
click at [855, 521] on label "Pause Type" at bounding box center [799, 523] width 267 height 36
click at [855, 521] on input "Pause Type" at bounding box center [800, 523] width 253 height 36
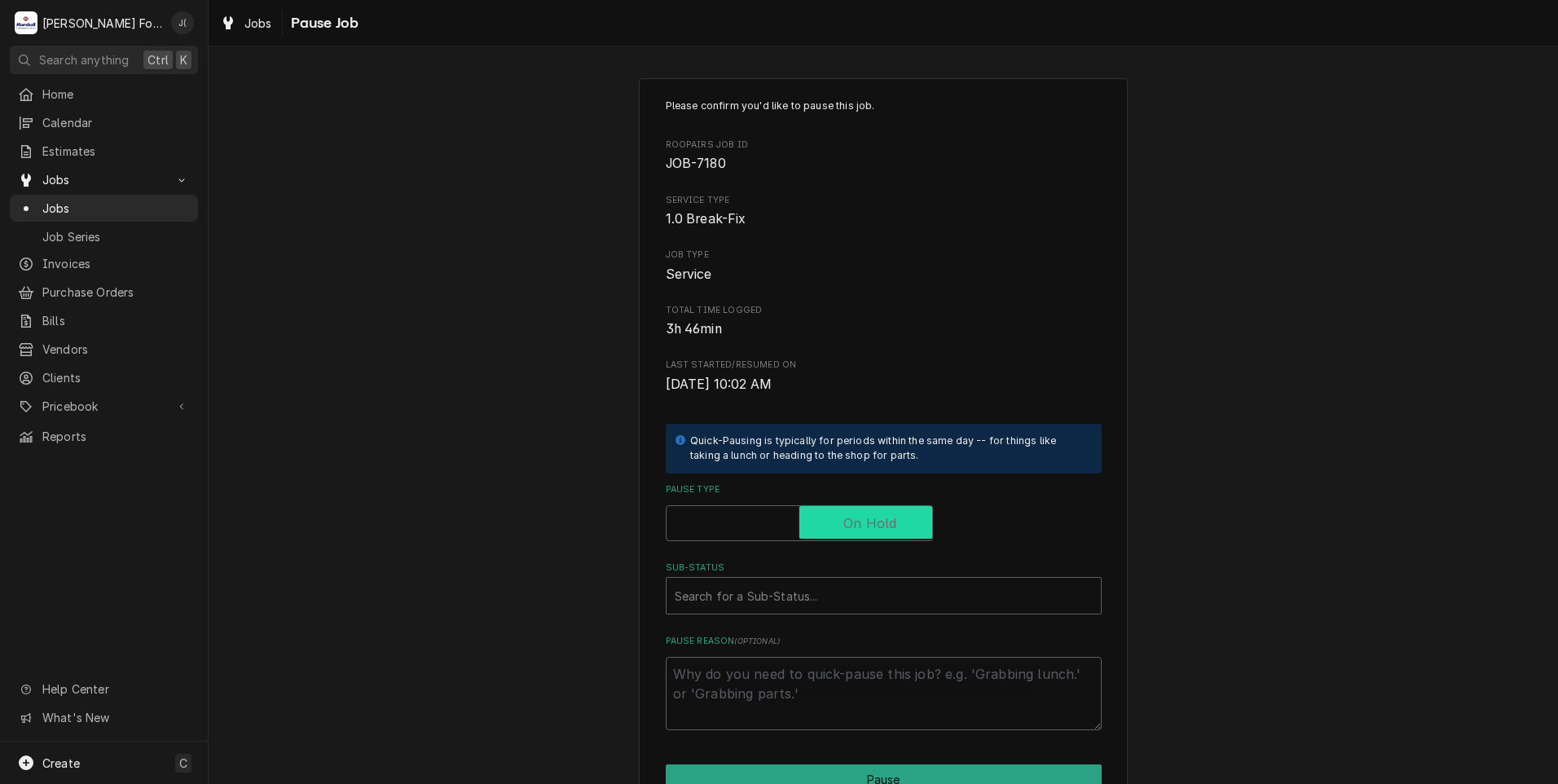
checkbox input "true"
click at [815, 593] on div "Sub-Status" at bounding box center [883, 595] width 418 height 29
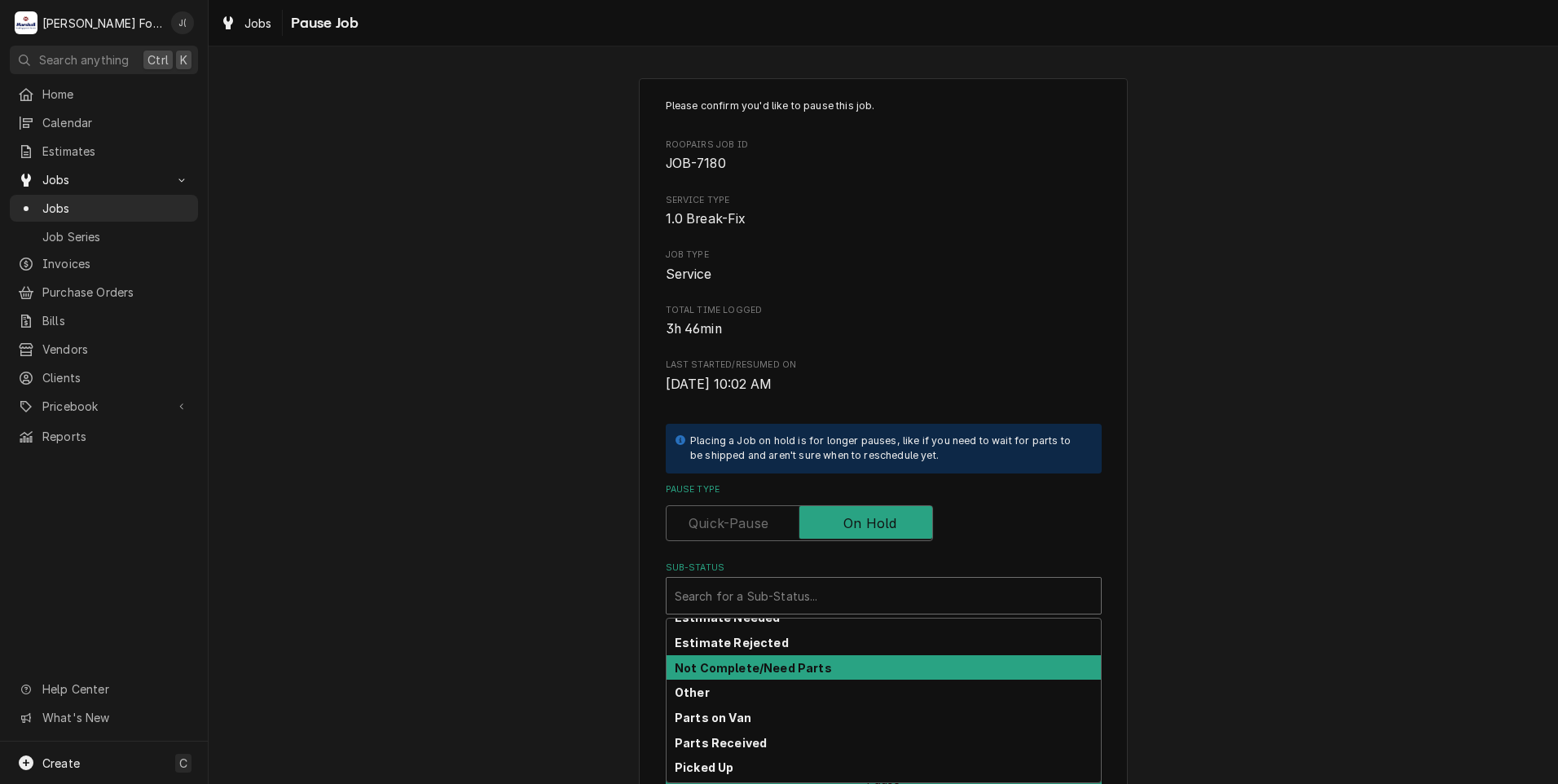
scroll to position [260, 0]
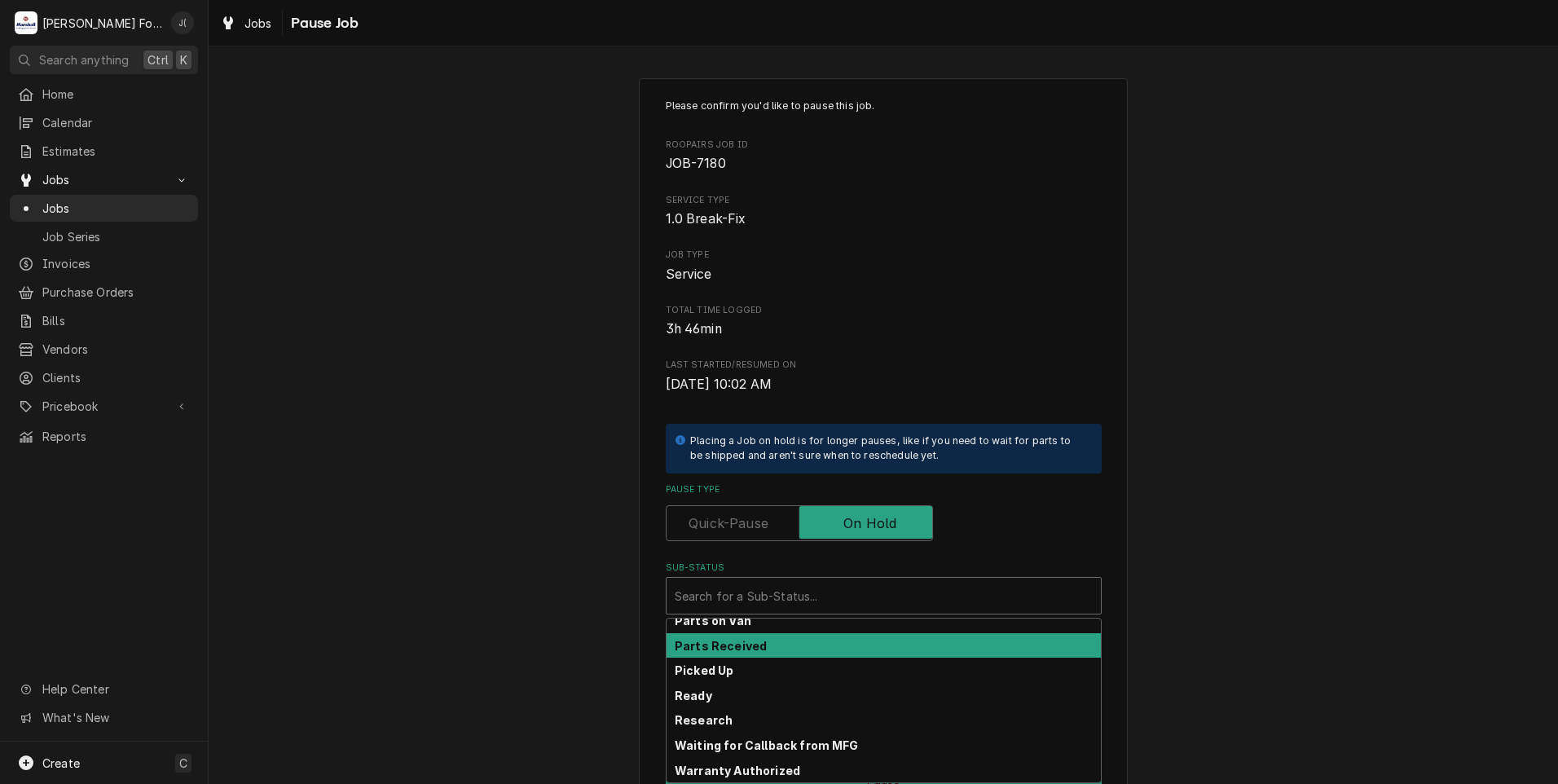
click at [741, 645] on strong "Parts Received" at bounding box center [721, 646] width 92 height 14
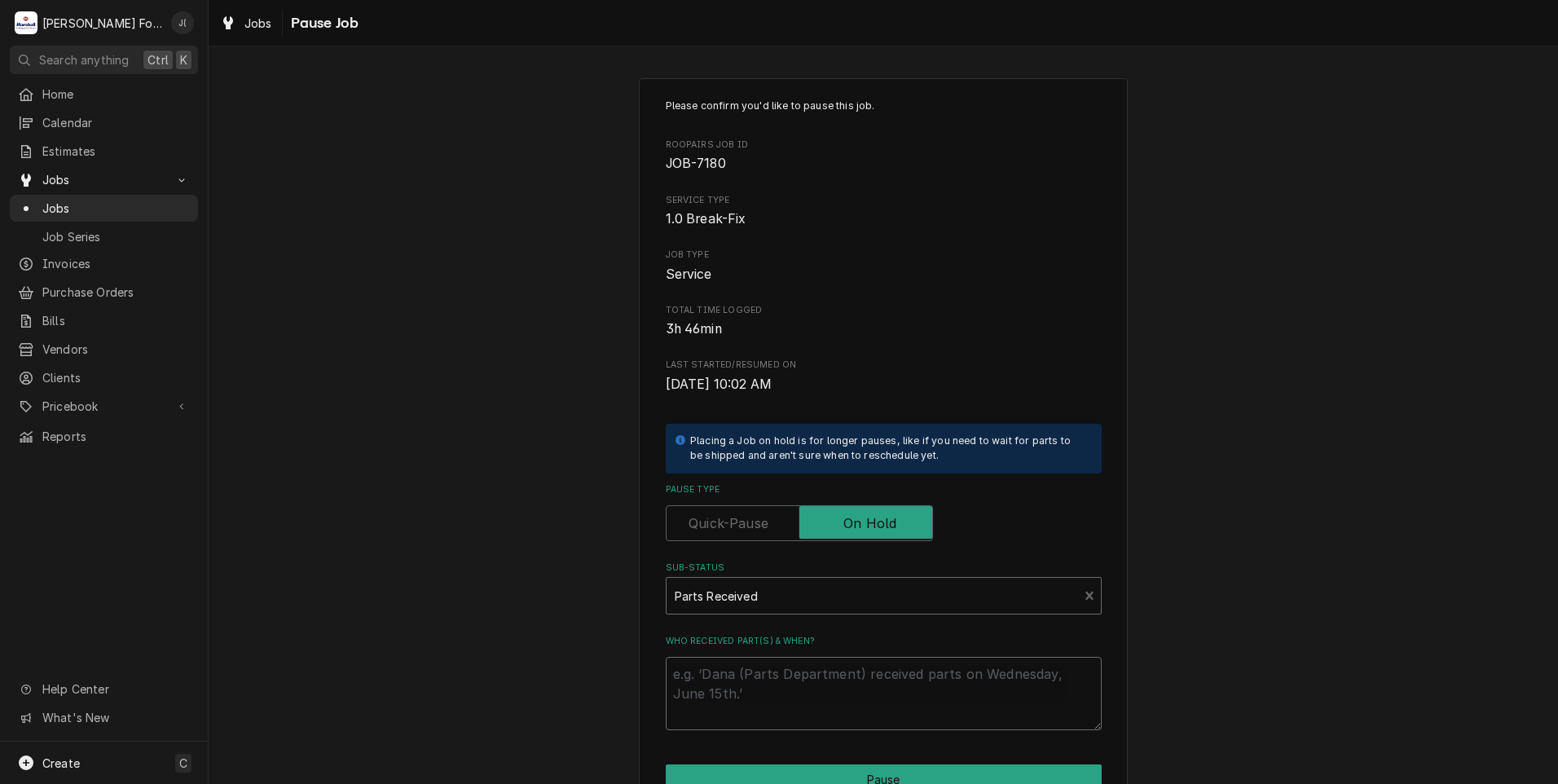
click at [735, 682] on textarea "Who received part(s) & when?" at bounding box center [883, 693] width 436 height 73
type textarea "x"
type textarea "0"
type textarea "x"
type textarea "09"
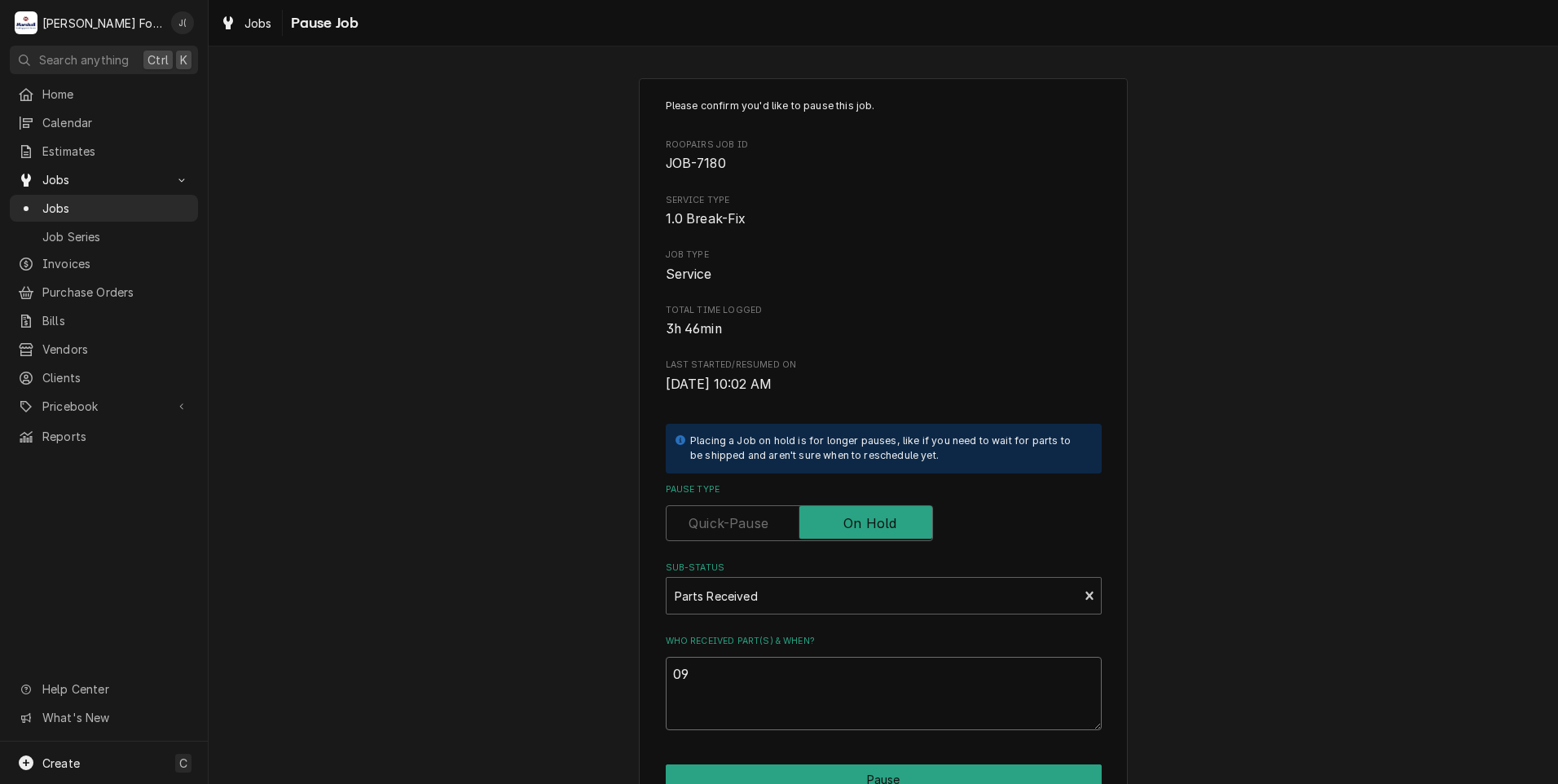
type textarea "x"
type textarea "09/"
type textarea "x"
type textarea "09/2"
type textarea "x"
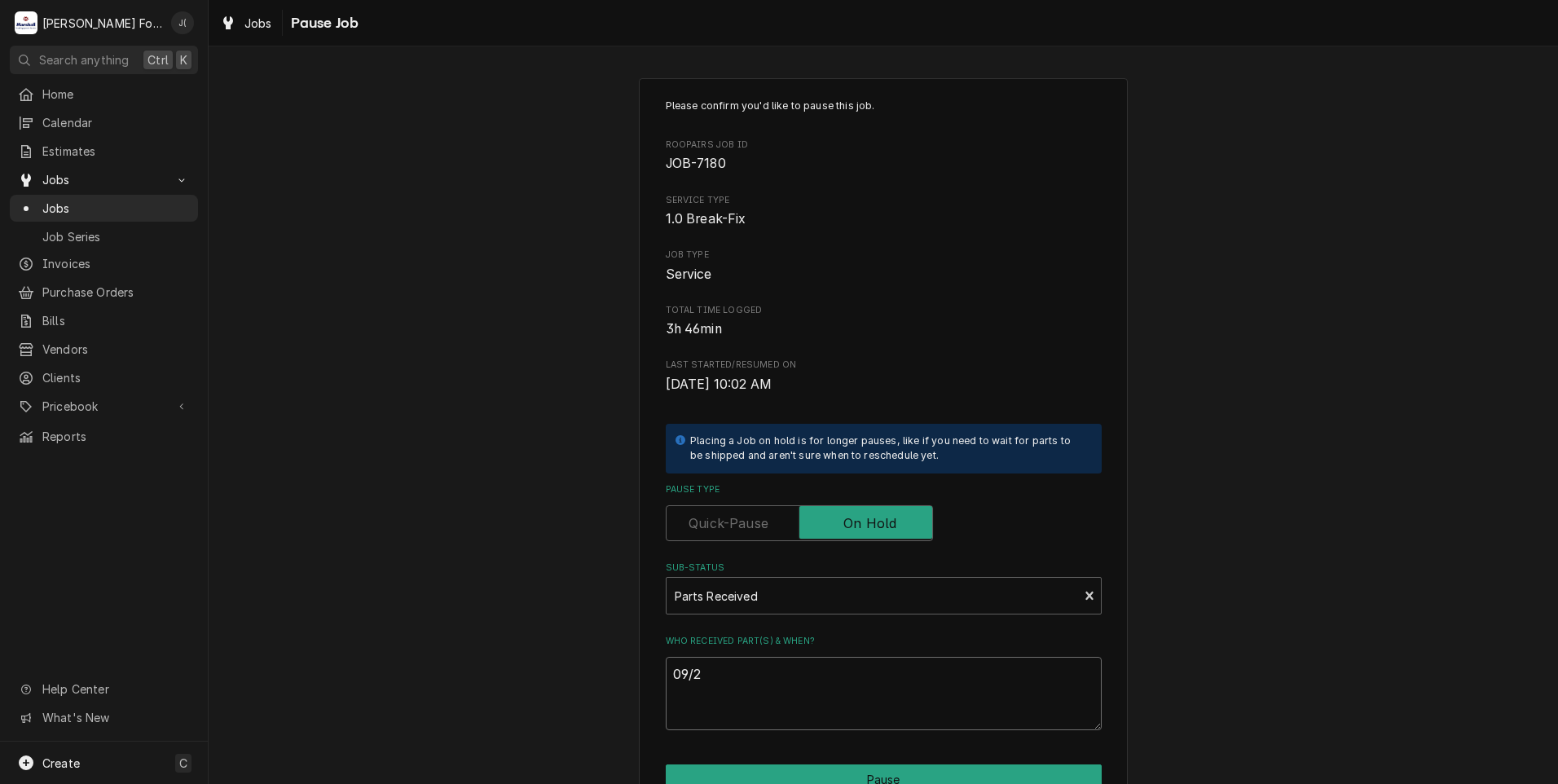
type textarea "09/24"
type textarea "x"
type textarea "09/24/"
type textarea "x"
type textarea "09/24/2"
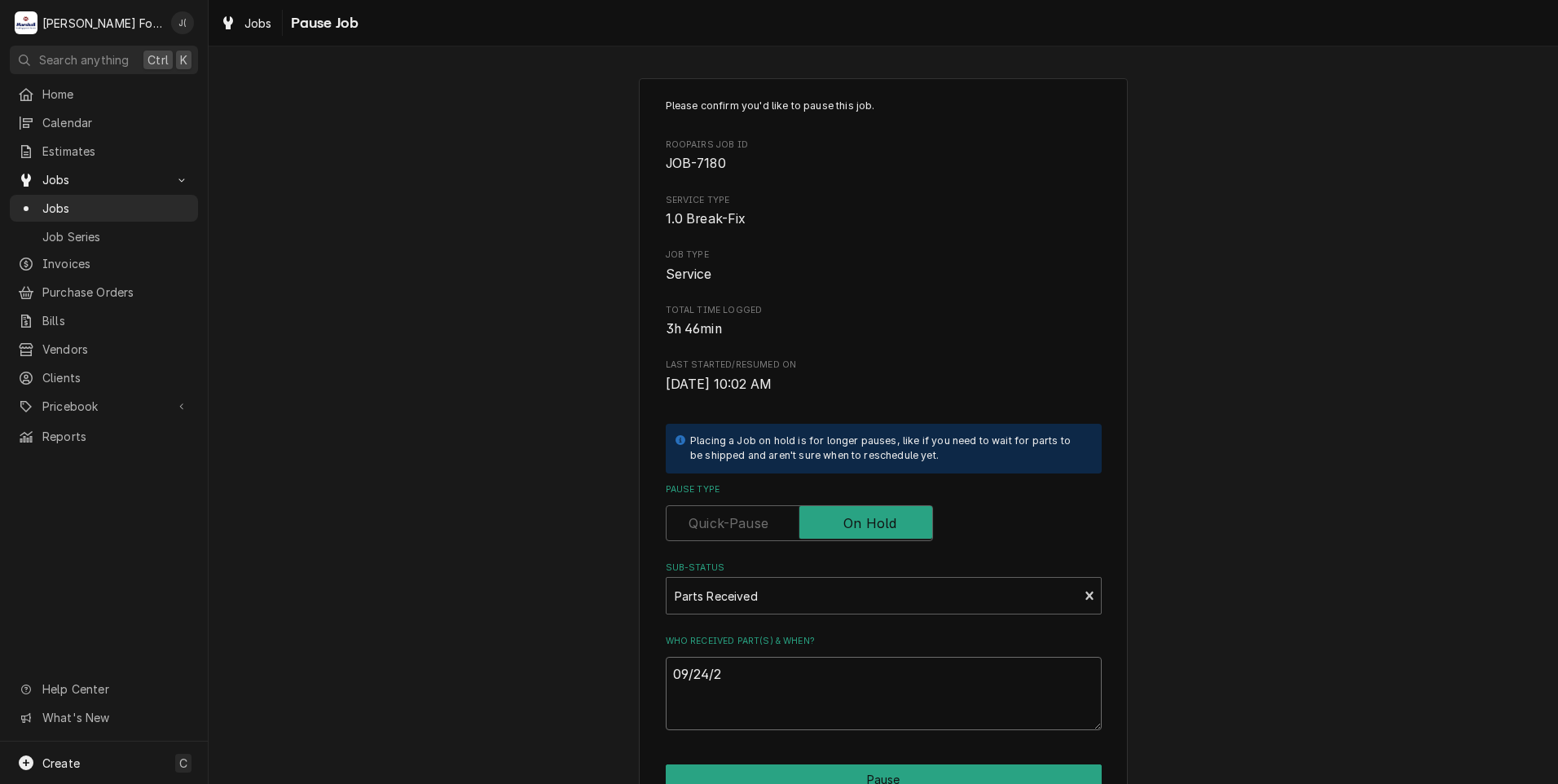
type textarea "x"
type textarea "09/24/20"
type textarea "x"
type textarea "09/24/202"
type textarea "x"
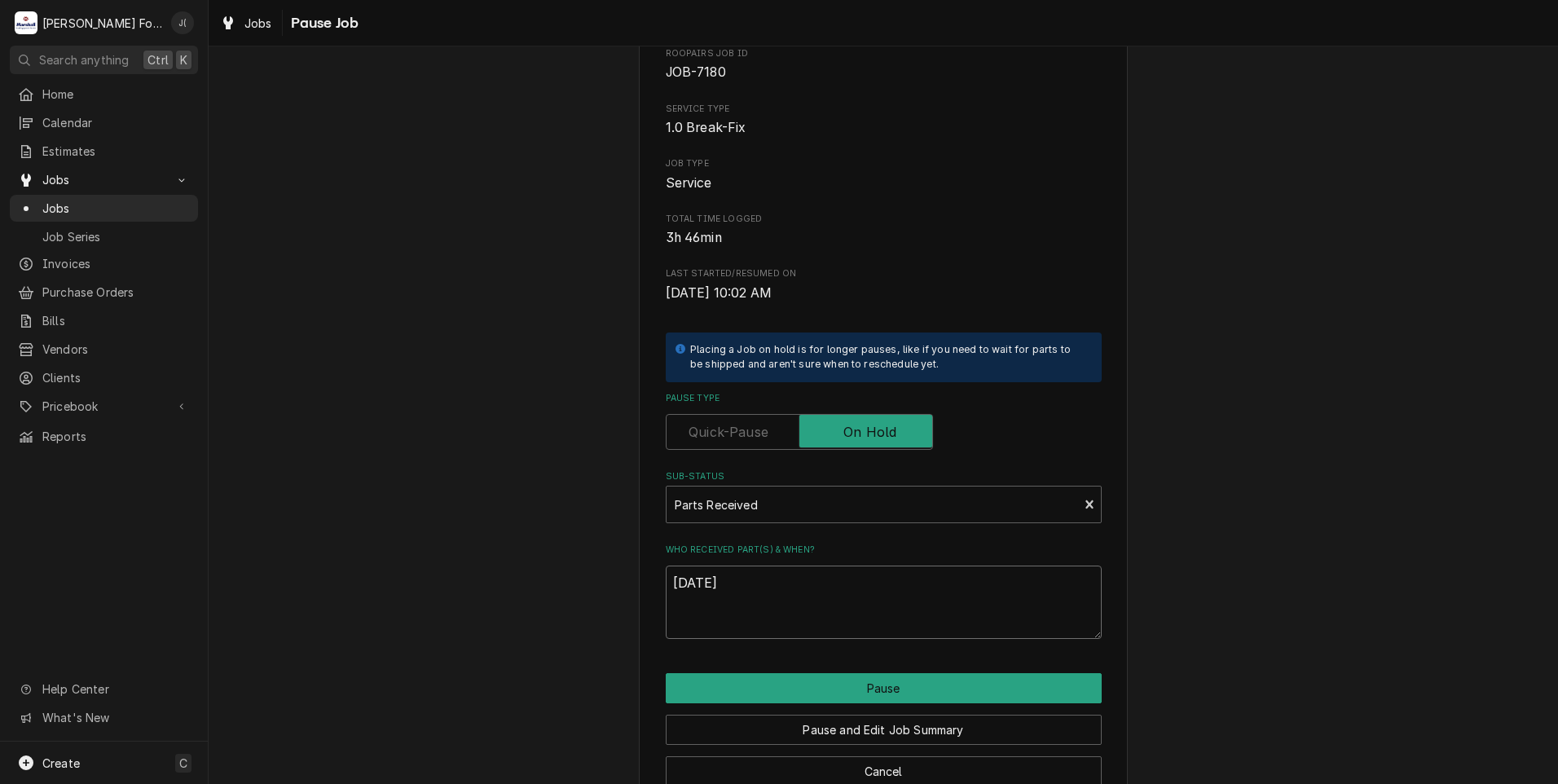
scroll to position [129, 0]
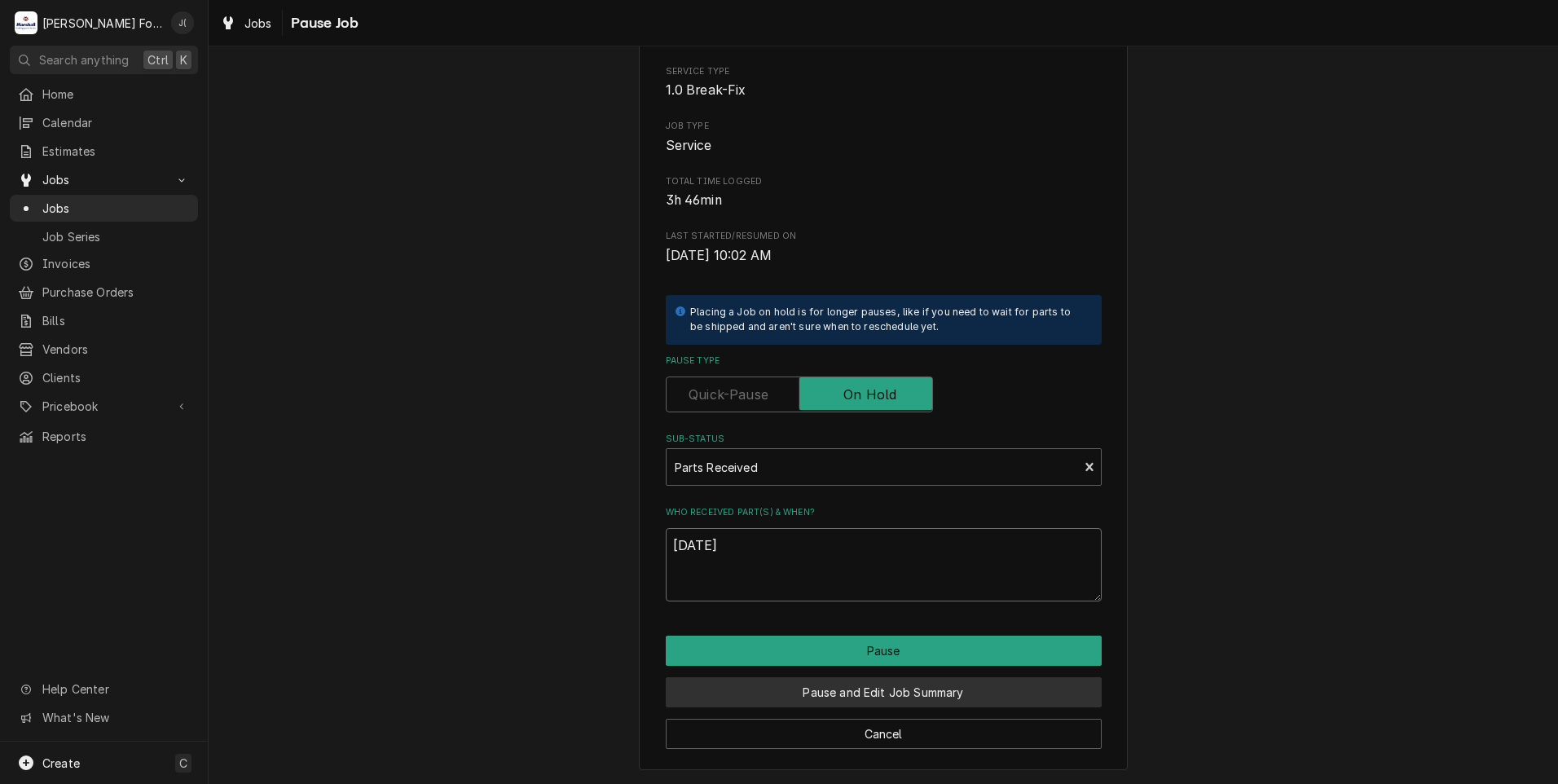
type textarea "09/24/2025"
click at [812, 689] on button "Pause and Edit Job Summary" at bounding box center [883, 692] width 436 height 30
type textarea "x"
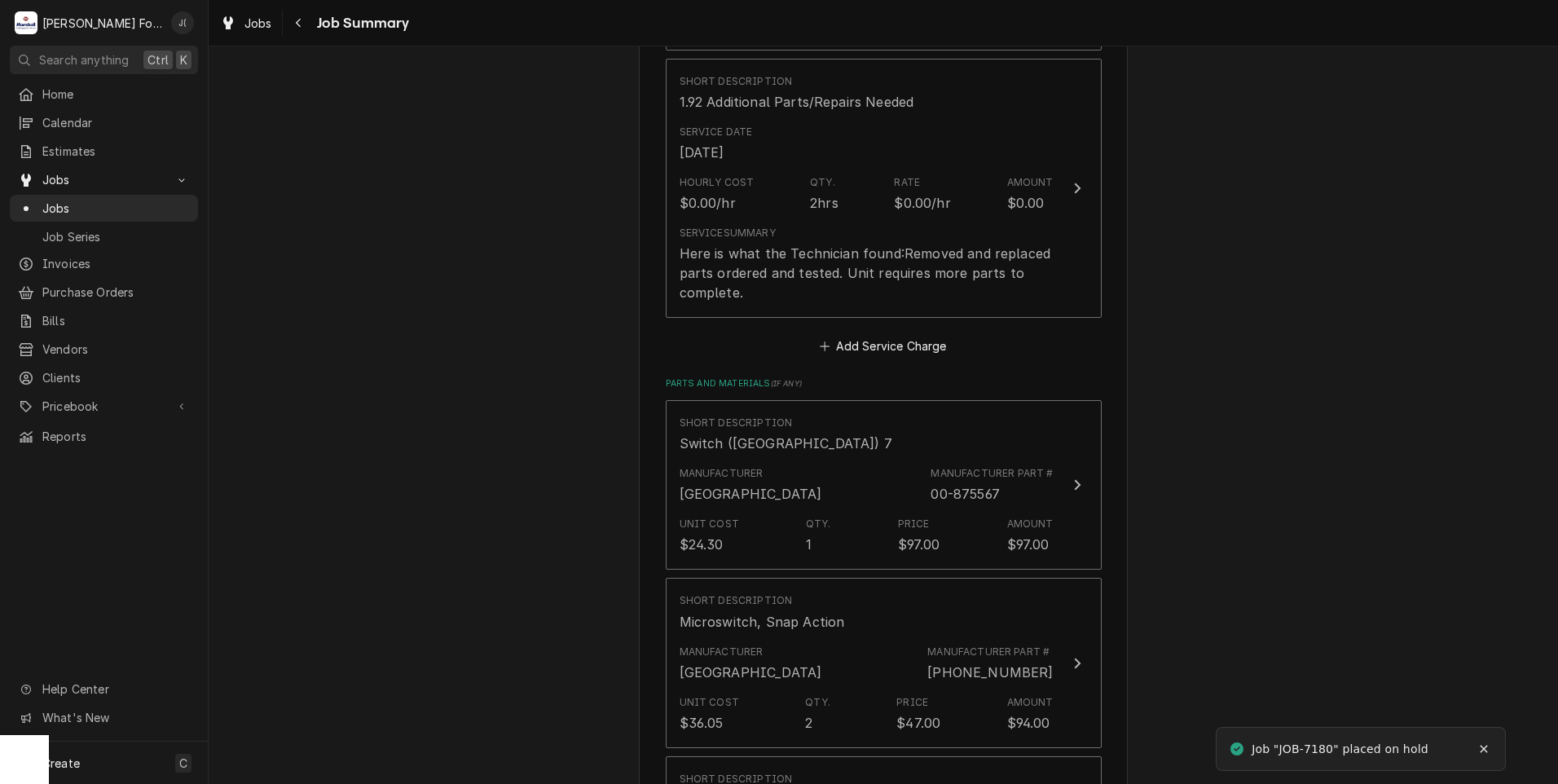
scroll to position [1222, 0]
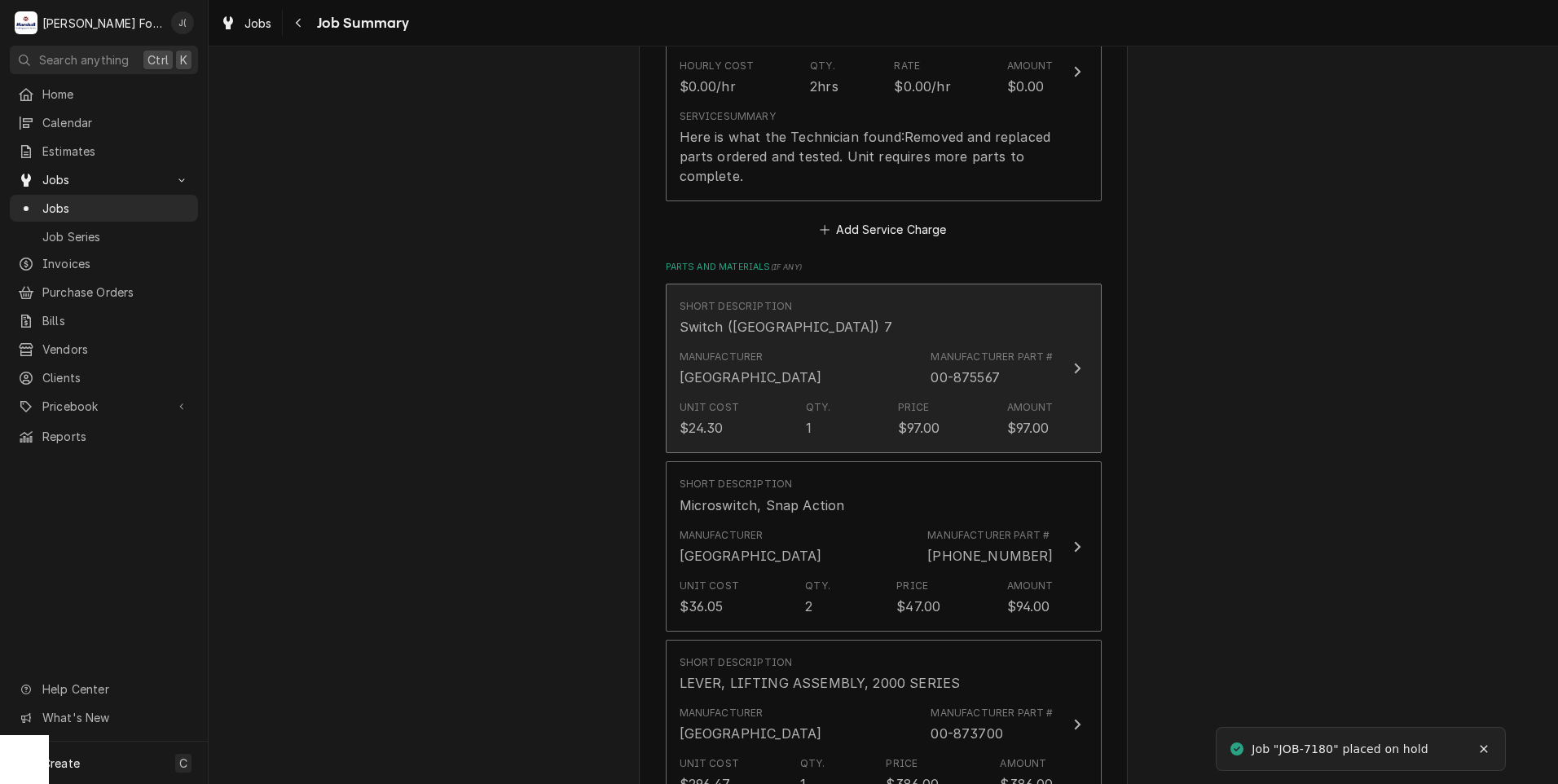
click at [767, 394] on div "Unit Cost $24.30 Qty. 1 Price $97.00 Amount $97.00" at bounding box center [867, 418] width 374 height 50
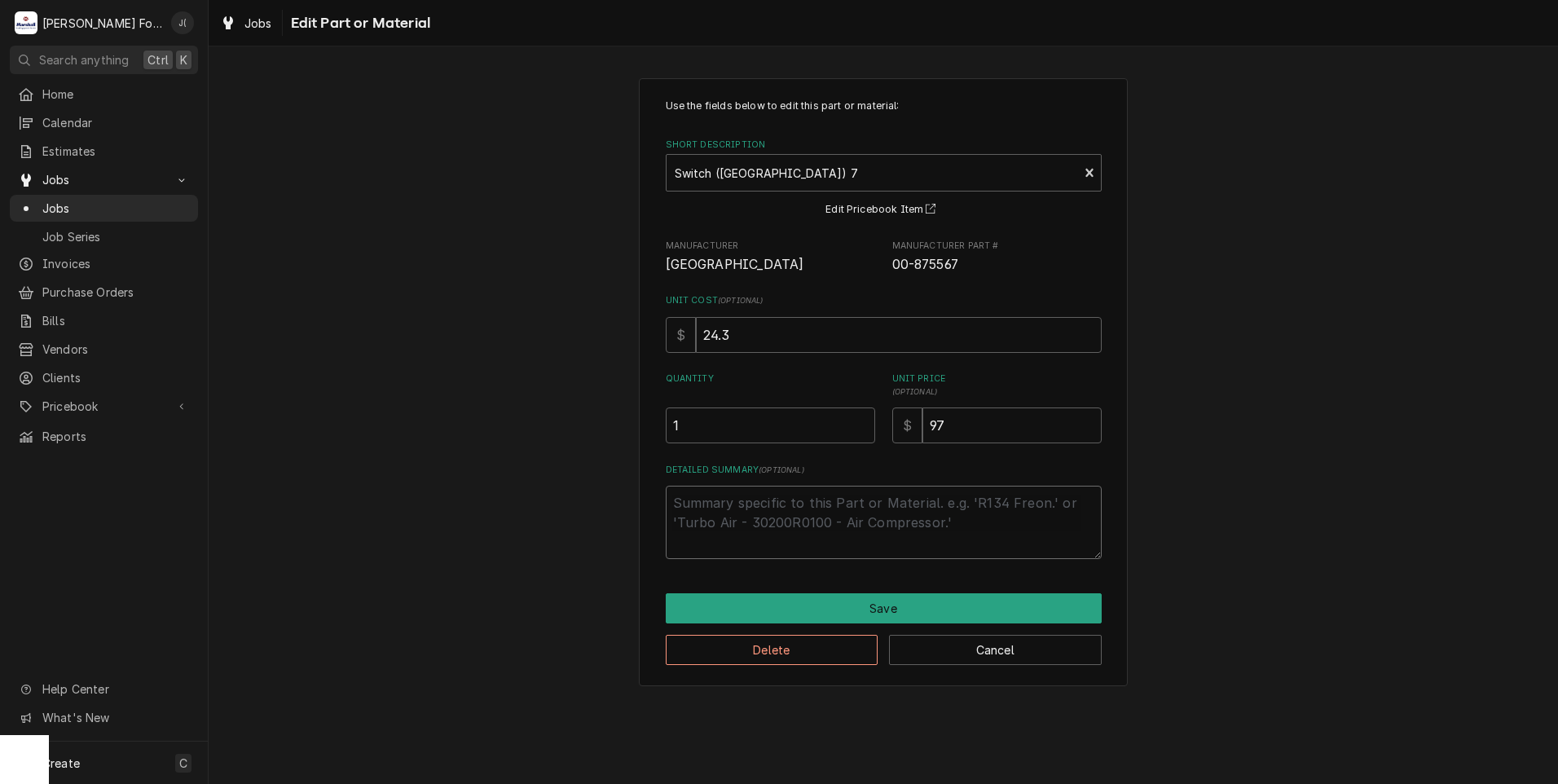
click at [741, 527] on textarea "Detailed Summary ( optional )" at bounding box center [883, 523] width 436 height 73
type textarea "x"
type textarea "I"
type textarea "x"
type textarea "IN"
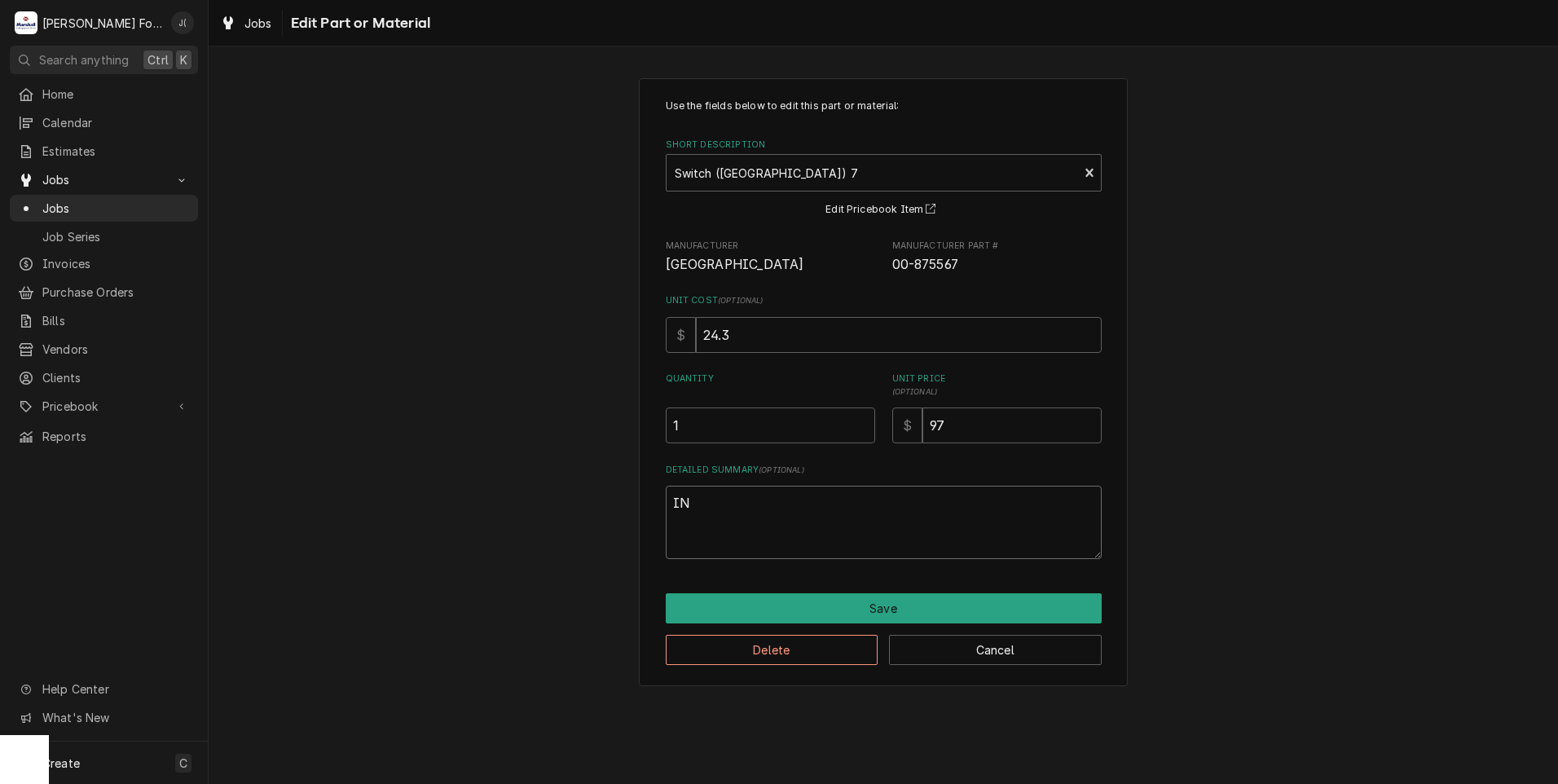
type textarea "x"
type textarea "INS"
type textarea "x"
type textarea "INST"
type textarea "x"
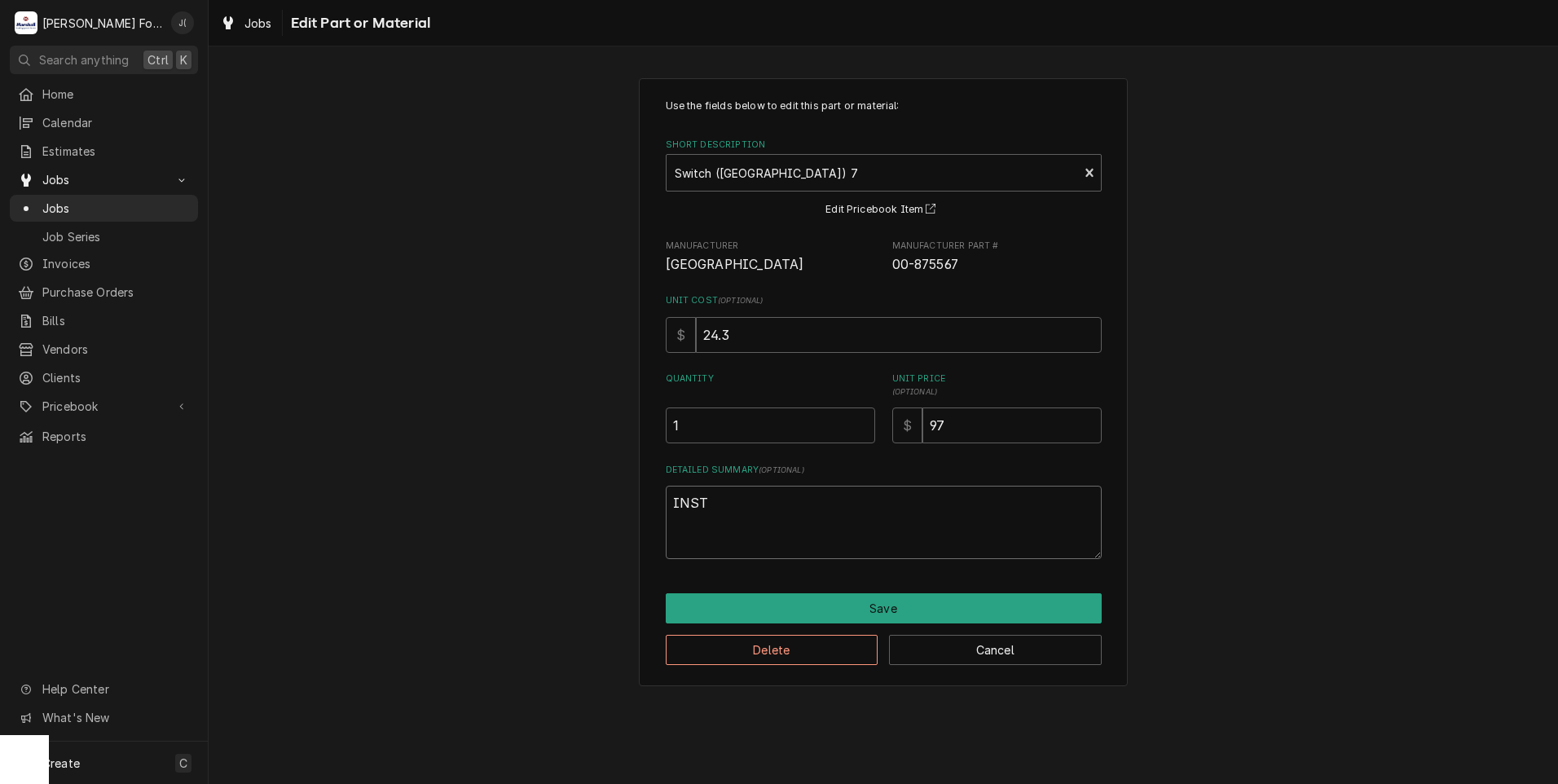
type textarea "INSTA"
type textarea "x"
type textarea "INSTAL"
type textarea "x"
type textarea "INSTALL"
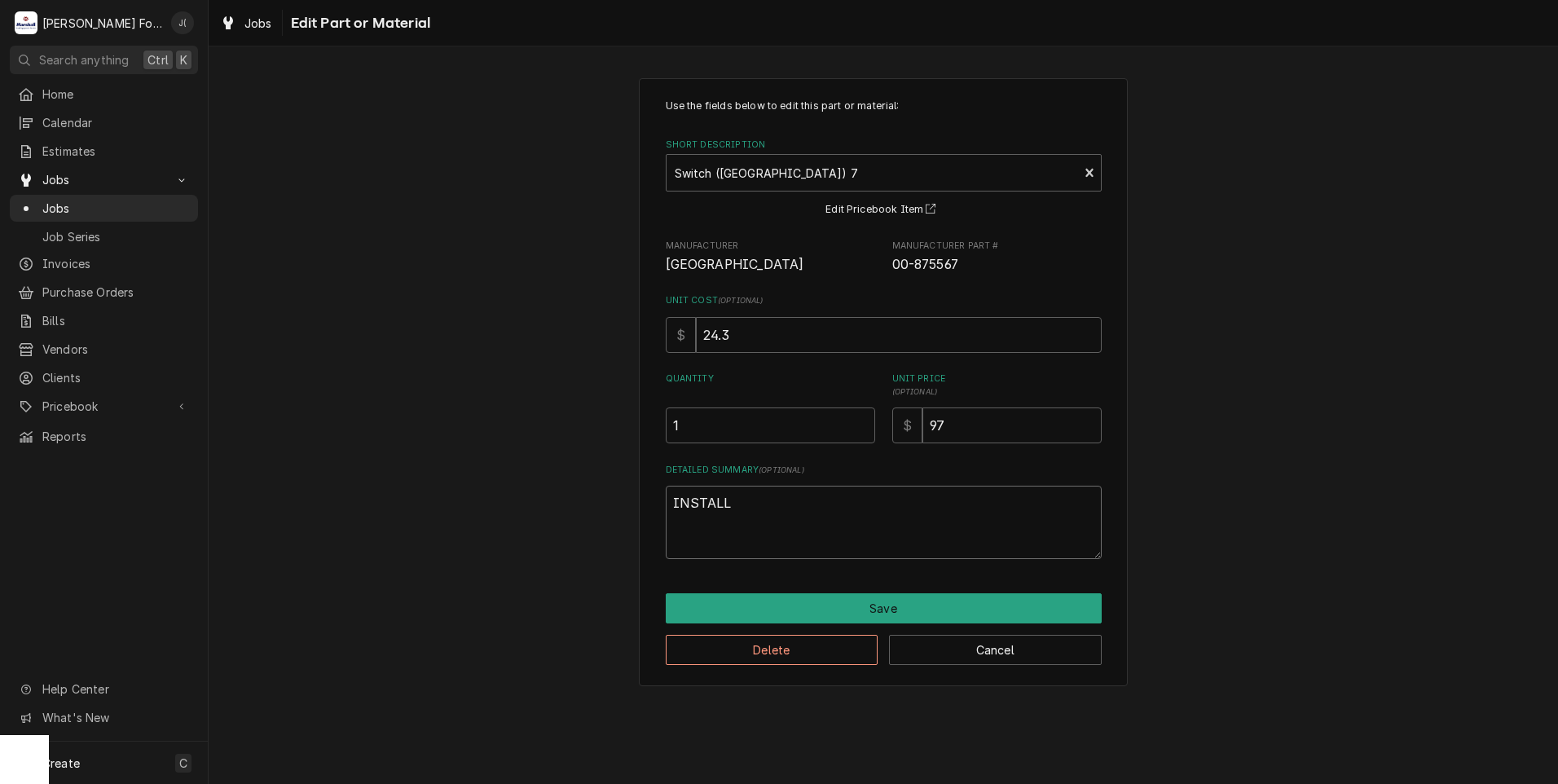
type textarea "x"
type textarea "INSTALLE"
type textarea "x"
drag, startPoint x: 686, startPoint y: 507, endPoint x: 577, endPoint y: 513, distance: 109.2
click at [589, 513] on div "Use the fields below to edit this part or material: Short Description Switch (H…" at bounding box center [883, 381] width 1350 height 636
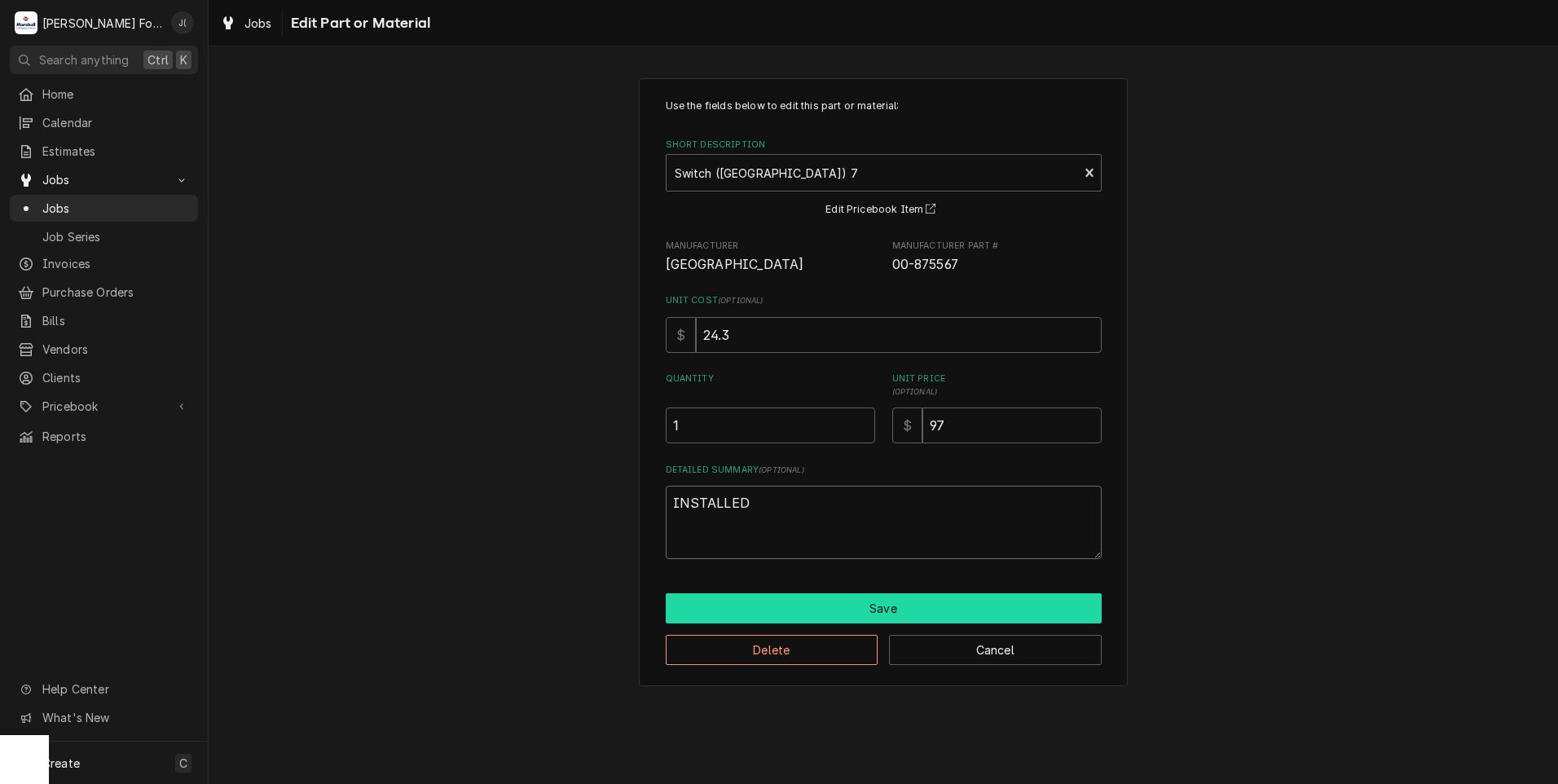
type textarea "INSTALLED"
click at [864, 618] on button "Save" at bounding box center [883, 608] width 436 height 30
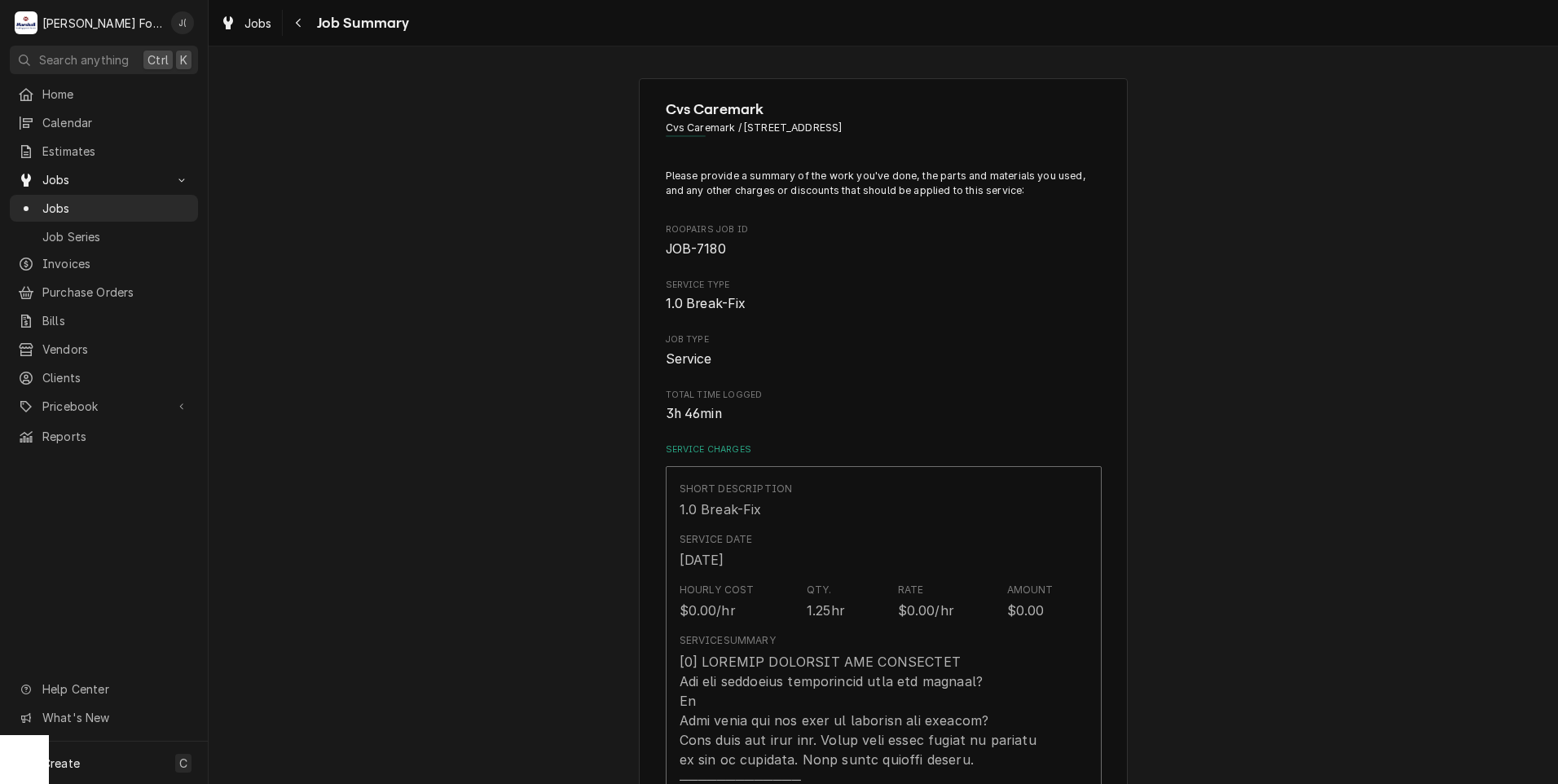
scroll to position [1222, 0]
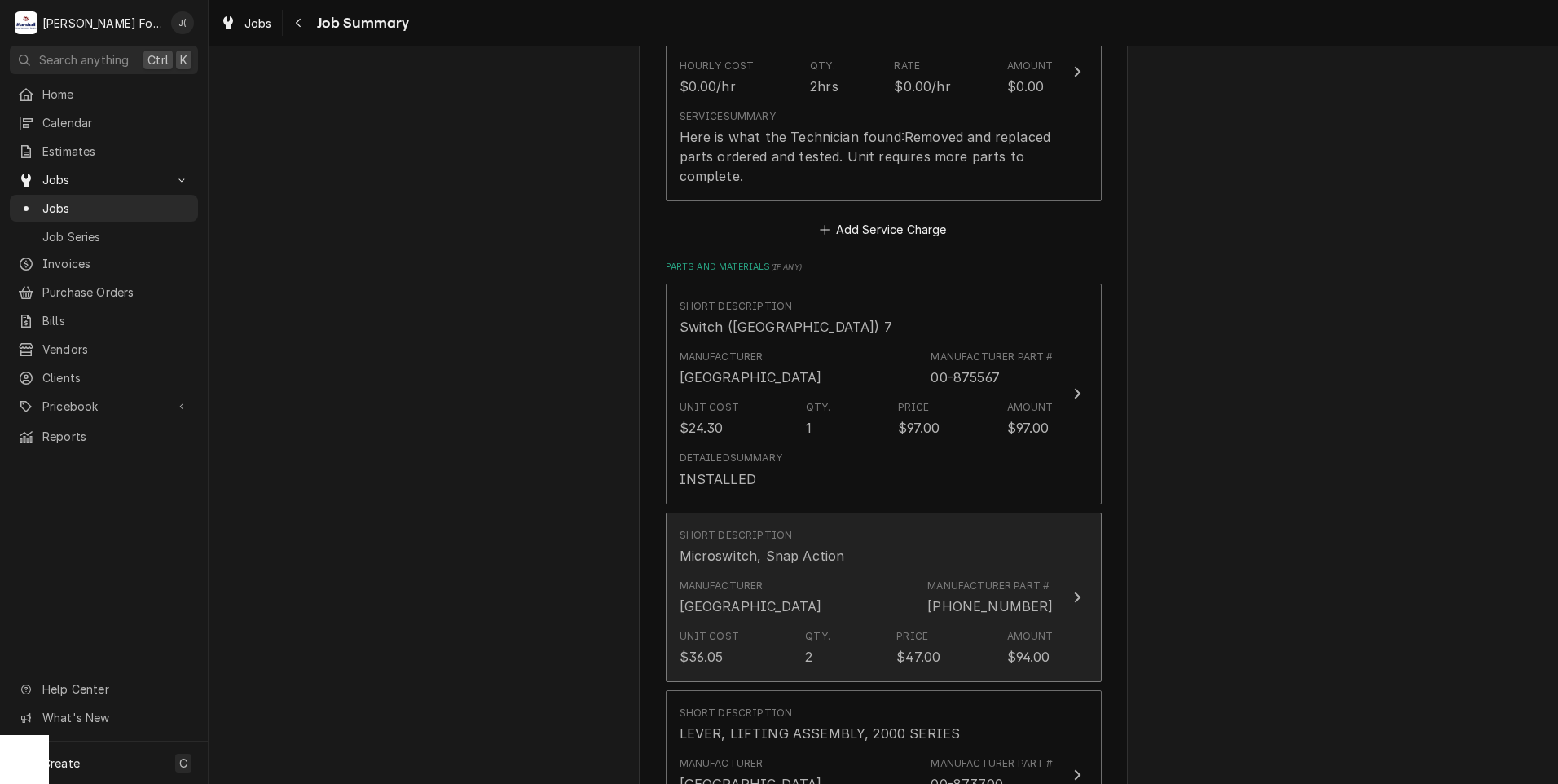
click at [754, 578] on div "Manufacturer Hobart" at bounding box center [751, 597] width 143 height 38
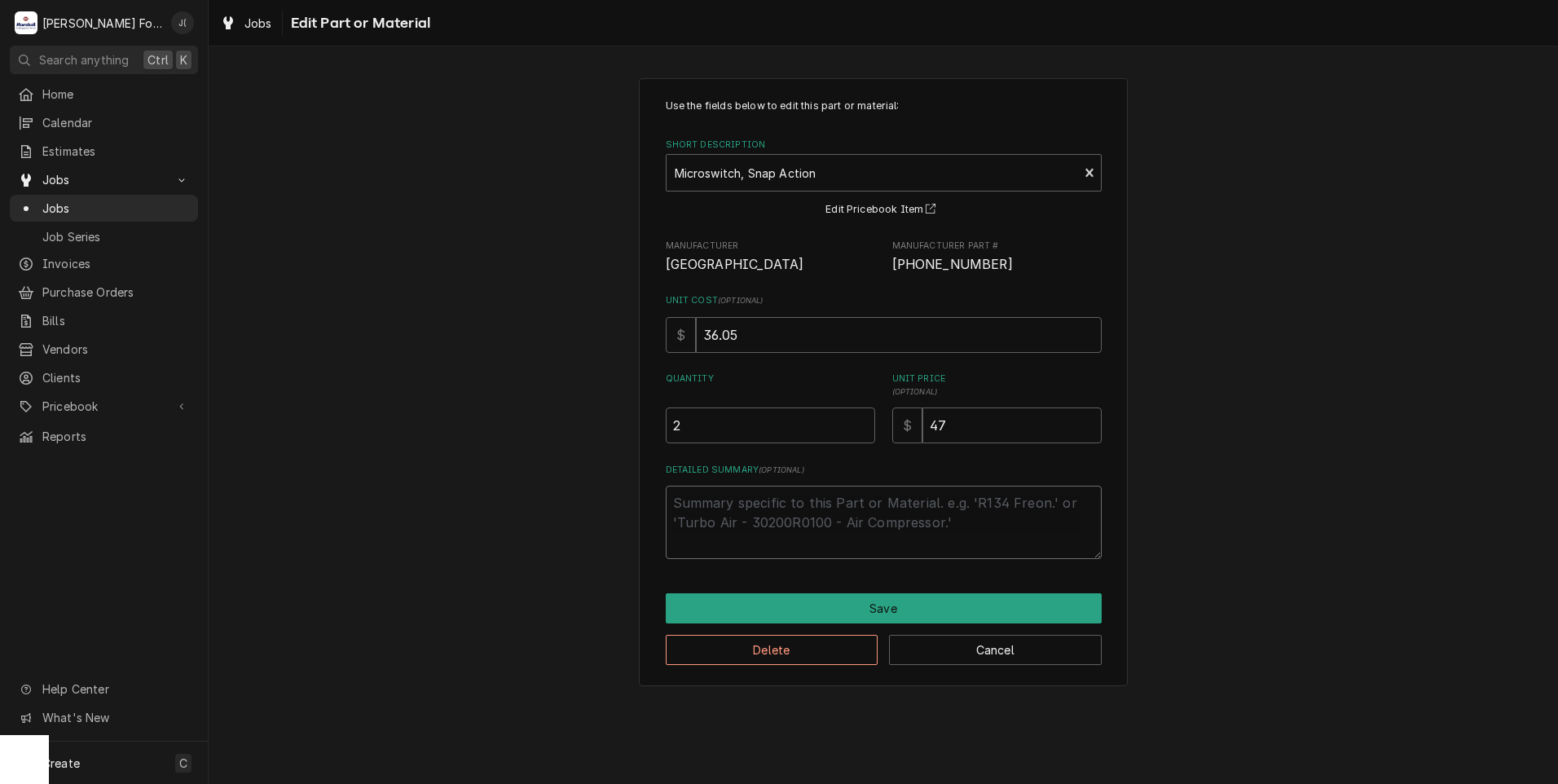
click at [712, 505] on textarea "Detailed Summary ( optional )" at bounding box center [883, 523] width 436 height 73
paste textarea "INSTALLED"
type textarea "x"
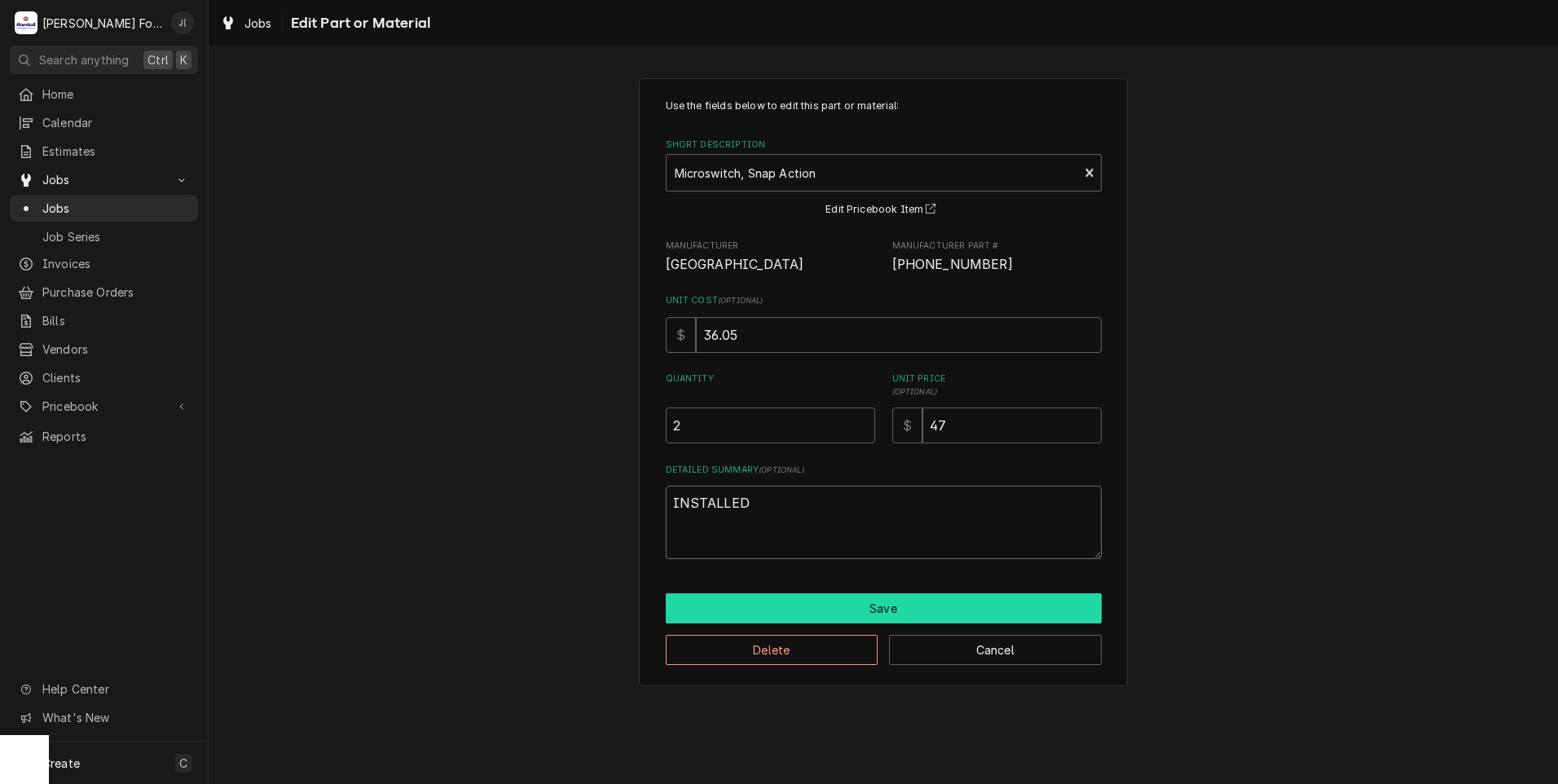
type textarea "INSTALLED"
click at [788, 612] on button "Save" at bounding box center [883, 608] width 436 height 30
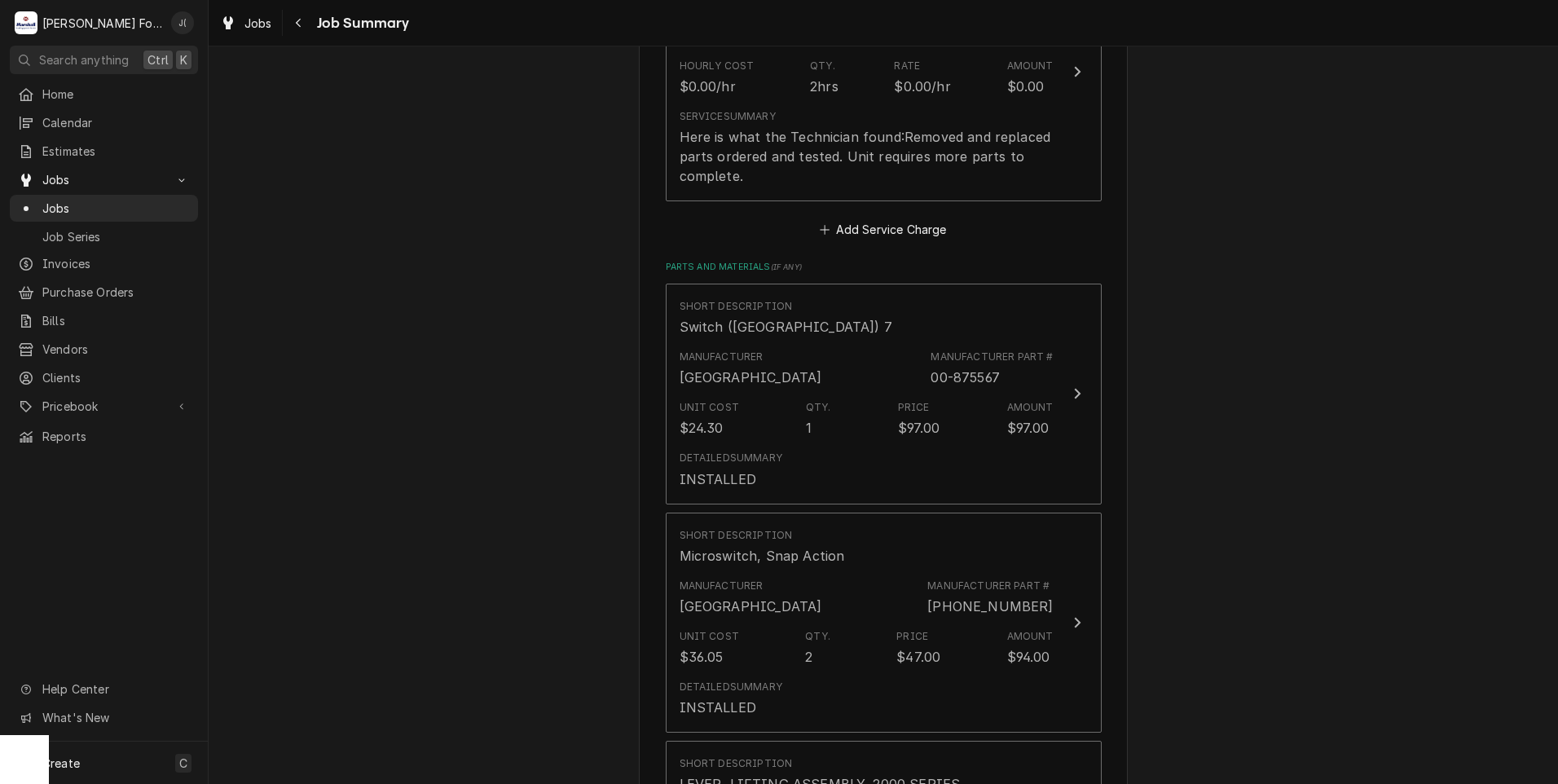
scroll to position [1548, 0]
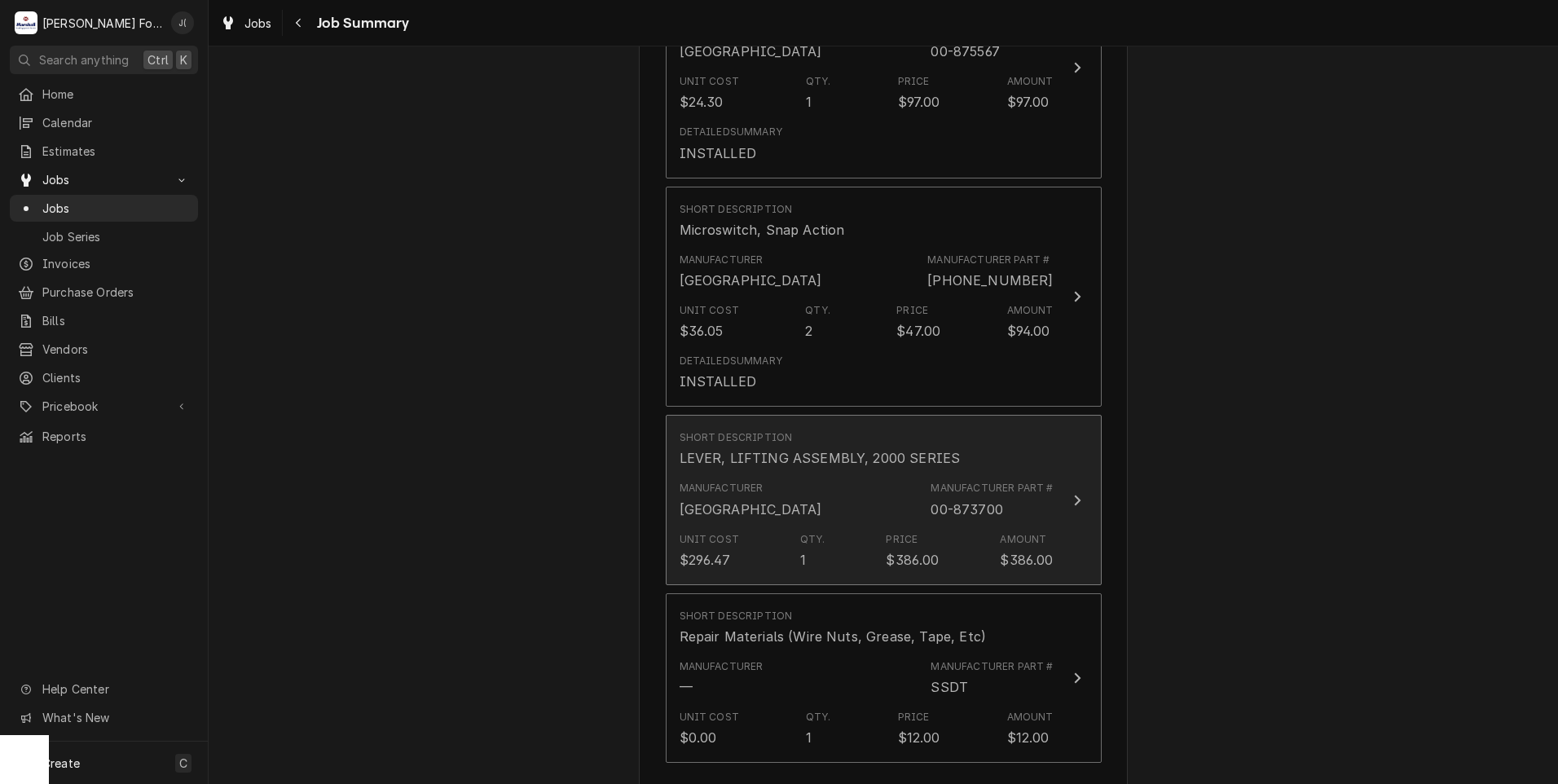
click at [720, 481] on div "Manufacturer HOBART Manufacturer Part # 00-873700" at bounding box center [867, 499] width 374 height 50
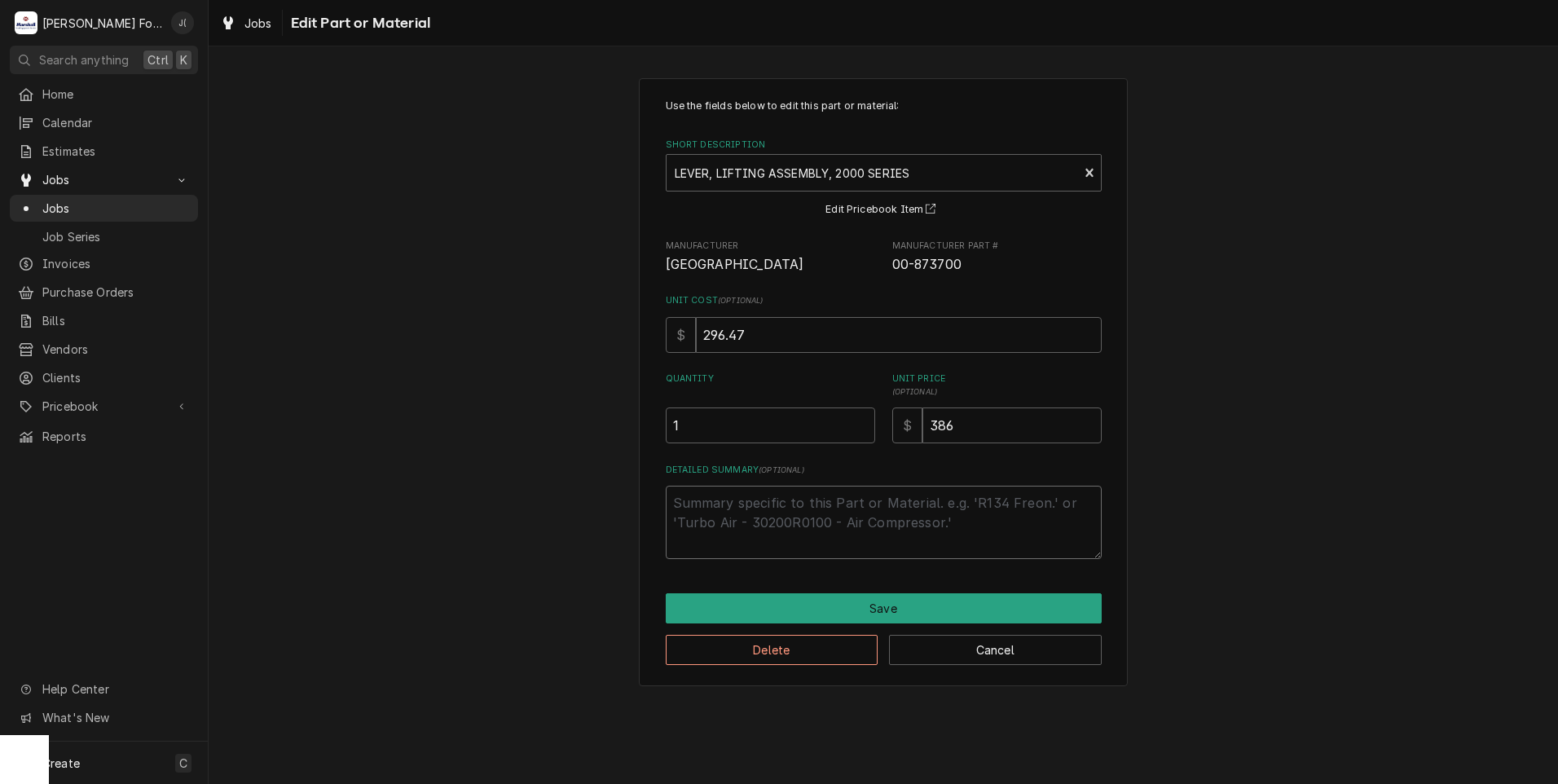
drag, startPoint x: 720, startPoint y: 481, endPoint x: 696, endPoint y: 515, distance: 41.6
paste textarea "INSTALLED"
type textarea "x"
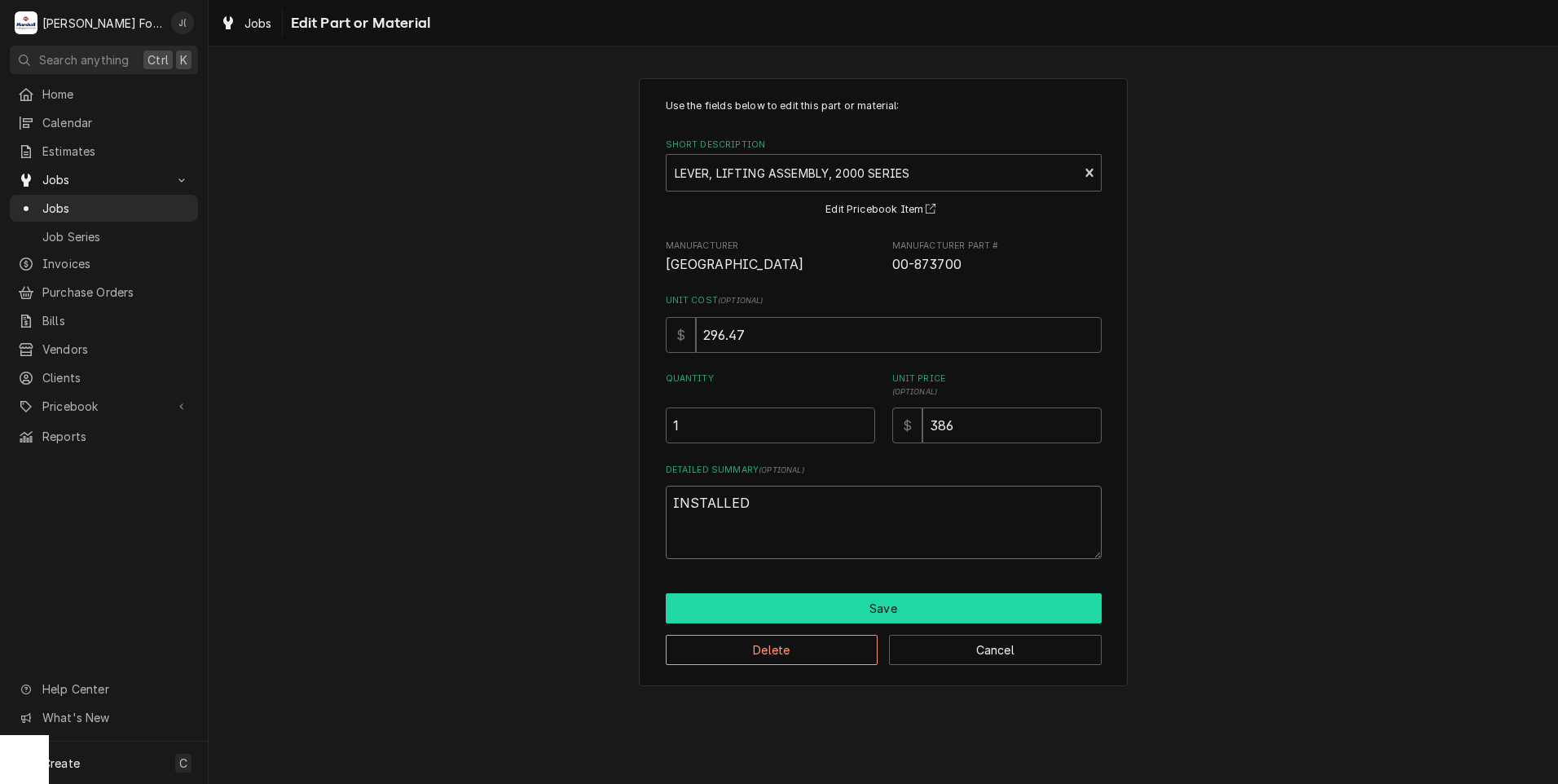
type textarea "INSTALLED"
click at [800, 613] on button "Save" at bounding box center [883, 608] width 436 height 30
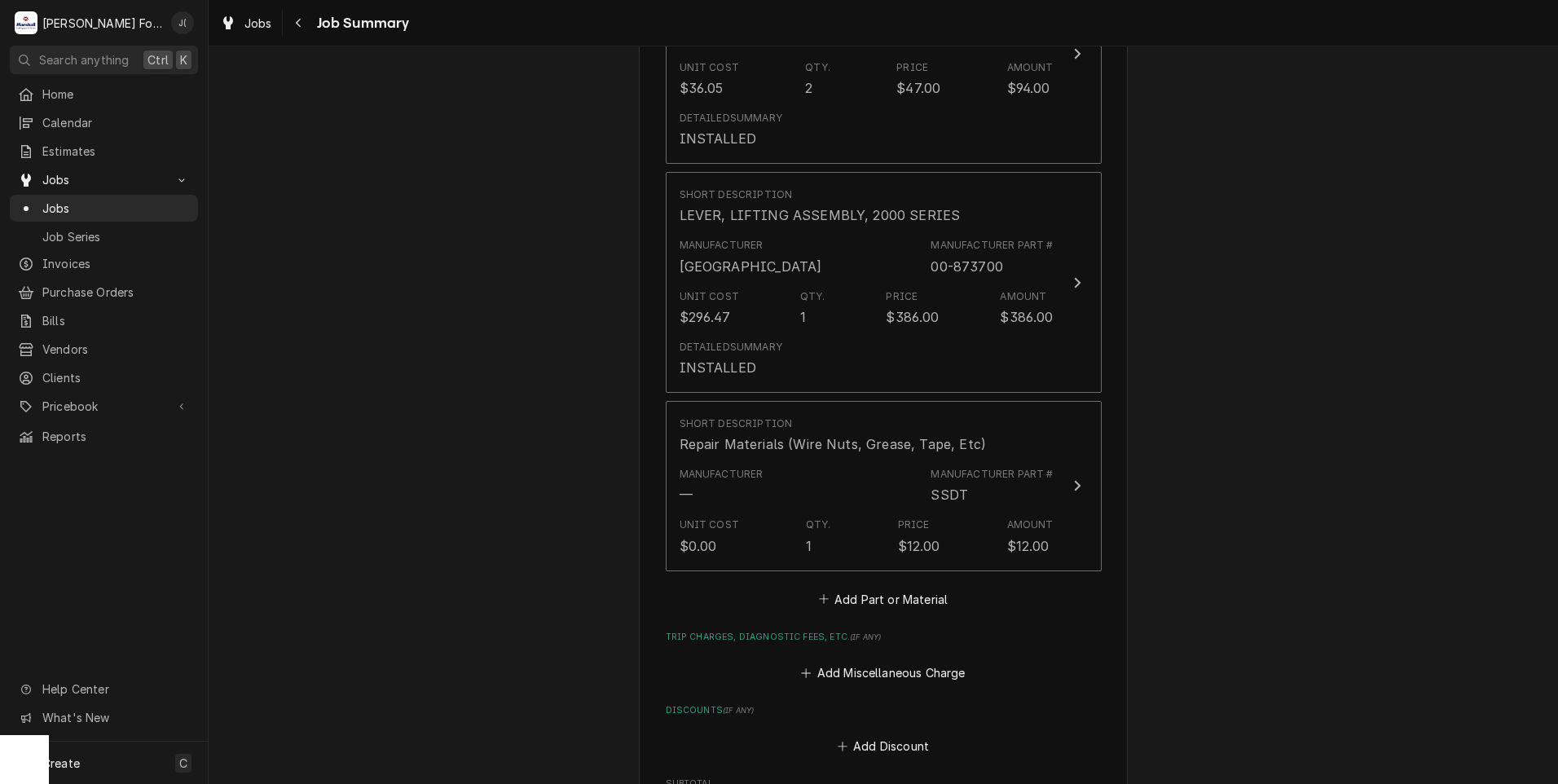
scroll to position [1793, 0]
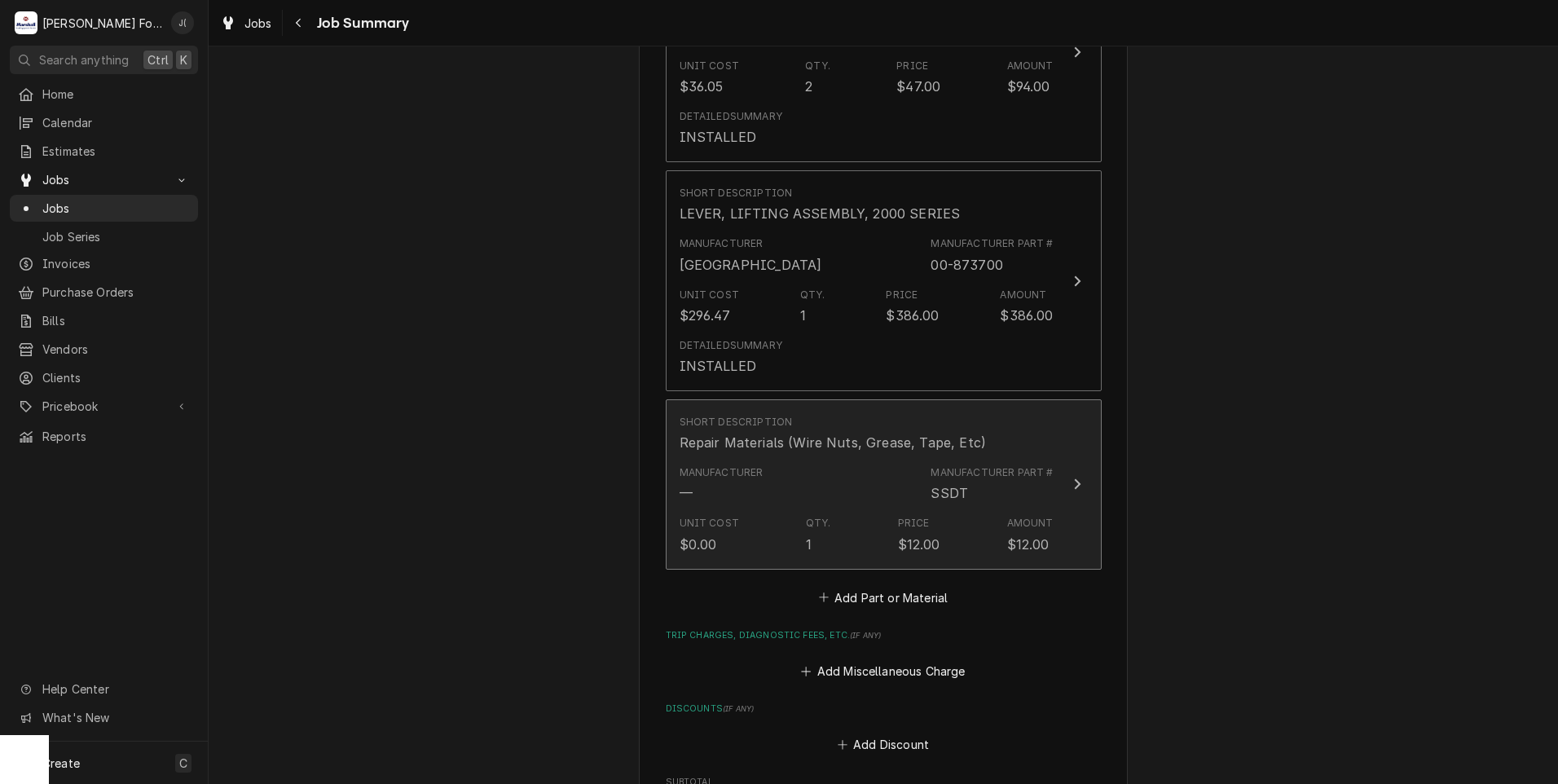
click at [724, 465] on div "Manufacturer" at bounding box center [722, 472] width 84 height 15
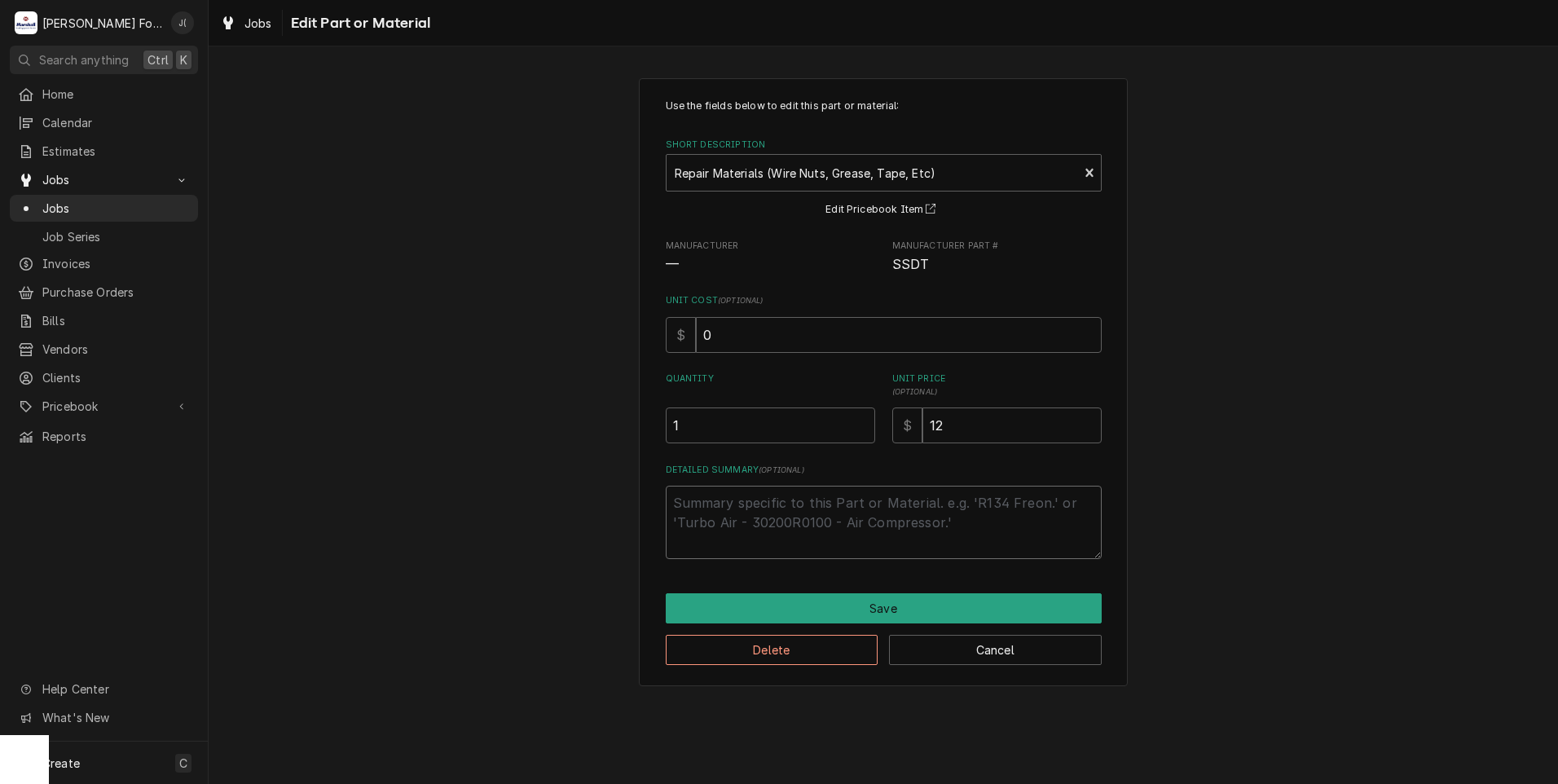
paste textarea "INSTALLED"
type textarea "x"
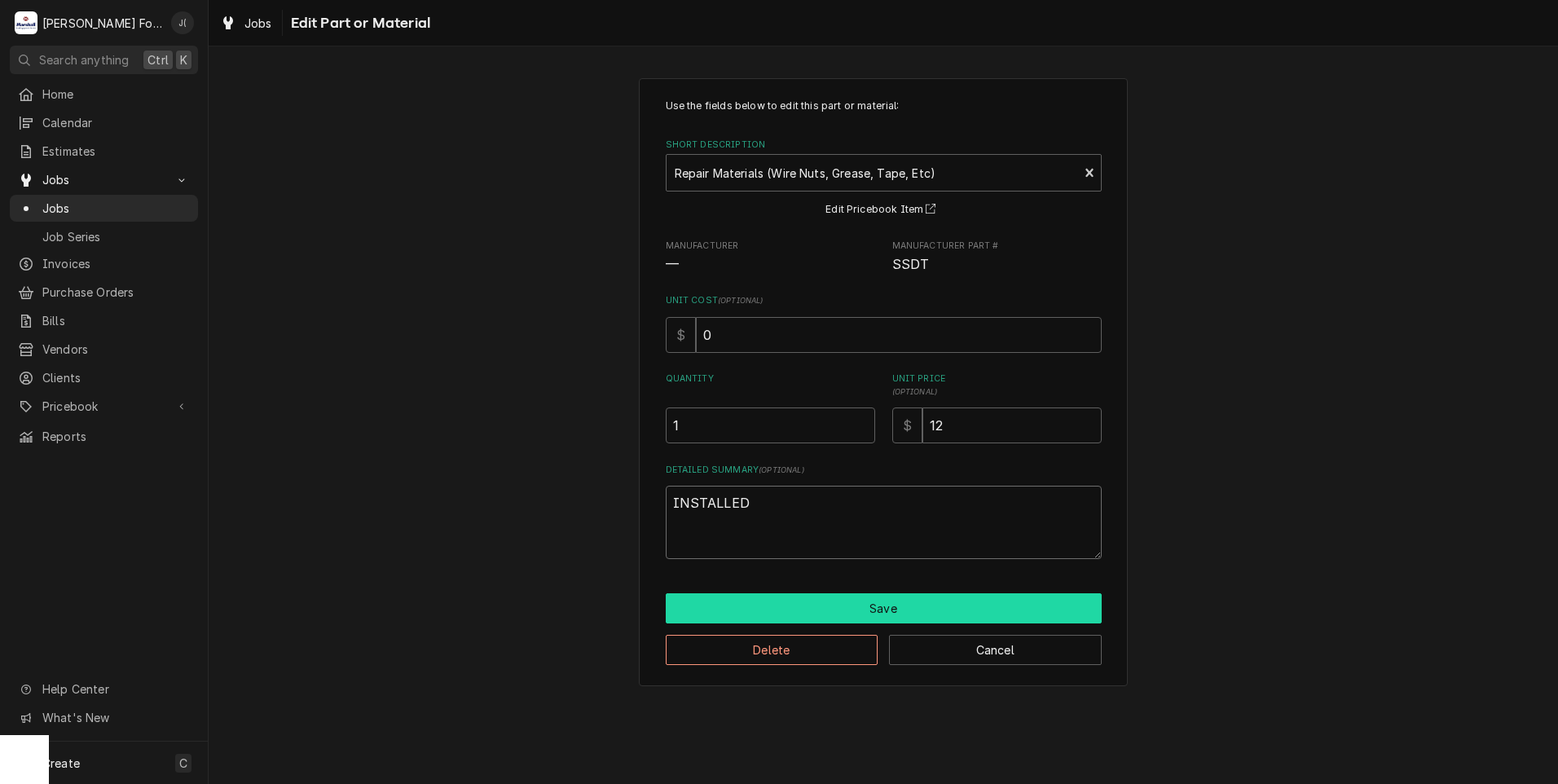
type textarea "INSTALLED"
click at [801, 606] on button "Save" at bounding box center [883, 608] width 436 height 30
type textarea "x"
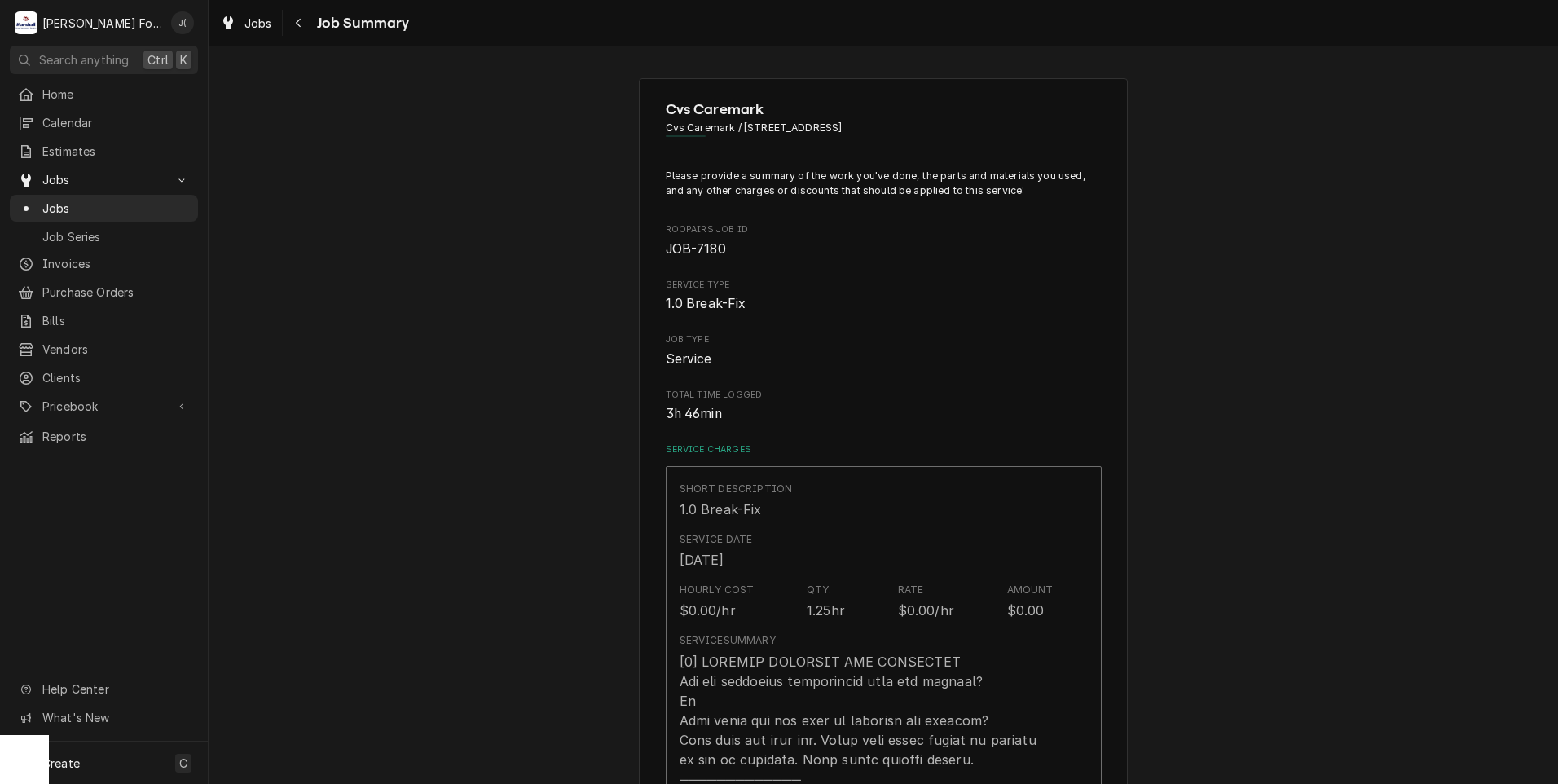
scroll to position [1793, 0]
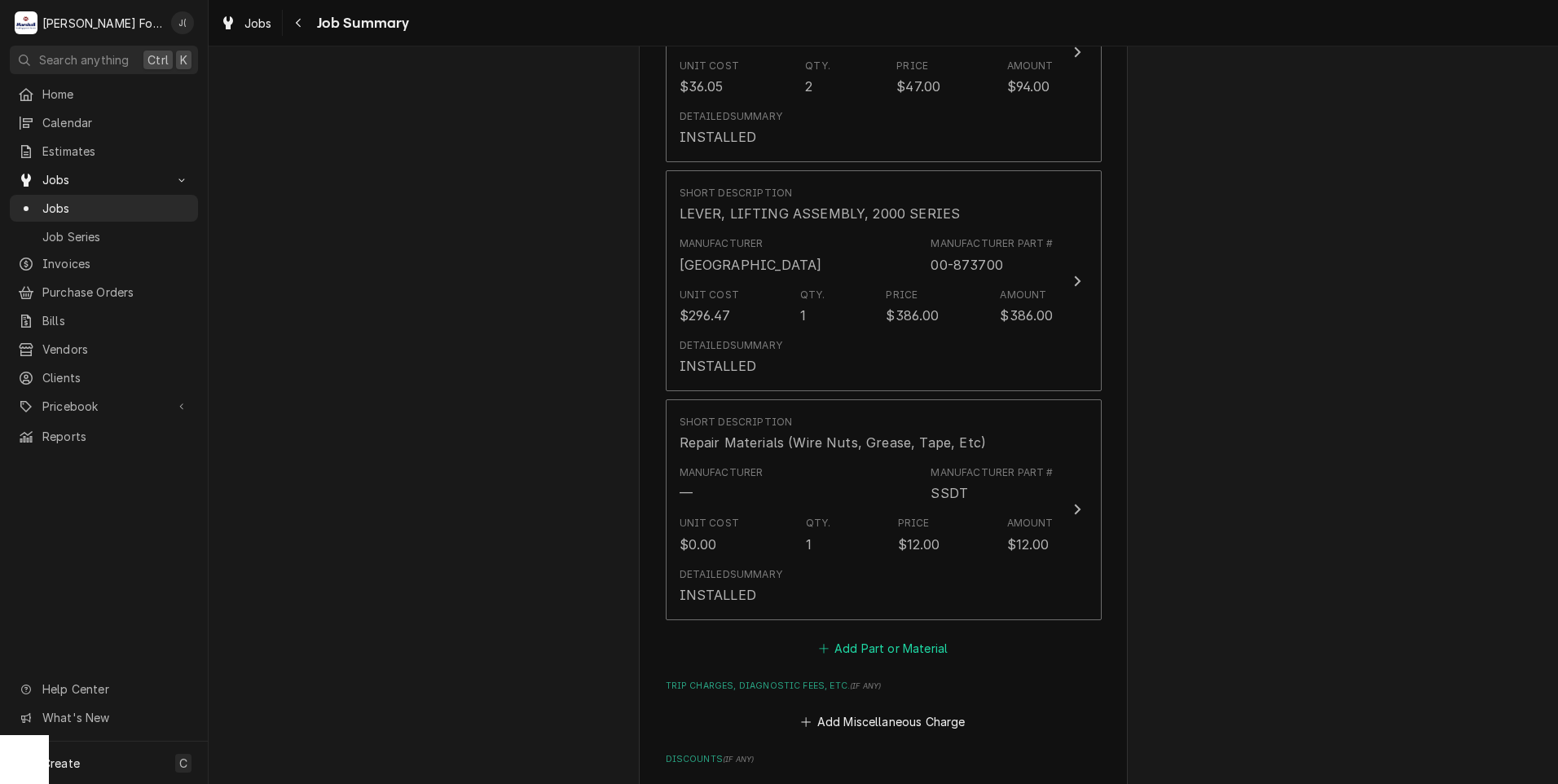
click at [841, 636] on button "Add Part or Material" at bounding box center [882, 647] width 134 height 23
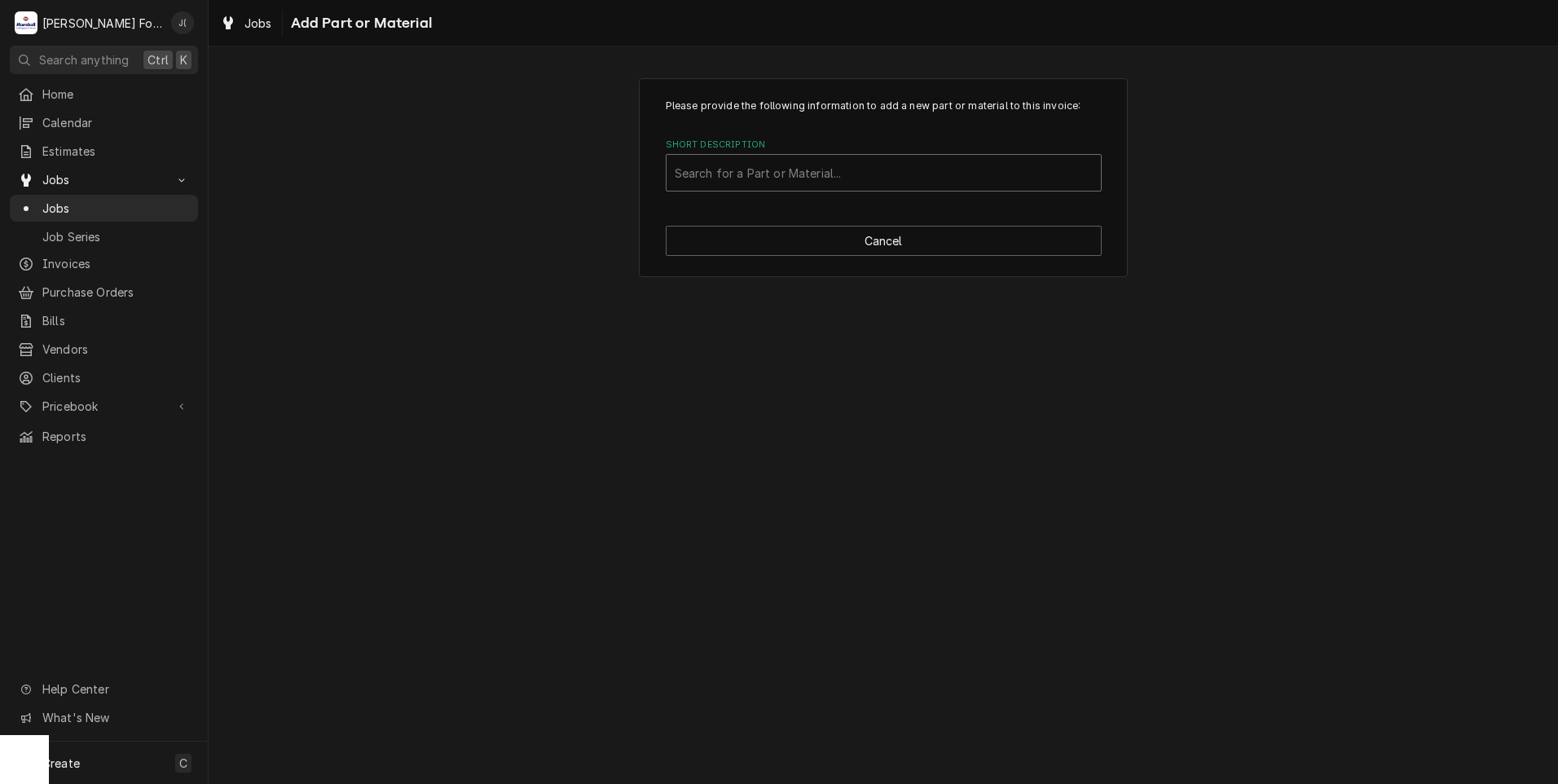
click at [696, 177] on div "Short Description" at bounding box center [883, 173] width 418 height 29
type input "00-087714-042"
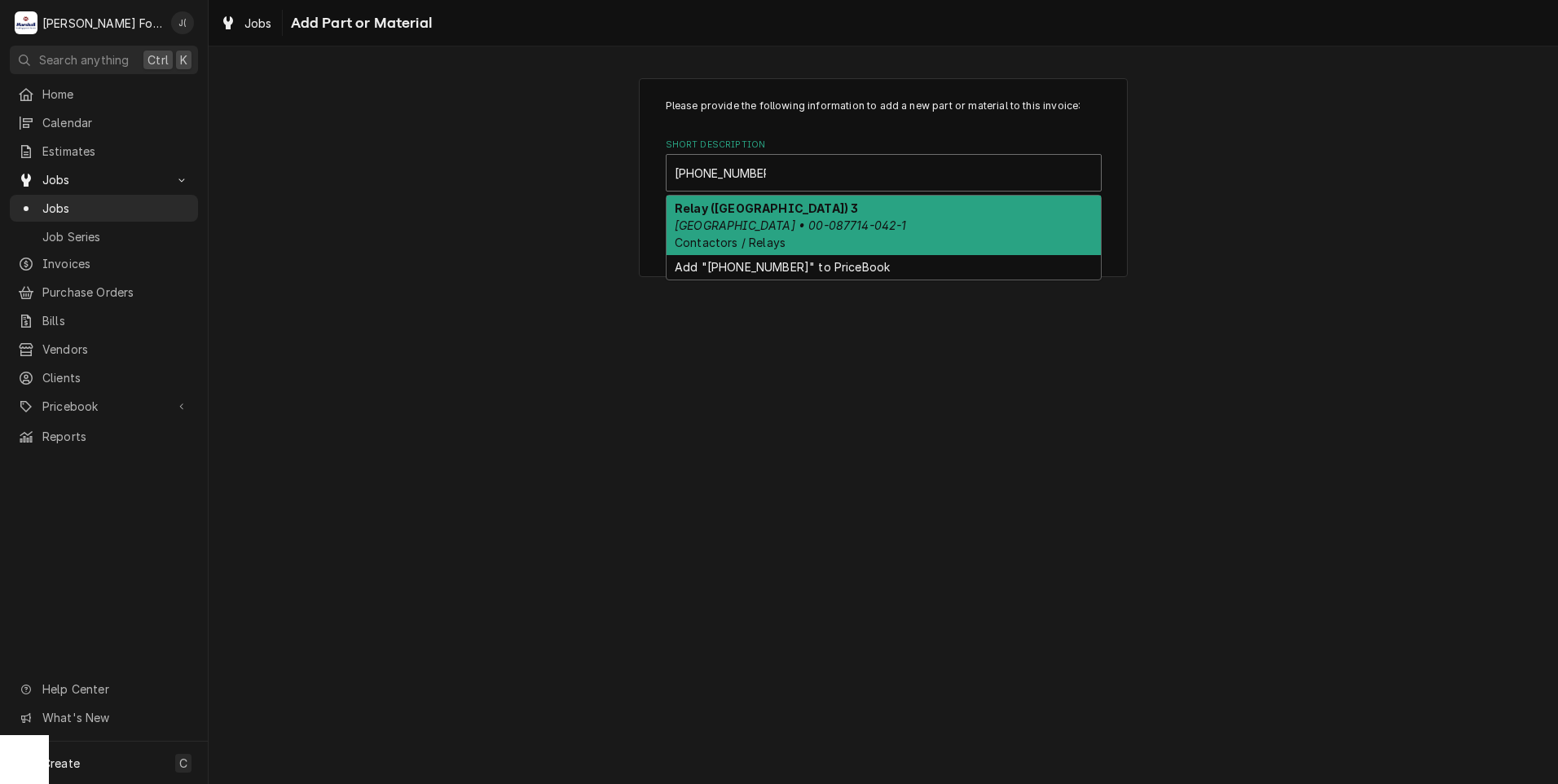
click at [749, 221] on em "Hobart • 00-087714-042-1" at bounding box center [791, 225] width 232 height 14
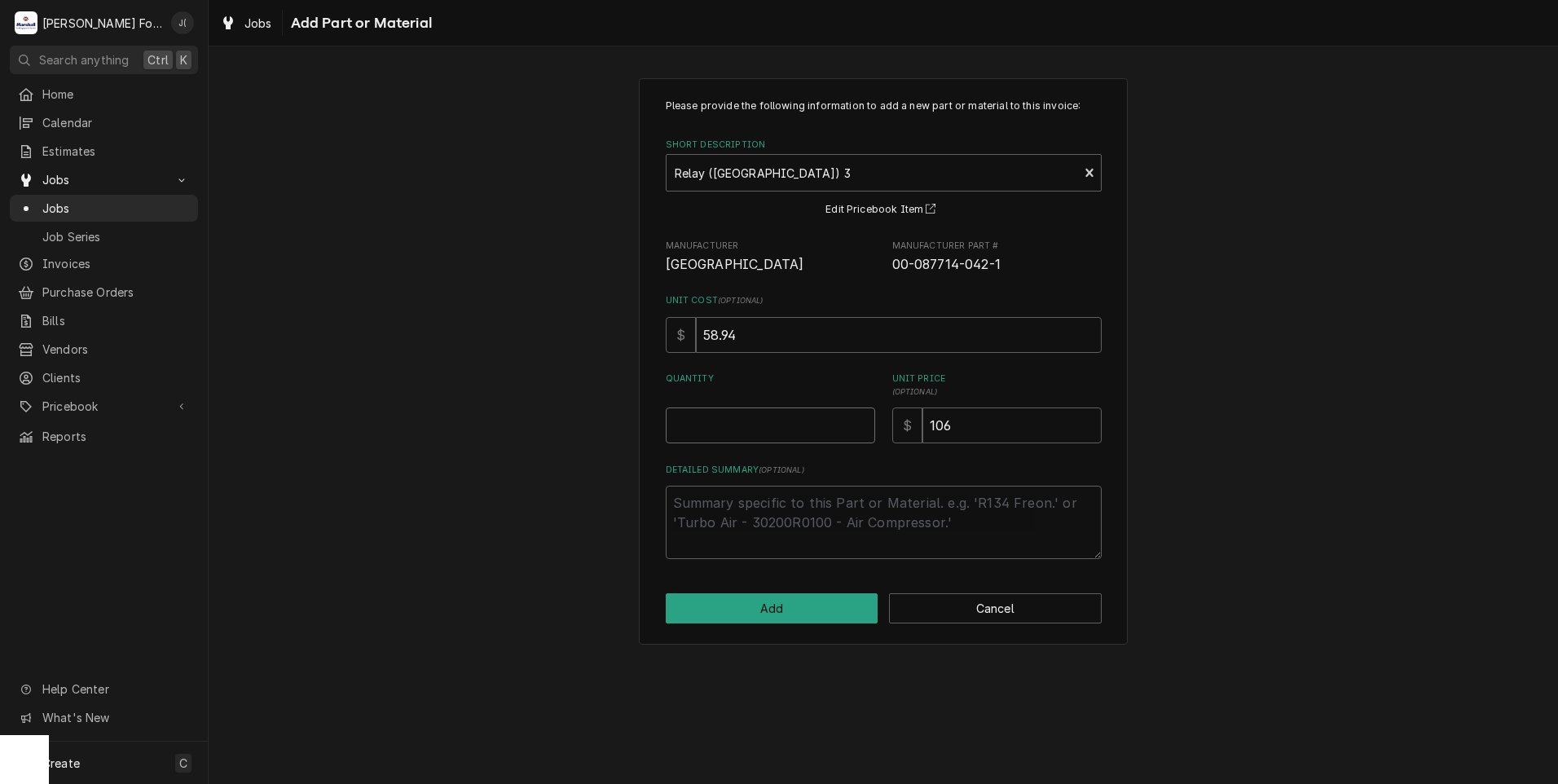
click at [817, 433] on input "Quantity" at bounding box center [770, 425] width 209 height 36
drag, startPoint x: 984, startPoint y: 421, endPoint x: 763, endPoint y: 442, distance: 222.0
click at [783, 438] on div "Quantity Unit Price ( optional ) $ 106" at bounding box center [883, 407] width 436 height 71
type textarea "x"
type input "9"
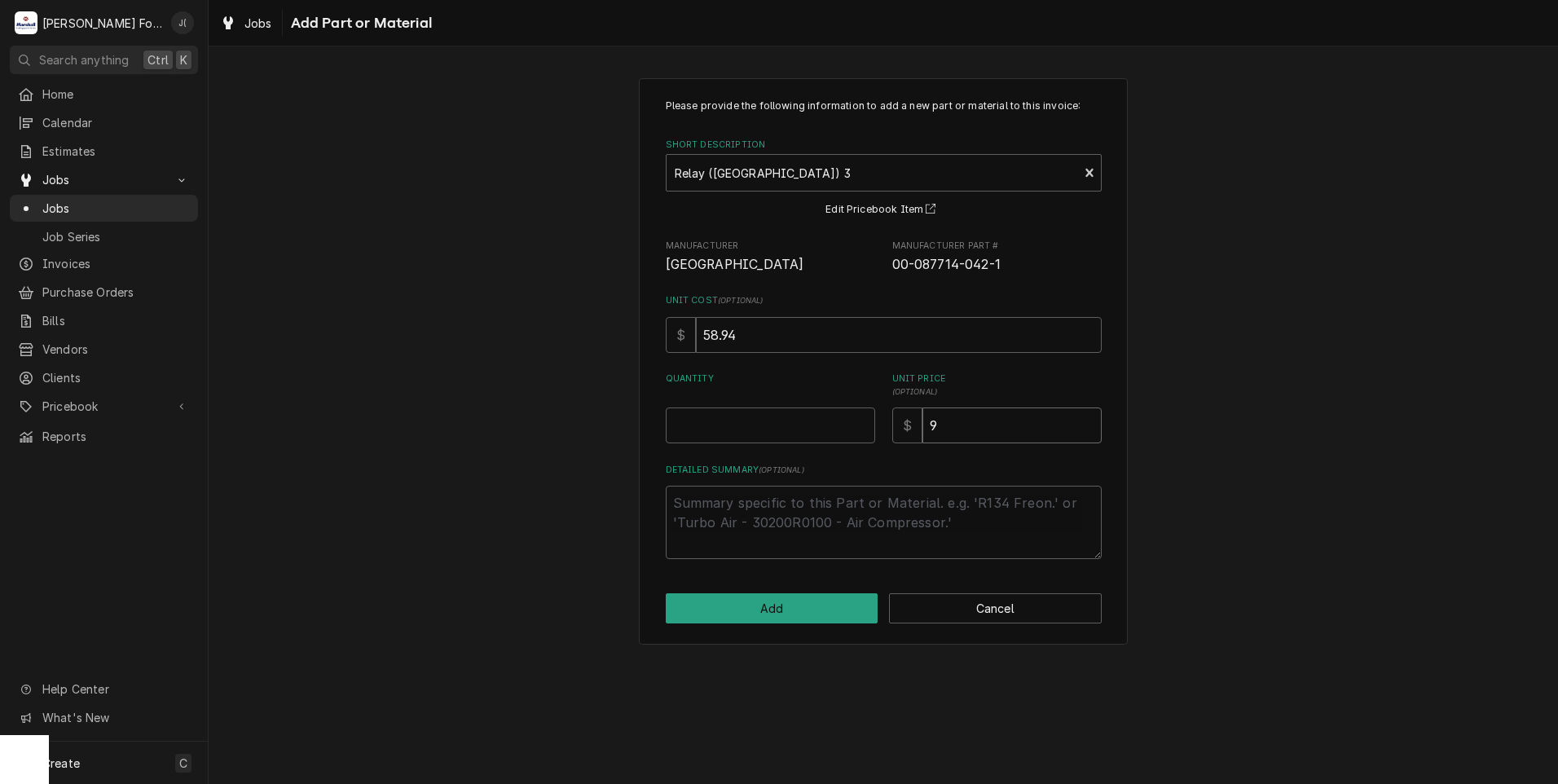
type textarea "x"
type input "92"
type textarea "x"
type input "92.0"
type textarea "x"
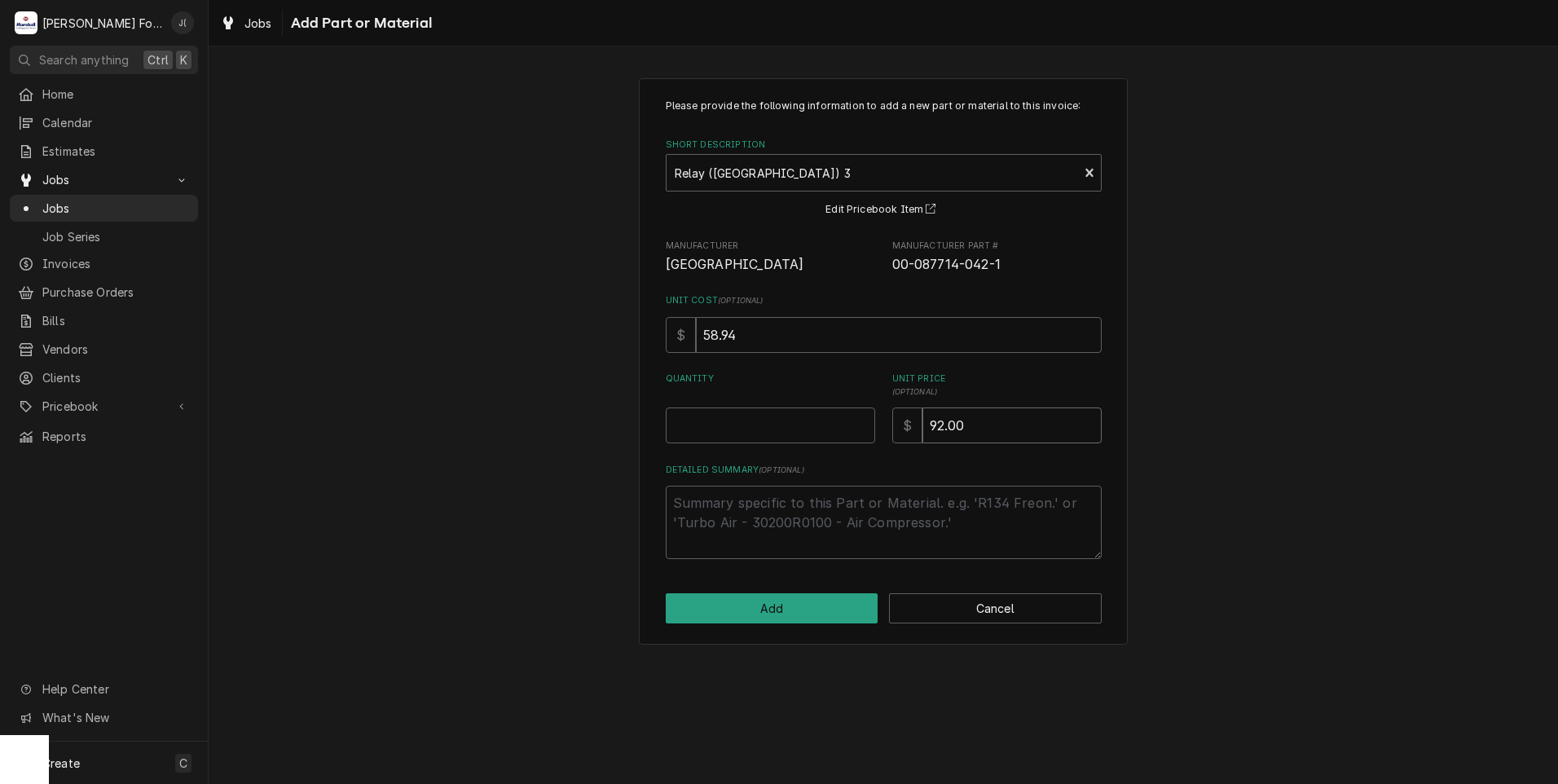
type input "92.00"
click at [776, 430] on input "Quantity" at bounding box center [770, 425] width 209 height 36
type textarea "x"
type input "1"
click at [804, 606] on button "Add" at bounding box center [771, 608] width 213 height 30
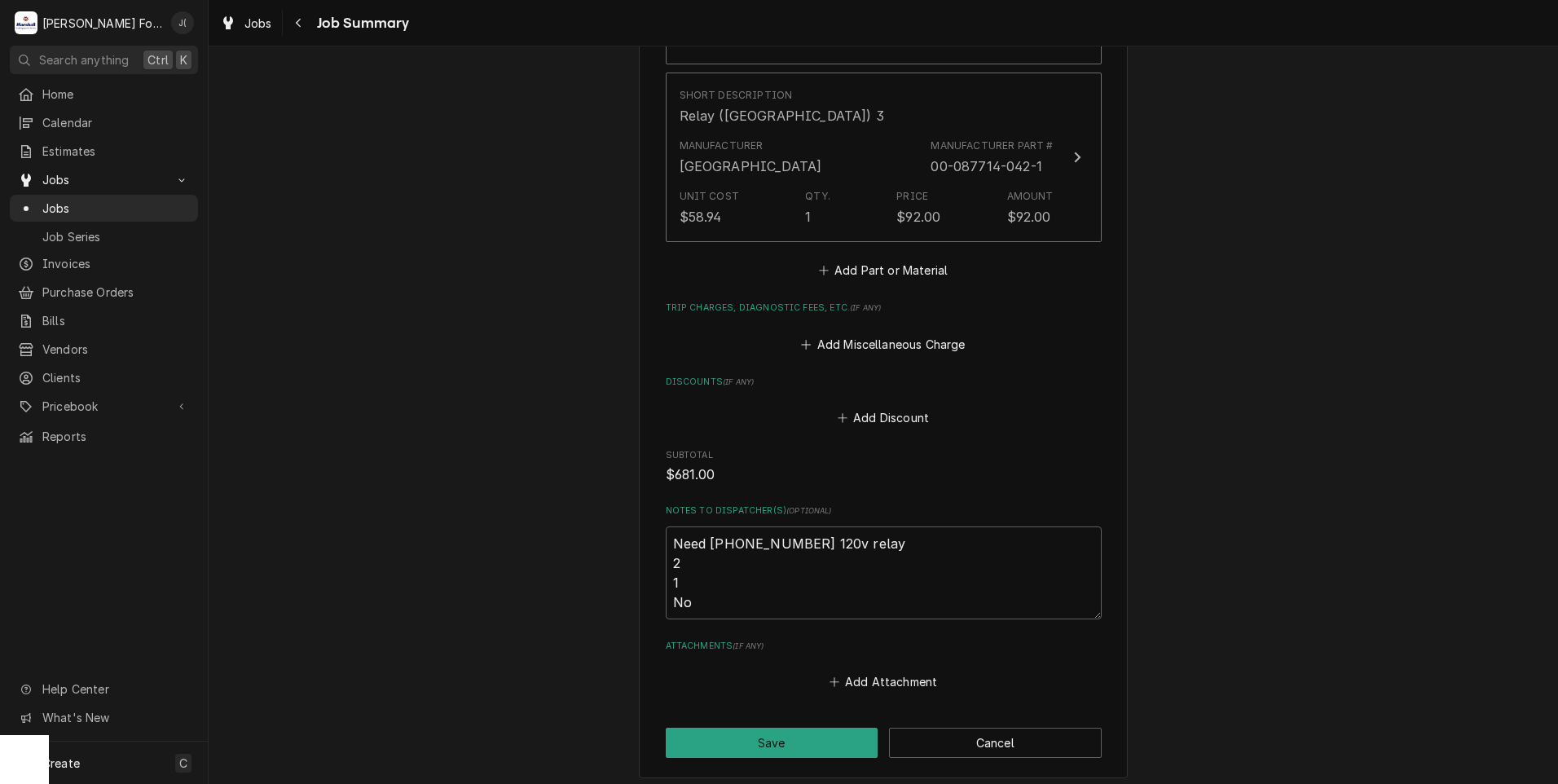
scroll to position [2363, 0]
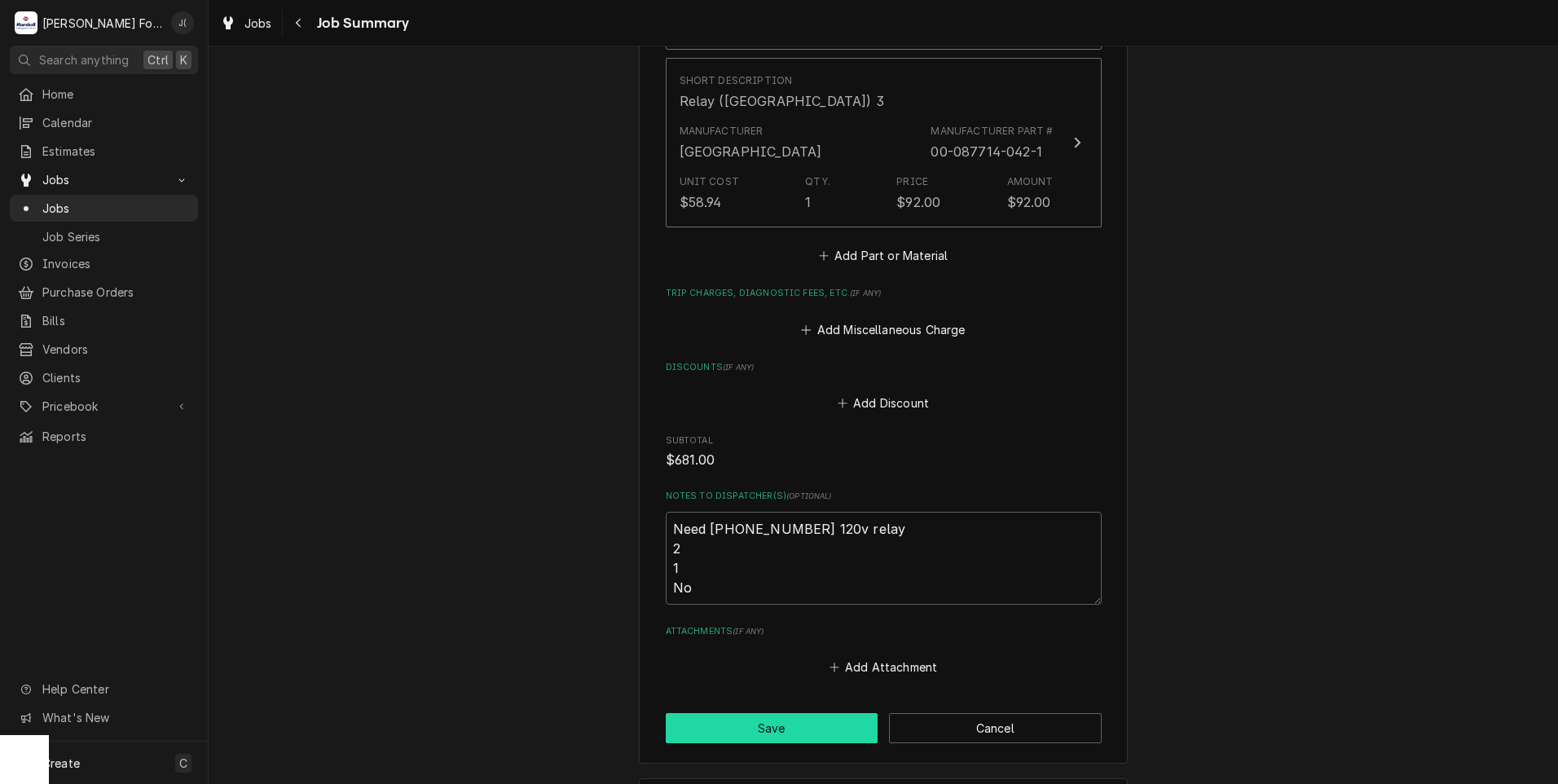
click at [822, 713] on button "Save" at bounding box center [771, 728] width 213 height 30
type textarea "x"
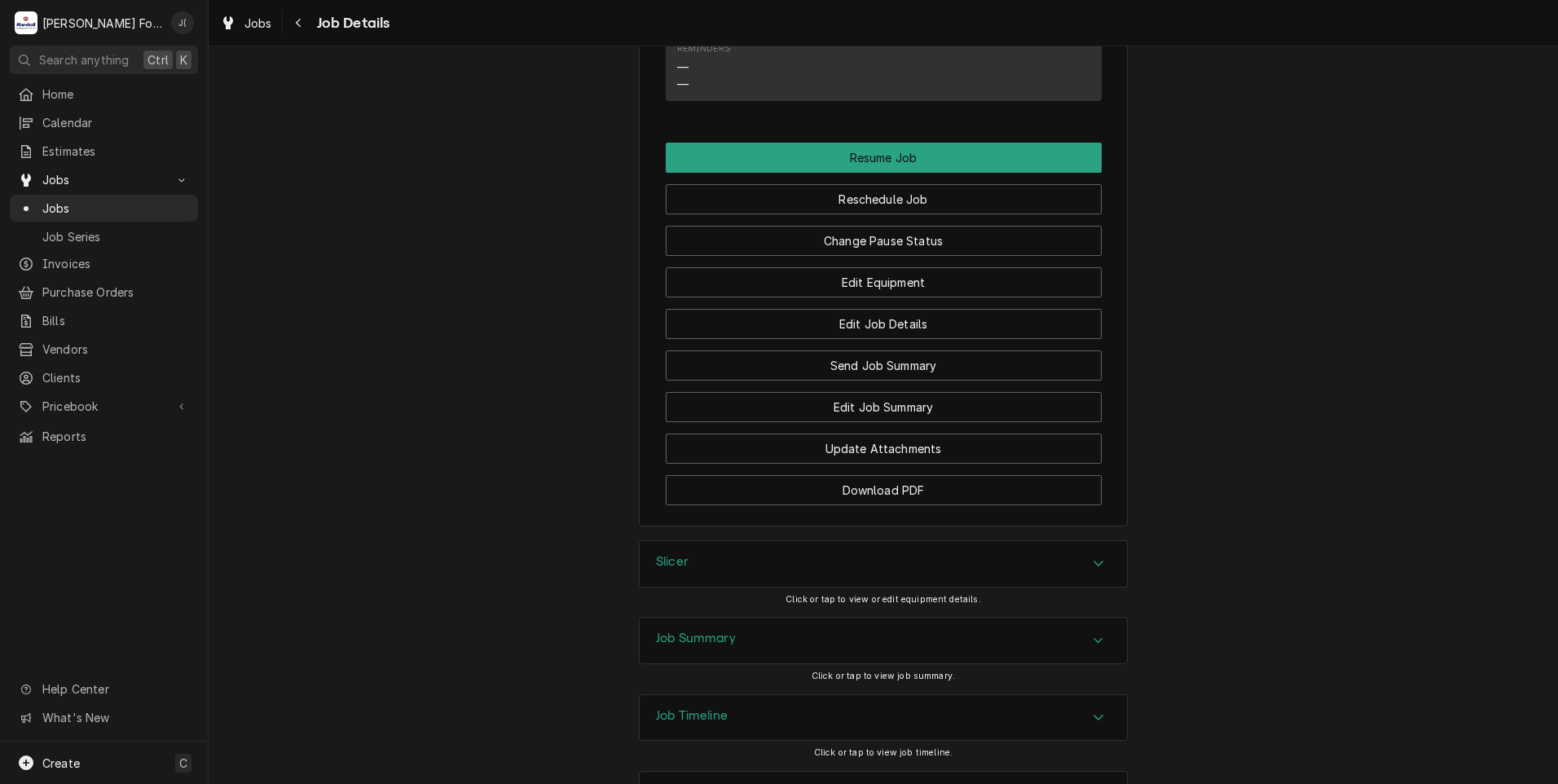
scroll to position [2372, 0]
click at [688, 629] on h3 "Job Summary" at bounding box center [695, 637] width 79 height 15
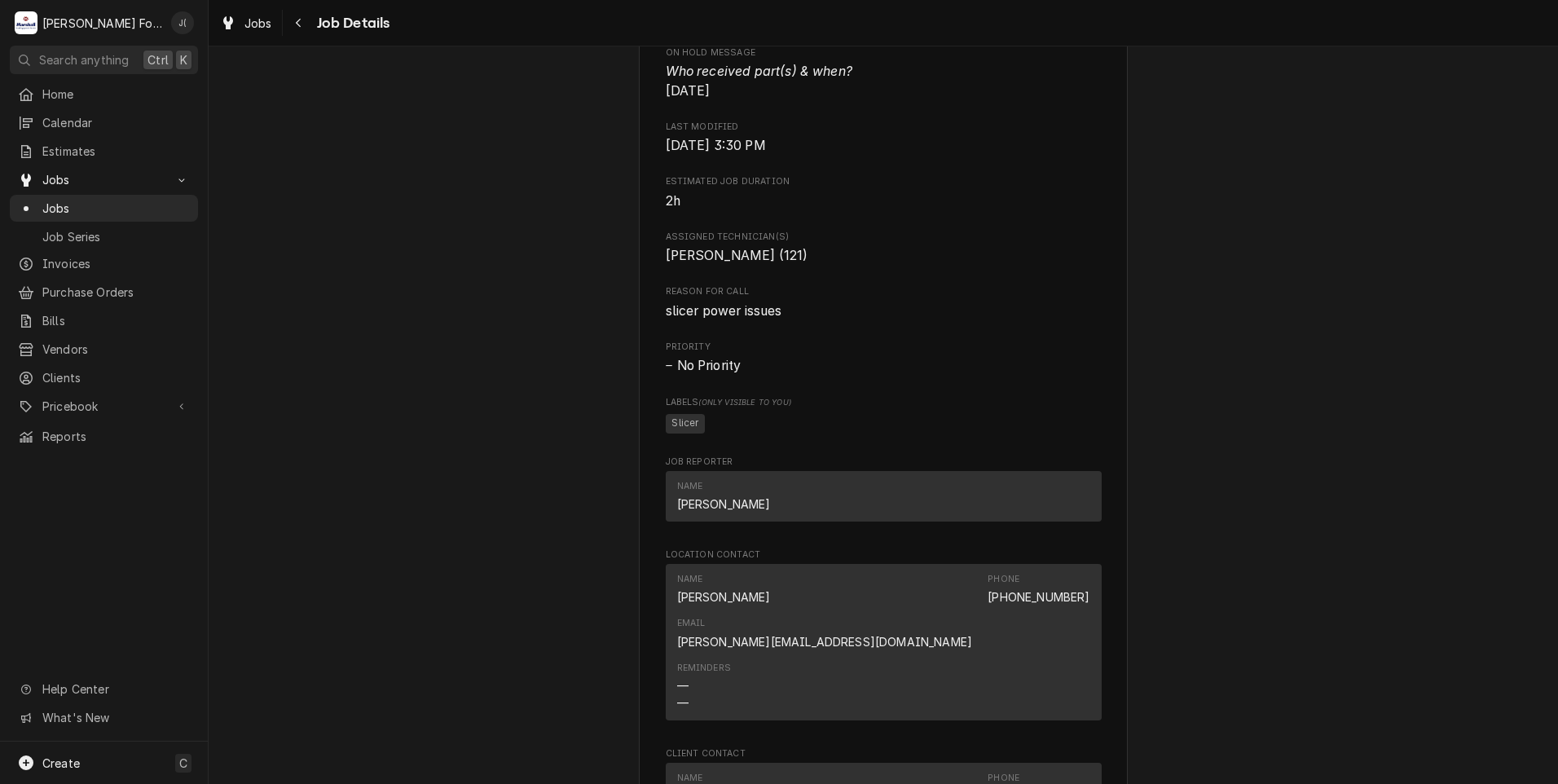
scroll to position [1303, 0]
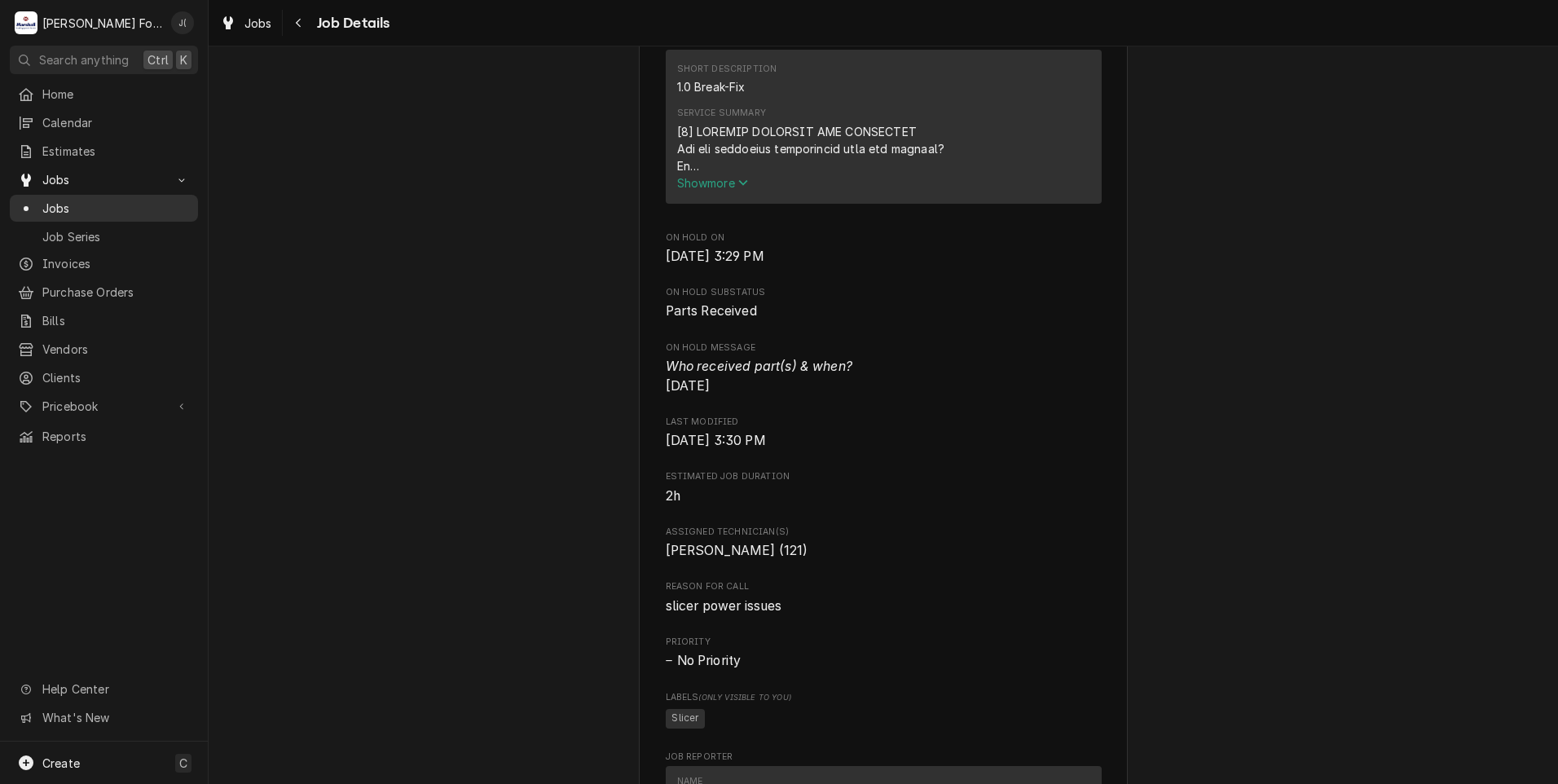
click at [99, 201] on span "Jobs" at bounding box center [116, 208] width 148 height 17
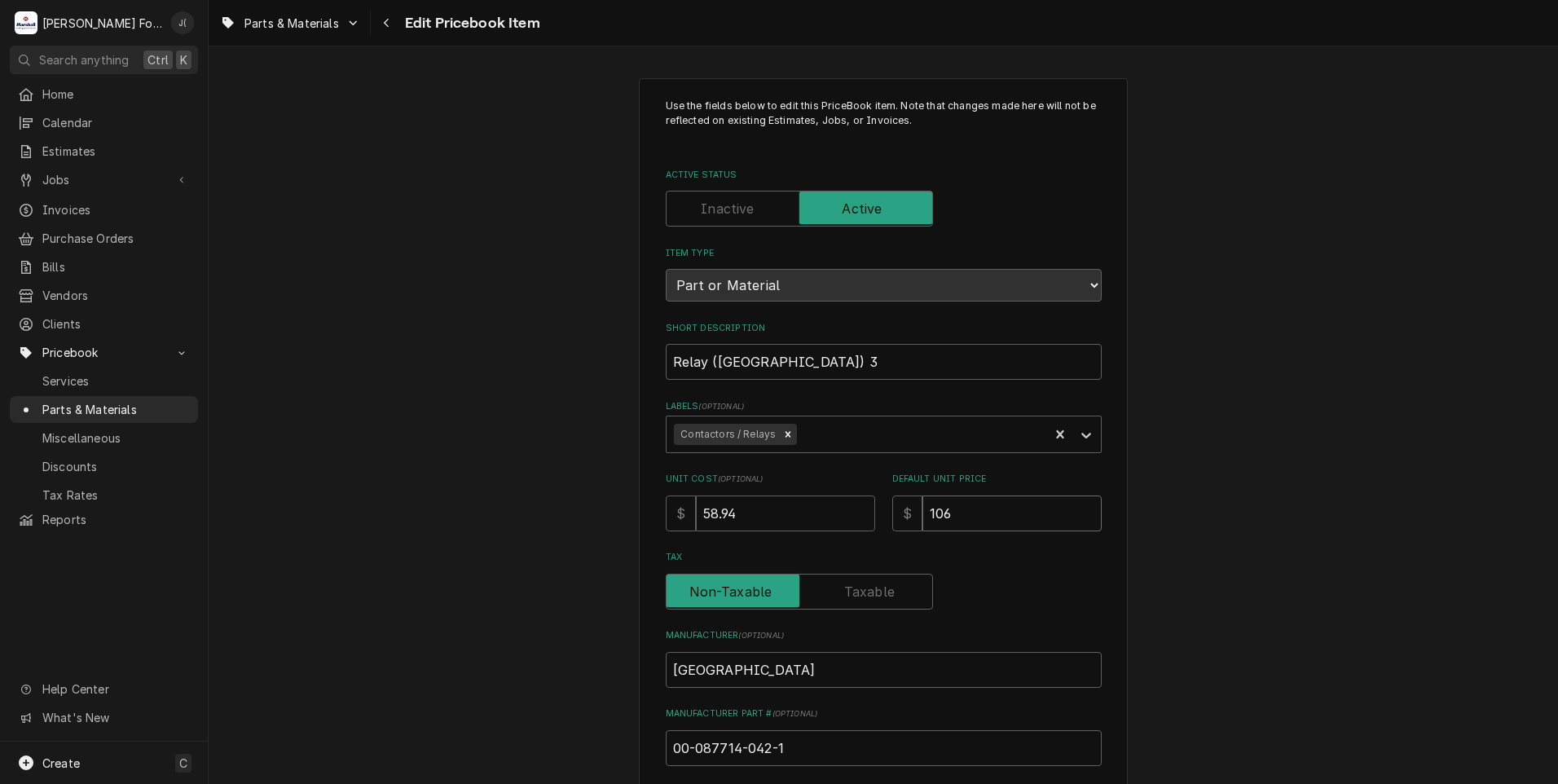
drag, startPoint x: 965, startPoint y: 516, endPoint x: 886, endPoint y: 514, distance: 79.0
click at [893, 514] on div "$ 106" at bounding box center [997, 513] width 209 height 36
type textarea "x"
type input "9"
type textarea "x"
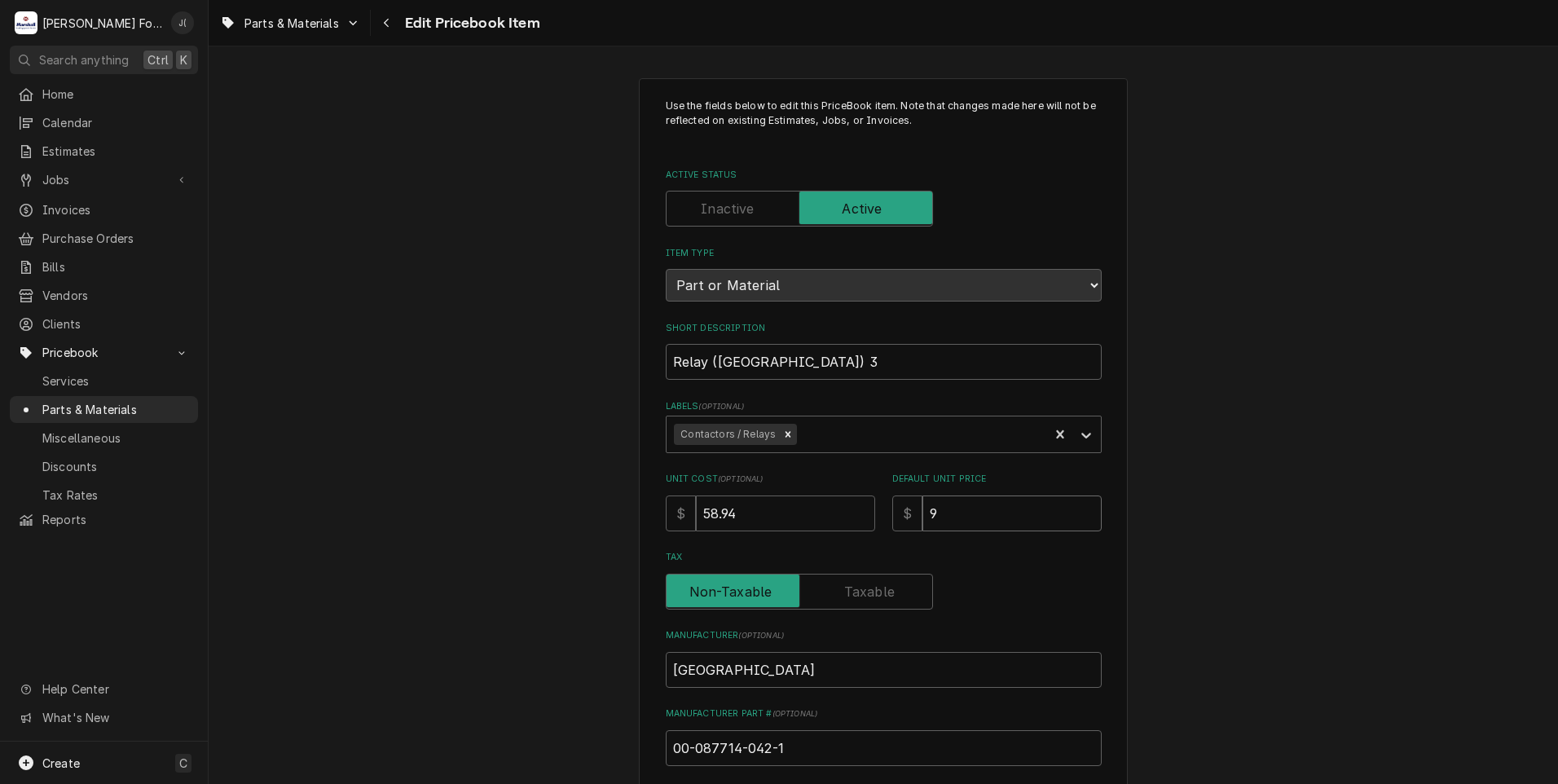
type input "92"
type textarea "x"
type input "92.0"
type textarea "x"
type input "92.00"
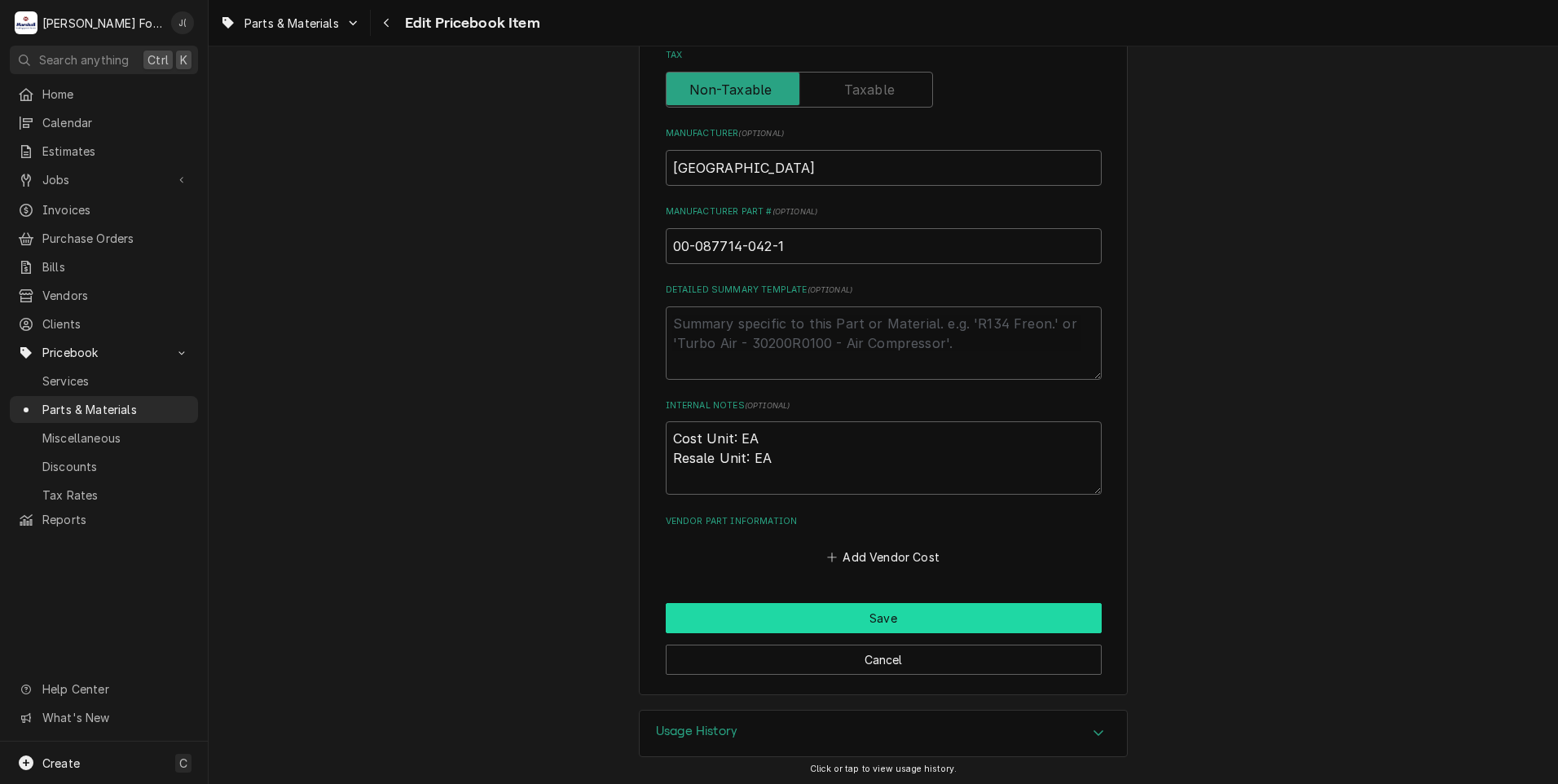
click at [890, 605] on button "Save" at bounding box center [883, 617] width 436 height 30
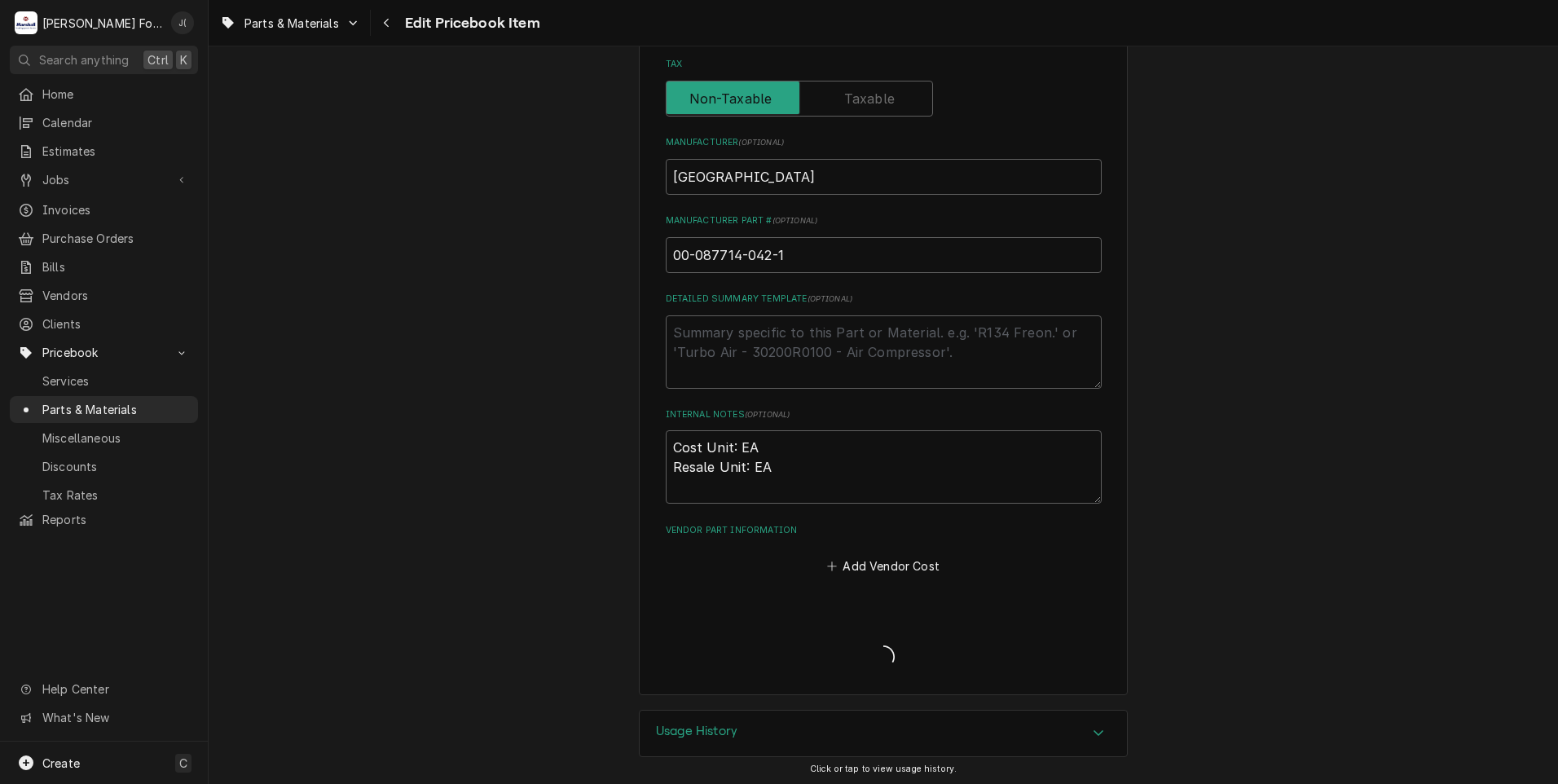
type textarea "x"
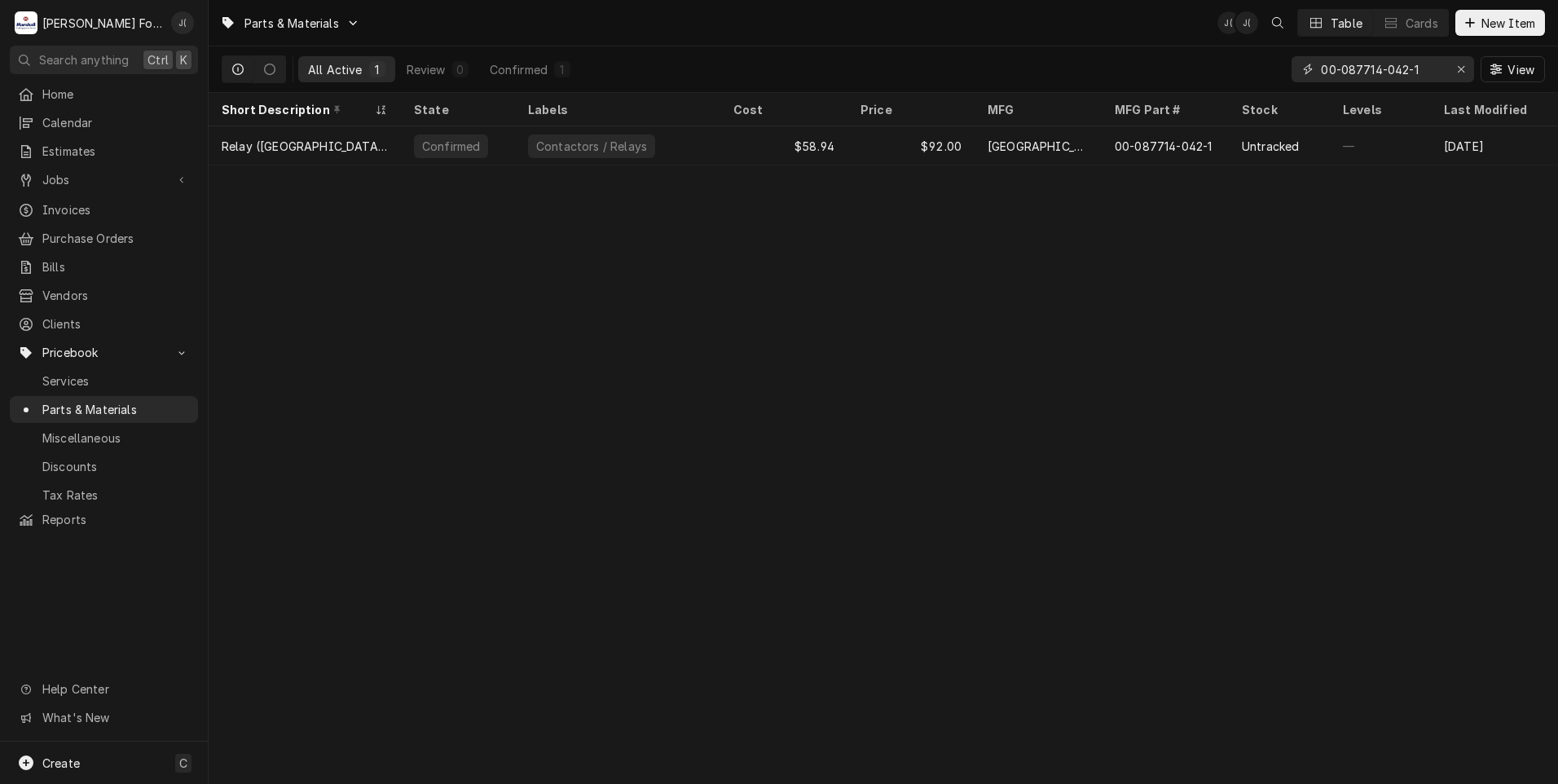
drag, startPoint x: 1461, startPoint y: 67, endPoint x: 1461, endPoint y: 59, distance: 8.0
click at [1461, 67] on icon "Erase input" at bounding box center [1461, 68] width 9 height 11
click at [1475, 22] on icon "Dynamic Content Wrapper" at bounding box center [1469, 22] width 9 height 11
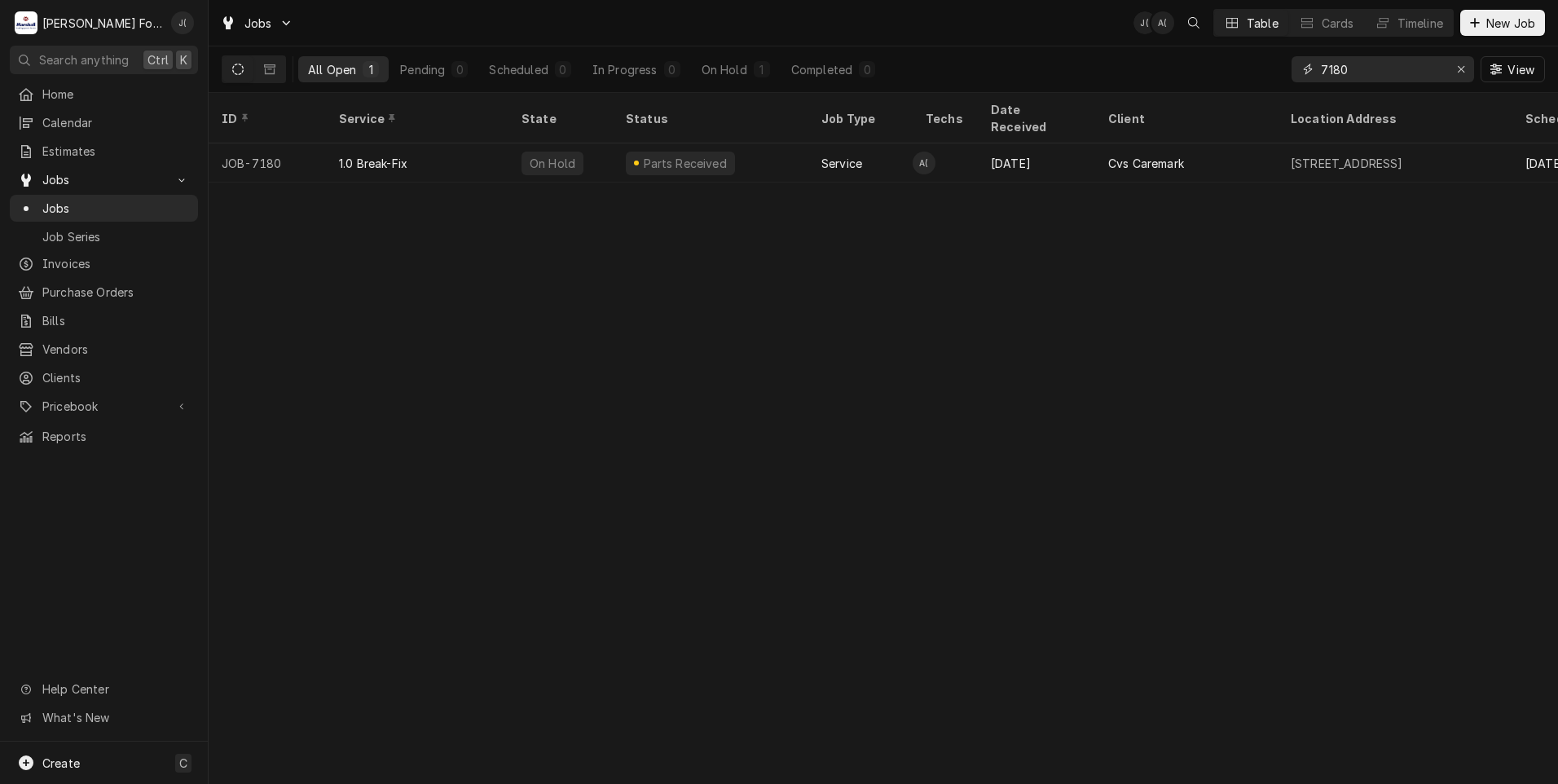
drag, startPoint x: 1368, startPoint y: 67, endPoint x: 1124, endPoint y: 84, distance: 244.6
click at [1124, 84] on div "All Open 1 Pending 0 Scheduled 0 In Progress 0 On Hold 1 Completed 0 7180 View" at bounding box center [882, 68] width 1323 height 45
type input "7"
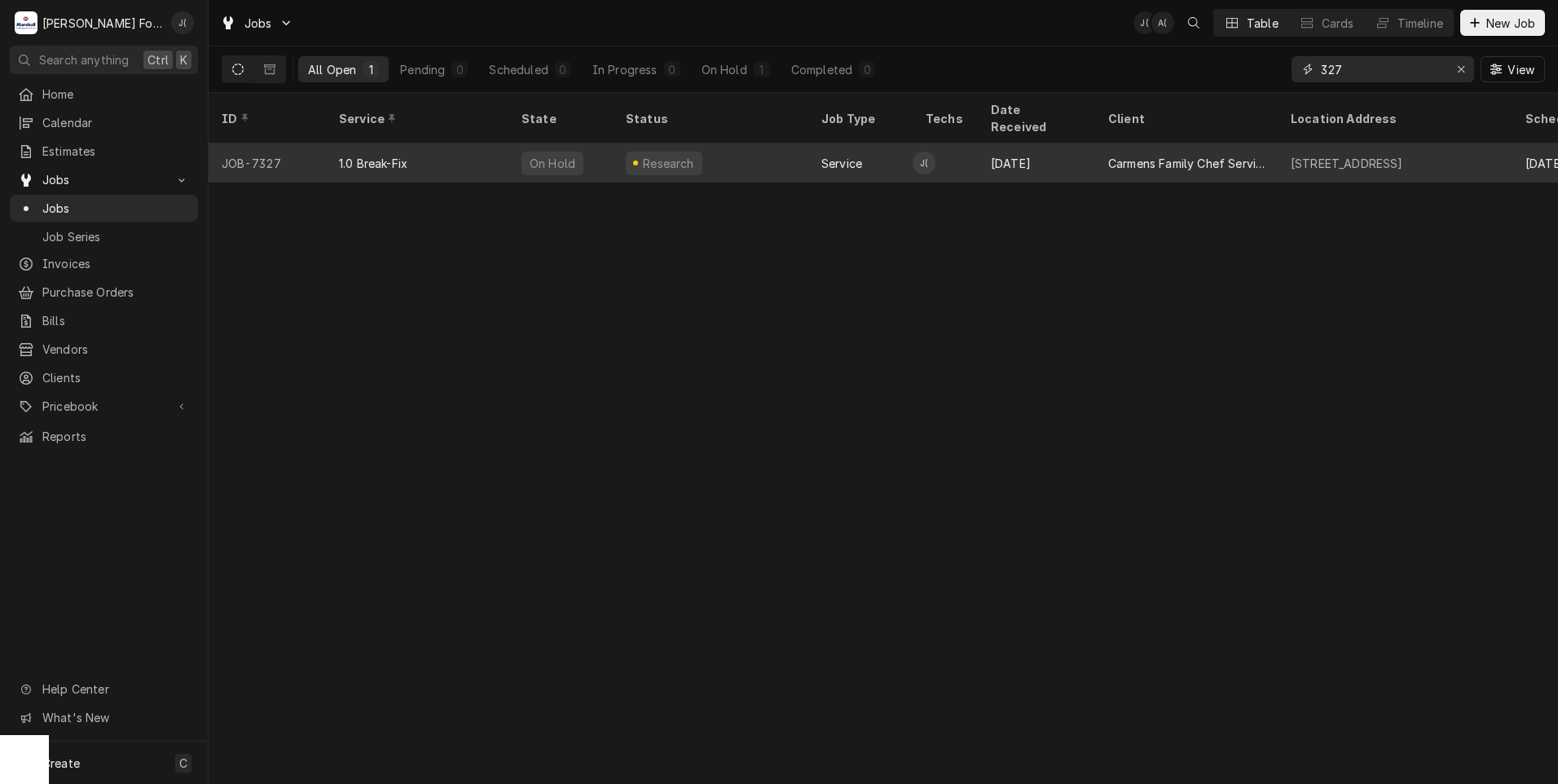
type input "327"
click at [694, 150] on div "Research" at bounding box center [710, 163] width 196 height 39
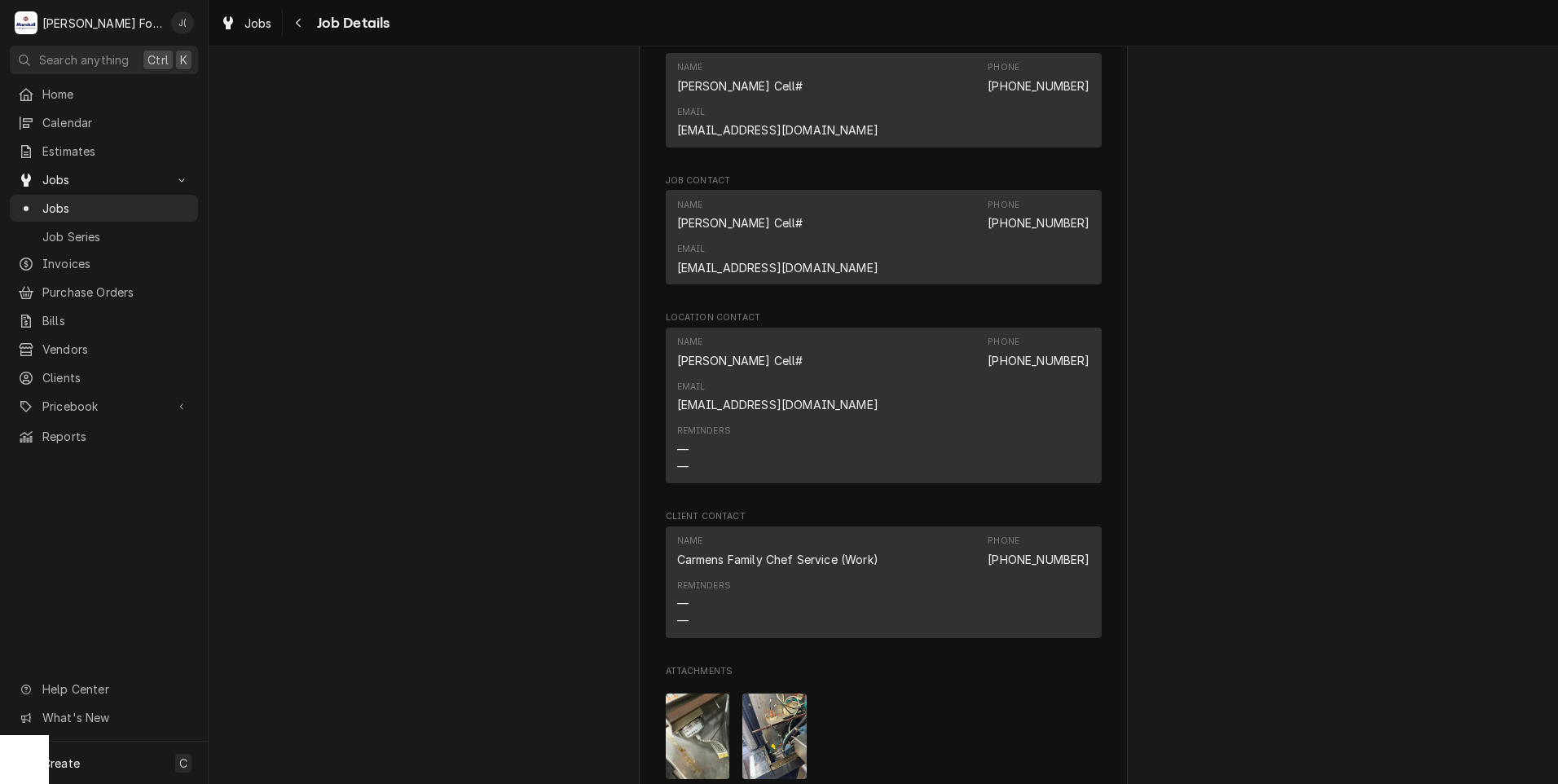
scroll to position [1548, 0]
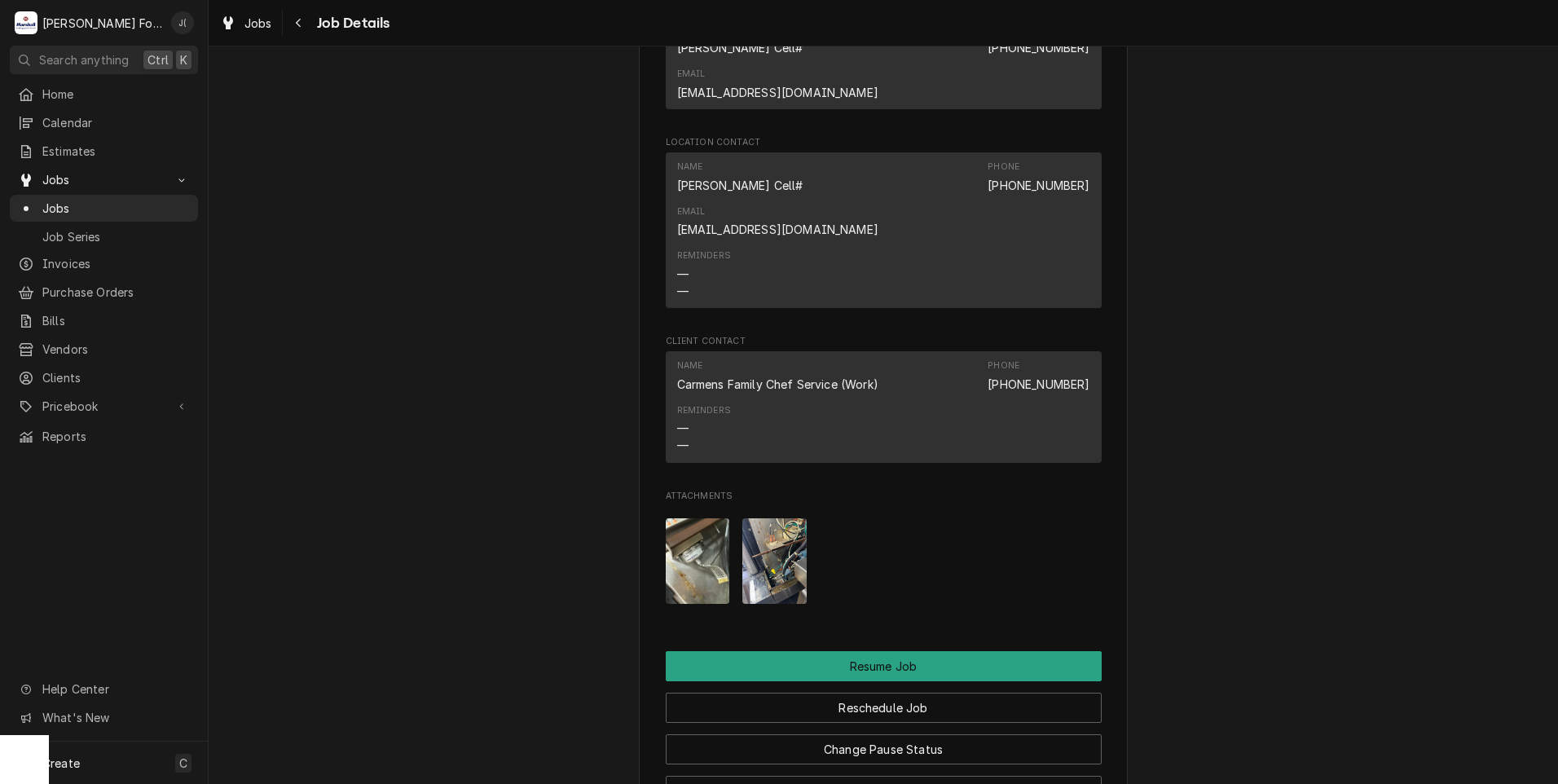
click at [691, 518] on img "Attachments" at bounding box center [697, 561] width 64 height 85
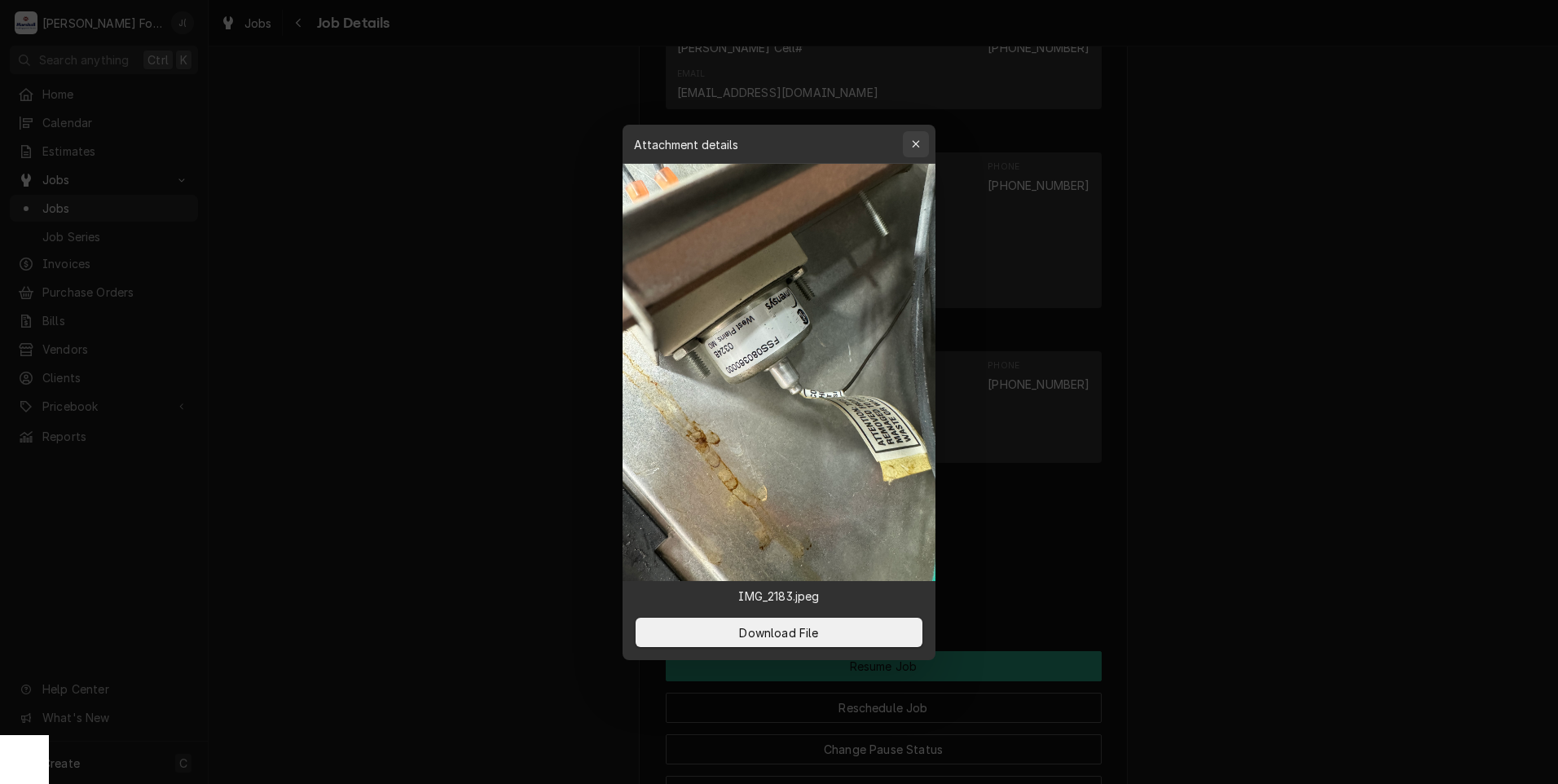
click at [908, 143] on div "button" at bounding box center [916, 143] width 16 height 16
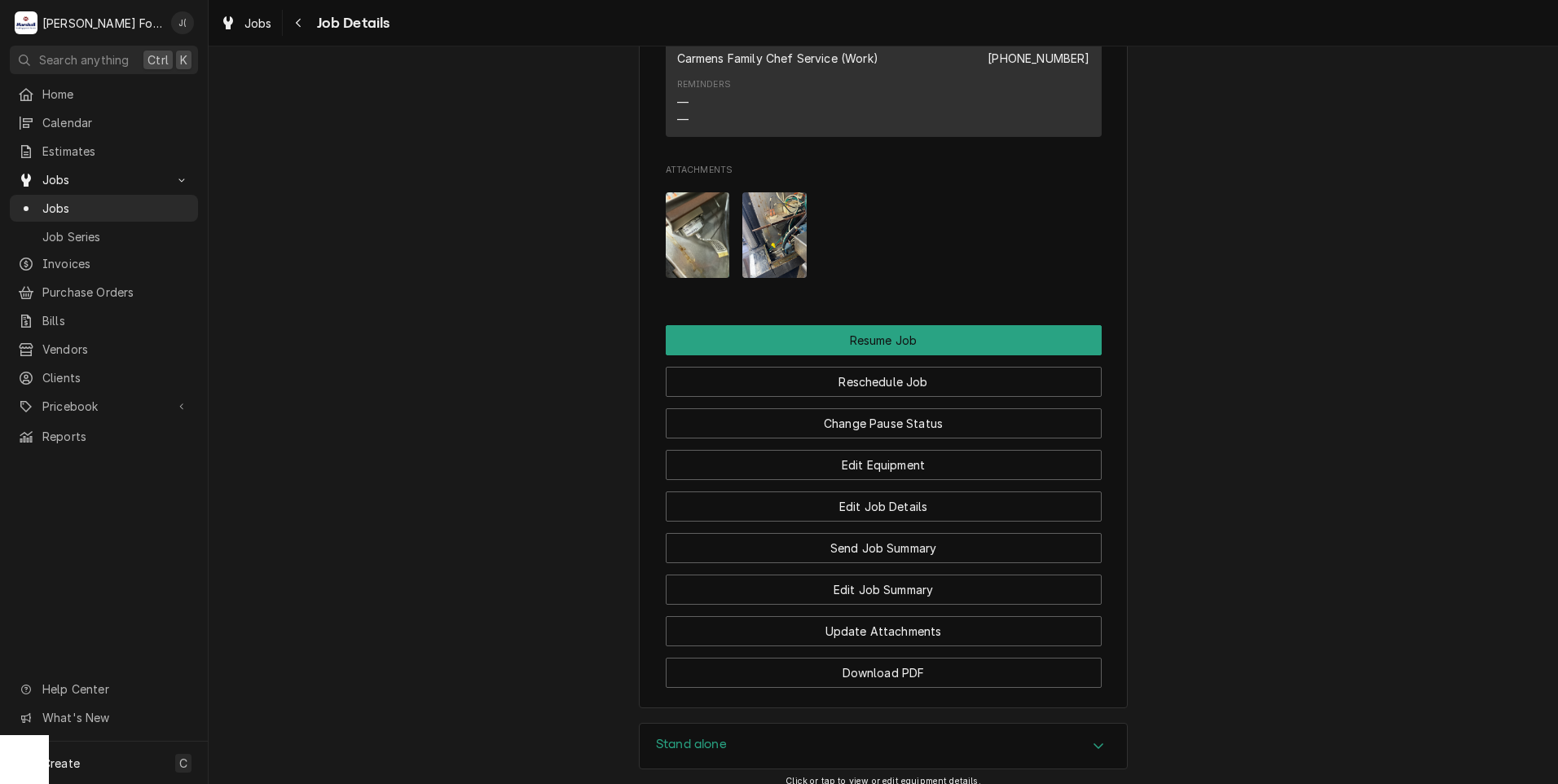
scroll to position [2007, 0]
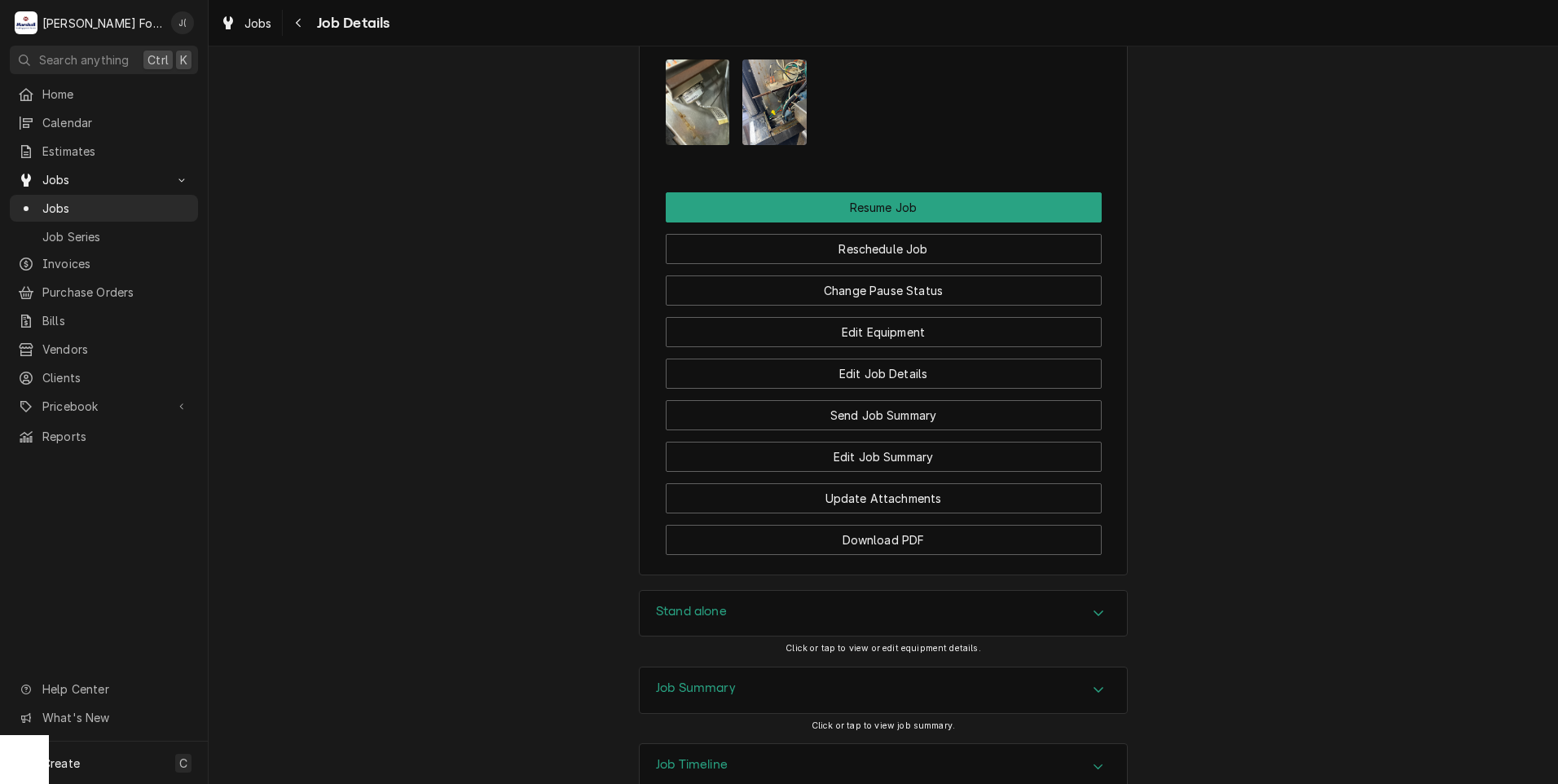
click at [683, 604] on h3 "Stand alone" at bounding box center [691, 611] width 71 height 15
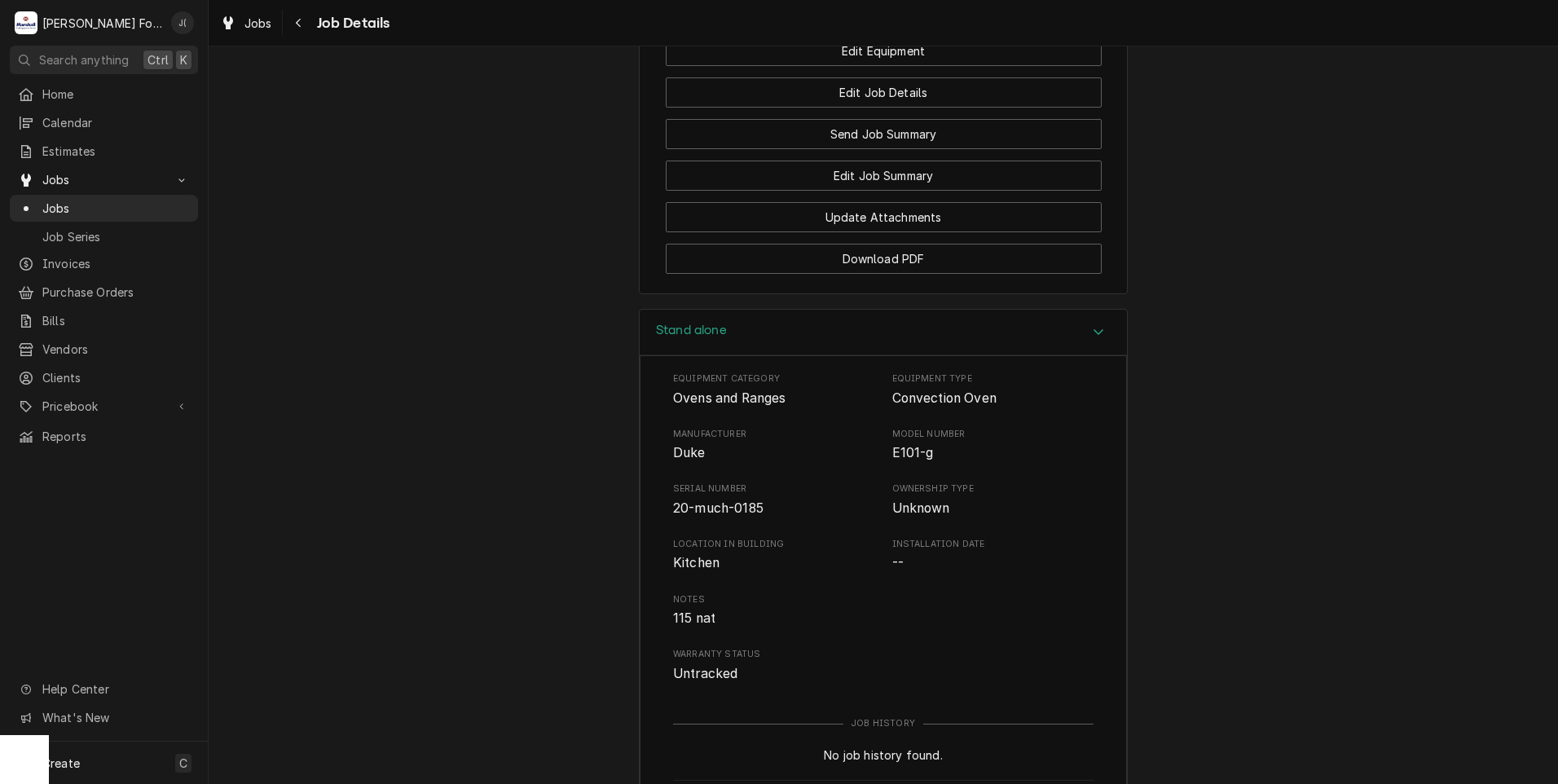
scroll to position [2332, 0]
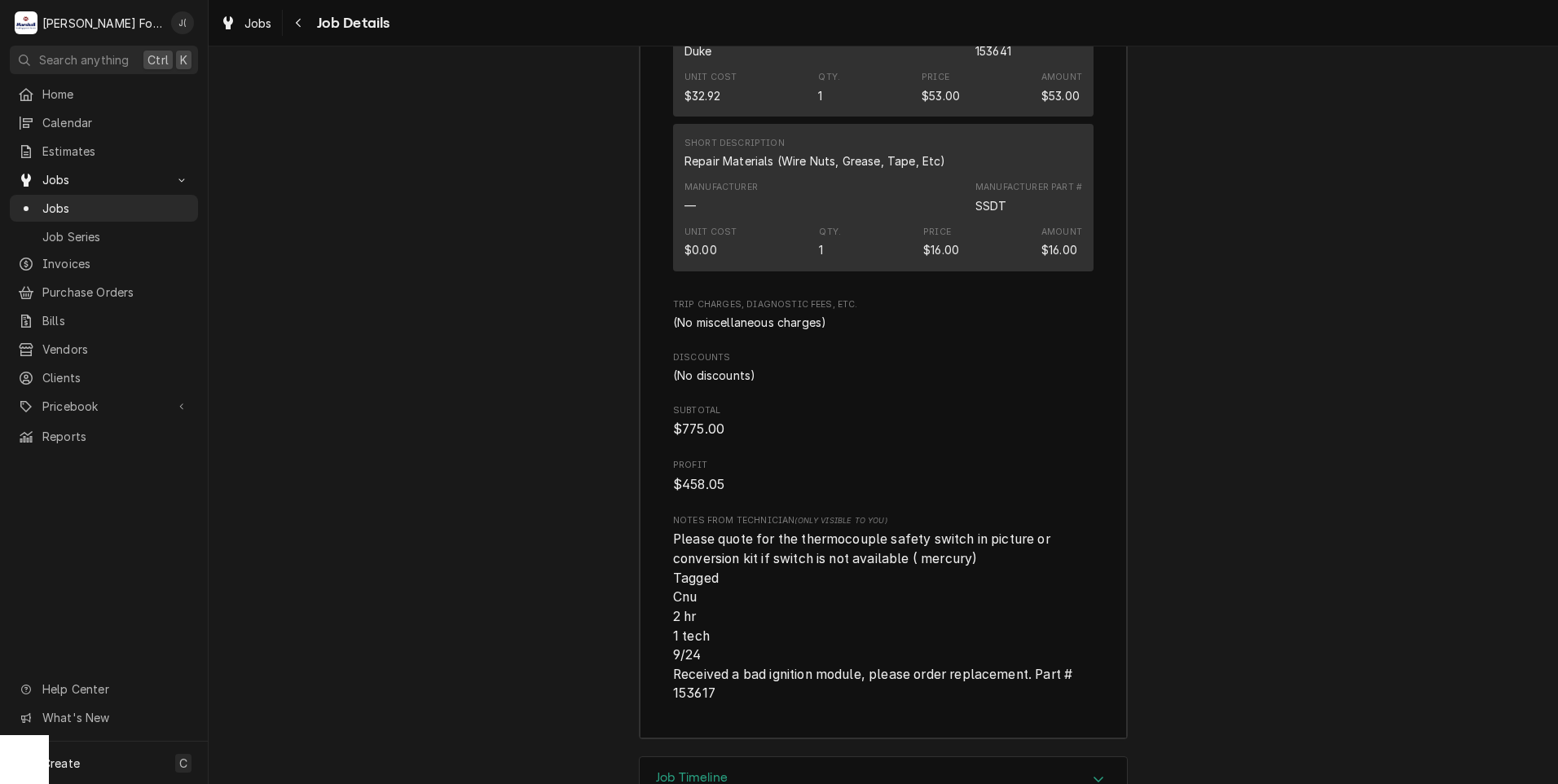
scroll to position [4316, 0]
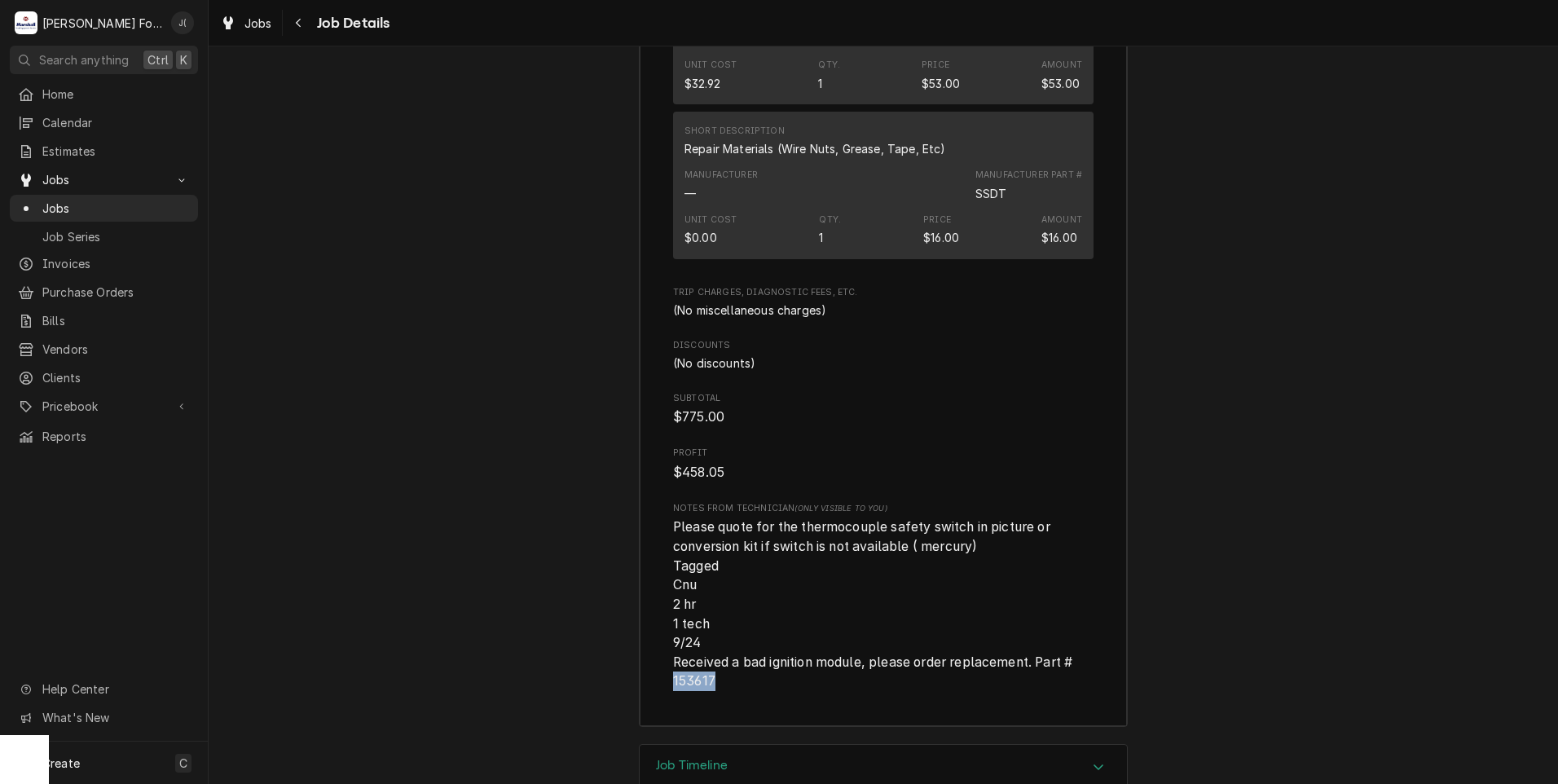
drag, startPoint x: 708, startPoint y: 568, endPoint x: 668, endPoint y: 569, distance: 40.0
click at [673, 569] on span "Please quote for the thermocouple safety switch in picture or conversion kit if…" at bounding box center [874, 604] width 402 height 169
copy span "153617"
click at [123, 200] on span "Jobs" at bounding box center [116, 208] width 148 height 17
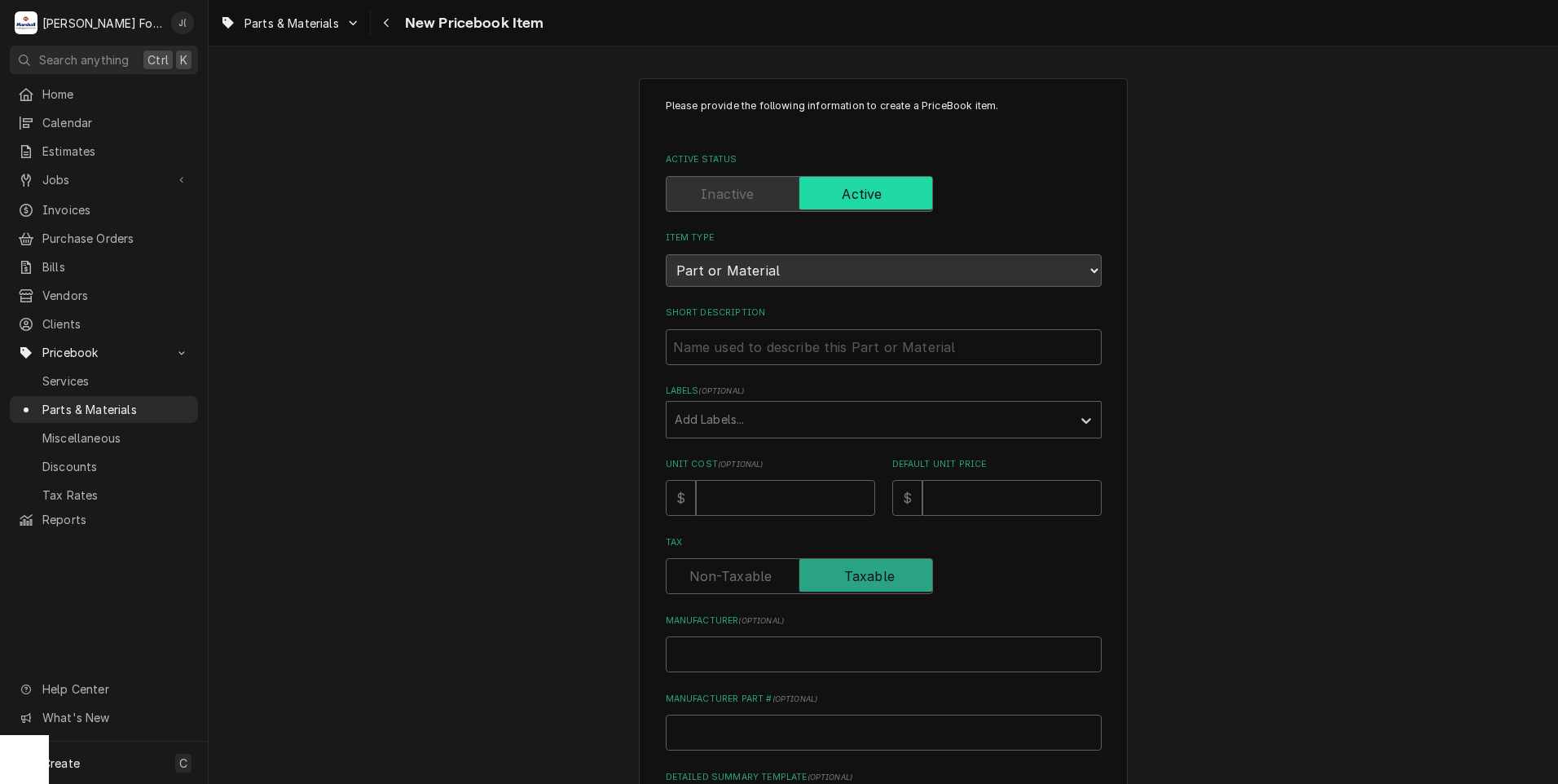
drag, startPoint x: 0, startPoint y: 0, endPoint x: 564, endPoint y: 282, distance: 630.6
click at [564, 282] on div "Please provide the following information to create a PriceBook item. Active Sta…" at bounding box center [883, 609] width 1350 height 1091
click at [713, 733] on input "Manufacturer Part # ( optional )" at bounding box center [883, 733] width 436 height 36
paste input "00-915965"
type textarea "x"
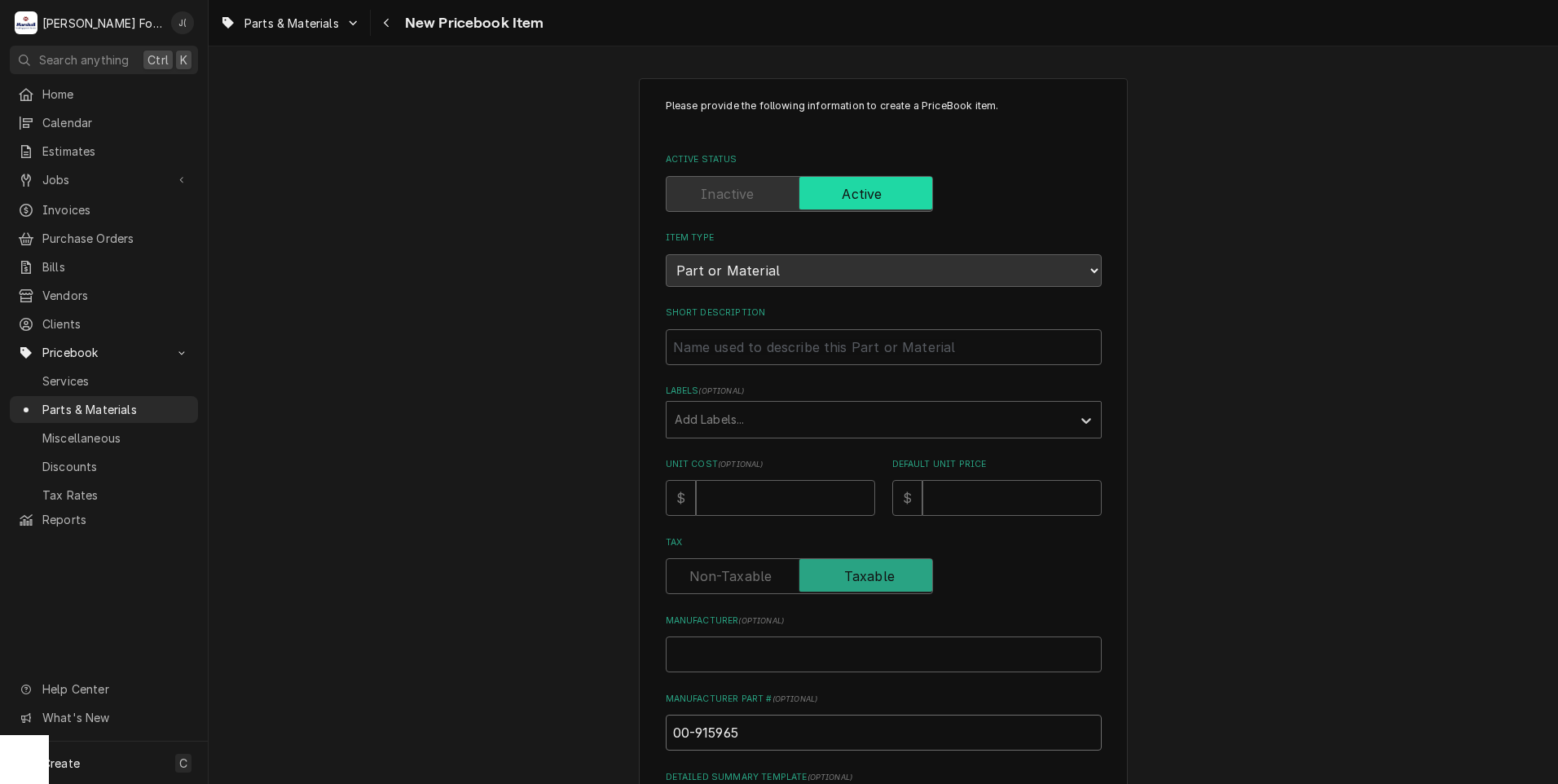
type input "00-915965"
click at [706, 655] on input "Manufacturer ( optional )" at bounding box center [883, 654] width 436 height 36
type textarea "x"
type input "H"
type textarea "x"
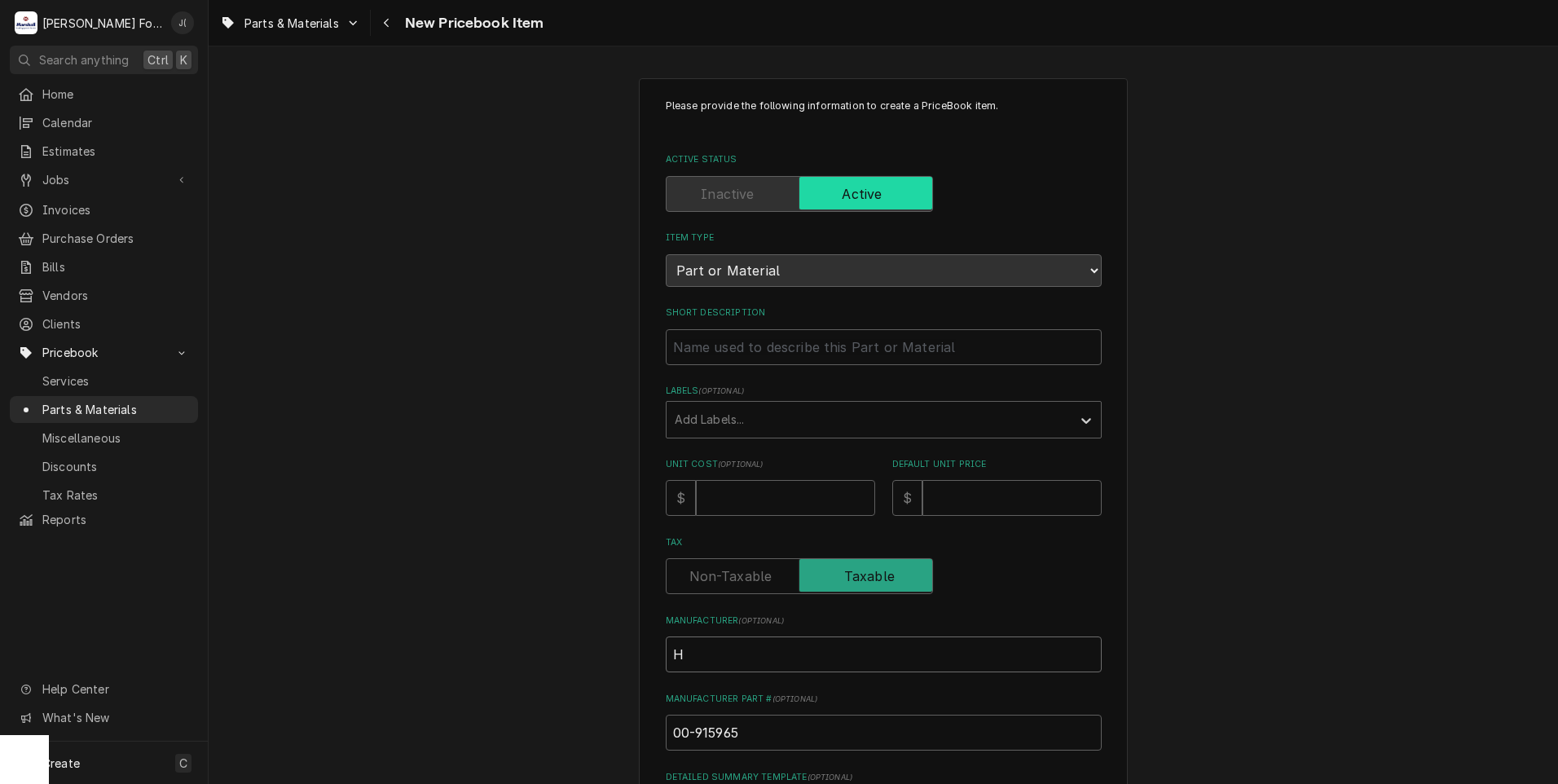
type input "HO"
type textarea "x"
type input "HOB"
type textarea "x"
type input "HOBA"
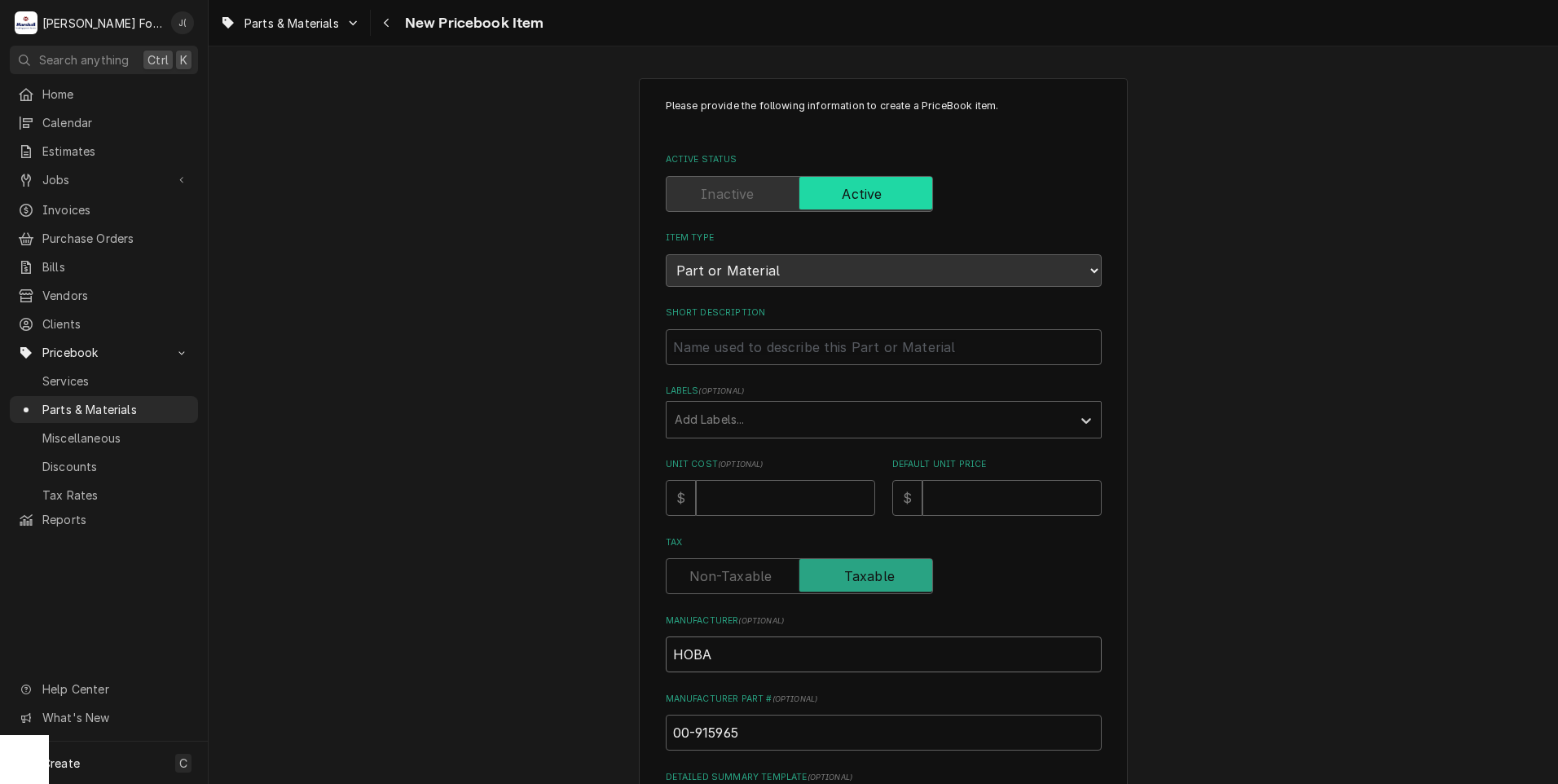
type textarea "x"
type input "HOBAR"
type textarea "x"
type input "HOBART"
click at [712, 480] on input "Unit Cost ( optional )" at bounding box center [786, 498] width 179 height 36
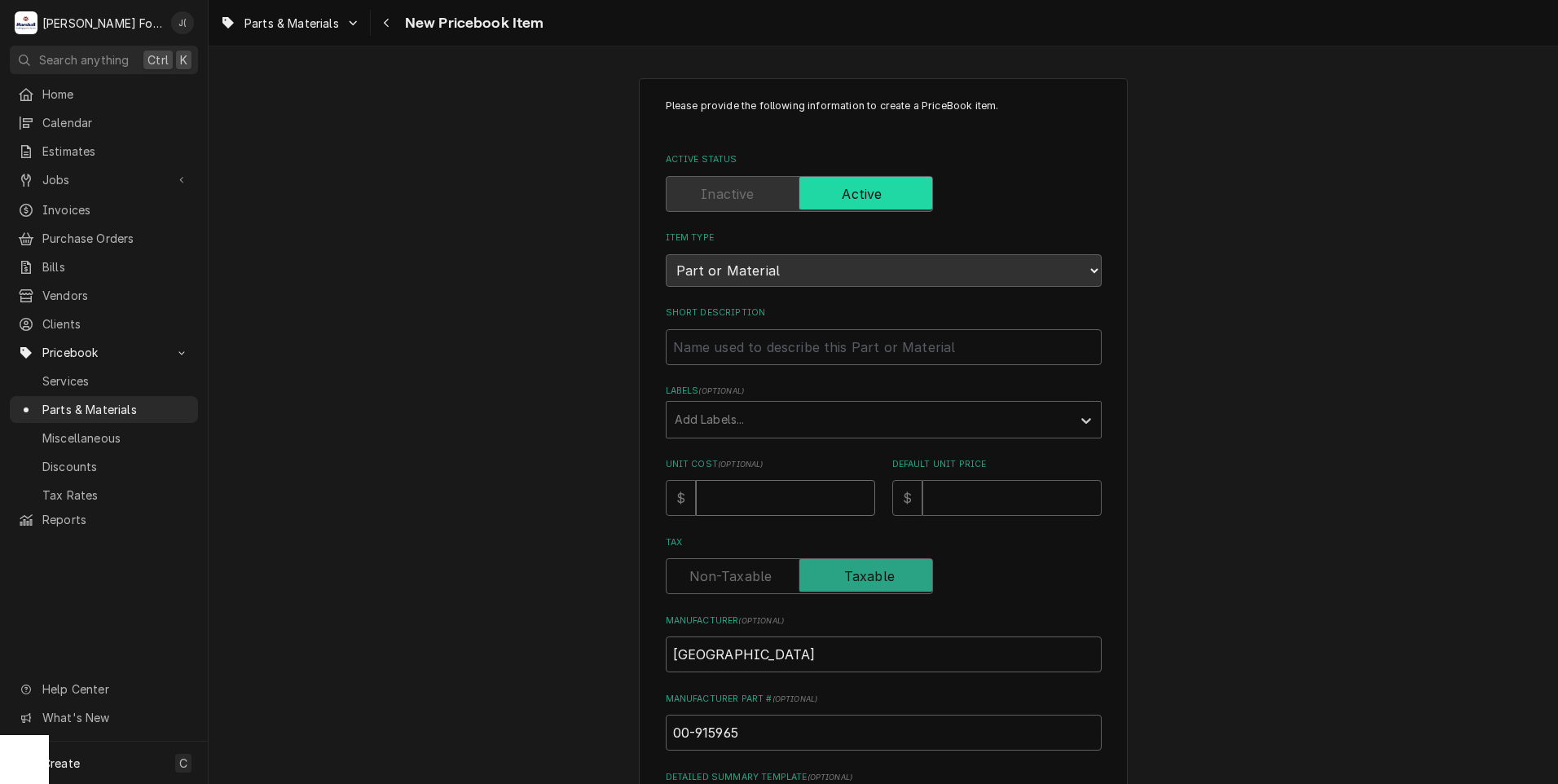
type textarea "x"
type input "7"
type textarea "x"
type input "76"
type textarea "x"
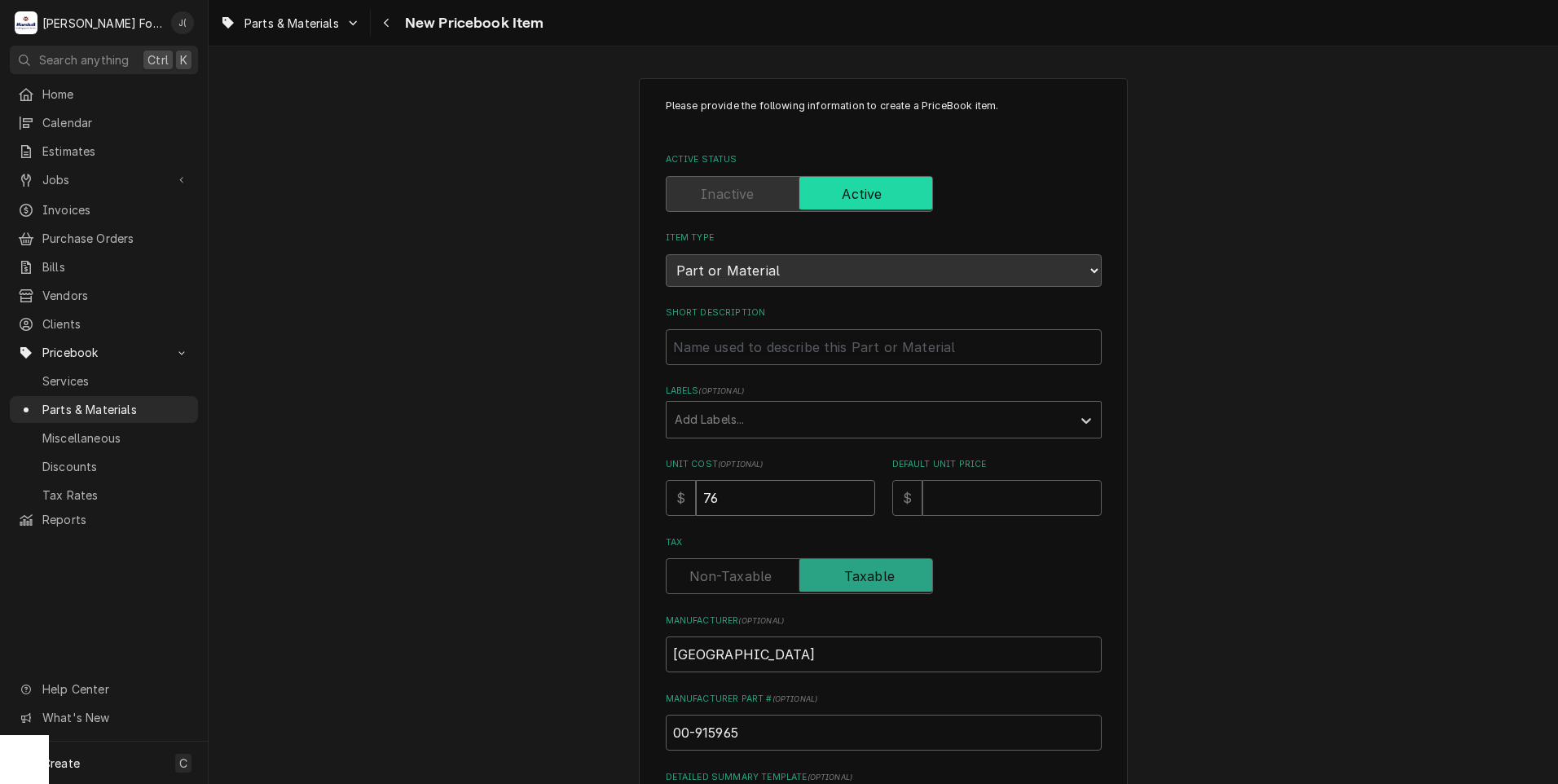
type input "76.6"
type textarea "x"
type input "76.67"
type textarea "x"
type input "9"
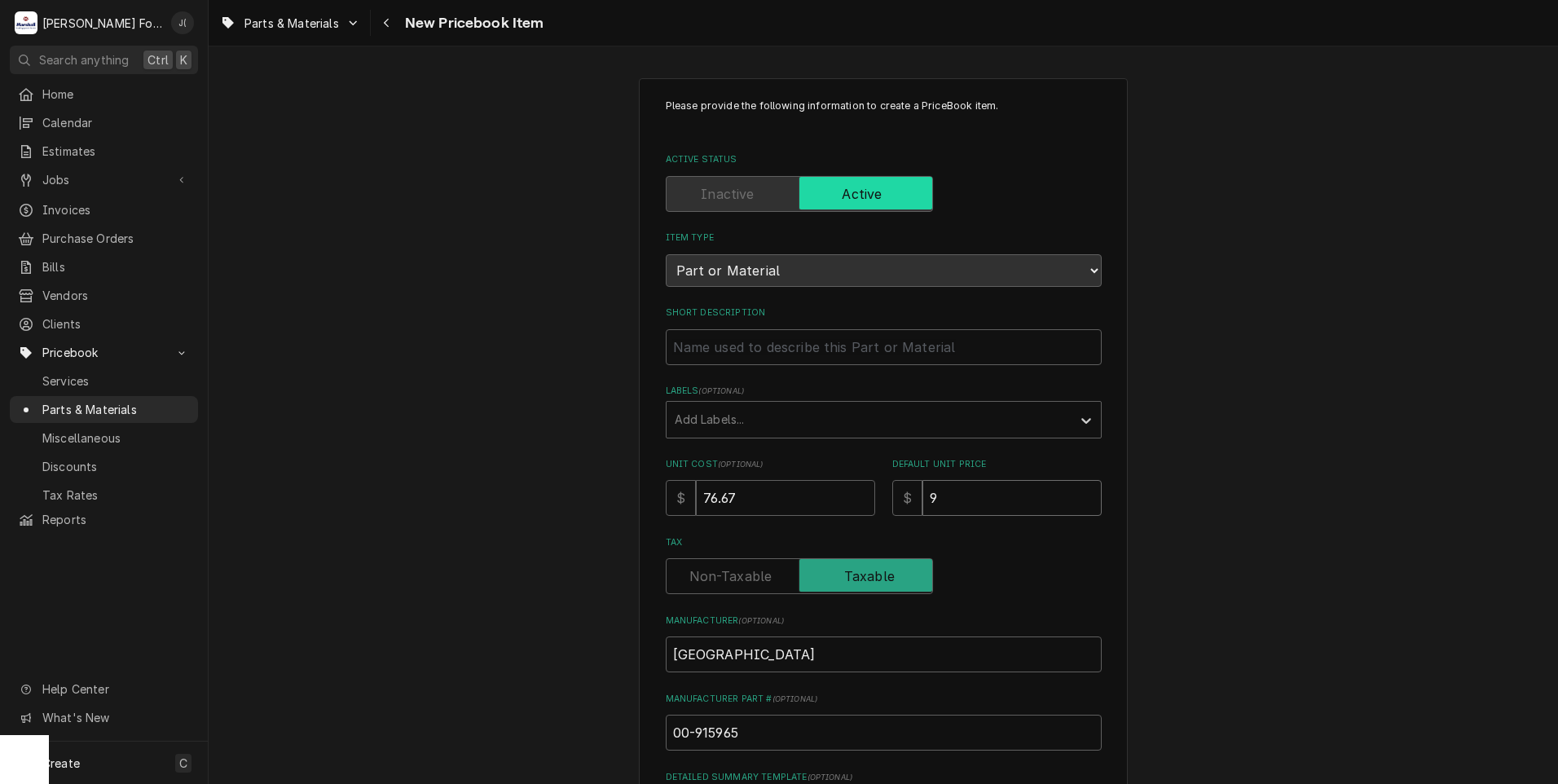
type textarea "x"
type input "99"
type textarea "x"
type input "993"
type textarea "x"
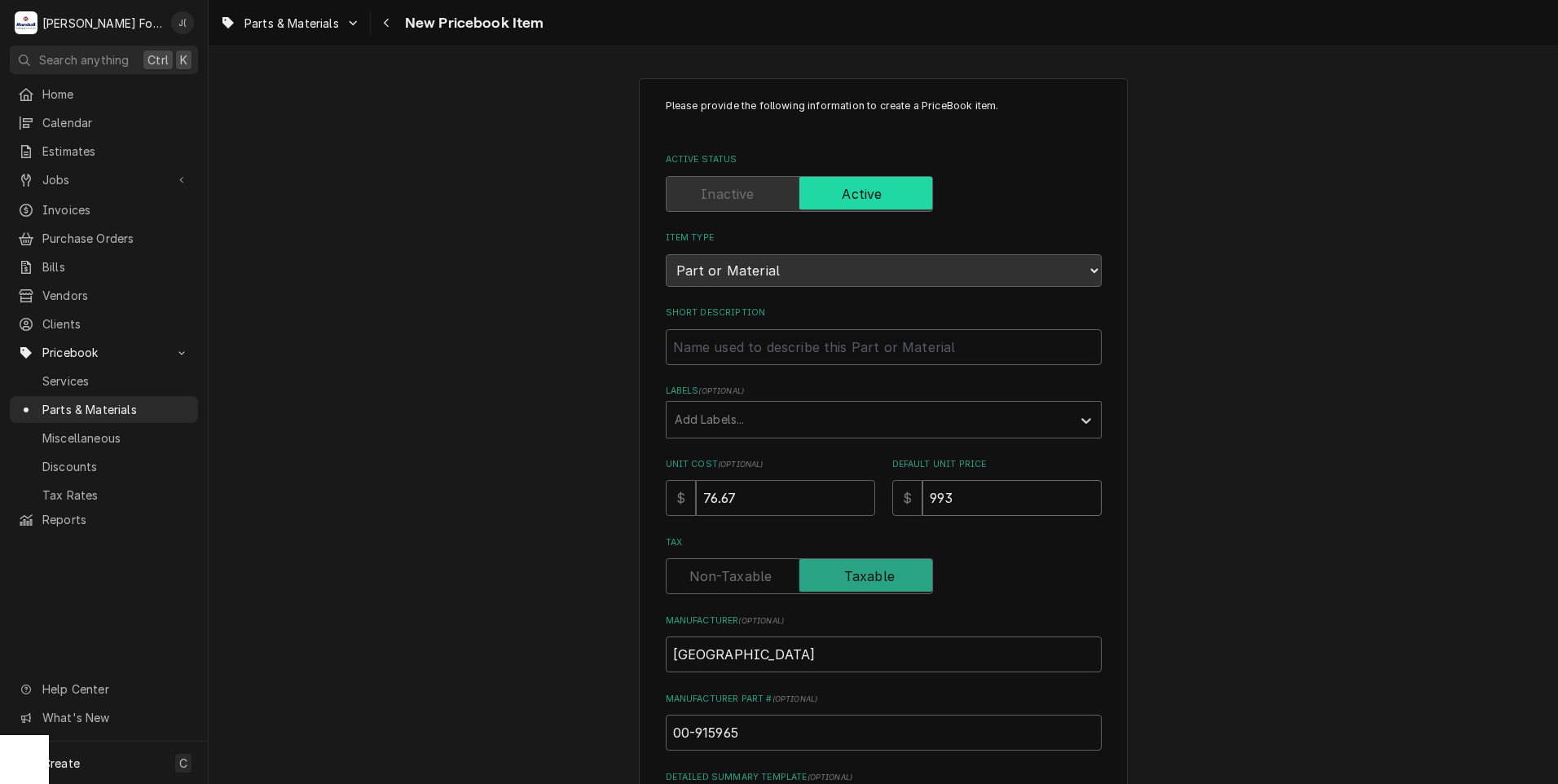
type input "99"
type textarea "x"
type input "99.0"
type textarea "x"
type input "99.00"
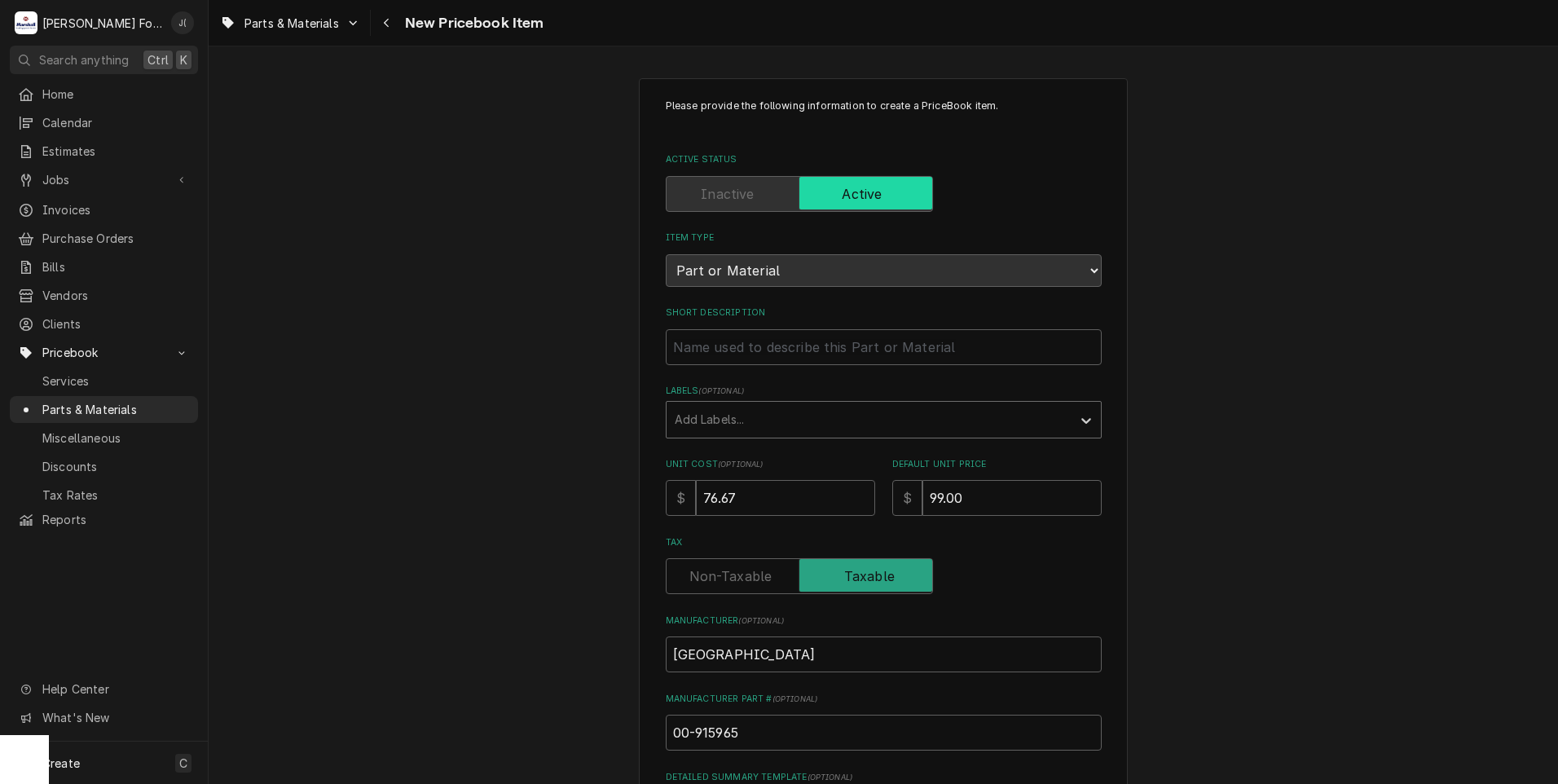
click at [707, 416] on div "Labels" at bounding box center [869, 419] width 389 height 29
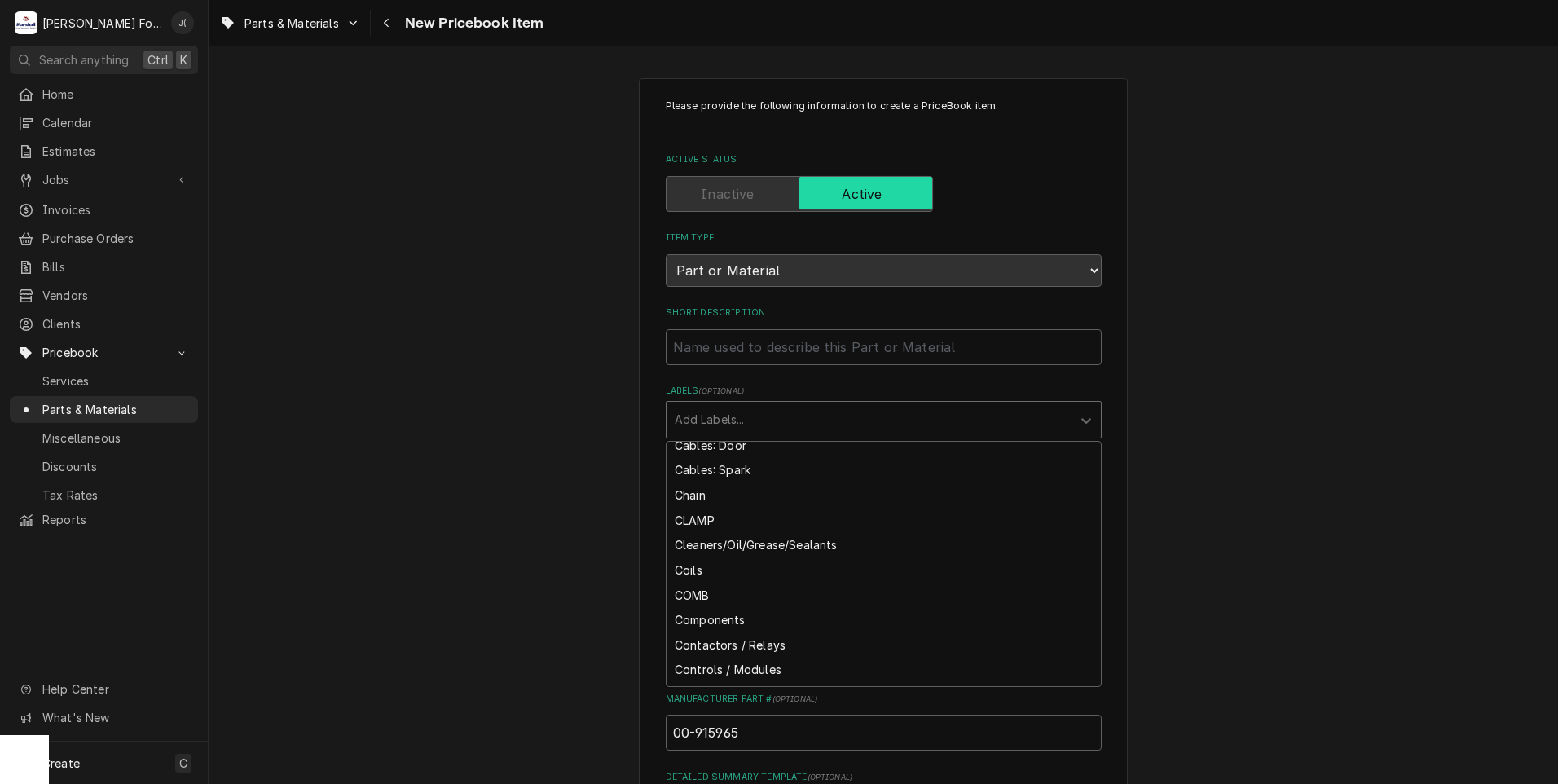
scroll to position [1303, 0]
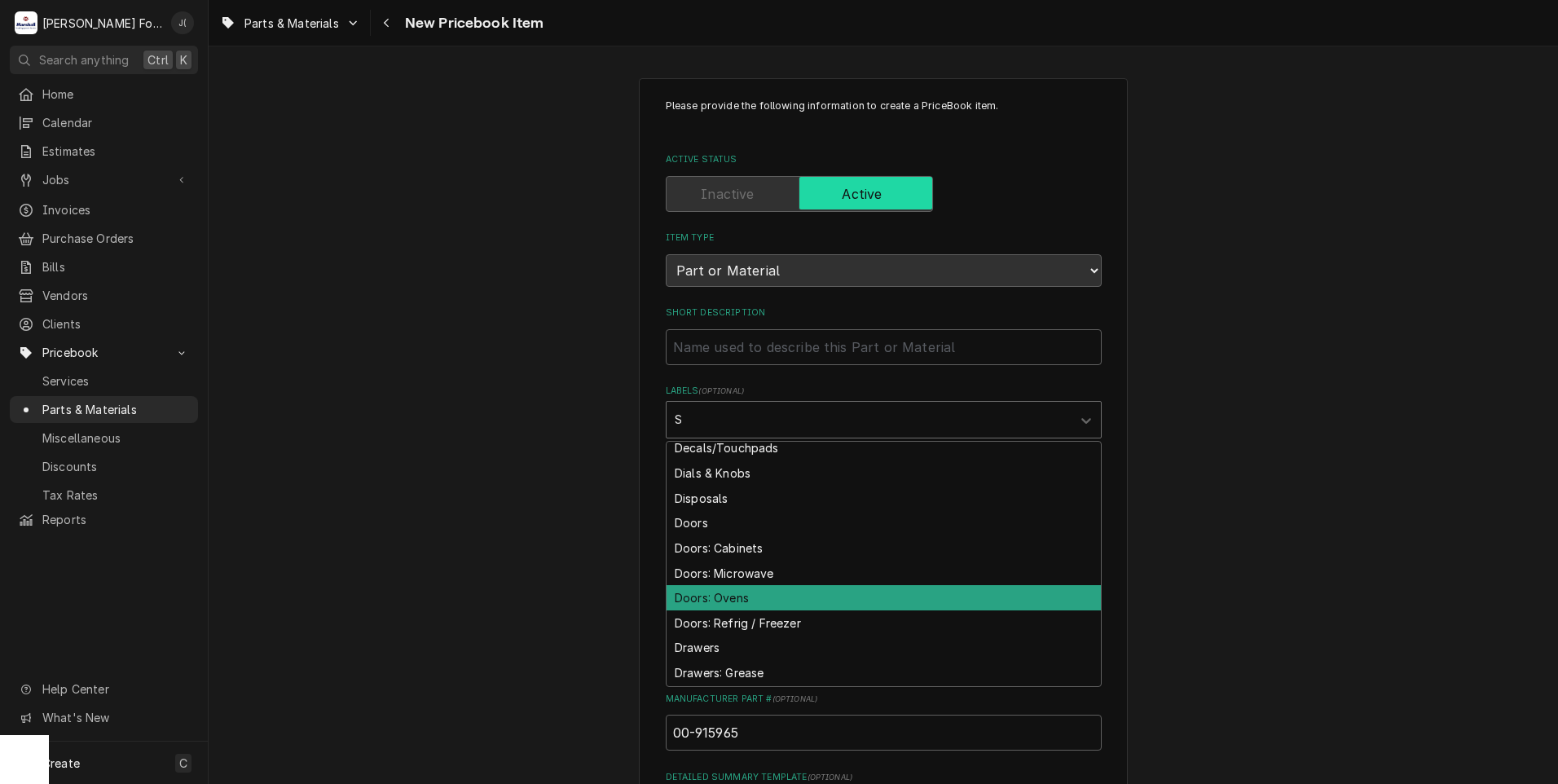
type input "SW"
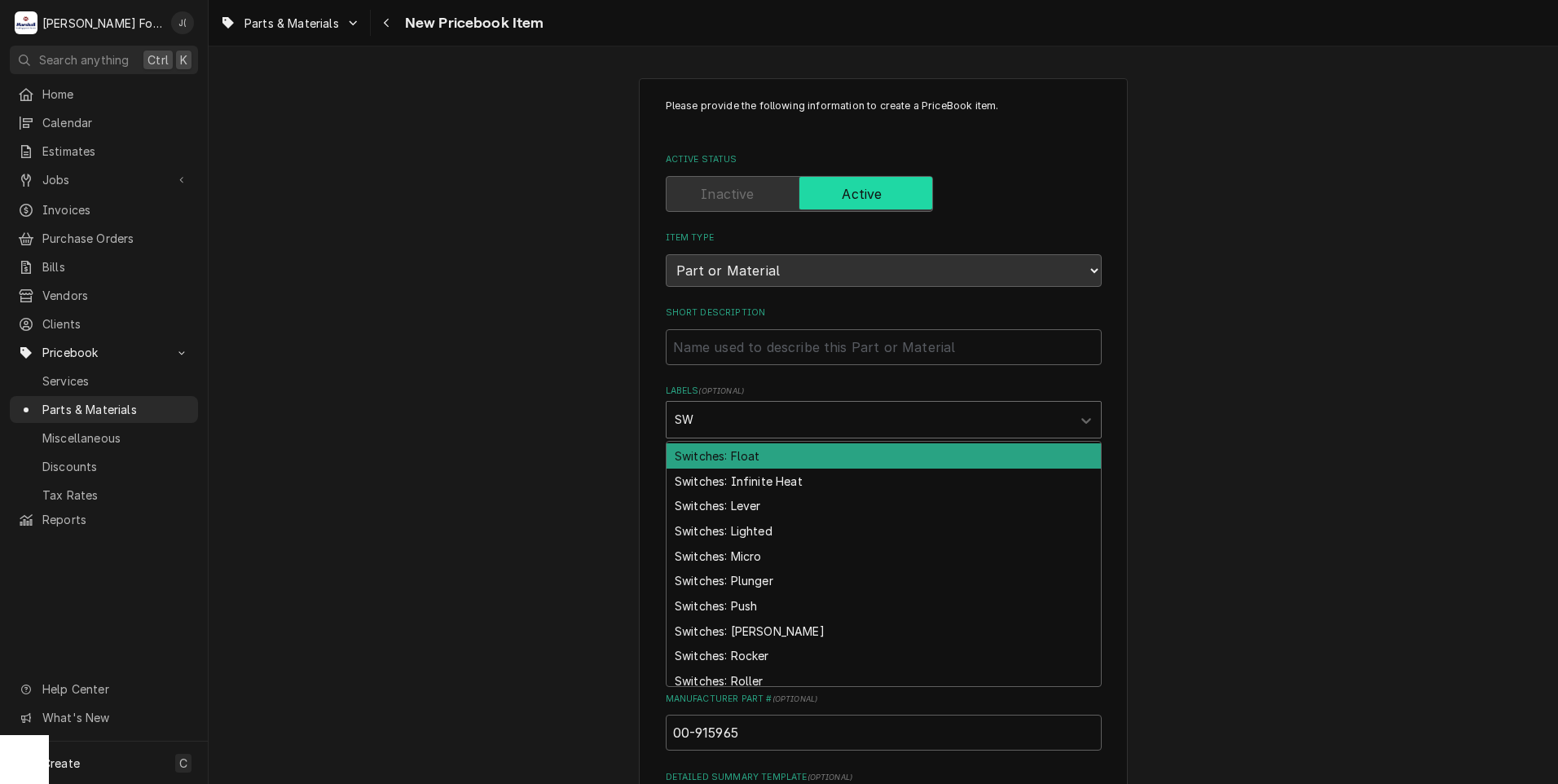
scroll to position [0, 0]
click at [729, 455] on div "Switches" at bounding box center [883, 454] width 434 height 26
type textarea "x"
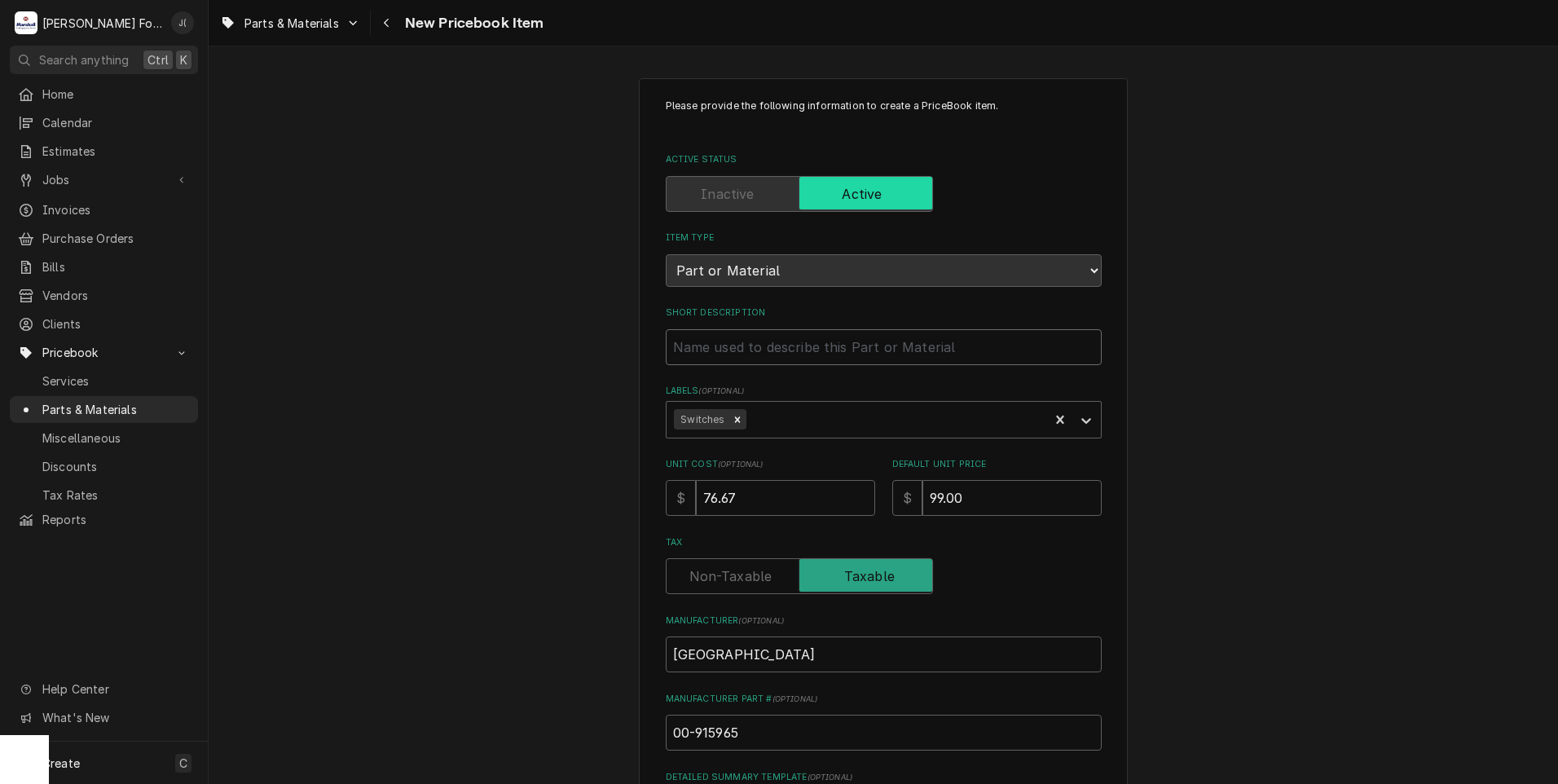
click at [773, 345] on input "Short Description" at bounding box center [883, 347] width 436 height 36
type textarea "x"
type input "S"
type textarea "x"
type input "SW"
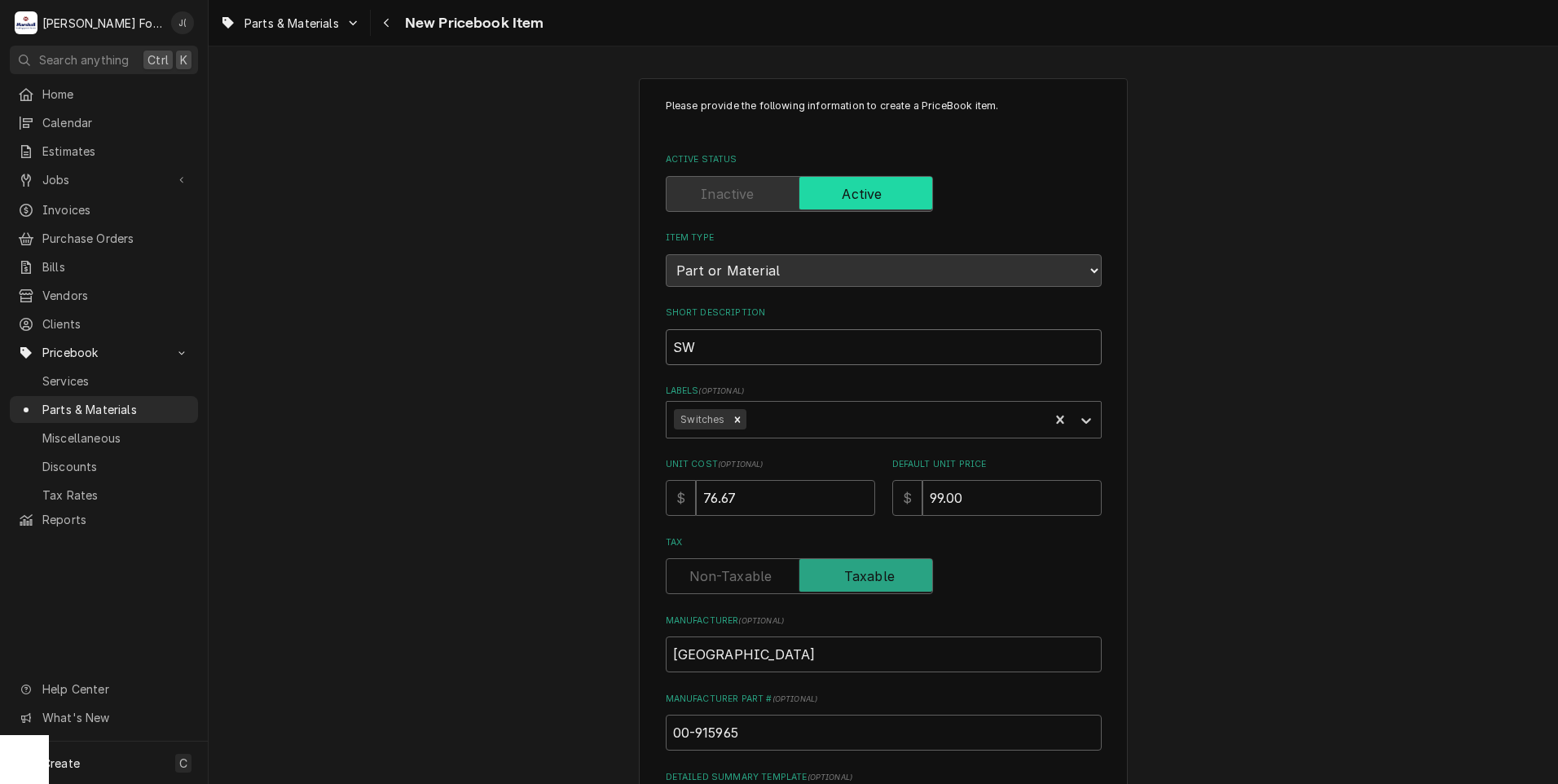
type textarea "x"
type input "SWI"
type textarea "x"
type input "SWIT"
type textarea "x"
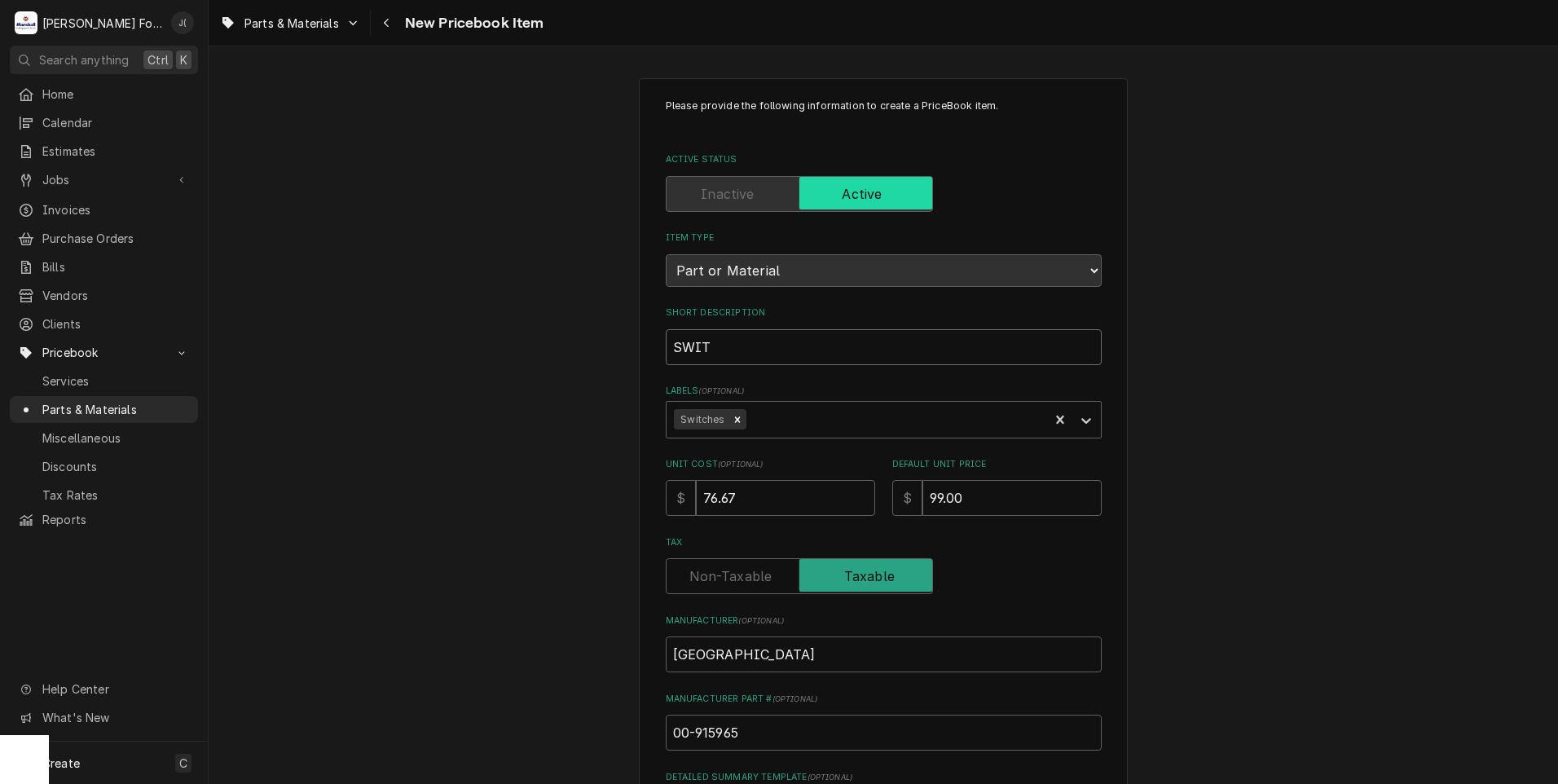
type input "SWITC"
type textarea "x"
type input "SWITCH"
type textarea "x"
type input "SWITCH,"
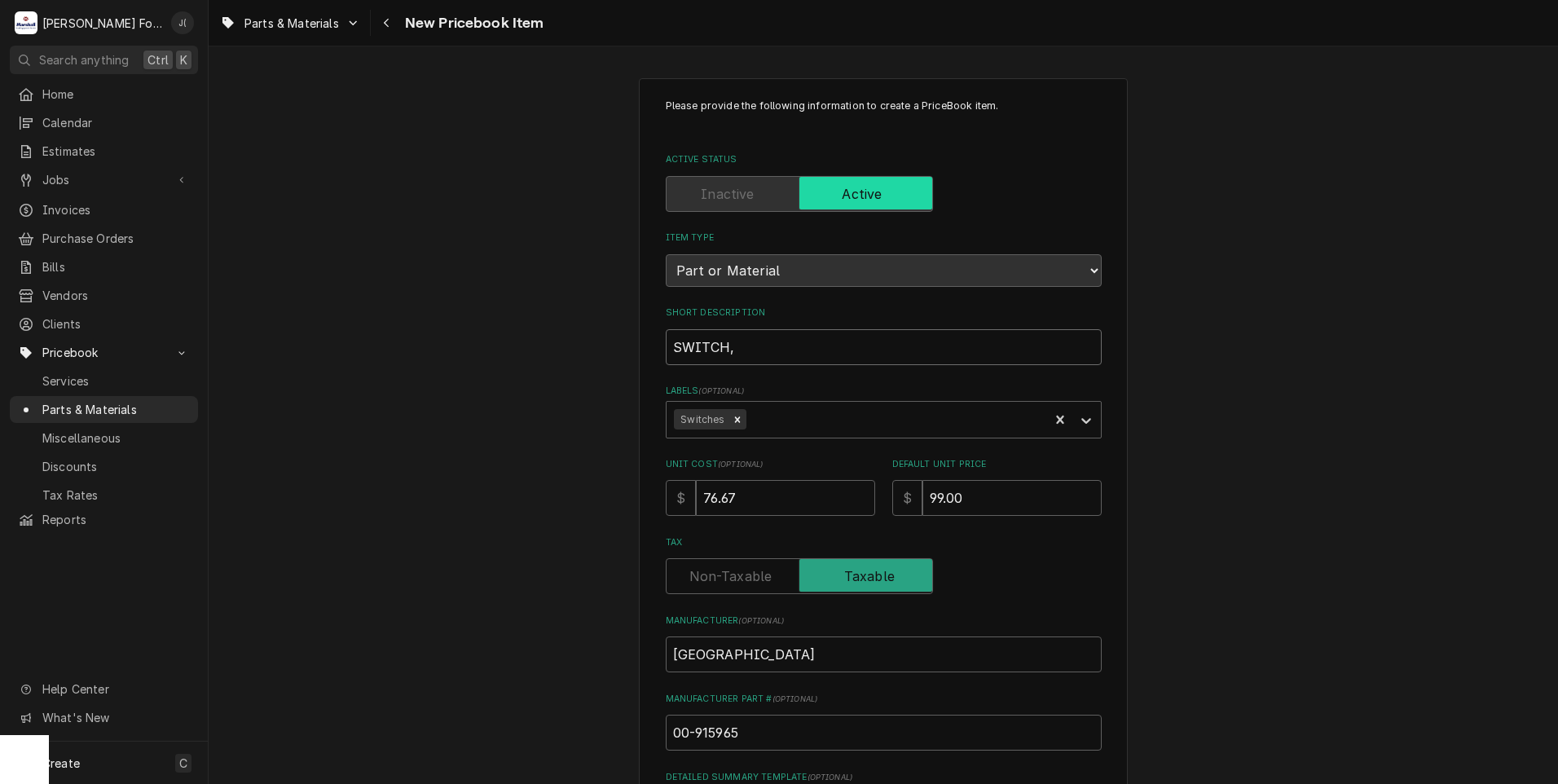
type textarea "x"
type input "SWITCH,"
type textarea "x"
type input "SWITCH, O"
type textarea "x"
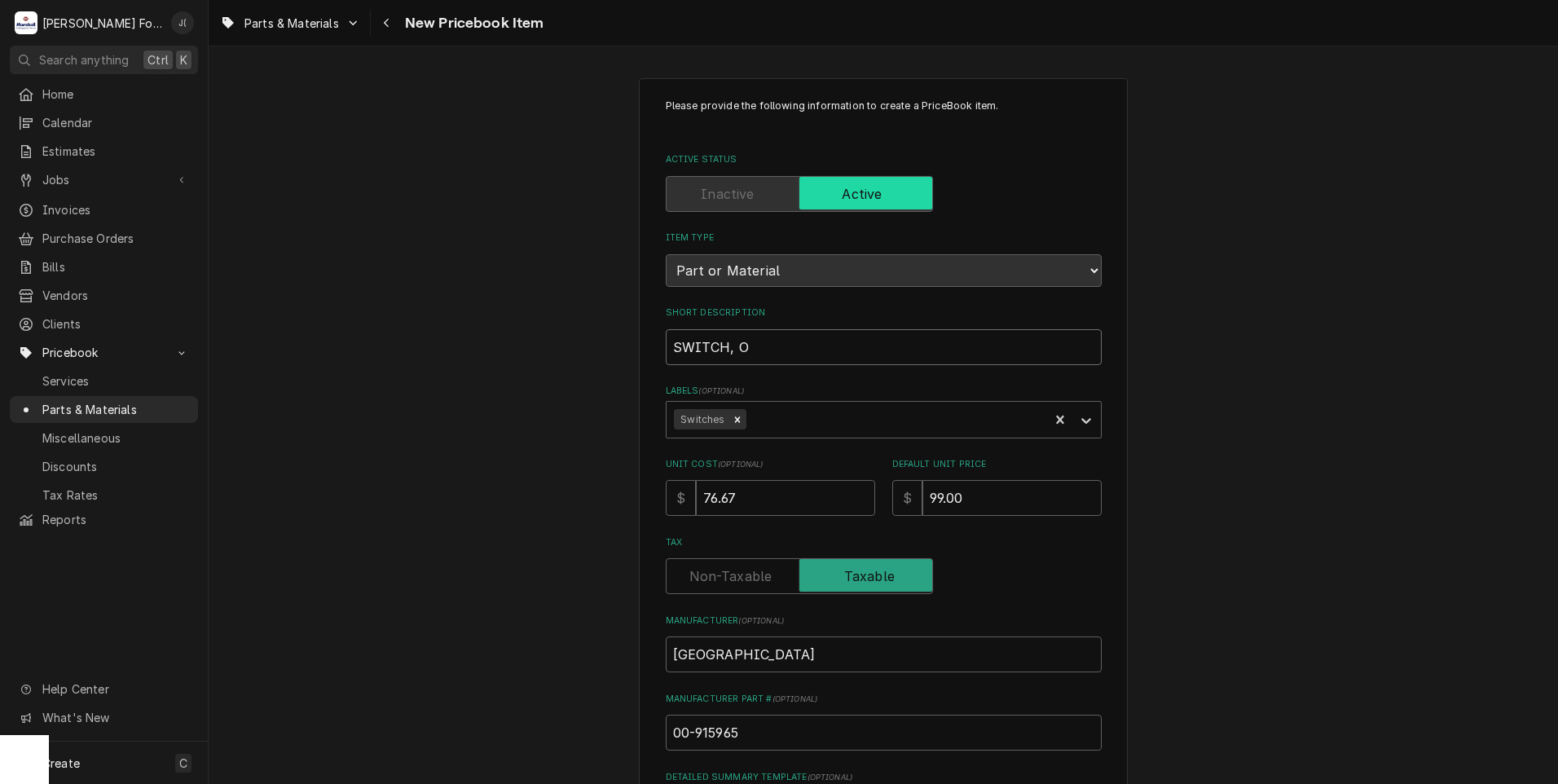
type input "SWITCH, ON"
type textarea "x"
type input "SWITCH, ON/"
type textarea "x"
type input "SWITCH, ON/O"
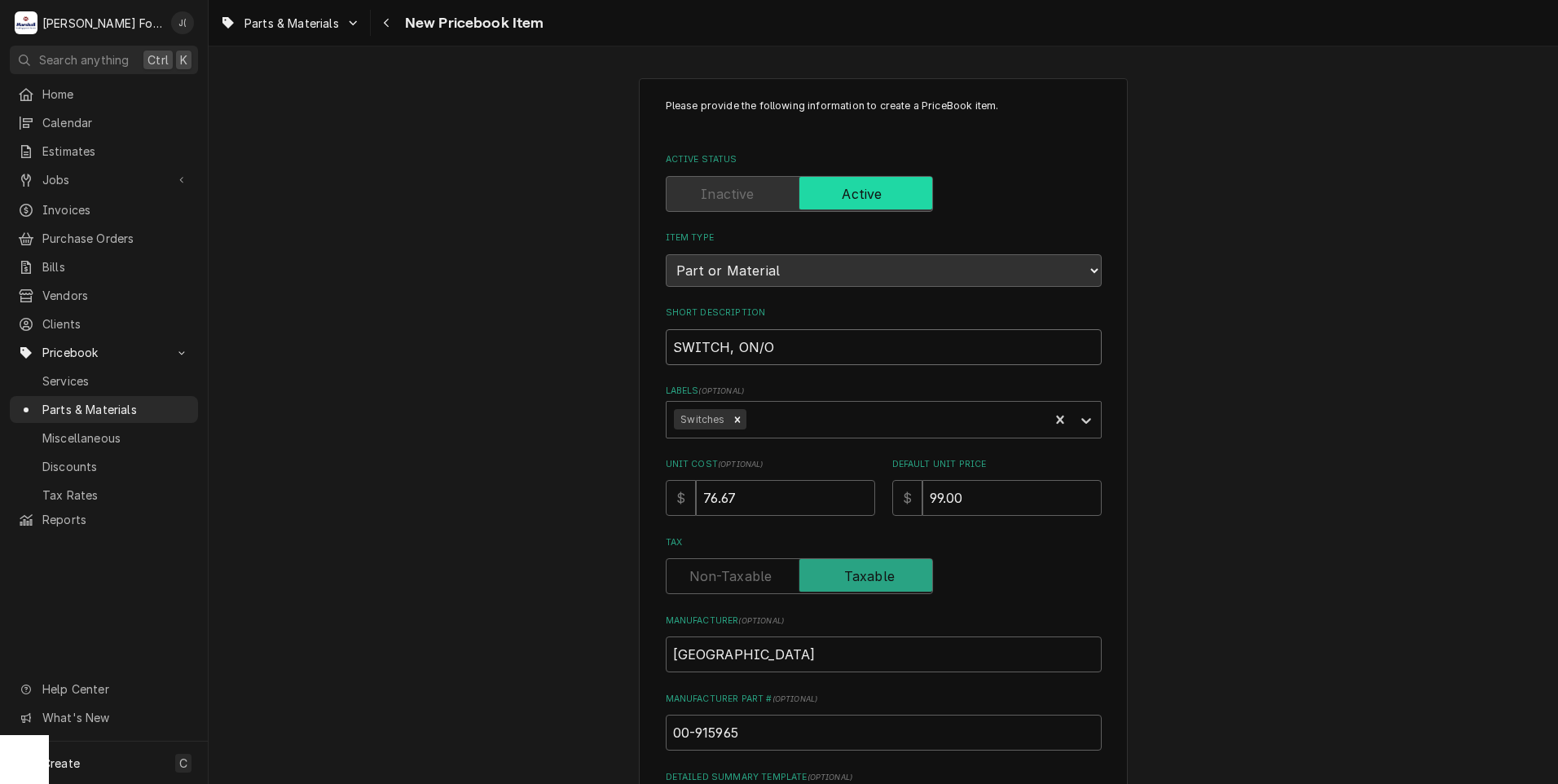
type textarea "x"
type input "SWITCH, ON/OF"
type textarea "x"
type input "SWITCH, ON/OFF"
type textarea "x"
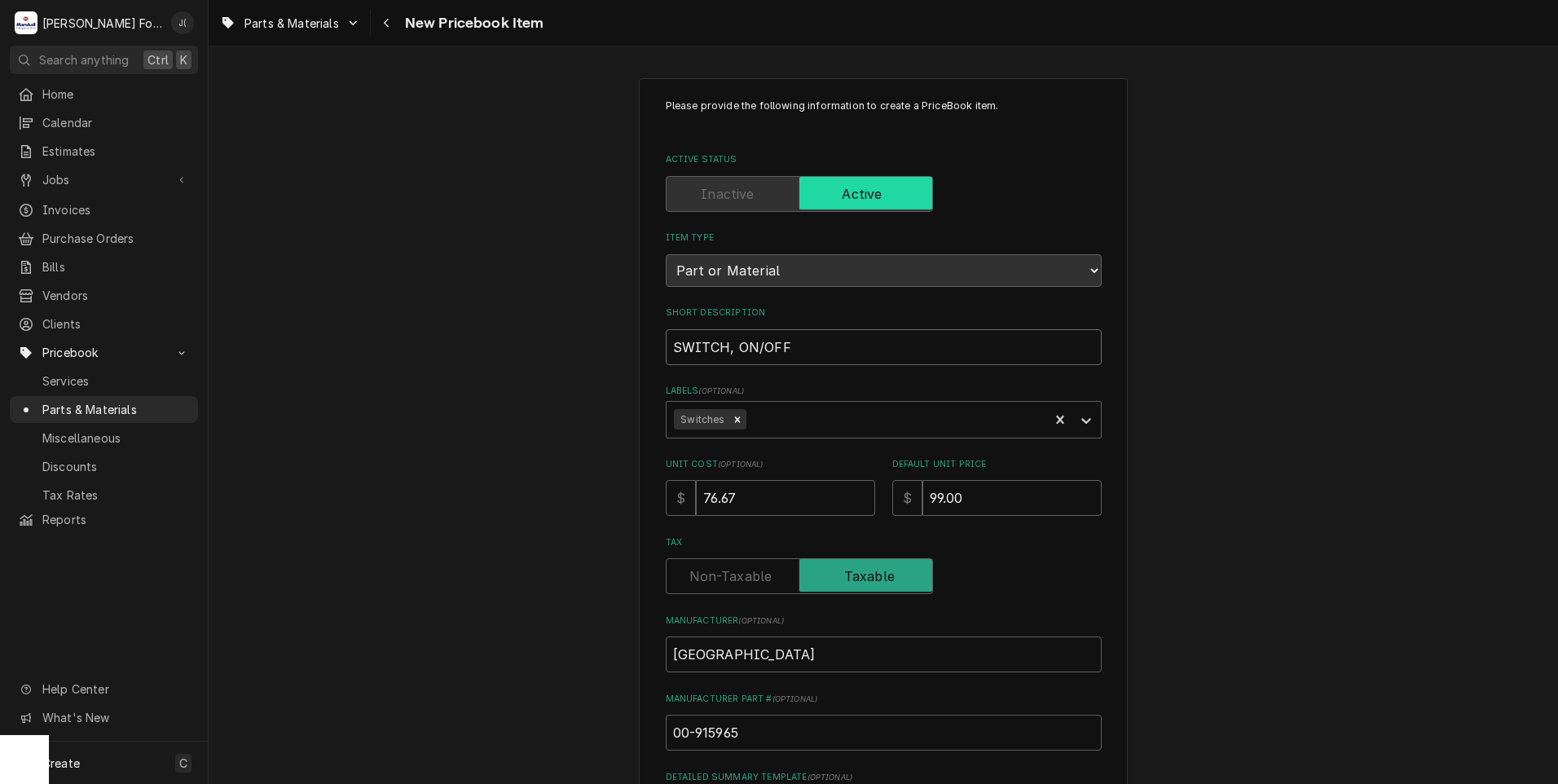
type input "SWITCH, ON/OFF"
type textarea "x"
type input "SWITCH, ON/OFF ("
type textarea "x"
type input "SWITCH, ON/OFF (B"
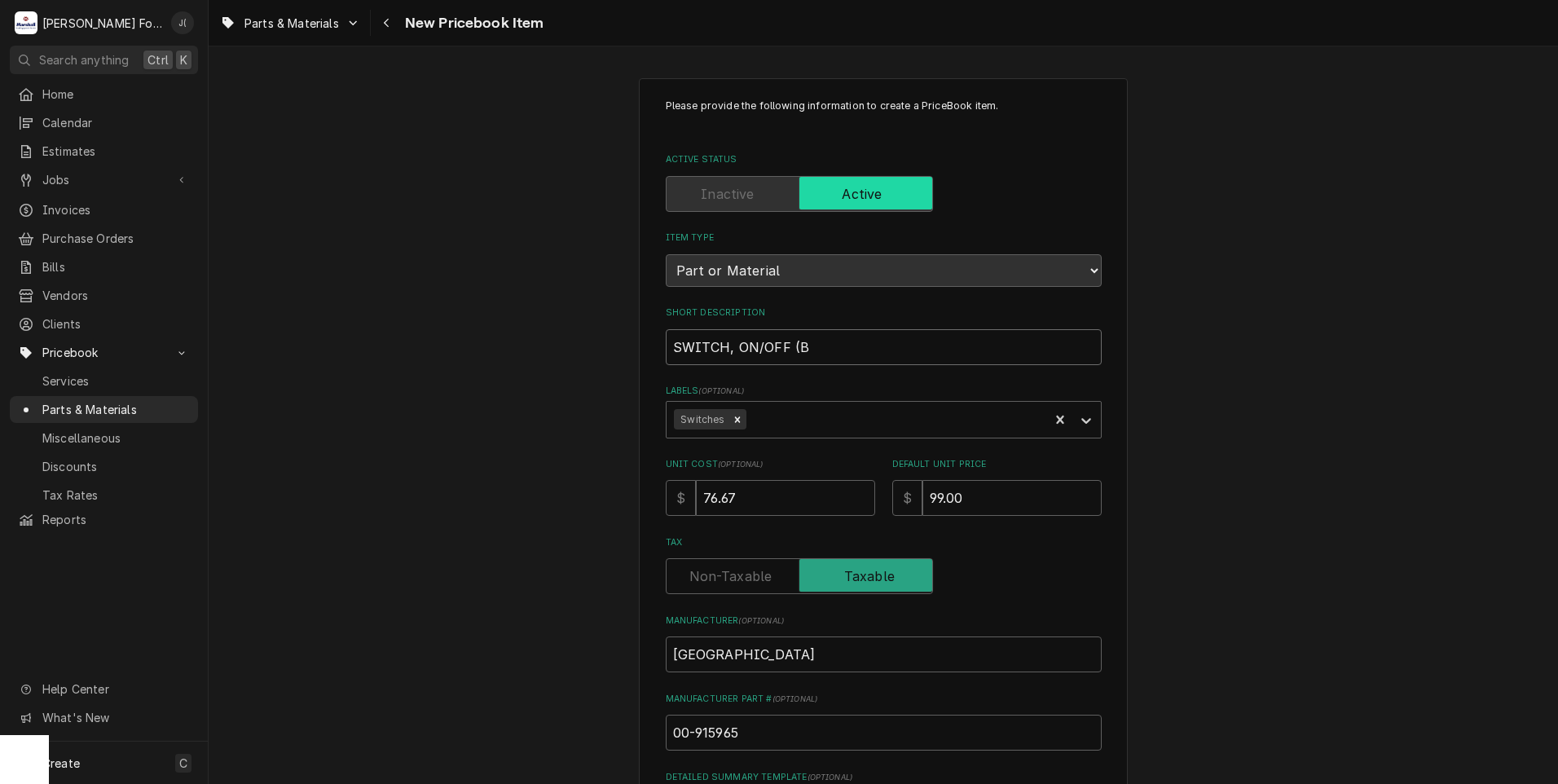
type textarea "x"
type input "SWITCH, ON/OFF (BL"
type textarea "x"
type input "SWITCH, ON/OFF (BLA"
type textarea "x"
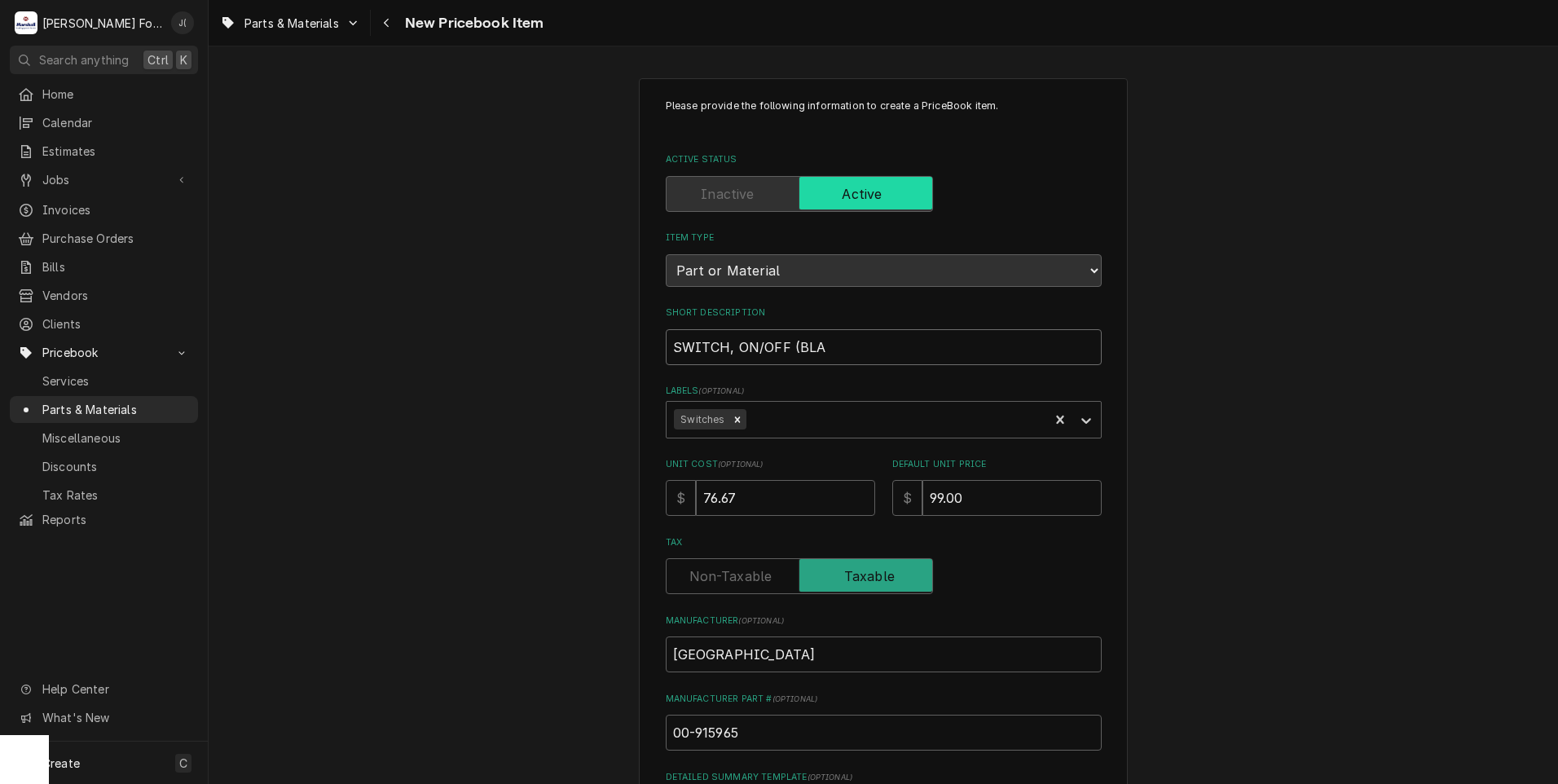
type input "SWITCH, ON/OFF (BLAC"
type textarea "x"
type input "SWITCH, ON/OFF (BLACK"
type textarea "x"
type input "SWITCH, ON/OFF (BLACK"
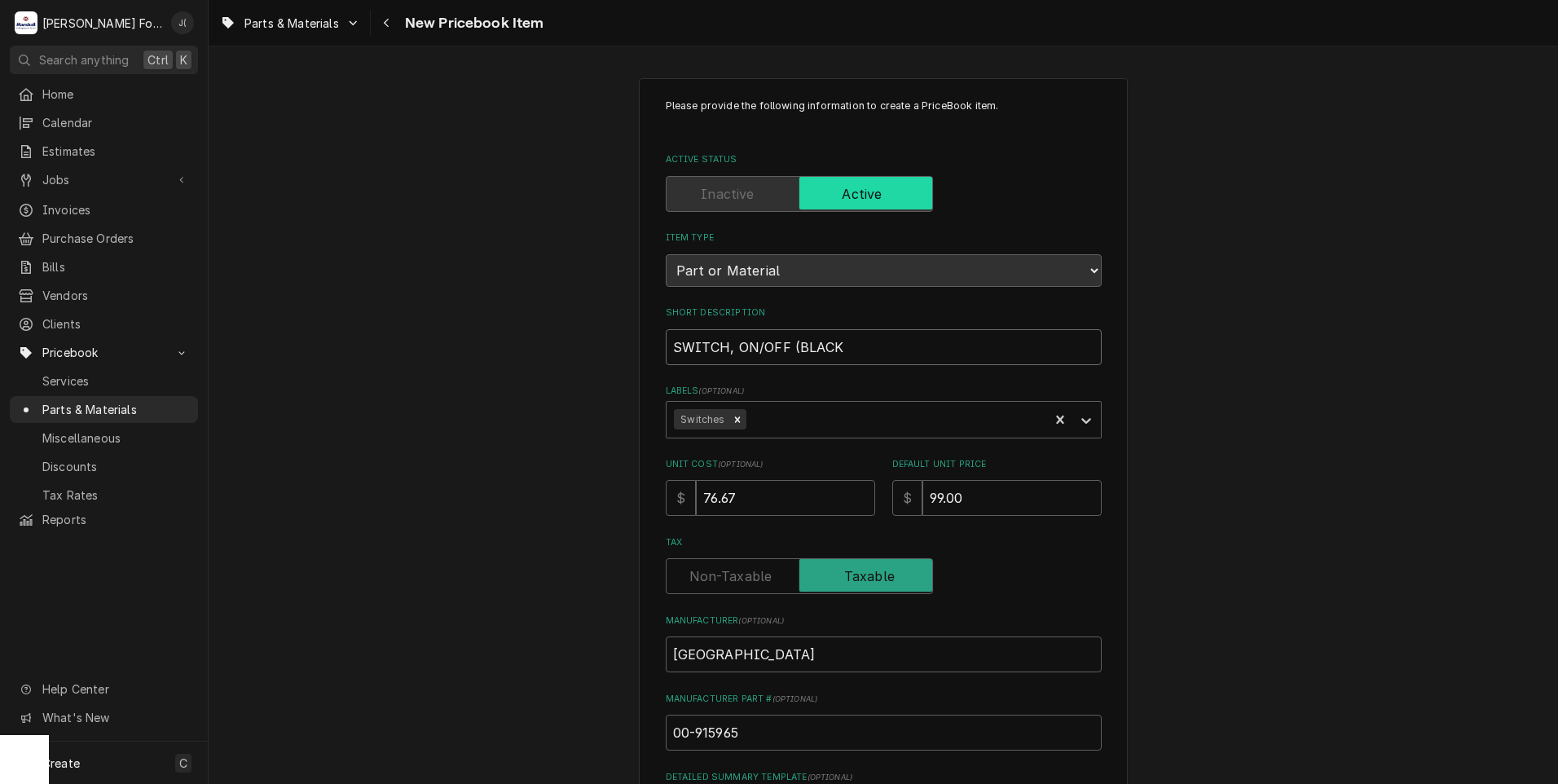
type textarea "x"
type input "SWITCH, ON/OFF (BLACK &"
type textarea "x"
type input "SWITCH, ON/OFF (BLACK &"
type textarea "x"
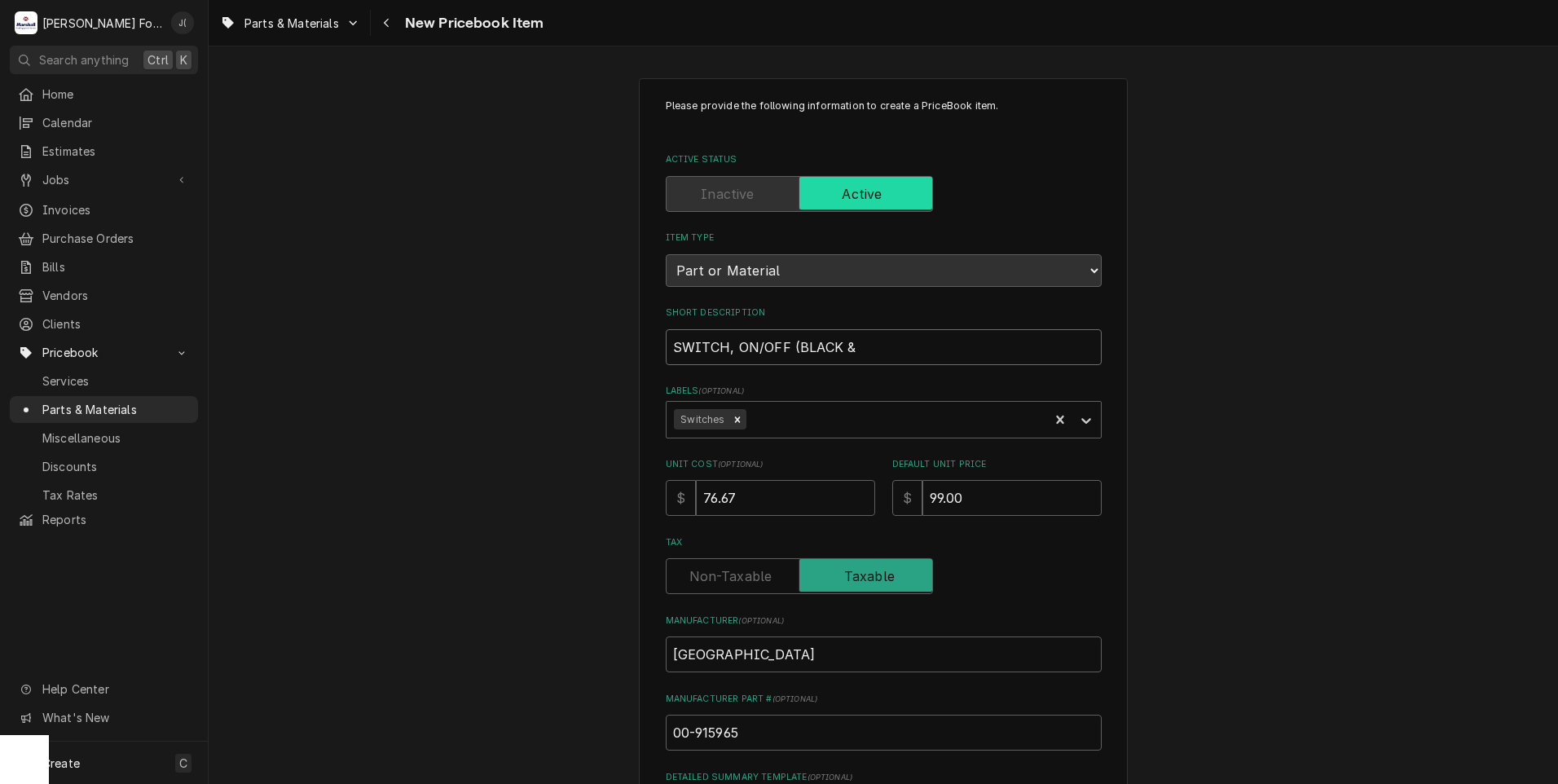
type input "SWITCH, ON/OFF (BLACK & W"
type textarea "x"
type input "SWITCH, ON/OFF (BLACK & WH"
type textarea "x"
type input "SWITCH, ON/OFF (BLACK & WHI"
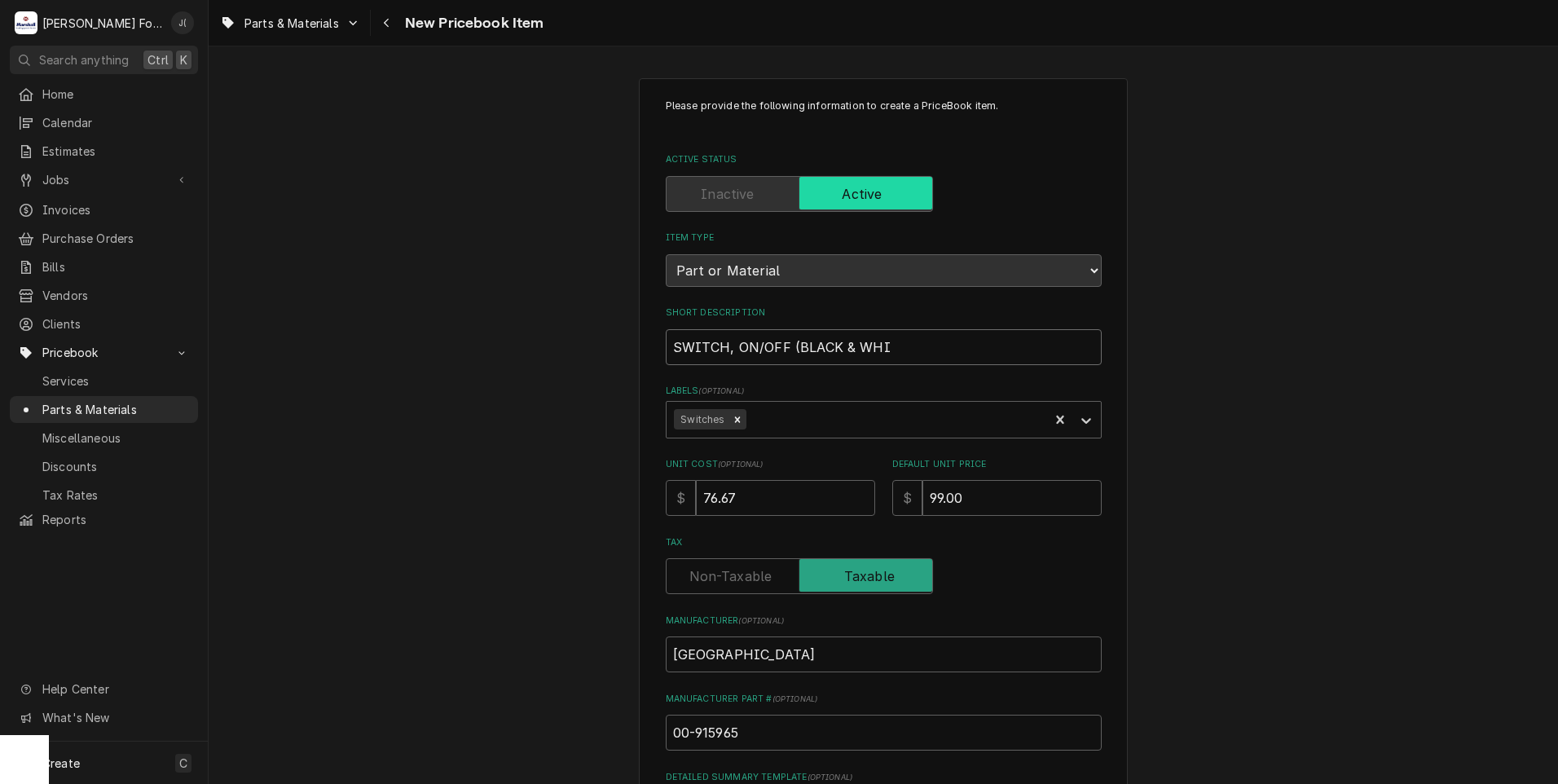
type textarea "x"
type input "SWITCH, ON/OFF (BLACK & WHIT"
type textarea "x"
type input "SWITCH, ON/OFF (BLACK & WHITE"
type textarea "x"
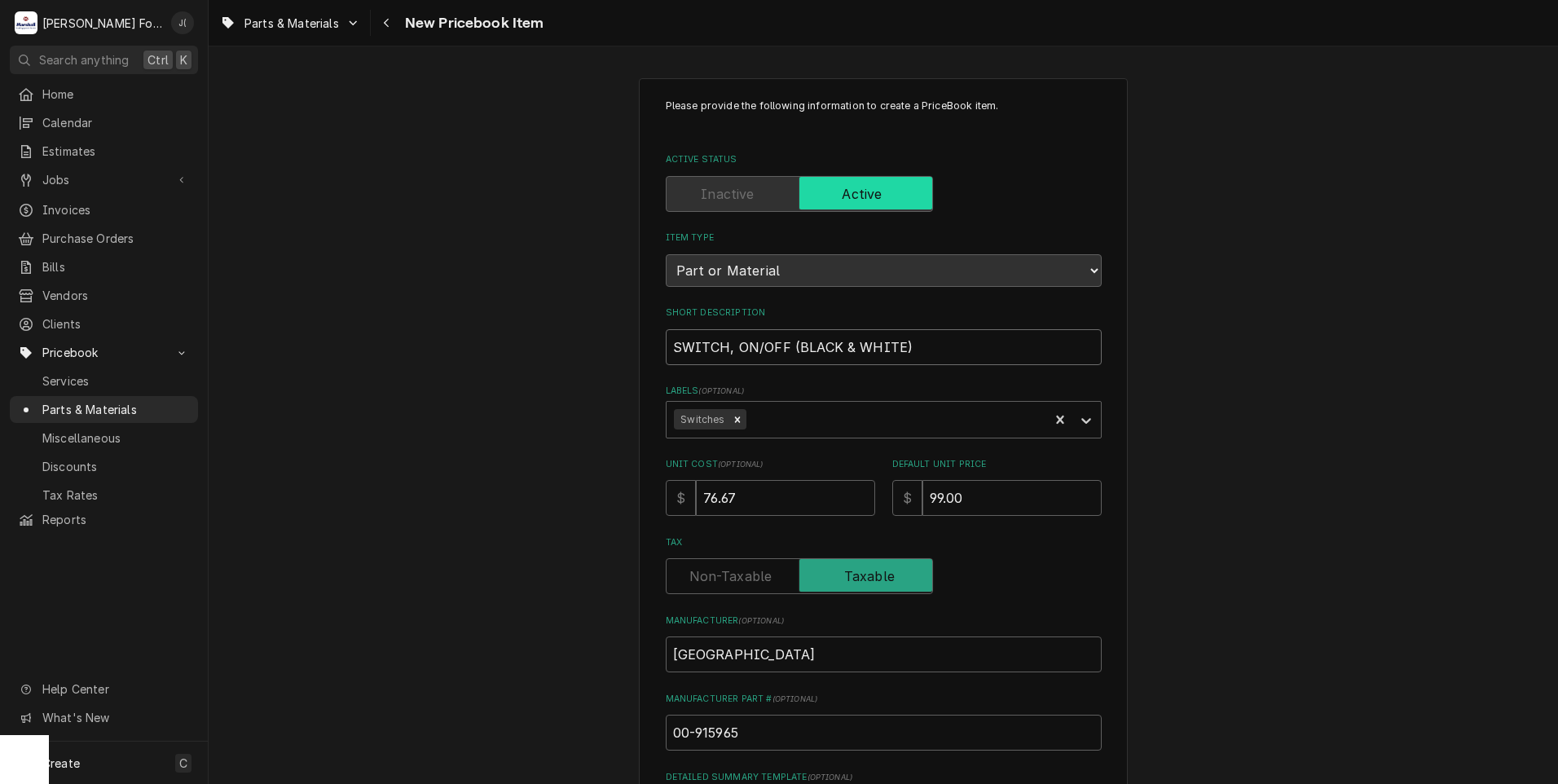
drag, startPoint x: 911, startPoint y: 347, endPoint x: 644, endPoint y: 359, distance: 267.3
click at [558, 363] on div "Please provide the following information to create a PriceBook item. Active Sta…" at bounding box center [883, 609] width 1350 height 1091
type input "SWITCH, ON/OFF (BLACK & WHITE)"
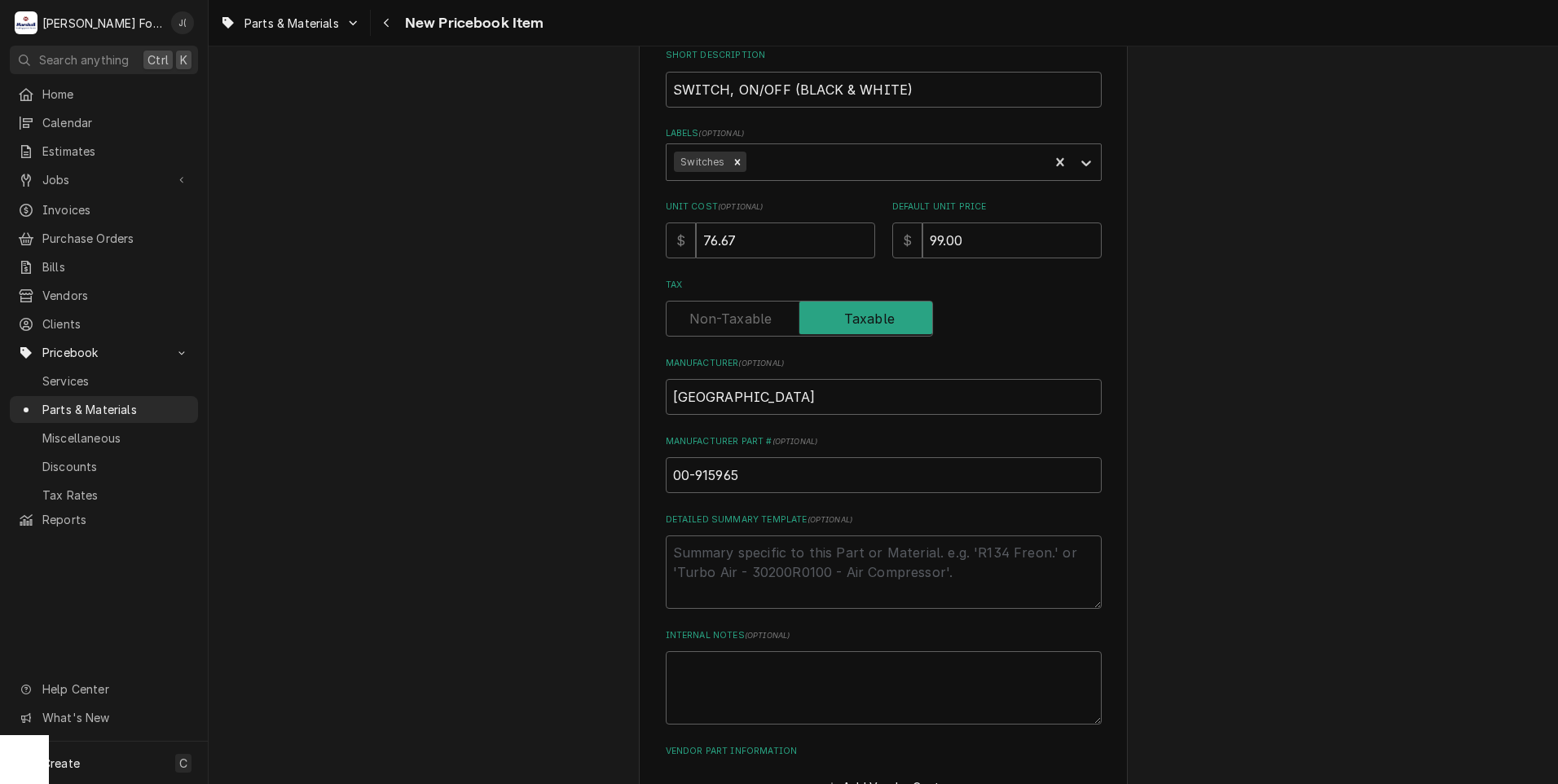
scroll to position [369, 0]
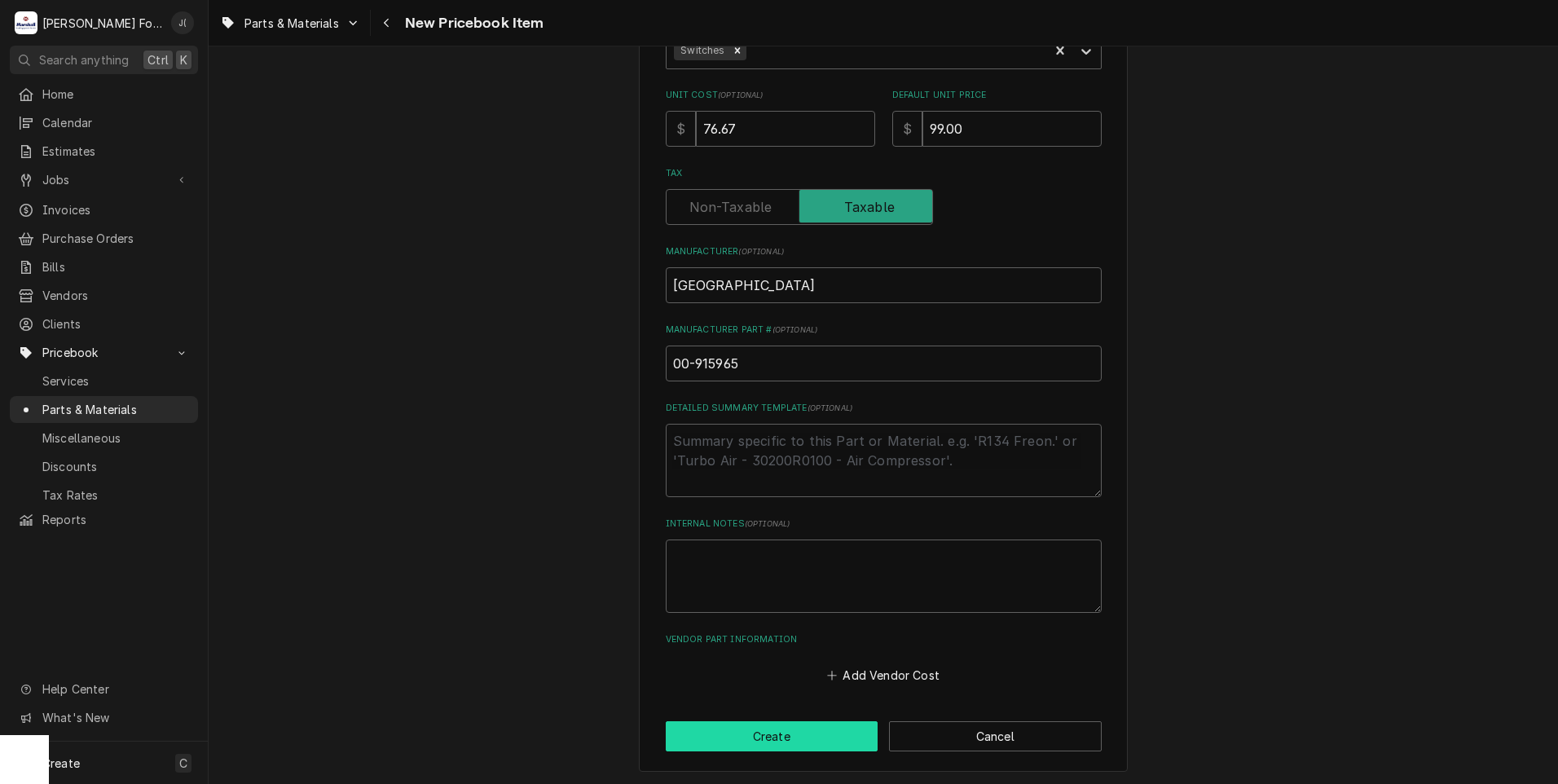
click at [758, 734] on button "Create" at bounding box center [771, 735] width 213 height 30
type textarea "x"
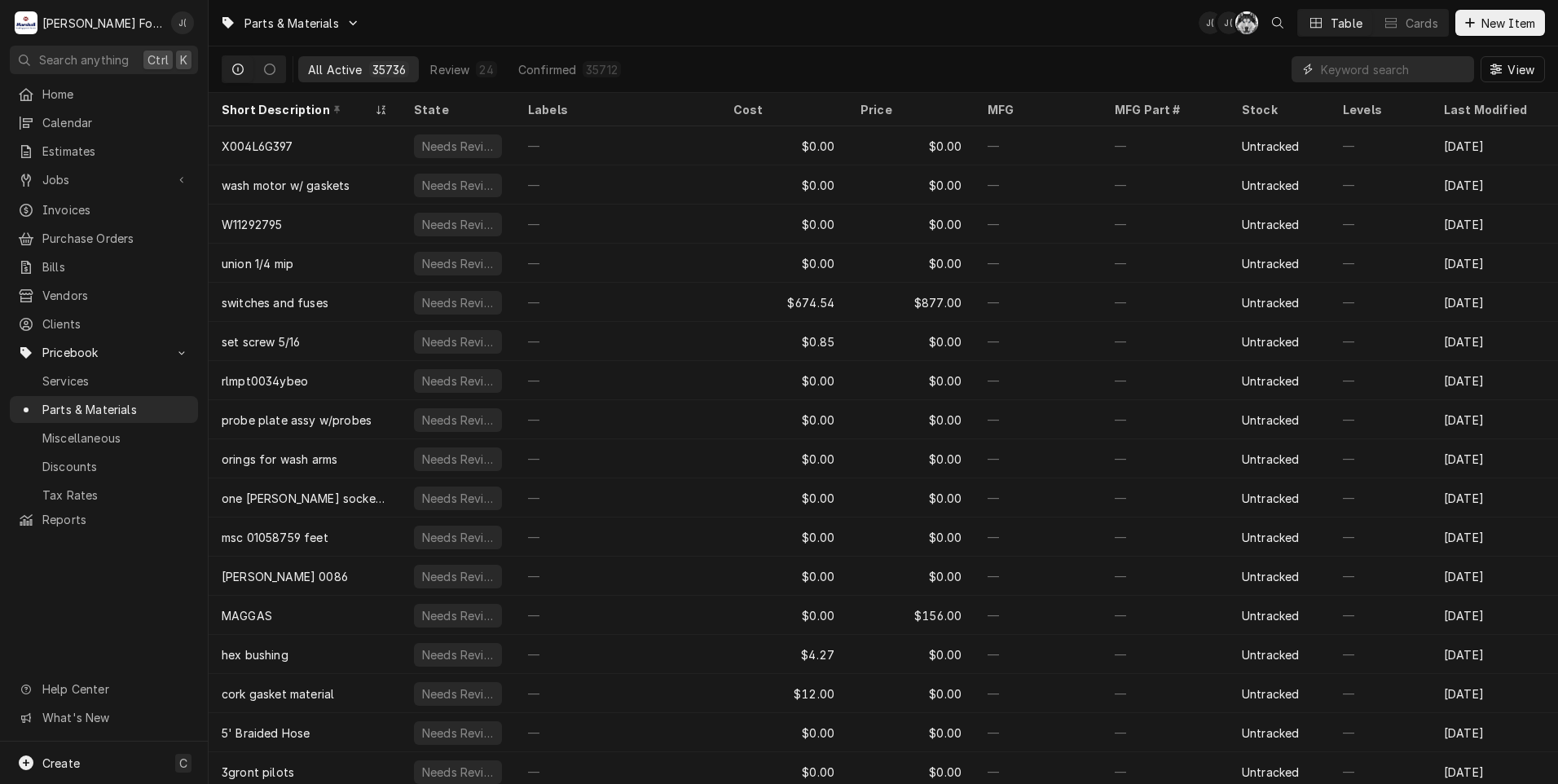
click at [1404, 70] on input "Dynamic Content Wrapper" at bounding box center [1393, 69] width 145 height 26
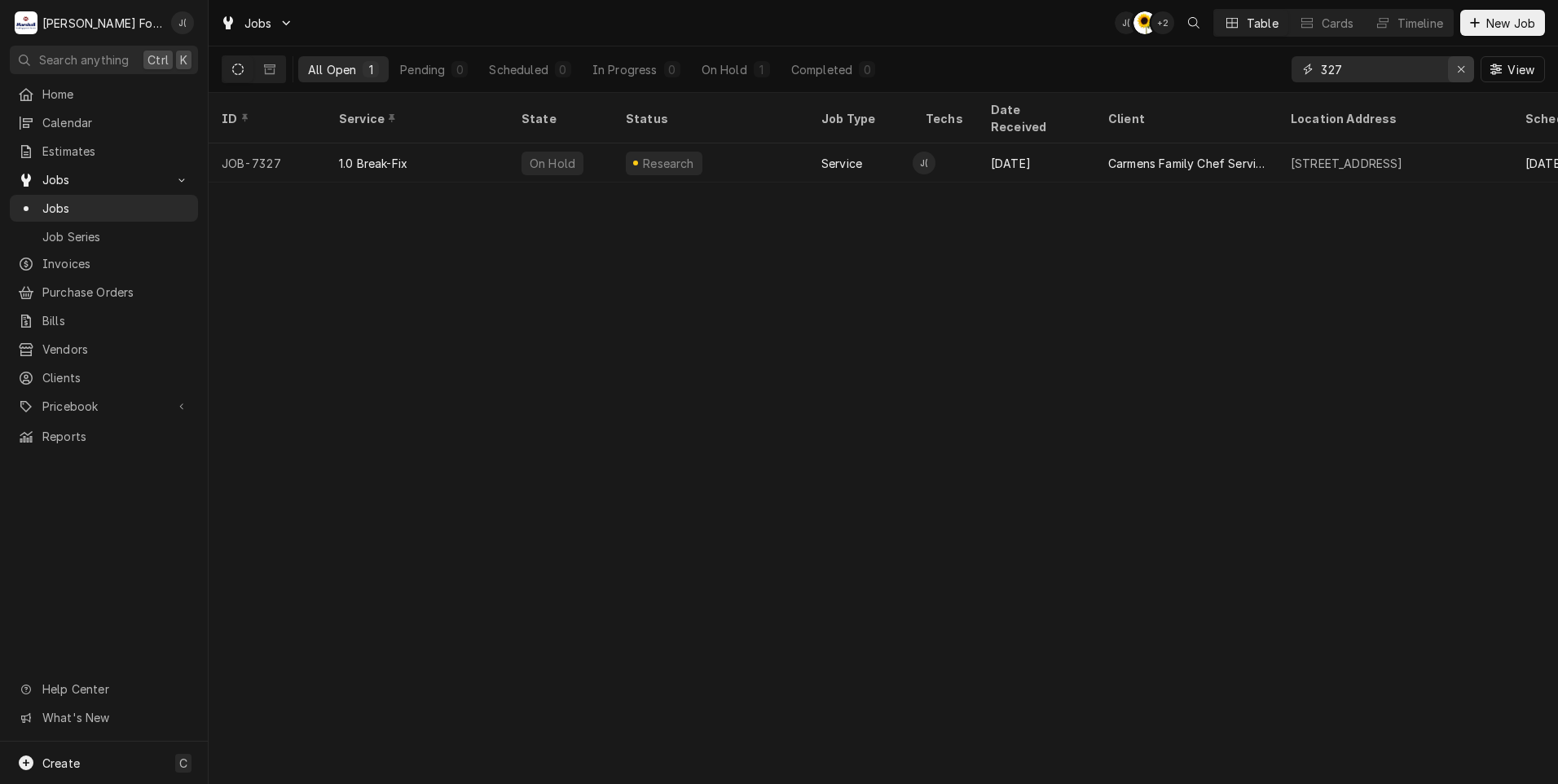
click at [1464, 70] on icon "Erase input" at bounding box center [1461, 68] width 9 height 11
click at [1407, 78] on input "Dynamic Content Wrapper" at bounding box center [1397, 69] width 153 height 26
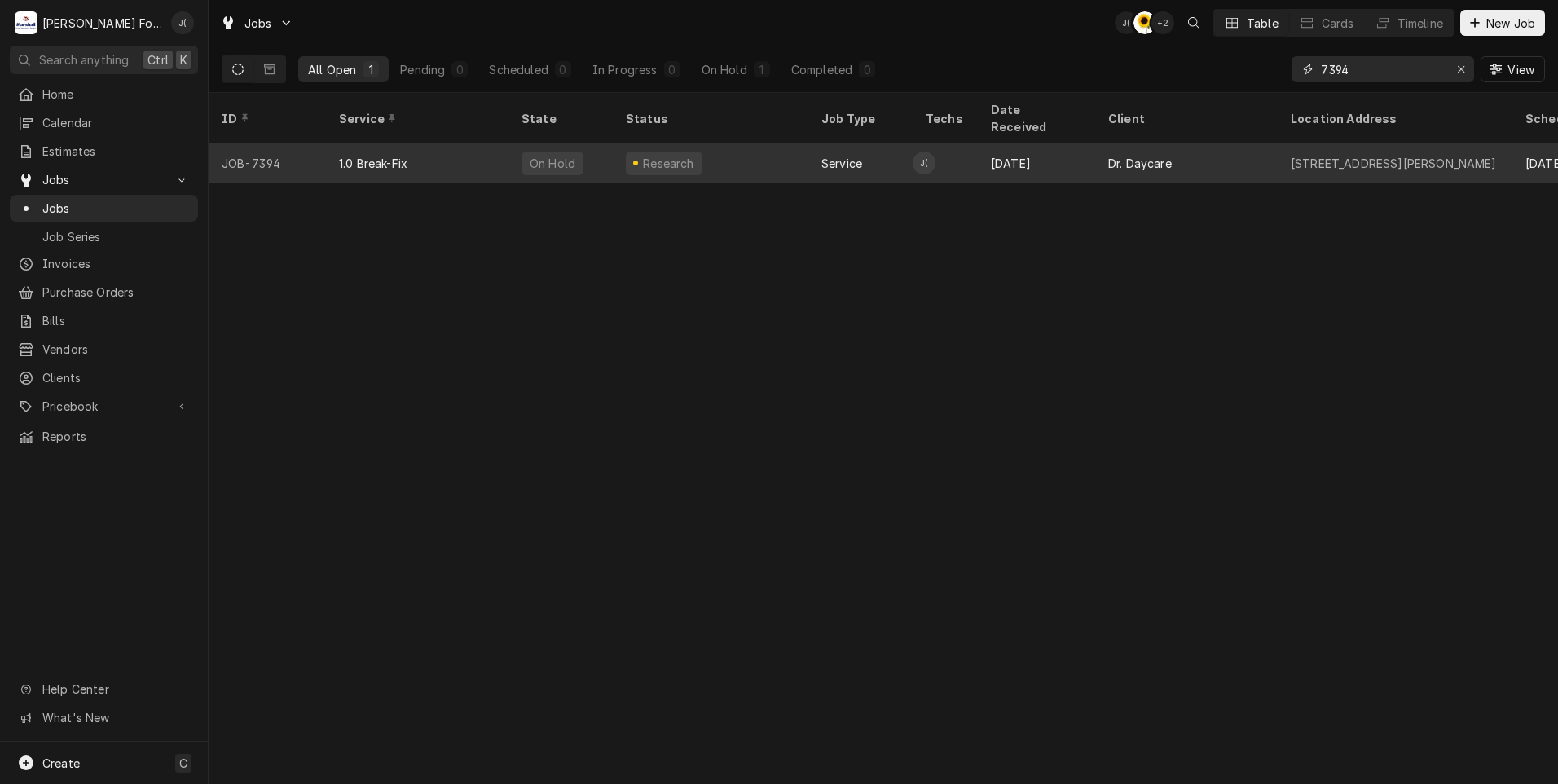
type input "7394"
click at [766, 143] on div "Research" at bounding box center [710, 163] width 196 height 39
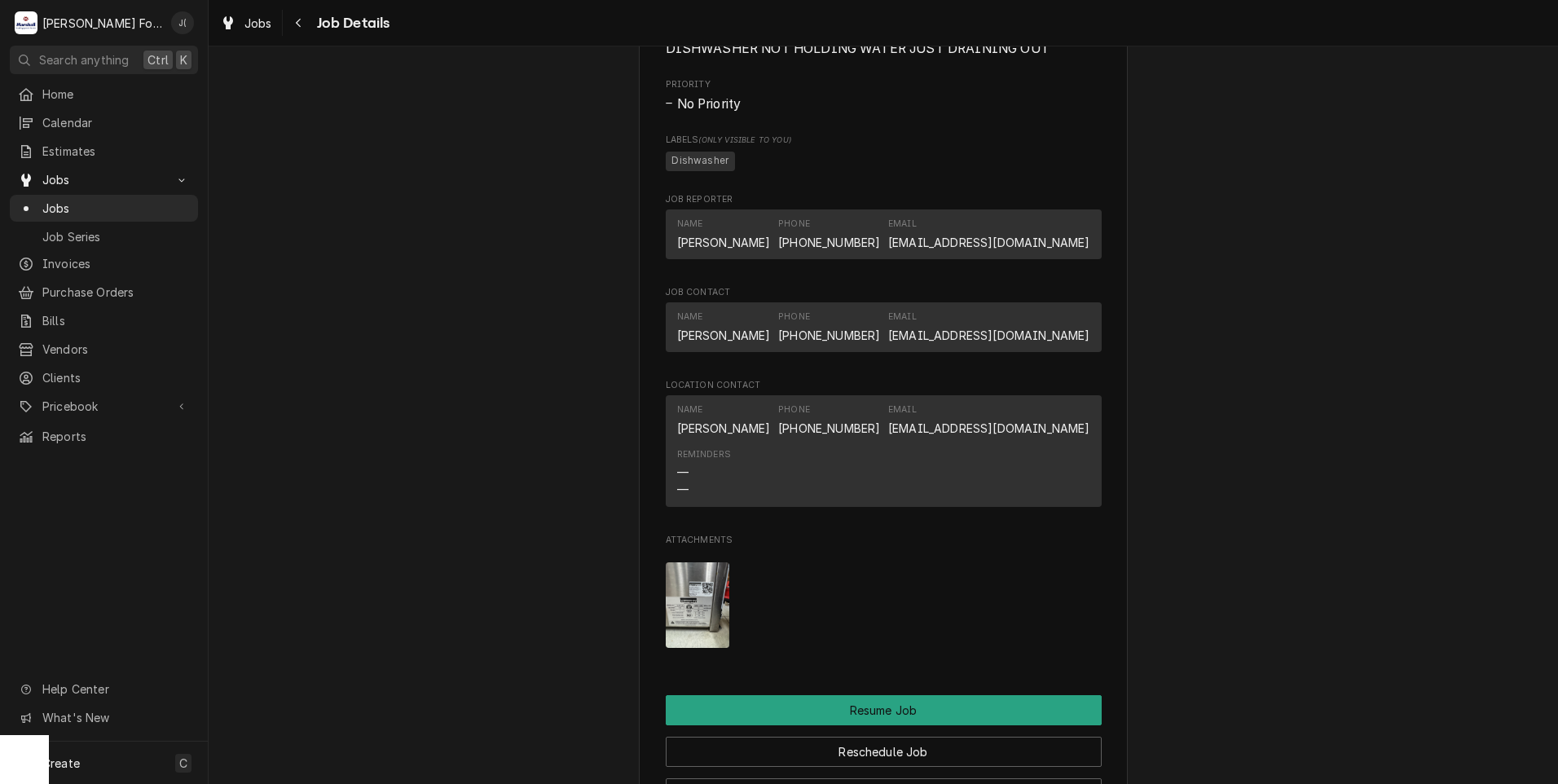
scroll to position [1222, 0]
click at [691, 619] on img "Attachments" at bounding box center [697, 604] width 64 height 85
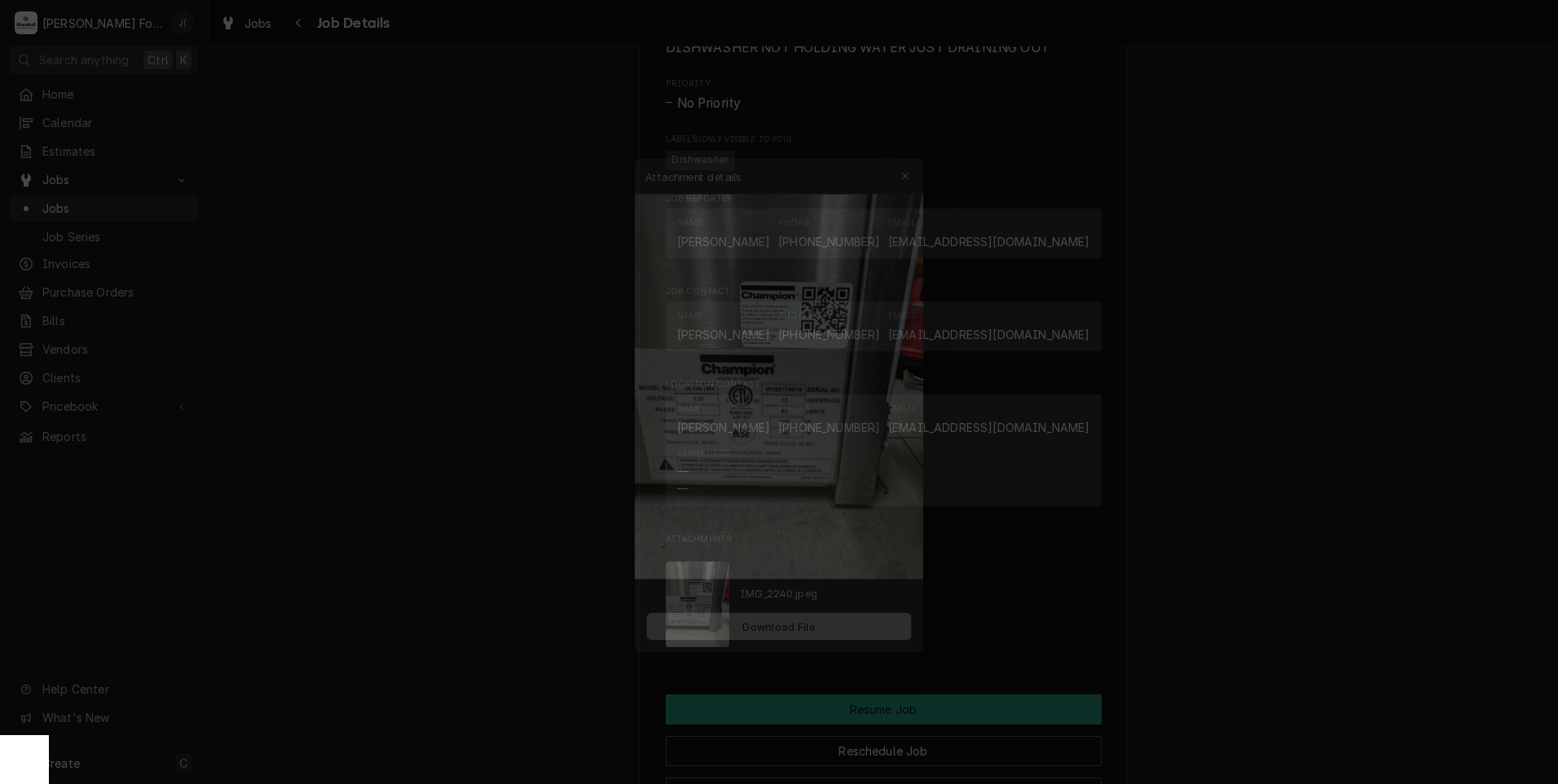
click at [764, 633] on span "Download File" at bounding box center [778, 632] width 85 height 17
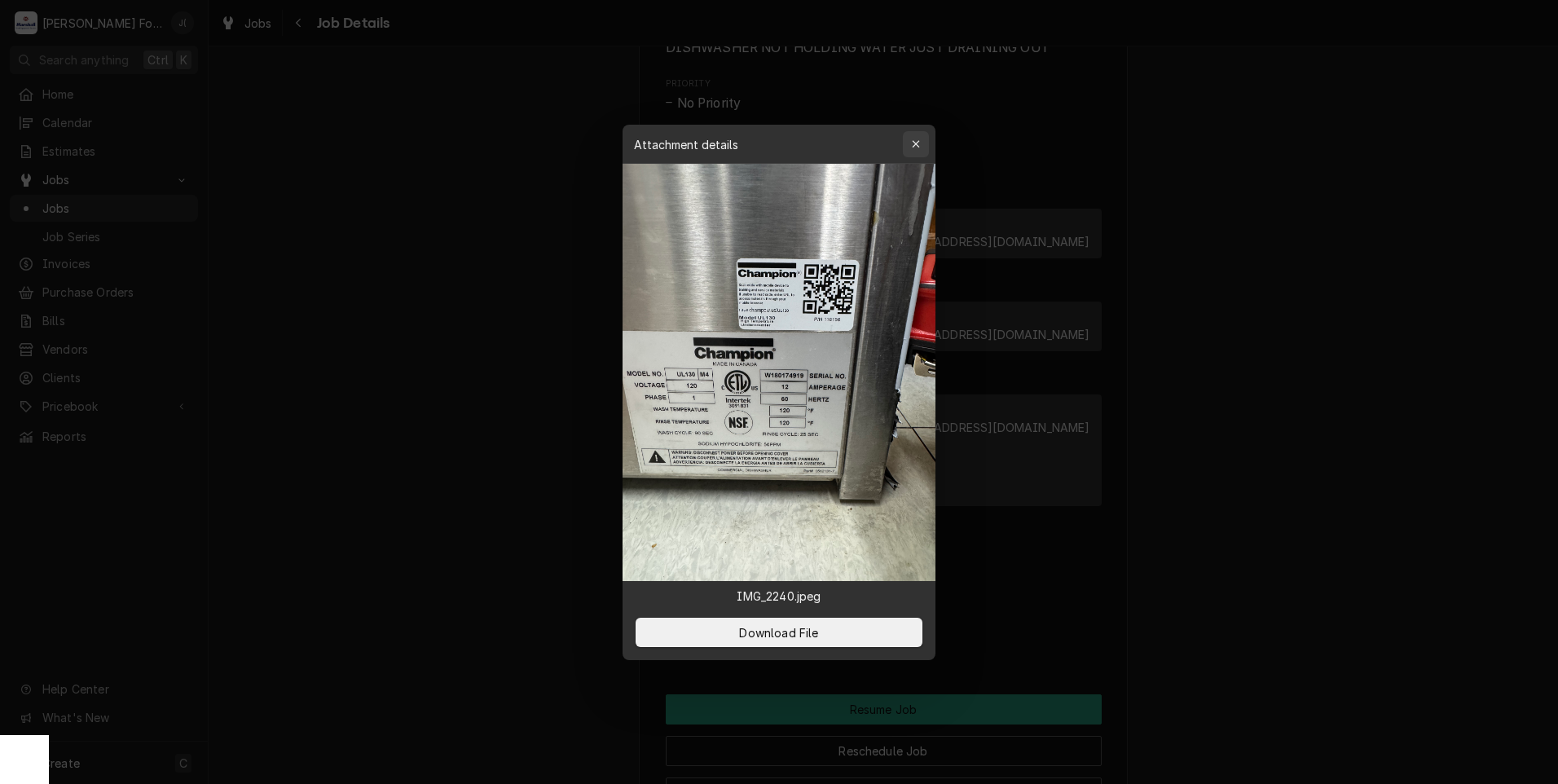
click at [917, 137] on div "button" at bounding box center [916, 143] width 16 height 16
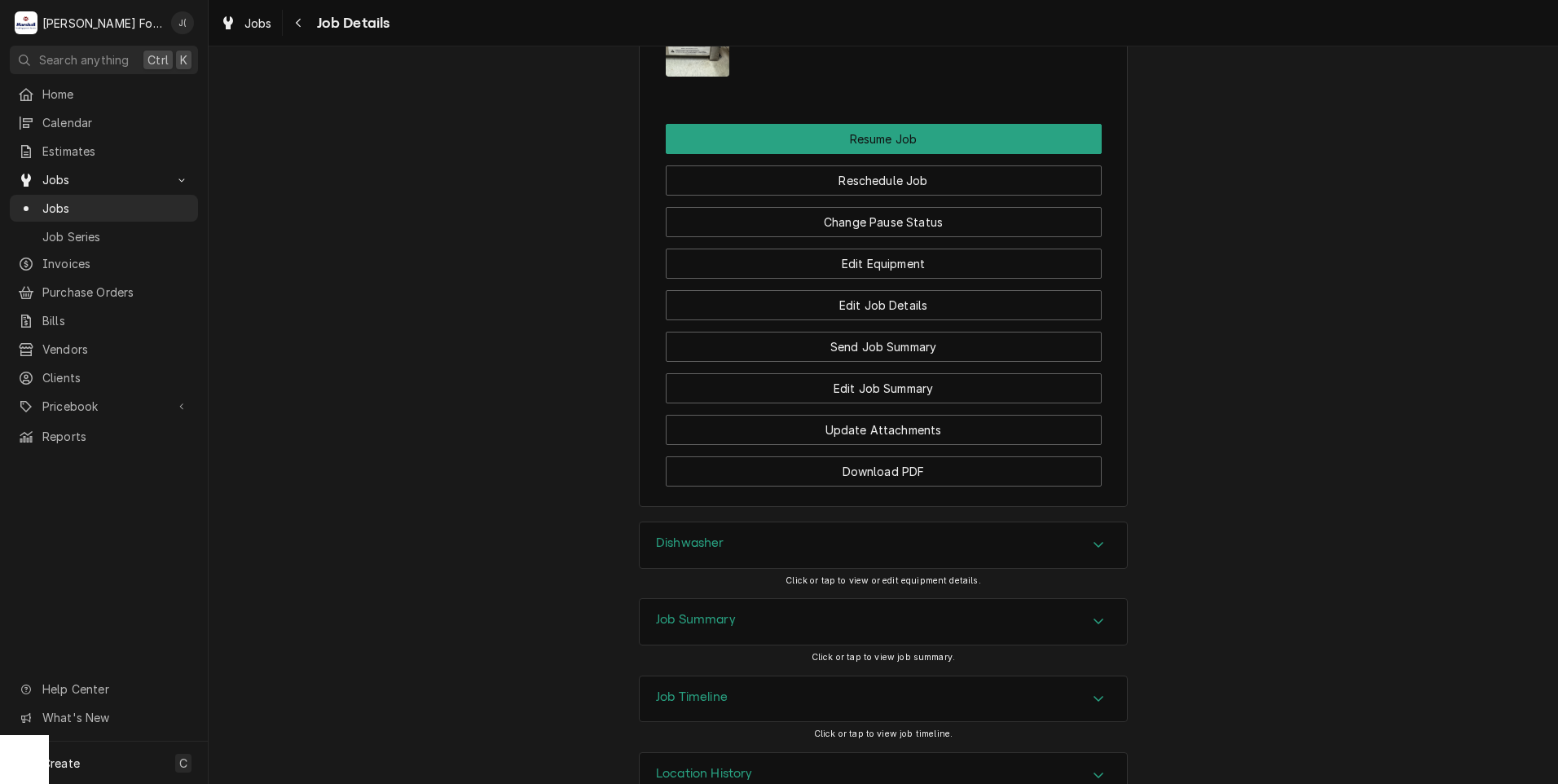
scroll to position [1857, 0]
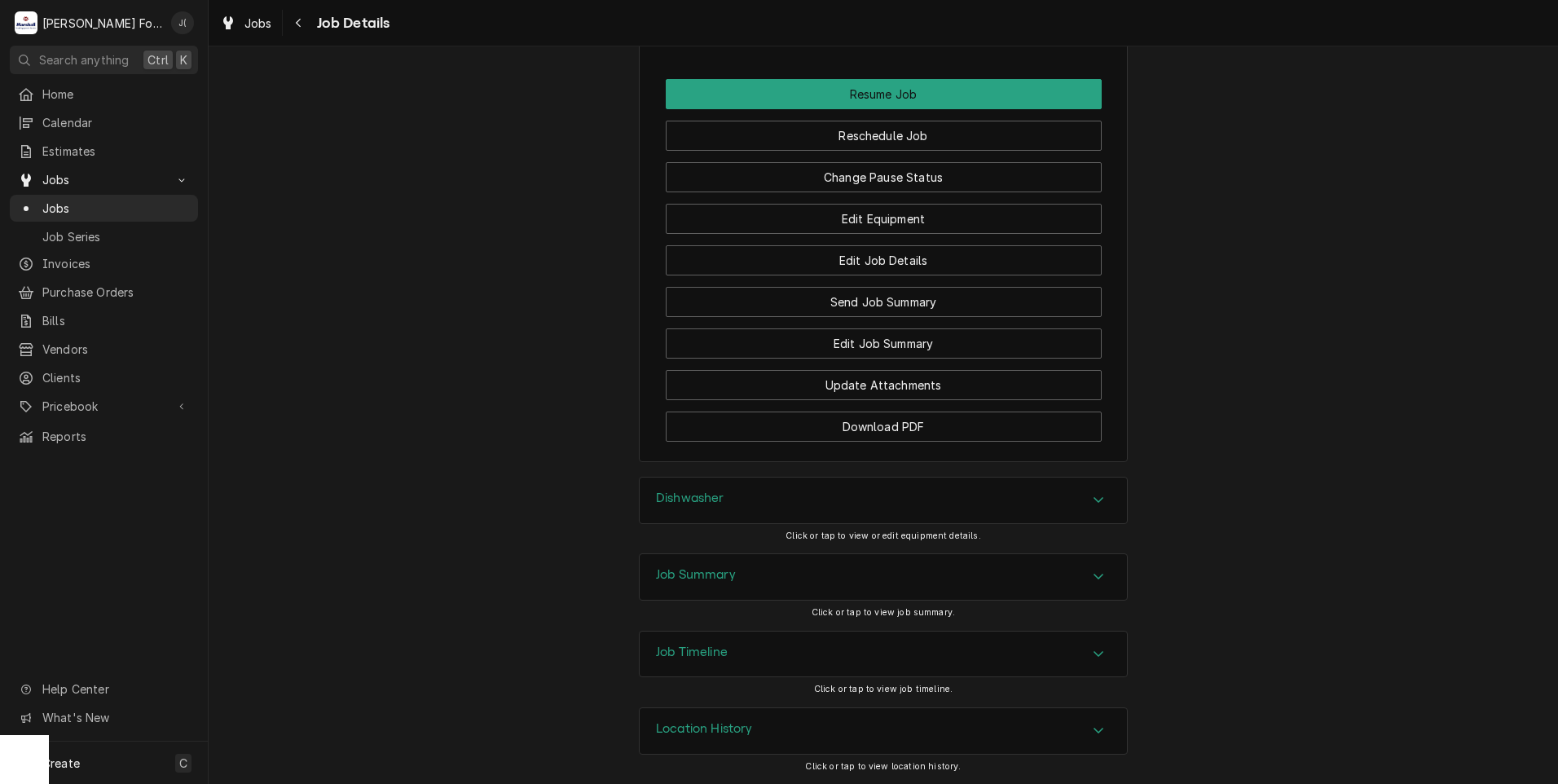
click at [717, 495] on h3 "Dishwasher" at bounding box center [690, 498] width 68 height 15
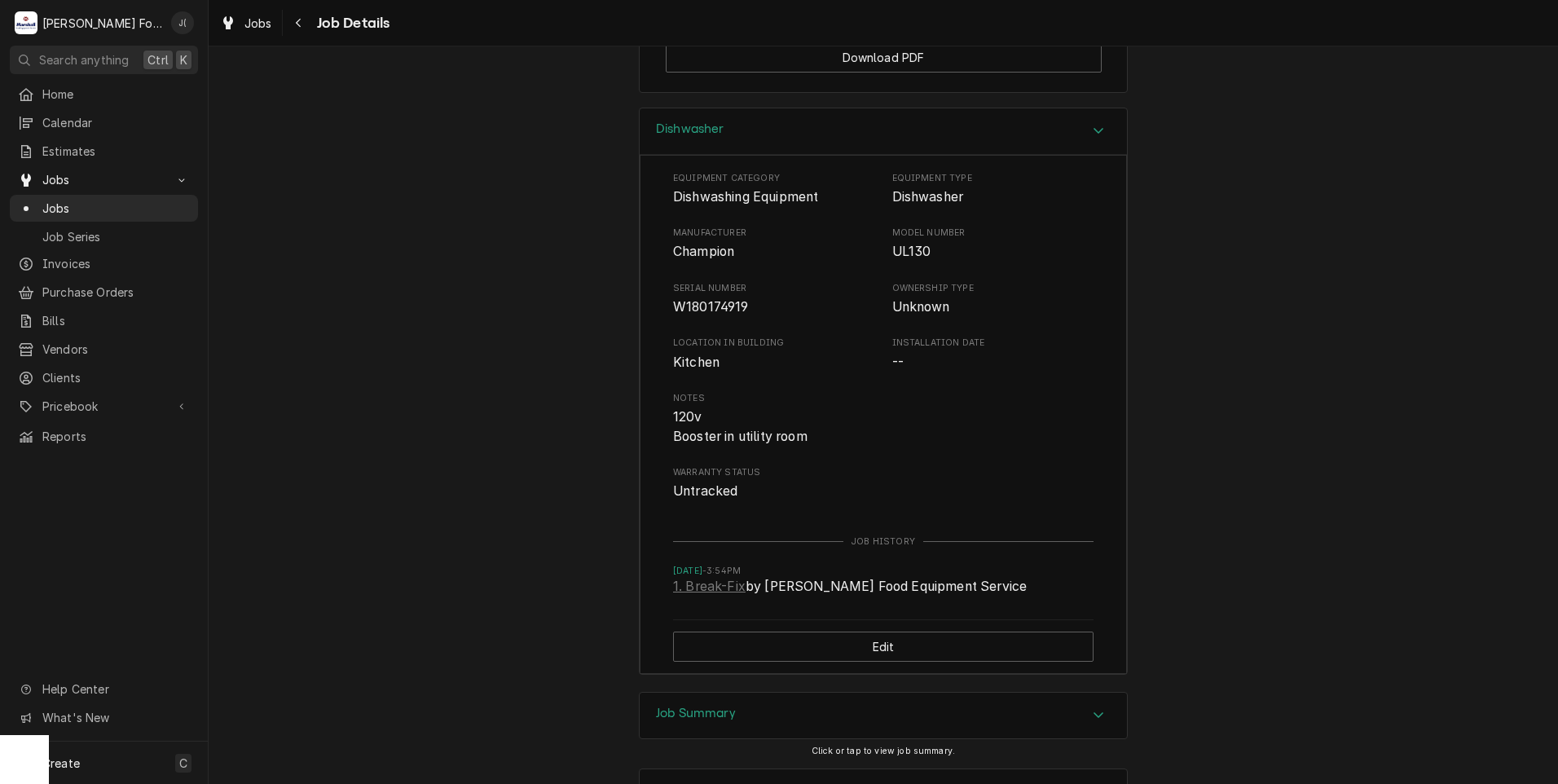
scroll to position [2346, 0]
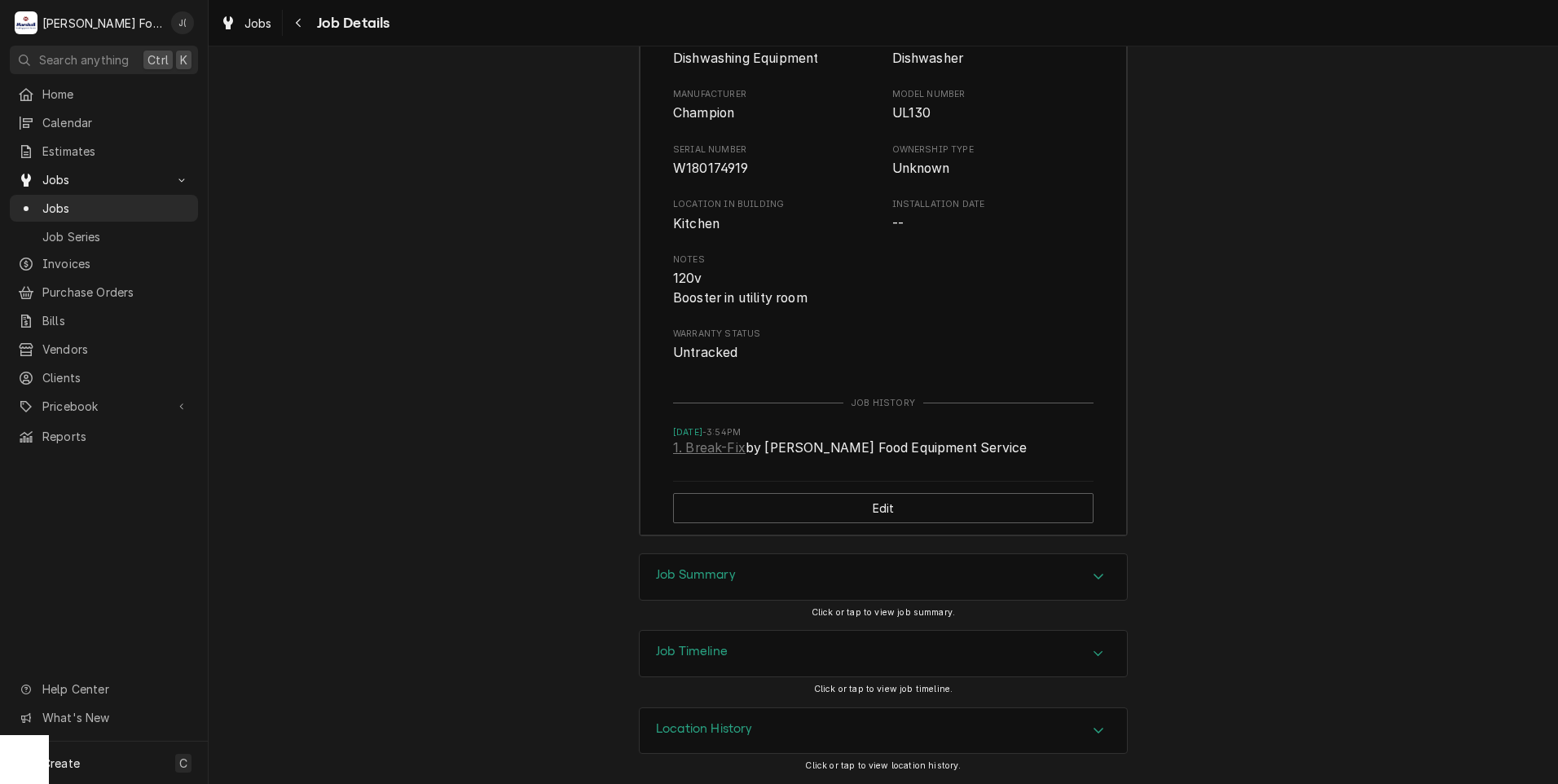
click at [698, 582] on h3 "Job Summary" at bounding box center [695, 575] width 79 height 15
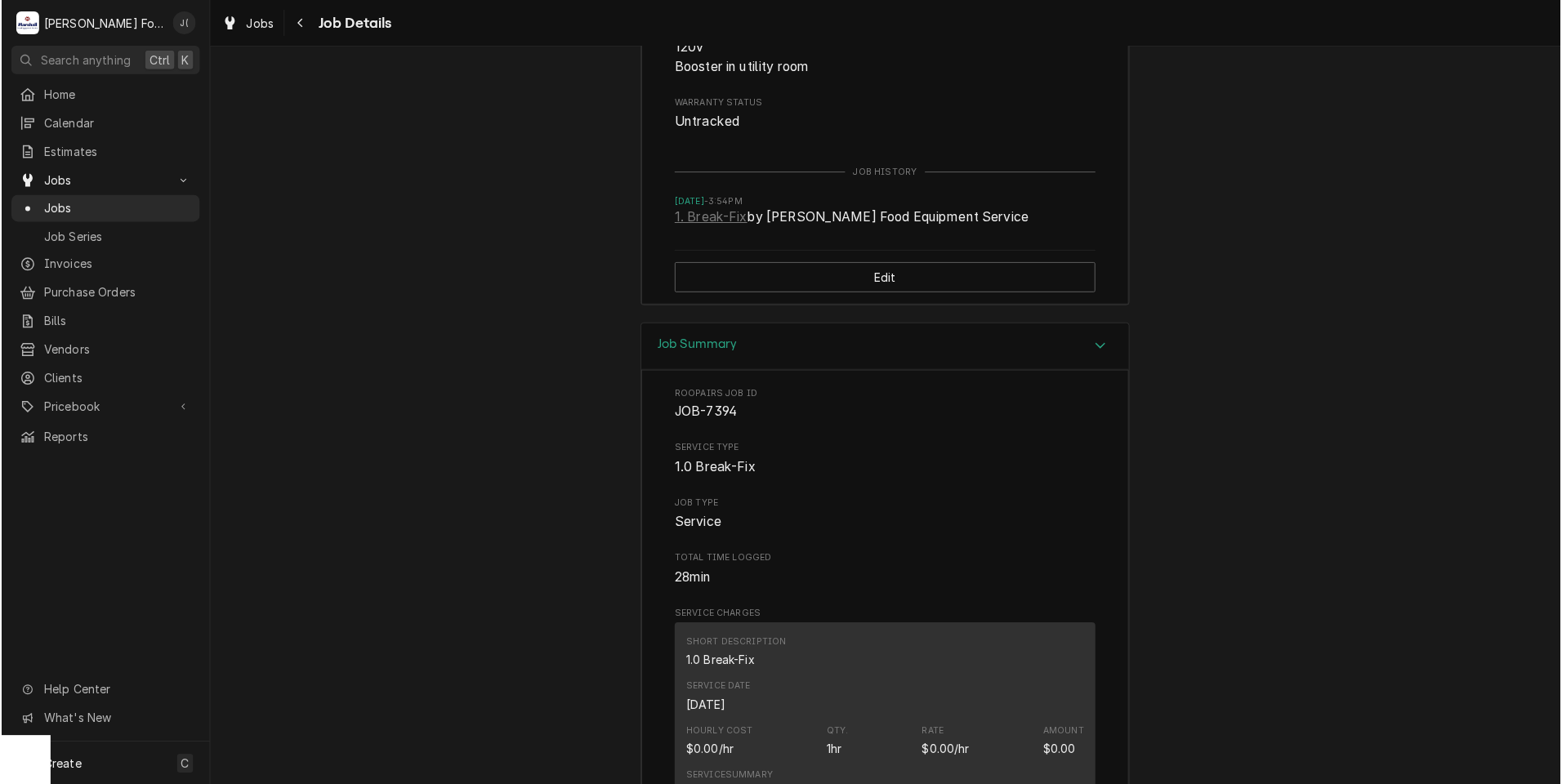
scroll to position [2481, 0]
